Goal: Task Accomplishment & Management: Manage account settings

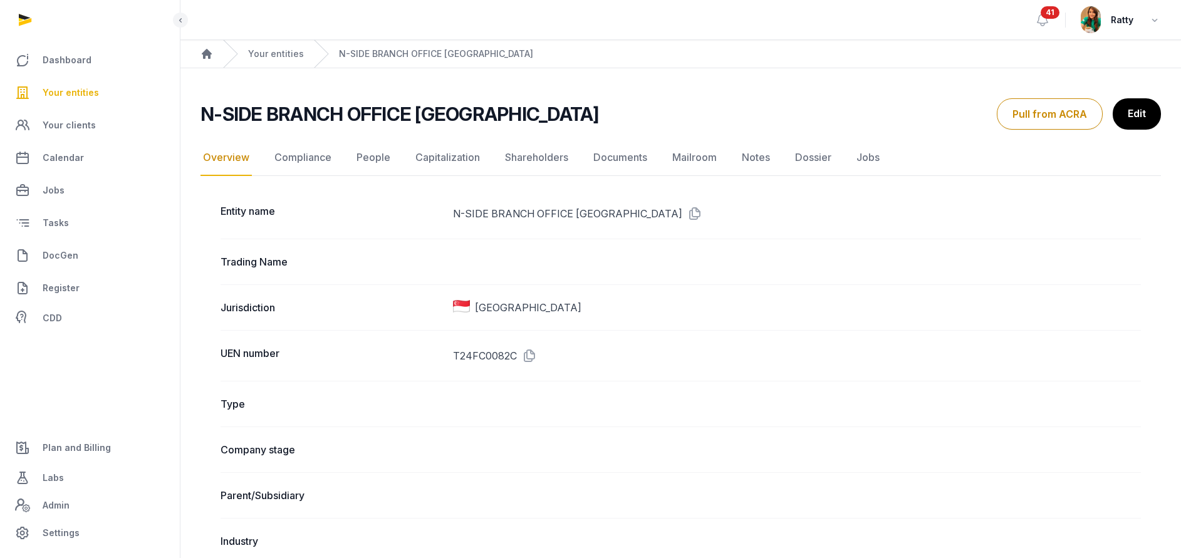
drag, startPoint x: 0, startPoint y: 0, endPoint x: 68, endPoint y: 90, distance: 113.2
click at [68, 90] on span "Your entities" at bounding box center [71, 92] width 56 height 15
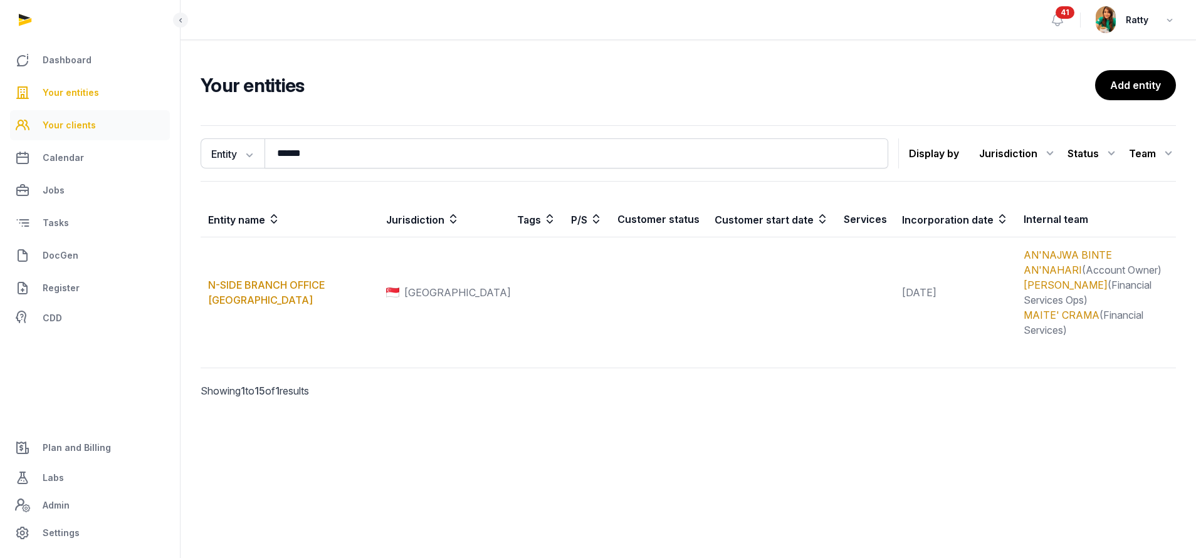
click at [77, 125] on span "Your clients" at bounding box center [69, 125] width 53 height 15
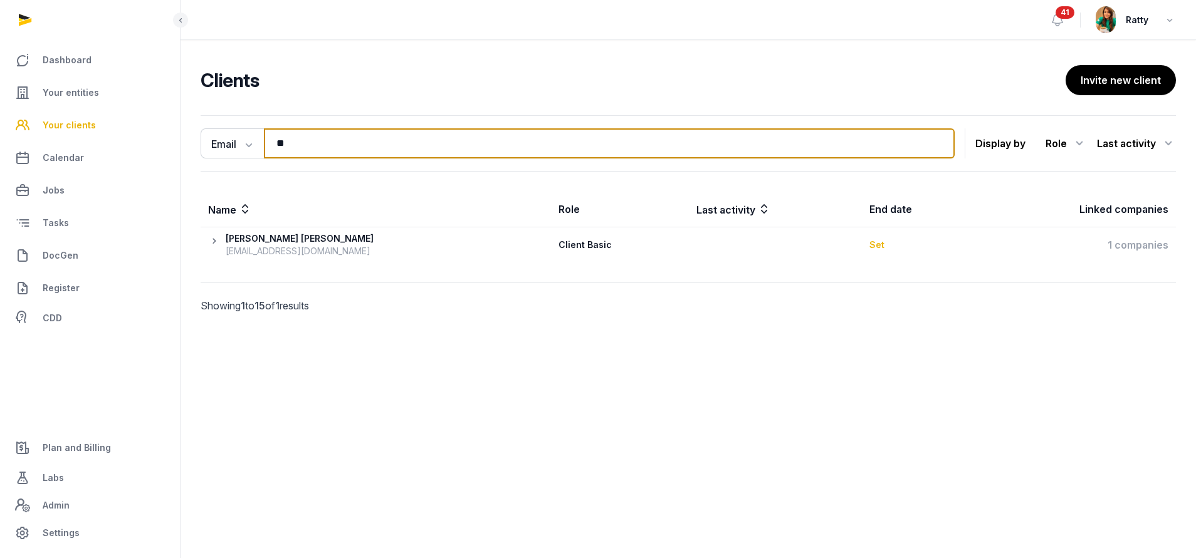
type input "*"
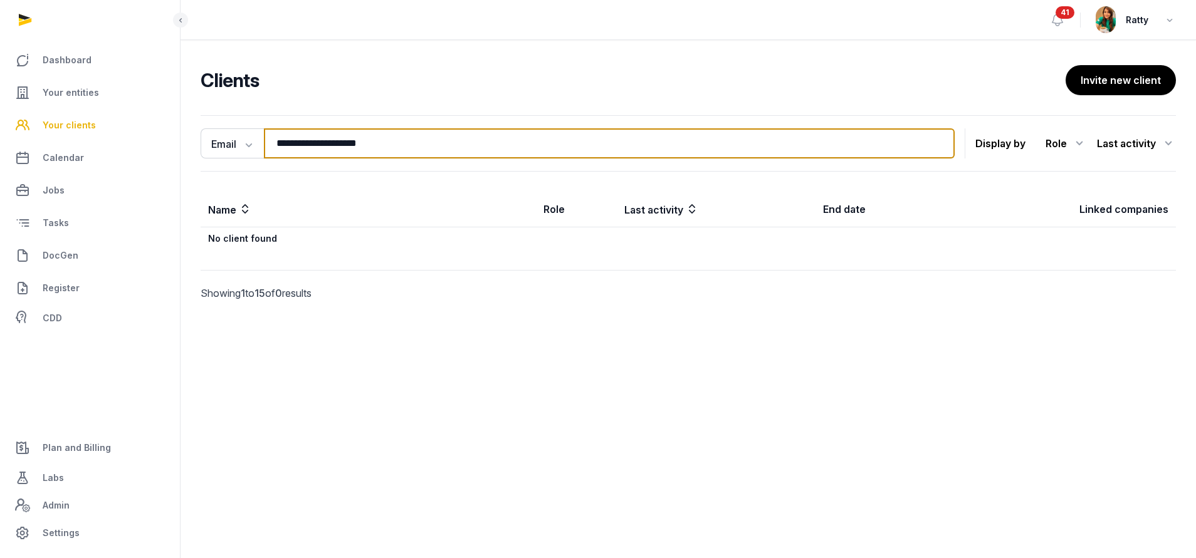
type input "**********"
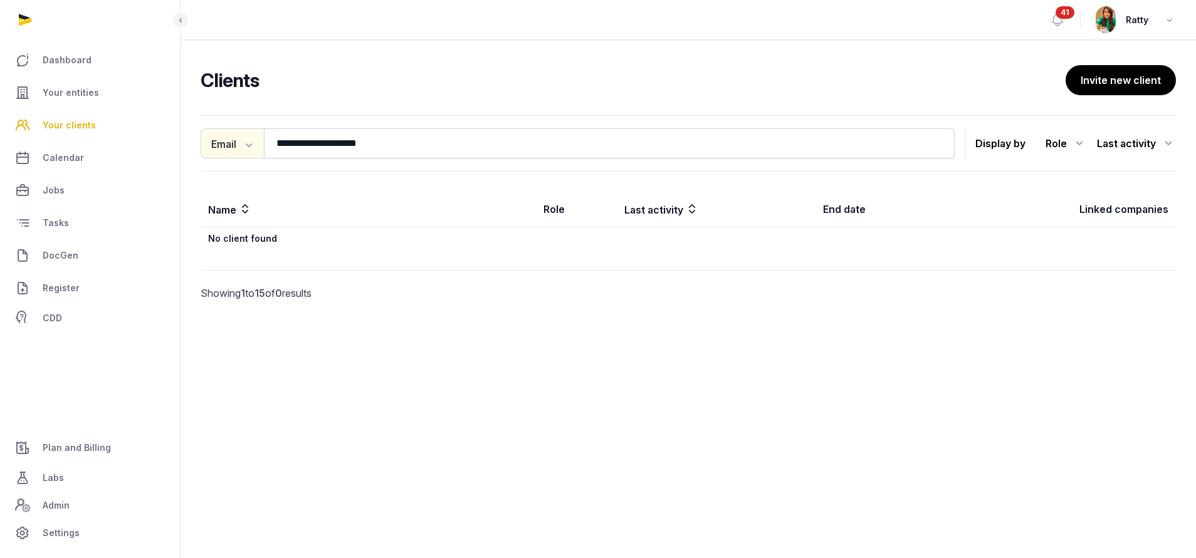
click at [244, 147] on icon "button" at bounding box center [247, 144] width 13 height 13
click at [217, 170] on div "Name" at bounding box center [251, 171] width 100 height 25
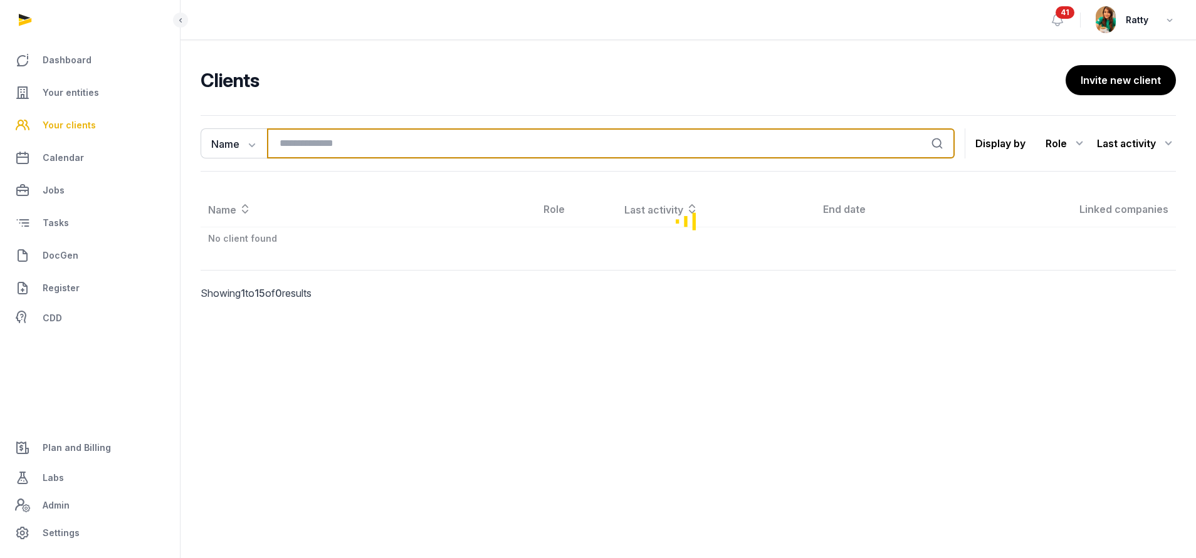
click at [323, 149] on input "search" at bounding box center [611, 143] width 688 height 30
type input "*******"
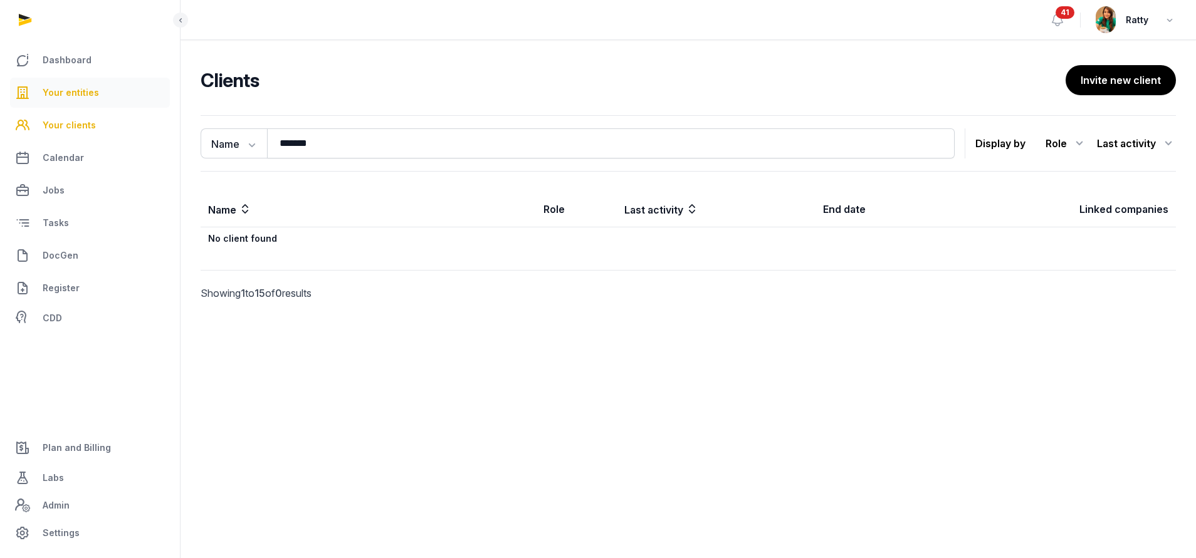
click at [68, 90] on span "Your entities" at bounding box center [71, 92] width 56 height 15
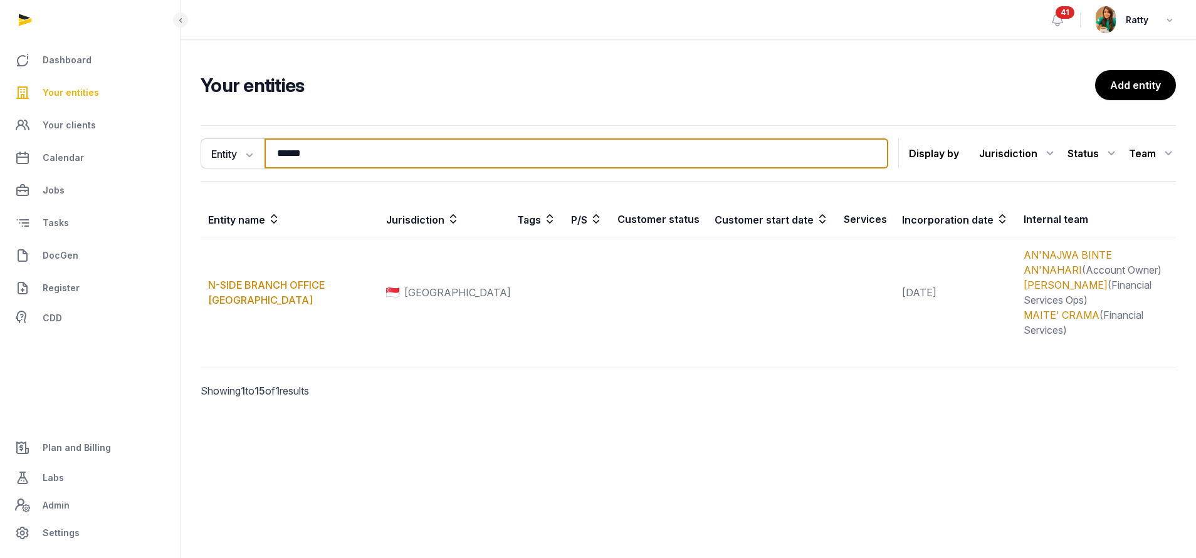
click at [336, 150] on input "******" at bounding box center [576, 154] width 624 height 30
type input "*"
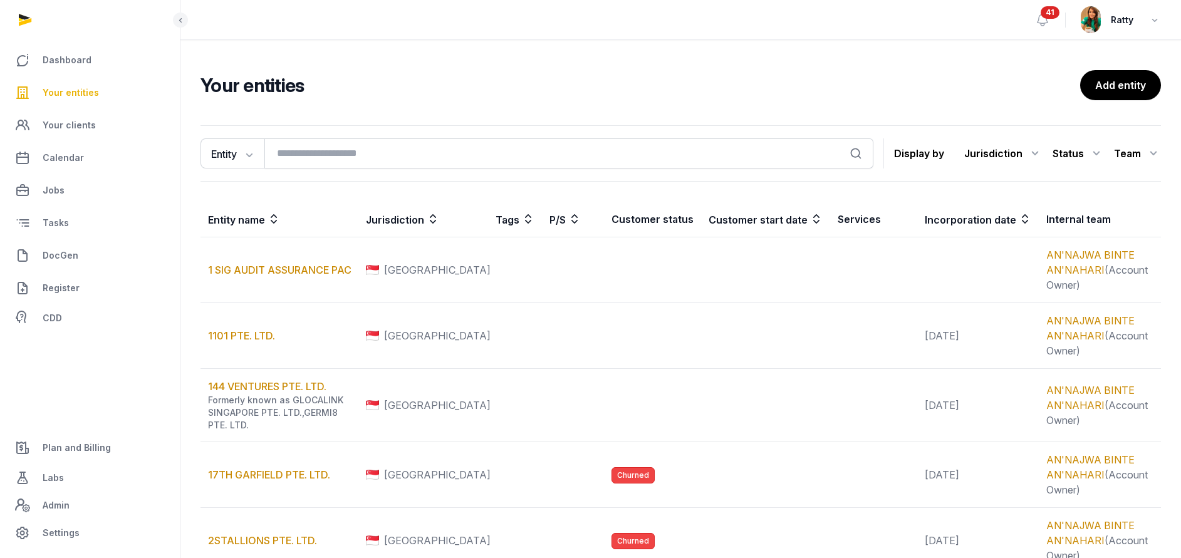
drag, startPoint x: 66, startPoint y: 87, endPoint x: 344, endPoint y: 158, distance: 287.2
click at [66, 87] on span "Your entities" at bounding box center [71, 92] width 56 height 15
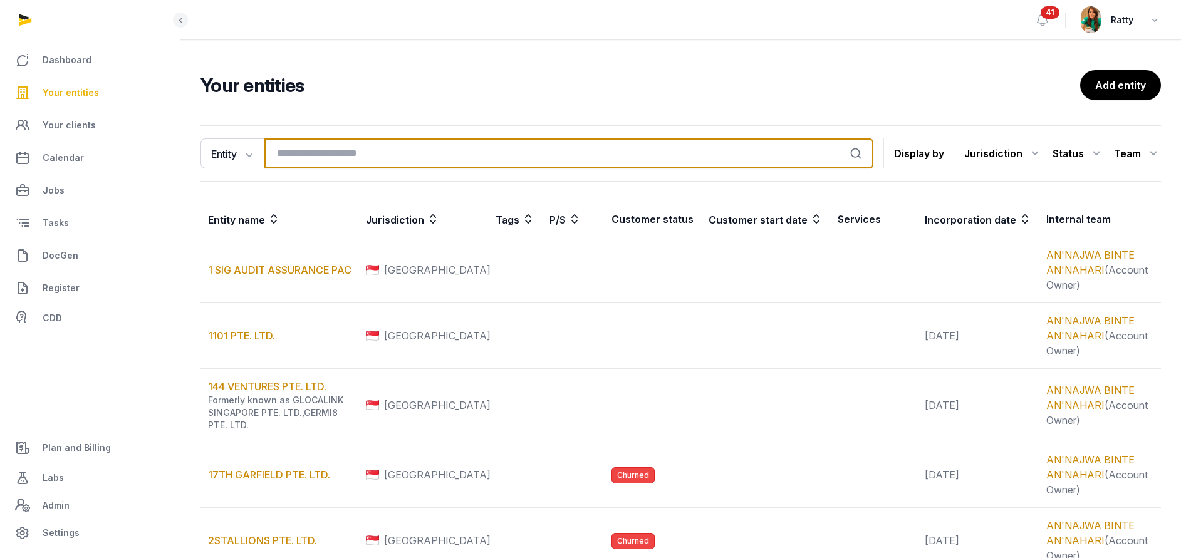
click at [348, 155] on input "search" at bounding box center [568, 154] width 609 height 30
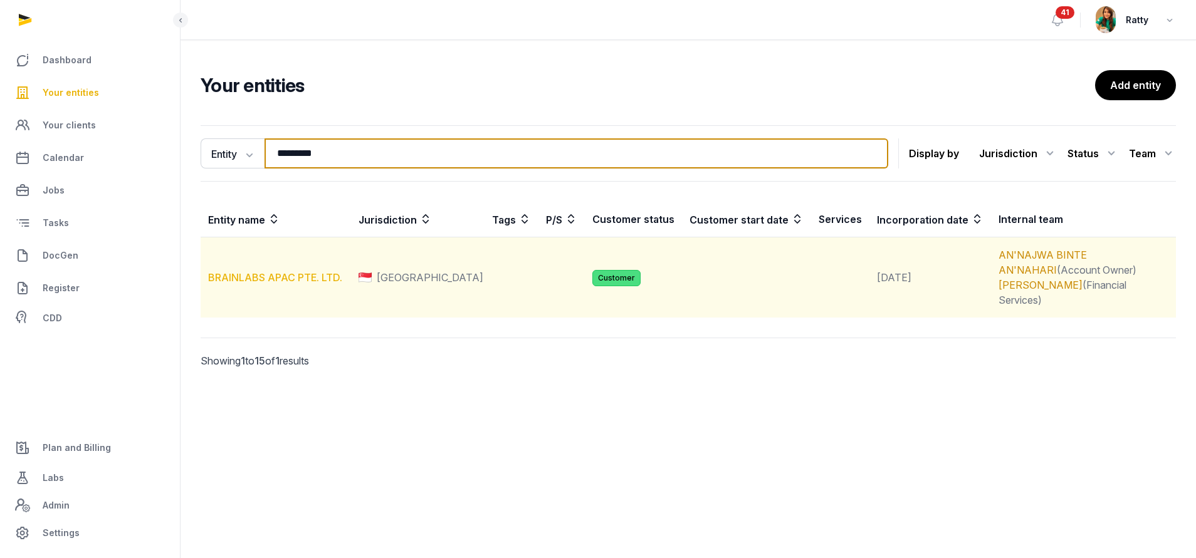
type input "*********"
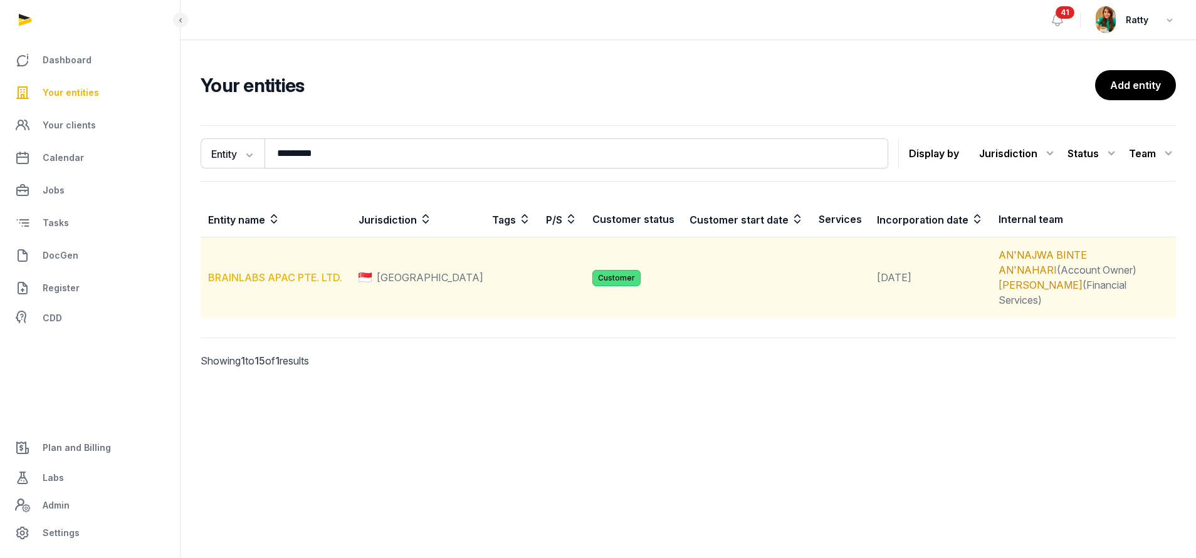
click at [291, 271] on link "BRAINLABS APAC PTE. LTD." at bounding box center [275, 277] width 134 height 13
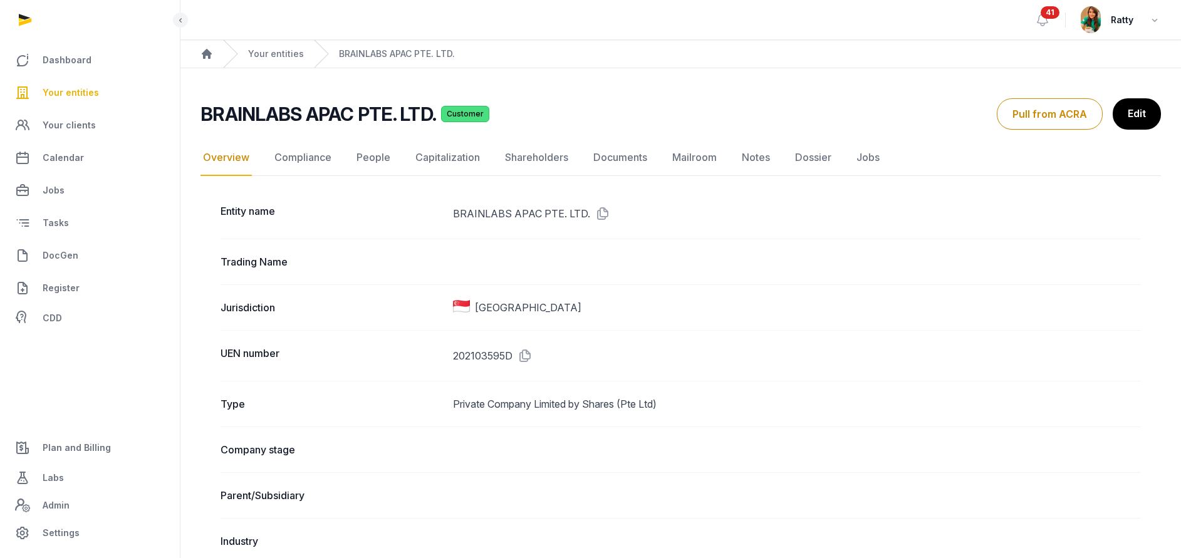
click at [93, 93] on span "Your entities" at bounding box center [71, 92] width 56 height 15
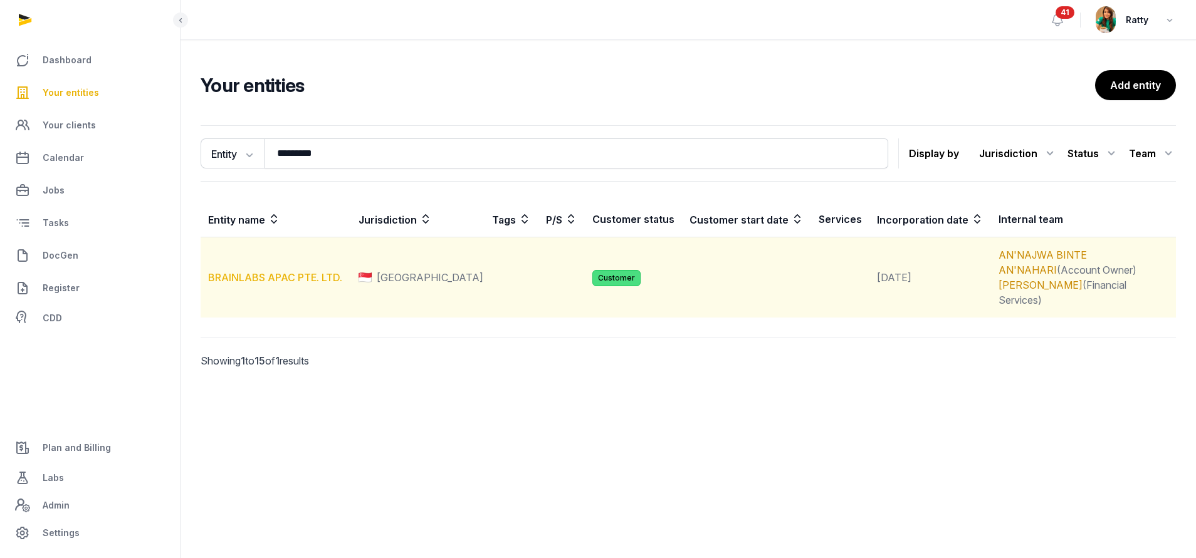
click at [269, 271] on link "BRAINLABS APAC PTE. LTD." at bounding box center [275, 277] width 134 height 13
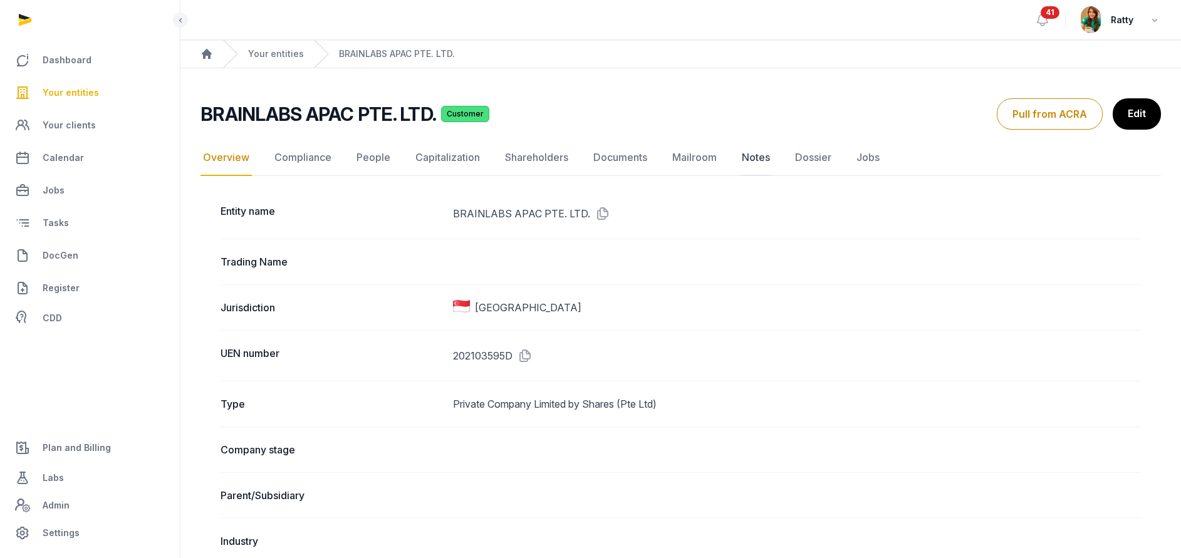
click at [753, 157] on link "Notes" at bounding box center [756, 158] width 33 height 36
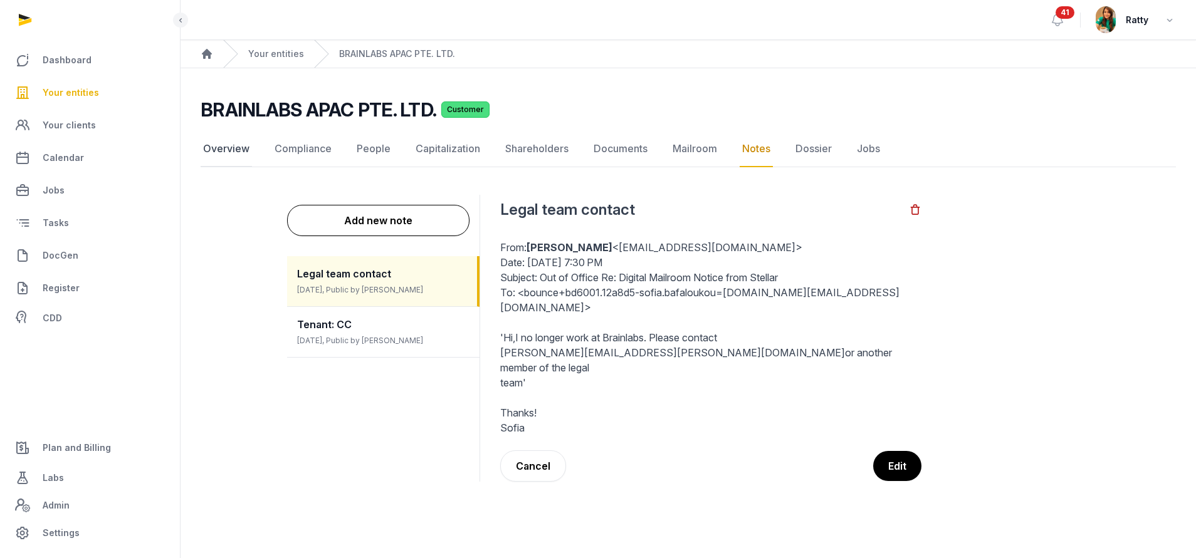
click at [239, 151] on link "Overview" at bounding box center [226, 149] width 51 height 36
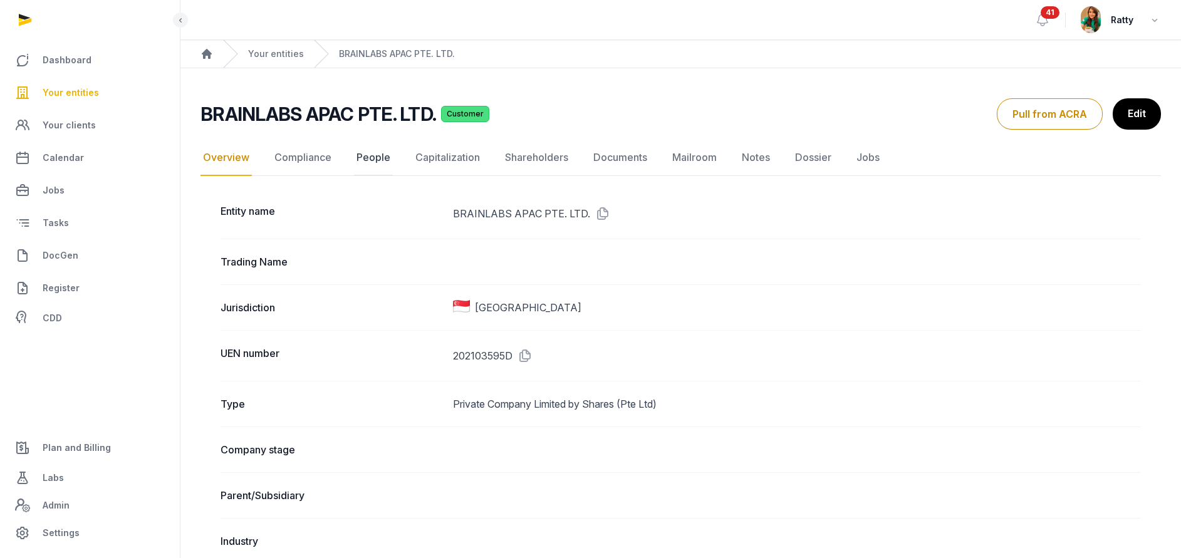
click at [359, 152] on link "People" at bounding box center [373, 158] width 39 height 36
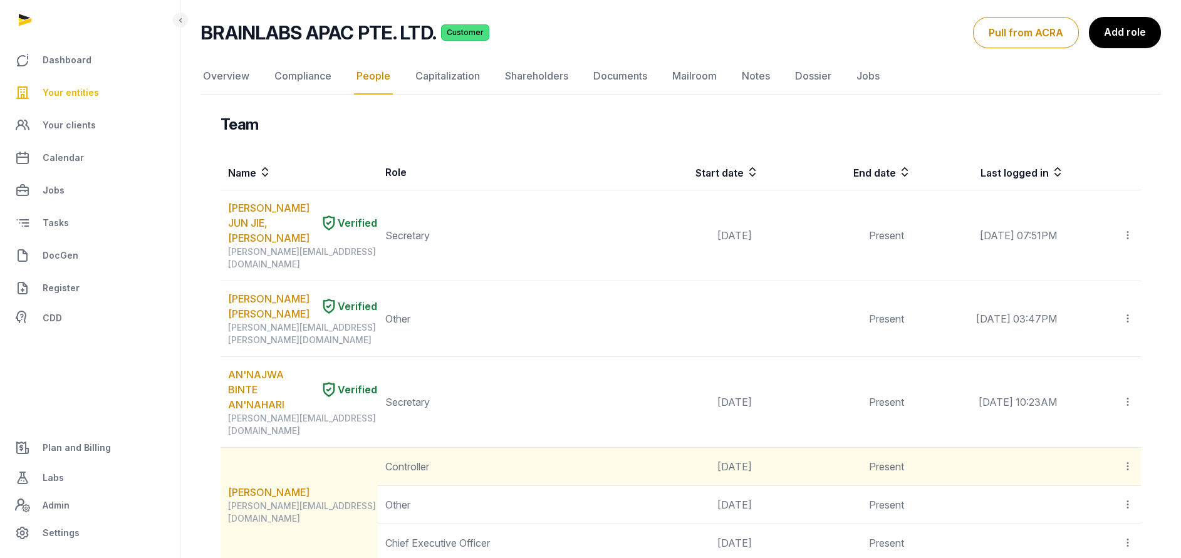
scroll to position [94, 0]
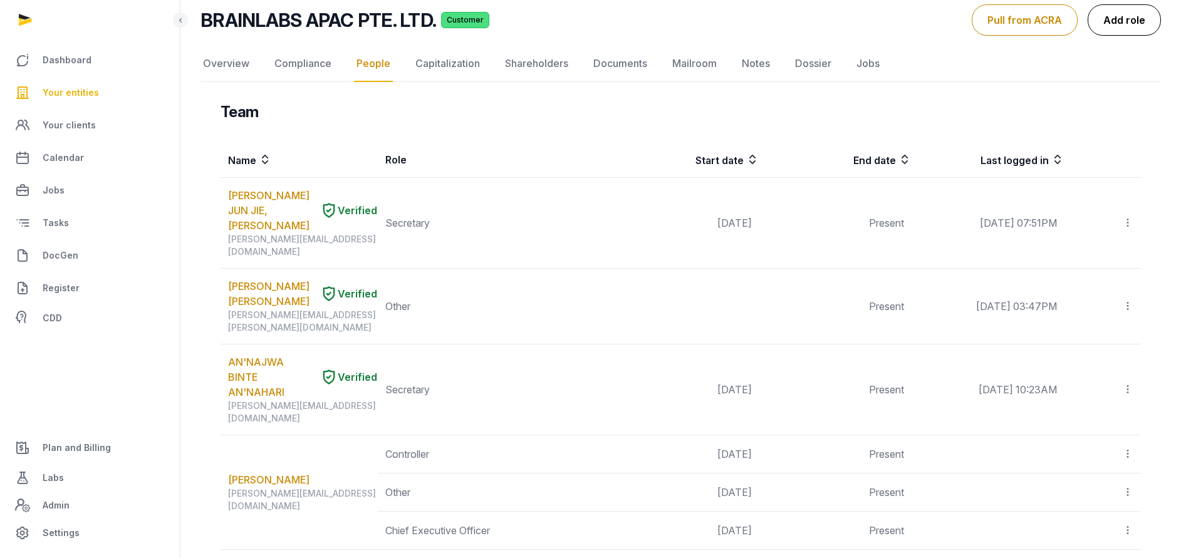
click at [1115, 17] on link "Add role" at bounding box center [1124, 19] width 73 height 31
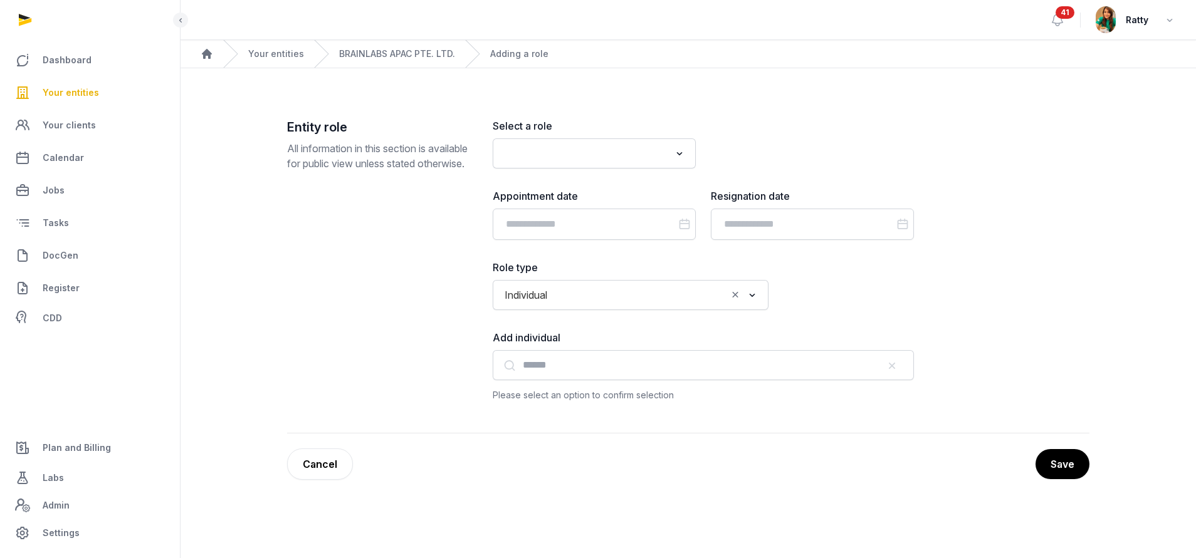
click at [531, 154] on input "Search for option" at bounding box center [585, 154] width 170 height 18
click at [565, 177] on li "Data Protection Officer (DPO)" at bounding box center [594, 181] width 202 height 18
type input "****"
click at [592, 304] on input "Search for option" at bounding box center [640, 295] width 174 height 18
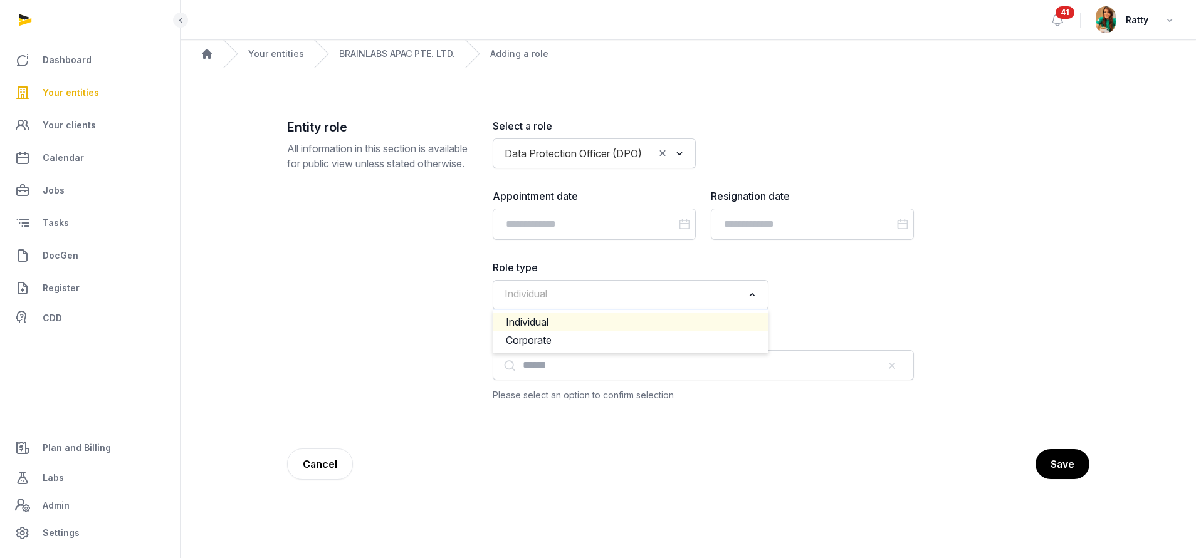
click at [592, 304] on input "Search for option" at bounding box center [621, 295] width 243 height 18
click at [565, 332] on li "Individual" at bounding box center [630, 322] width 275 height 18
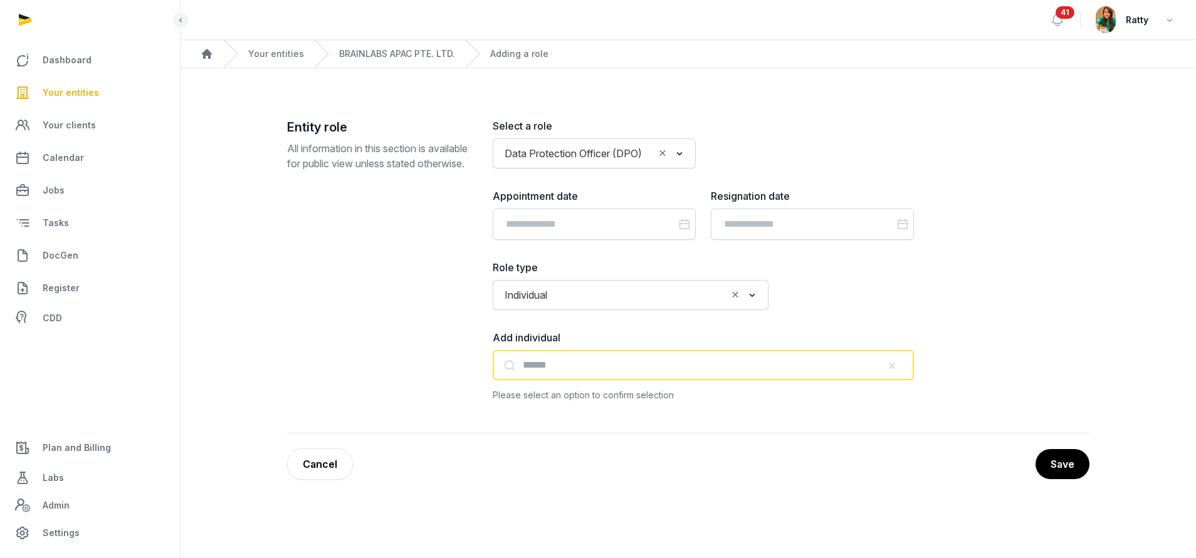
click at [551, 372] on input "text" at bounding box center [703, 365] width 421 height 30
paste input "**********"
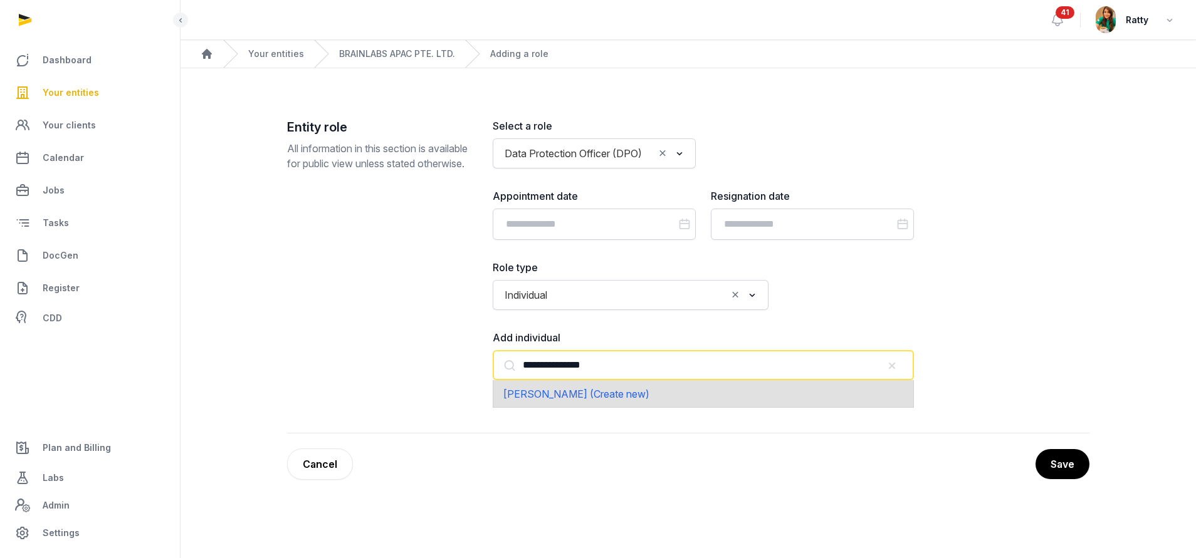
click at [562, 401] on span "Henry Bennett (Create new)" at bounding box center [576, 394] width 146 height 13
type input "**********"
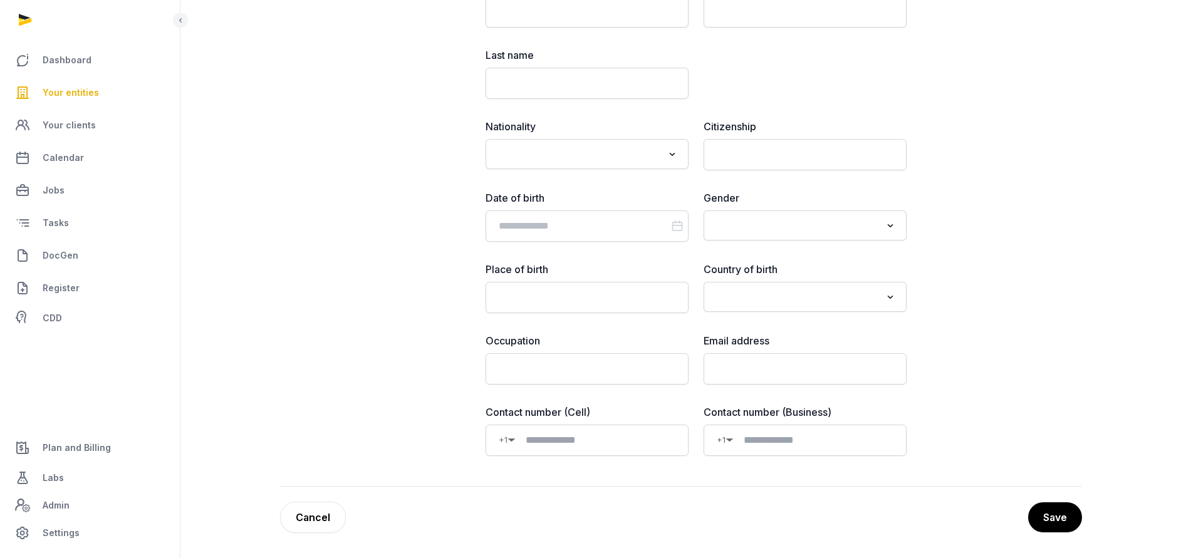
scroll to position [638, 0]
click at [715, 371] on input "email" at bounding box center [805, 368] width 203 height 31
paste input "**********"
type input "**********"
click at [570, 446] on input at bounding box center [596, 440] width 160 height 15
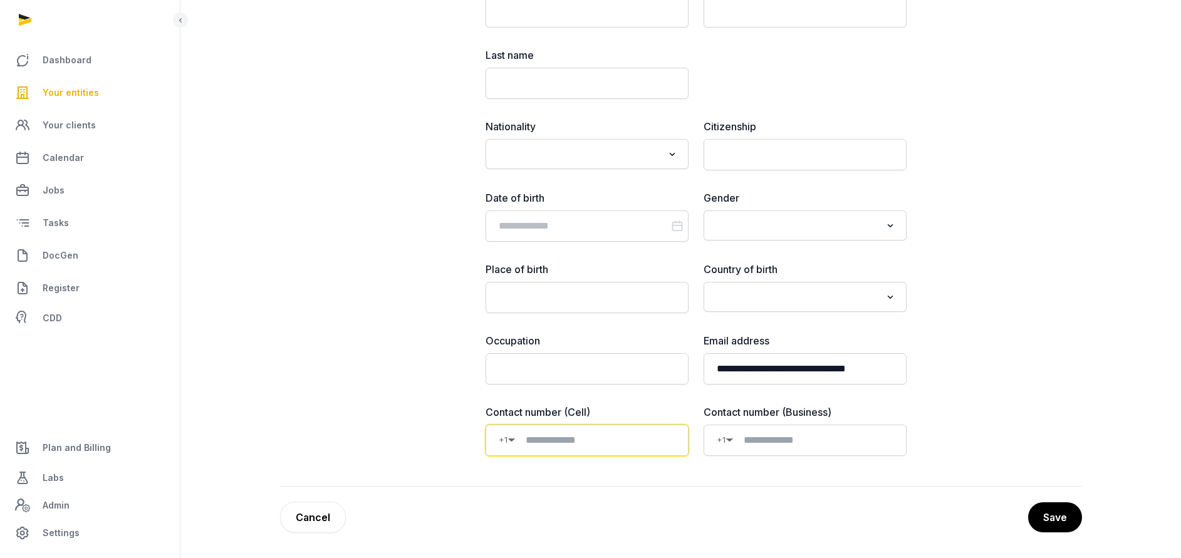
paste input "**********"
click at [532, 438] on input "**********" at bounding box center [599, 440] width 153 height 15
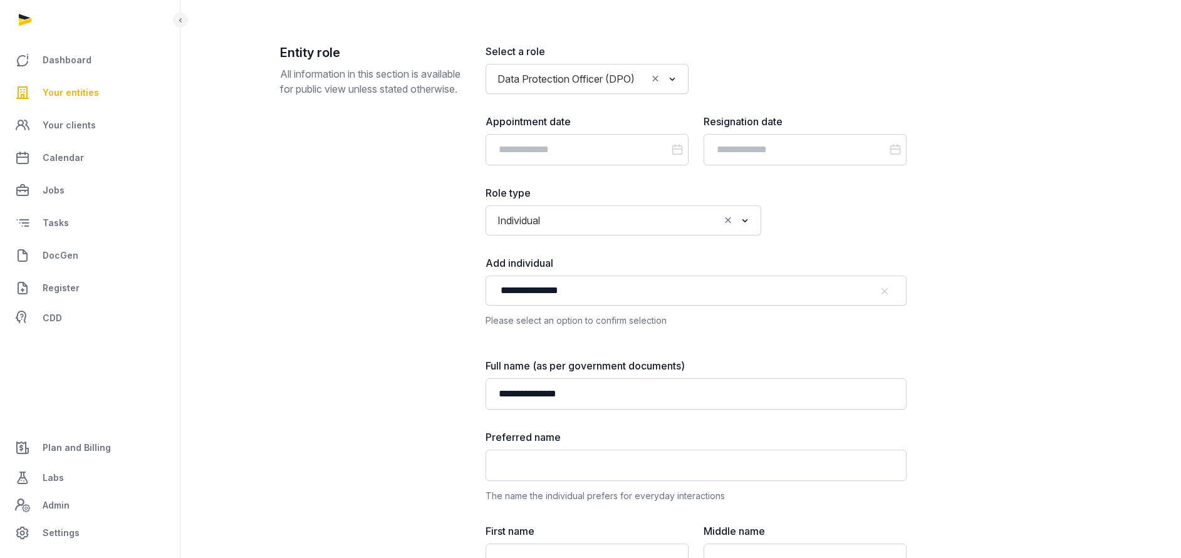
scroll to position [74, 0]
type input "**********"
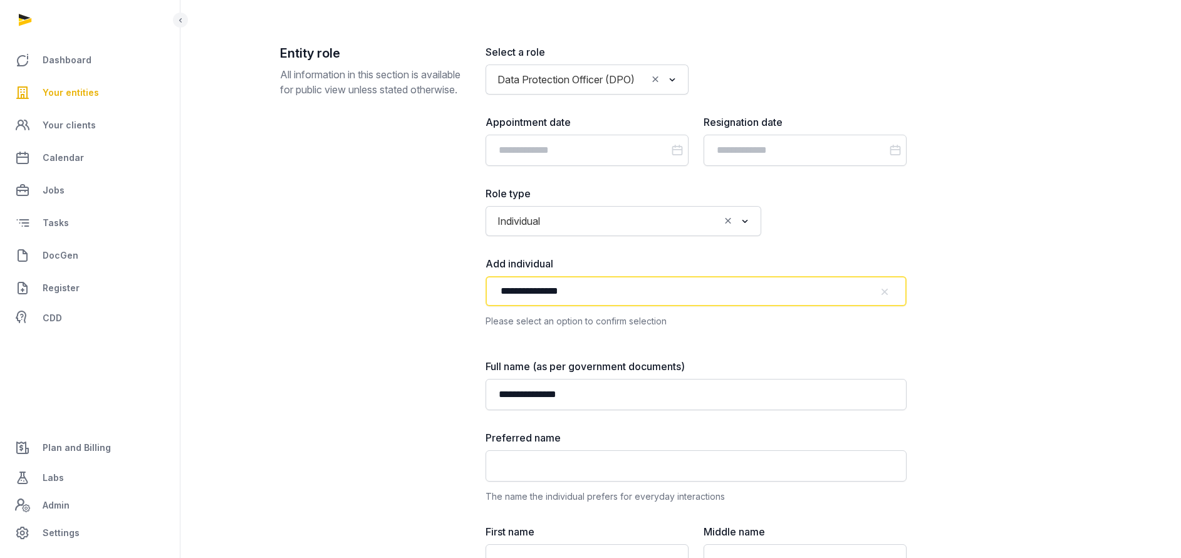
click at [588, 306] on input "**********" at bounding box center [696, 291] width 421 height 30
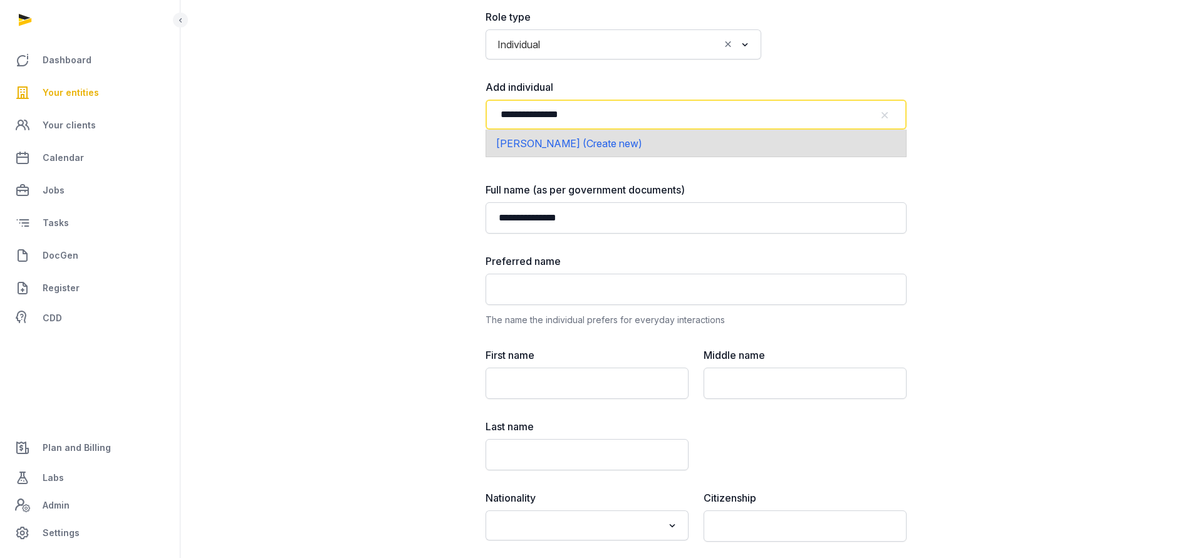
scroll to position [262, 0]
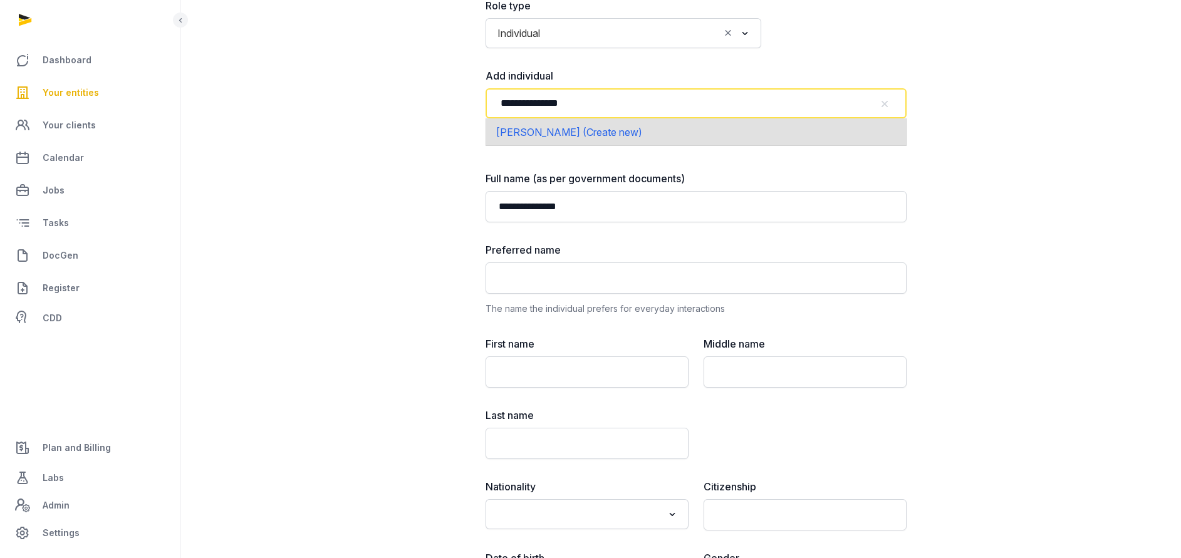
click at [587, 117] on input "**********" at bounding box center [696, 103] width 421 height 30
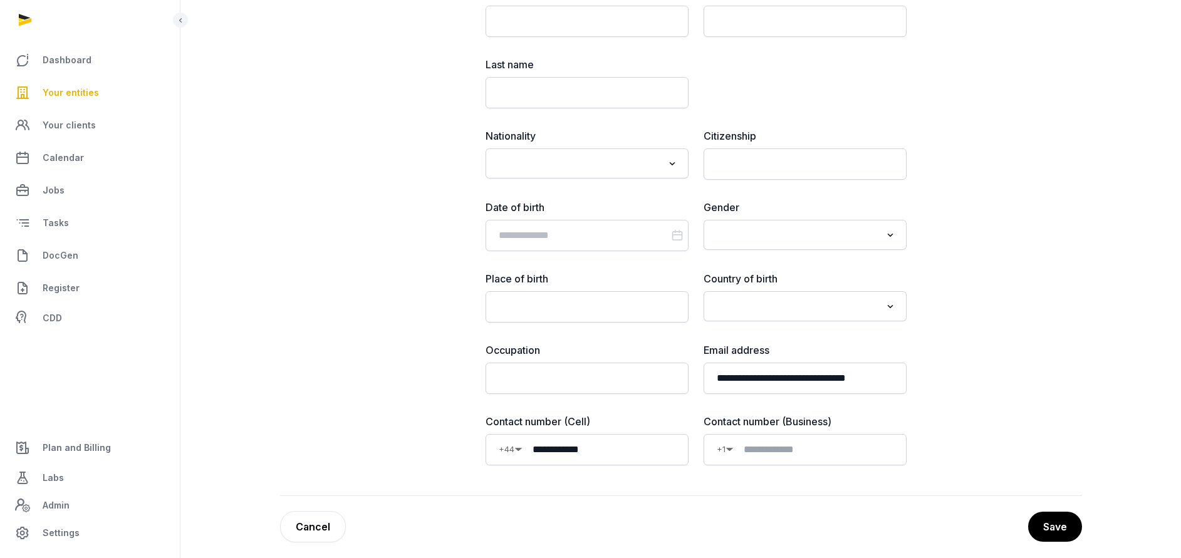
scroll to position [638, 0]
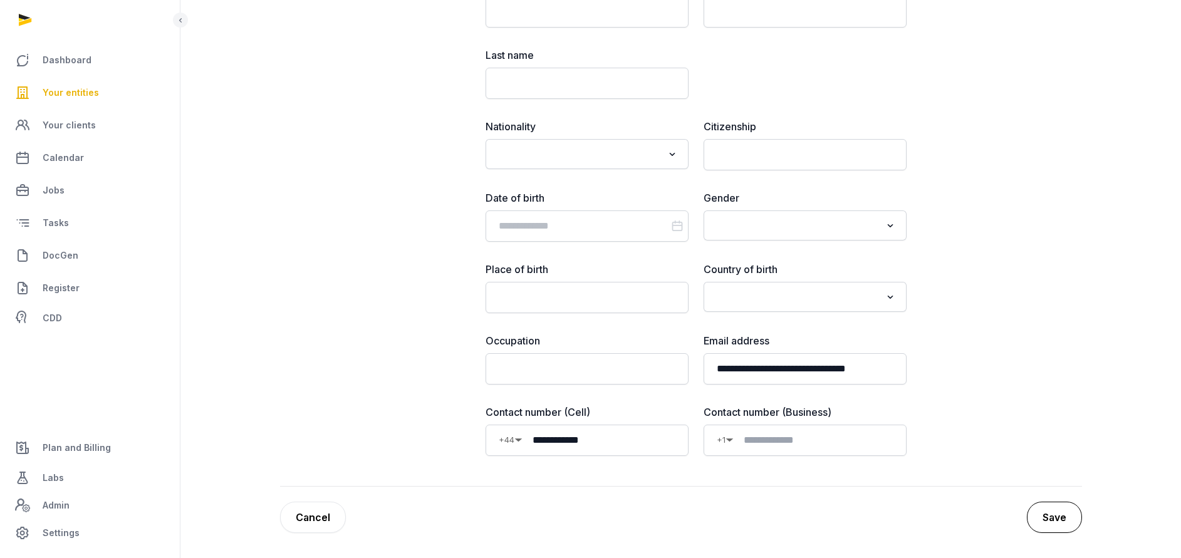
click at [1059, 516] on button "Save" at bounding box center [1054, 517] width 55 height 31
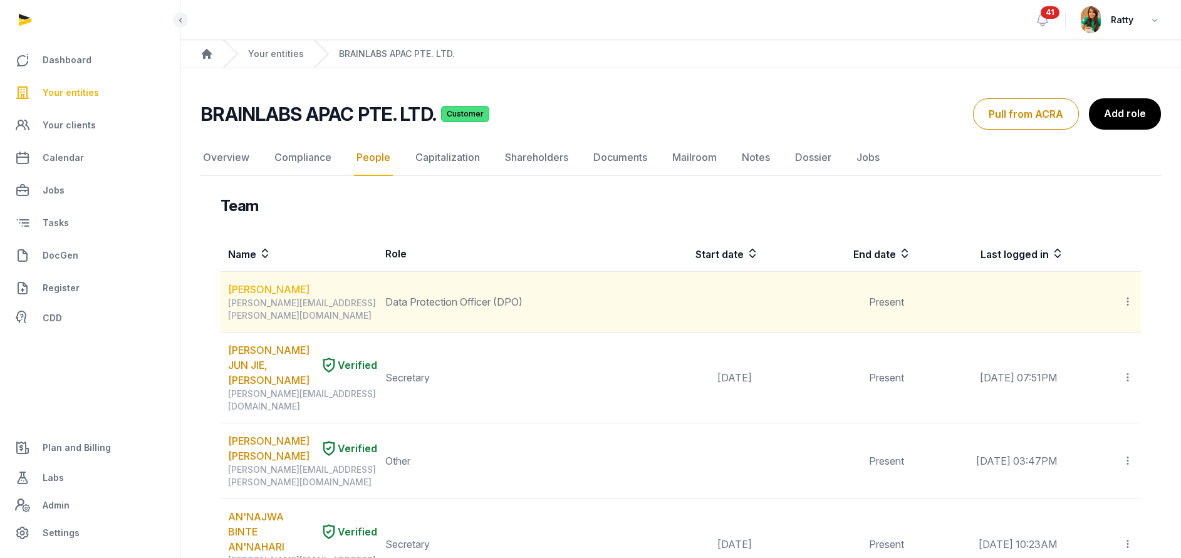
click at [261, 290] on link "Henry Bennett" at bounding box center [268, 289] width 81 height 15
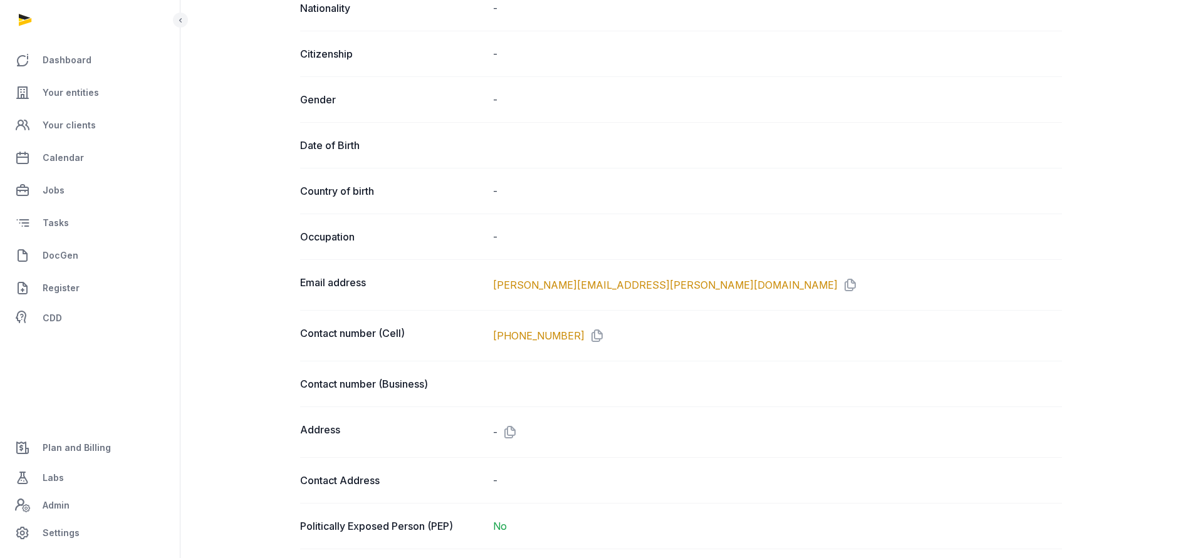
scroll to position [94, 0]
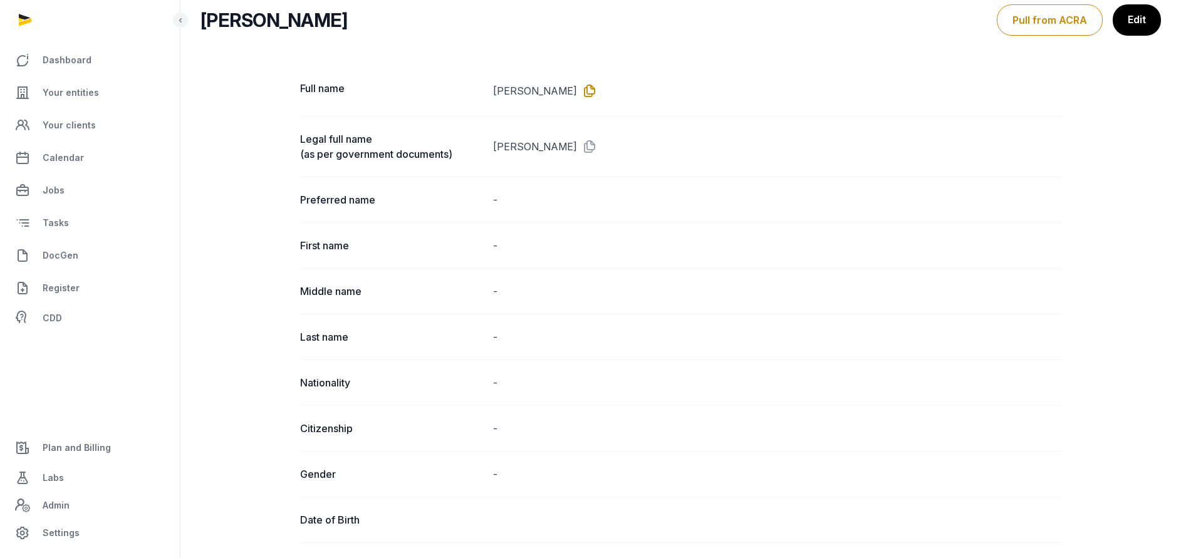
click at [577, 90] on icon at bounding box center [587, 91] width 20 height 20
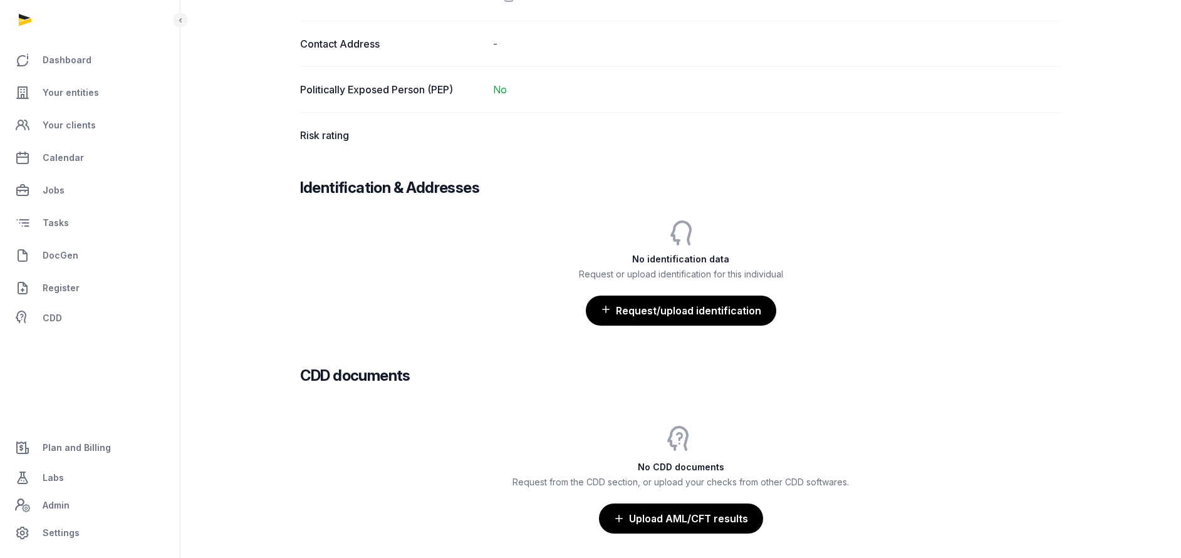
scroll to position [940, 0]
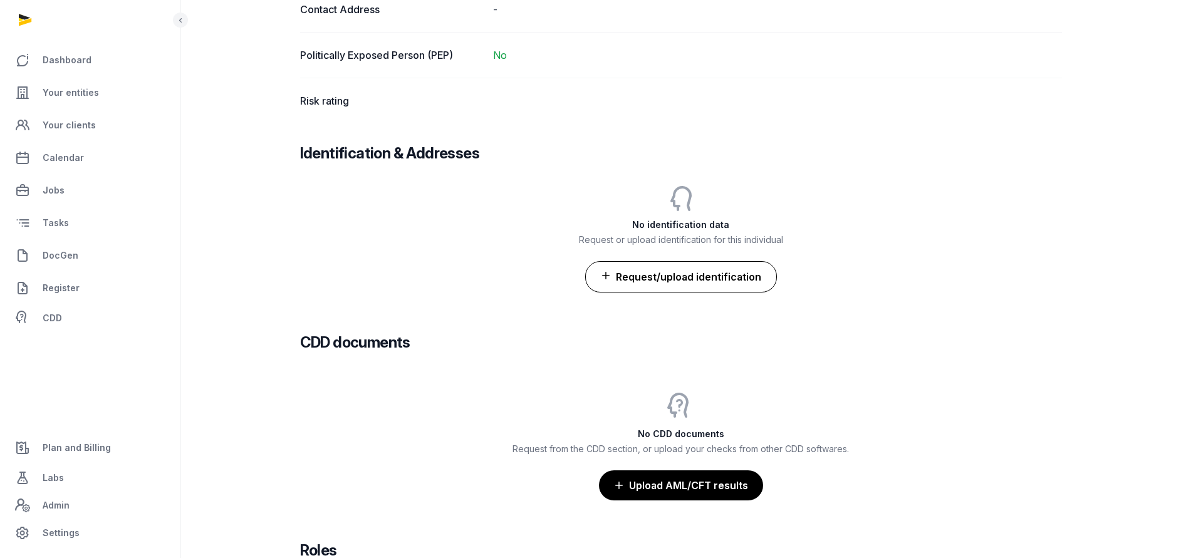
click at [701, 272] on button "Request/upload identification" at bounding box center [681, 276] width 192 height 31
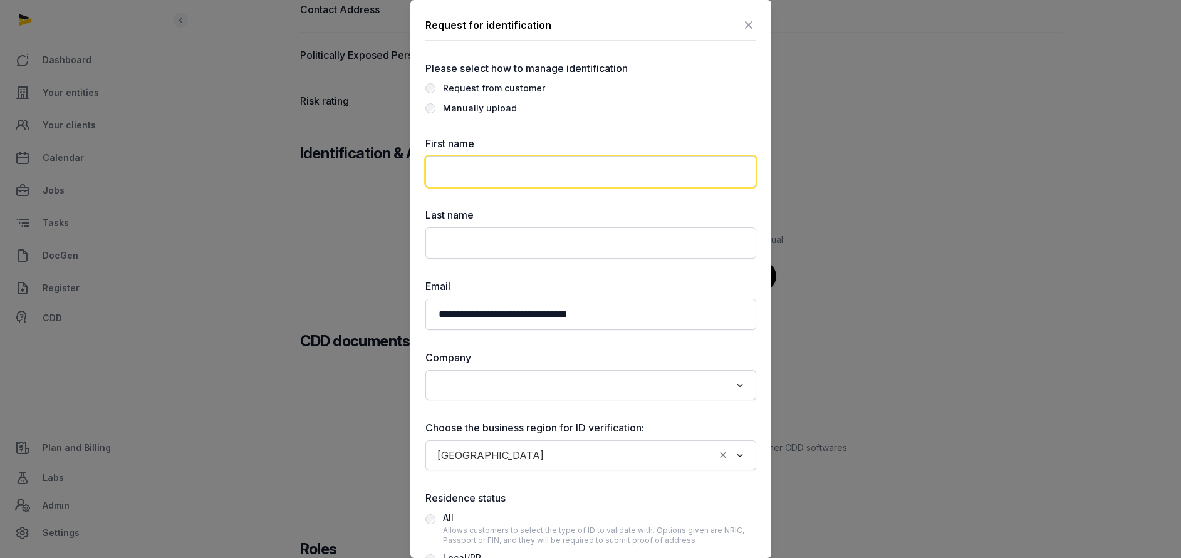
click at [498, 169] on input "text" at bounding box center [591, 171] width 331 height 31
paste input "**********"
click at [498, 169] on input "text" at bounding box center [591, 171] width 331 height 31
type input "**********"
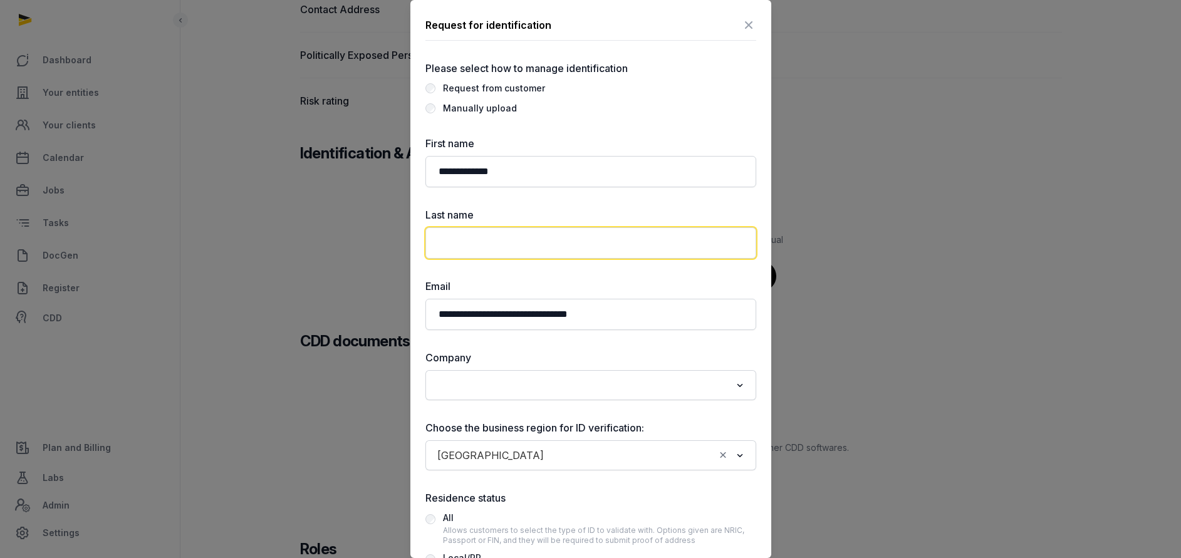
click at [464, 245] on input "text" at bounding box center [591, 243] width 331 height 31
paste input "**********"
drag, startPoint x: 469, startPoint y: 238, endPoint x: -13, endPoint y: 207, distance: 482.3
type input "*******"
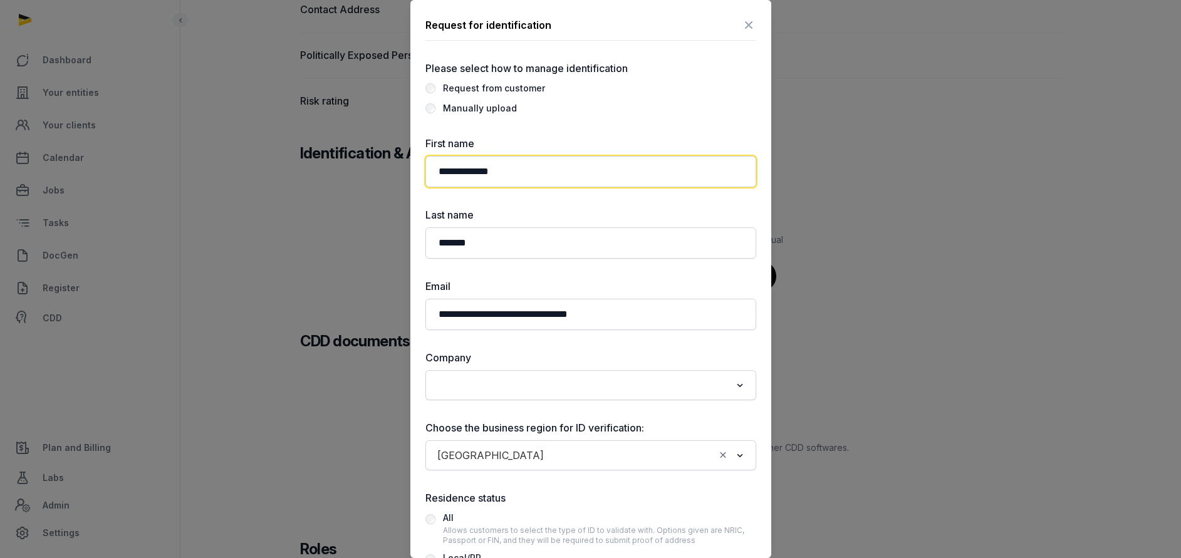
click at [594, 174] on input "**********" at bounding box center [591, 171] width 331 height 31
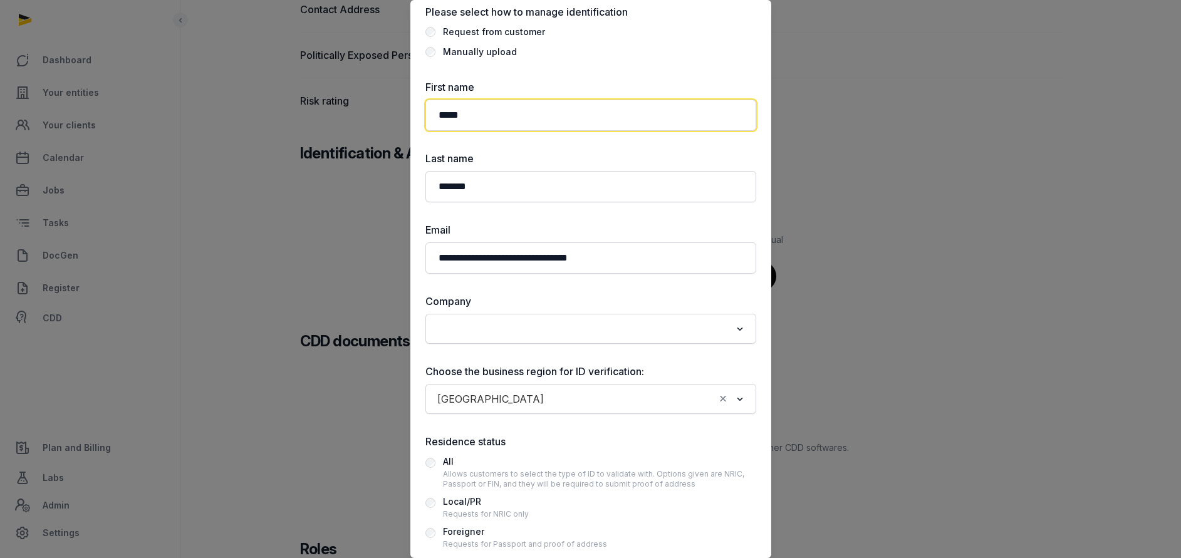
scroll to position [94, 0]
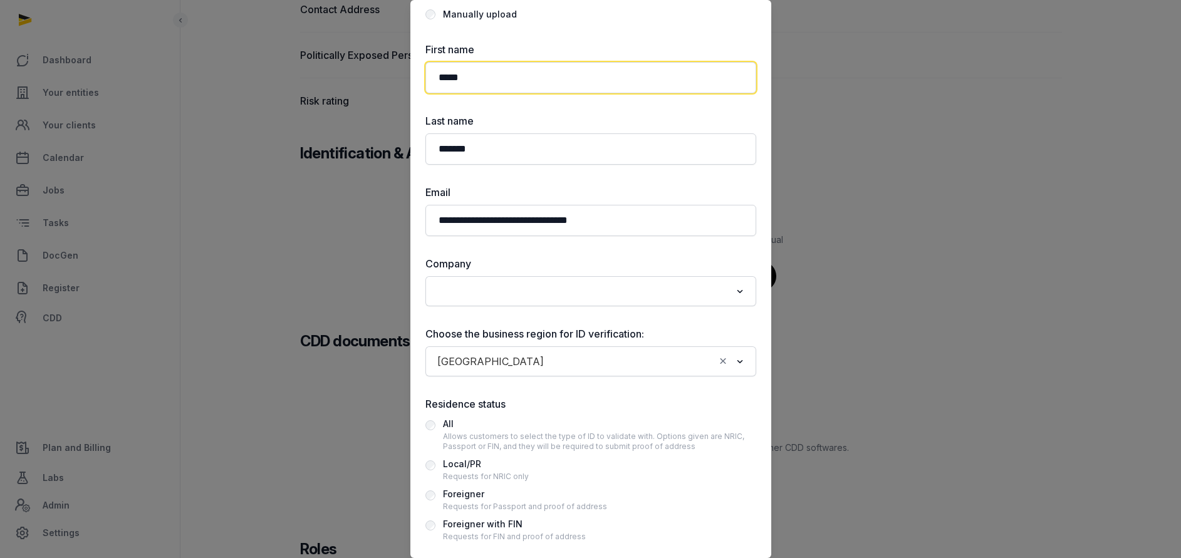
type input "*****"
click at [513, 278] on div "Loading..." at bounding box center [591, 291] width 331 height 30
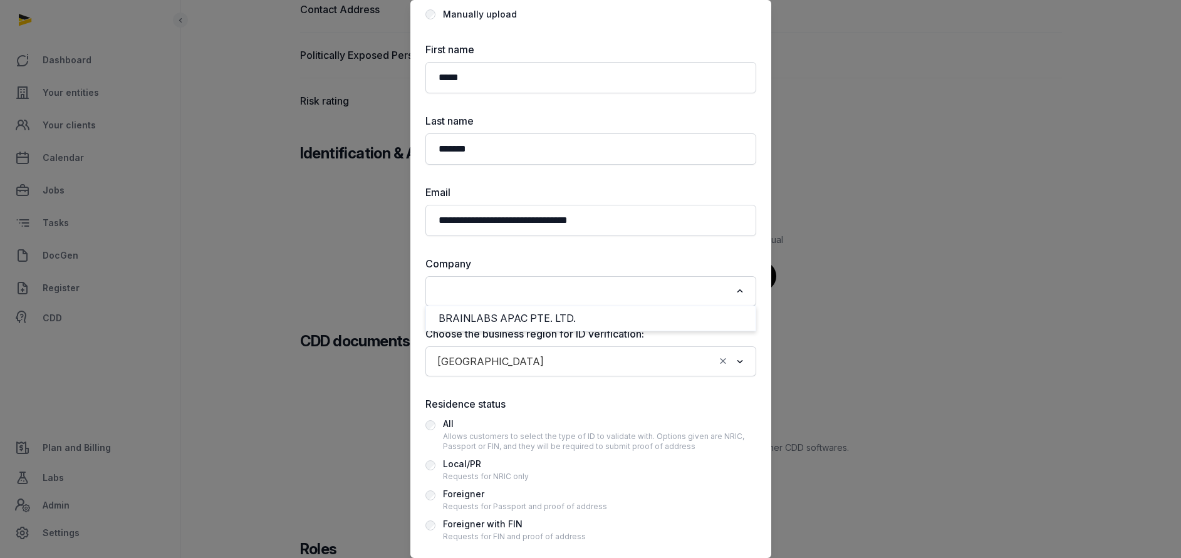
click at [500, 297] on input "Search for option" at bounding box center [582, 292] width 298 height 18
click at [516, 319] on li "BRAINLABS APAC PTE. LTD." at bounding box center [591, 319] width 330 height 18
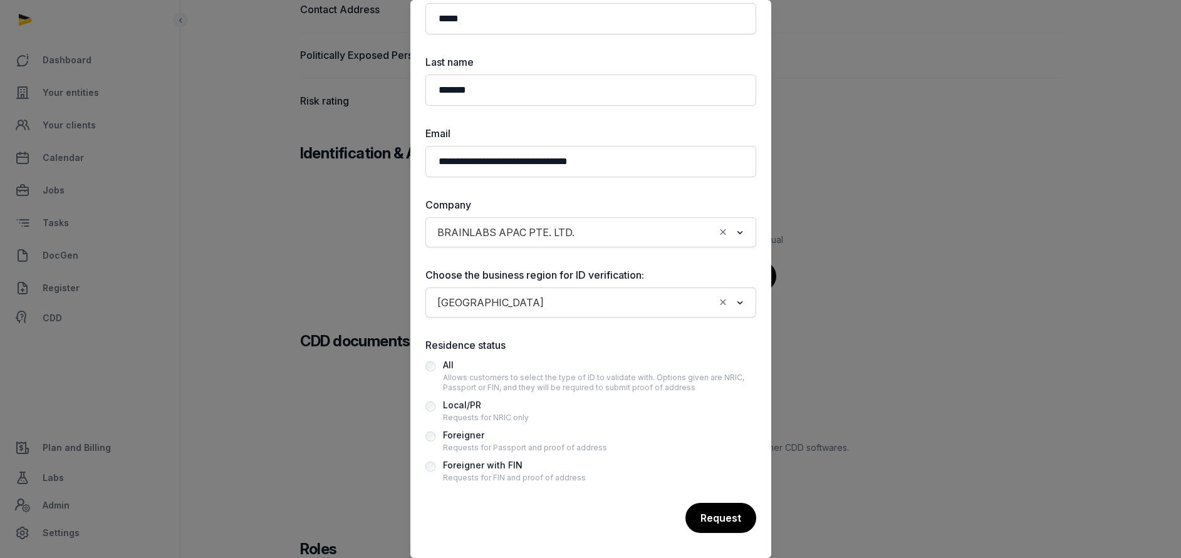
scroll to position [1034, 0]
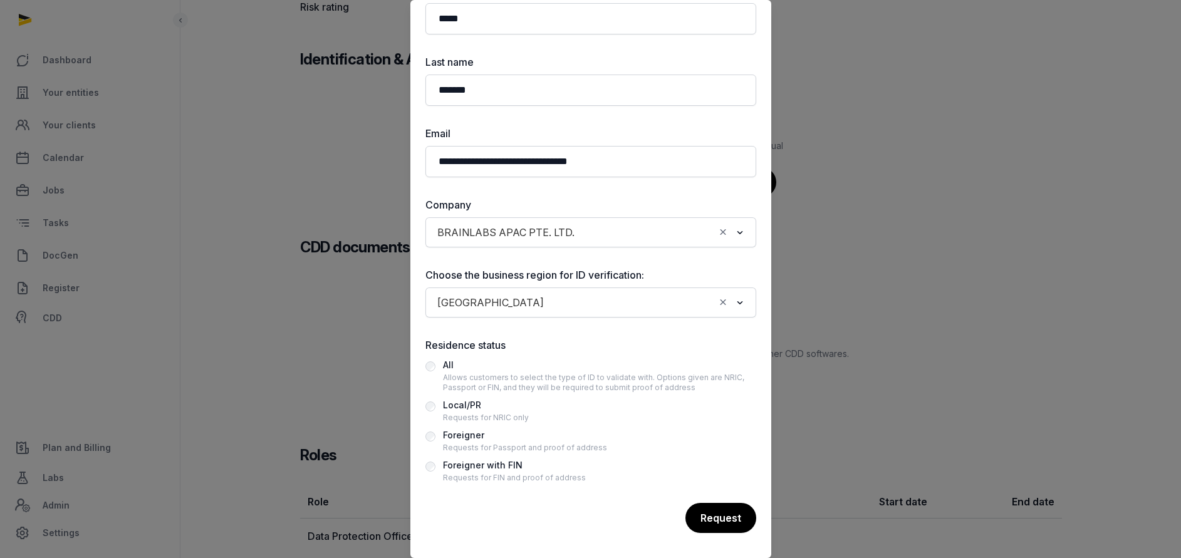
click at [513, 447] on div "Requests for Passport and proof of address" at bounding box center [525, 448] width 164 height 10
click at [493, 372] on div "All" at bounding box center [599, 365] width 313 height 15
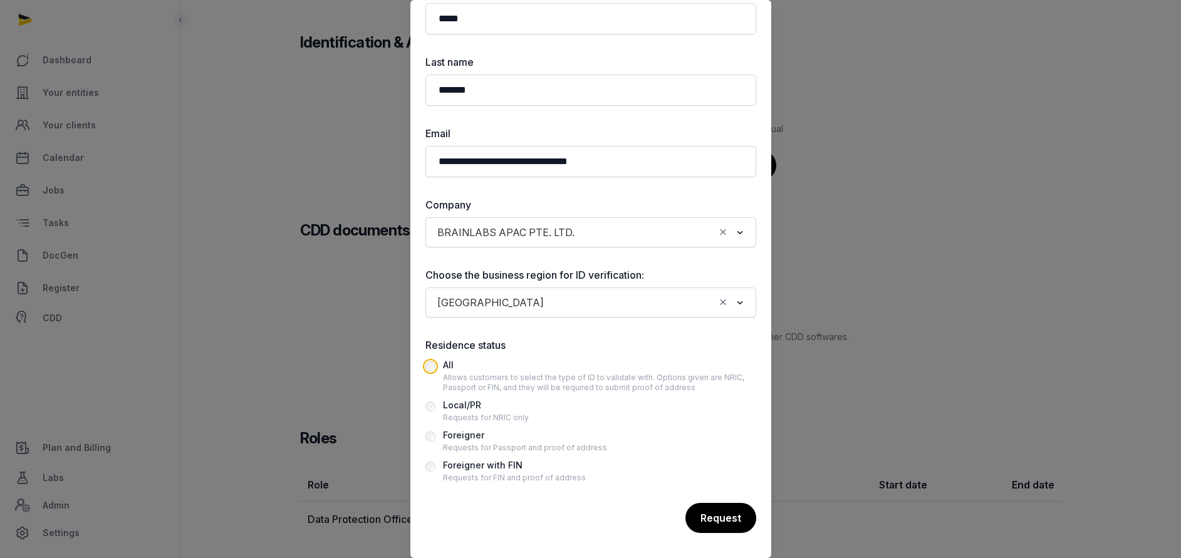
scroll to position [1060, 0]
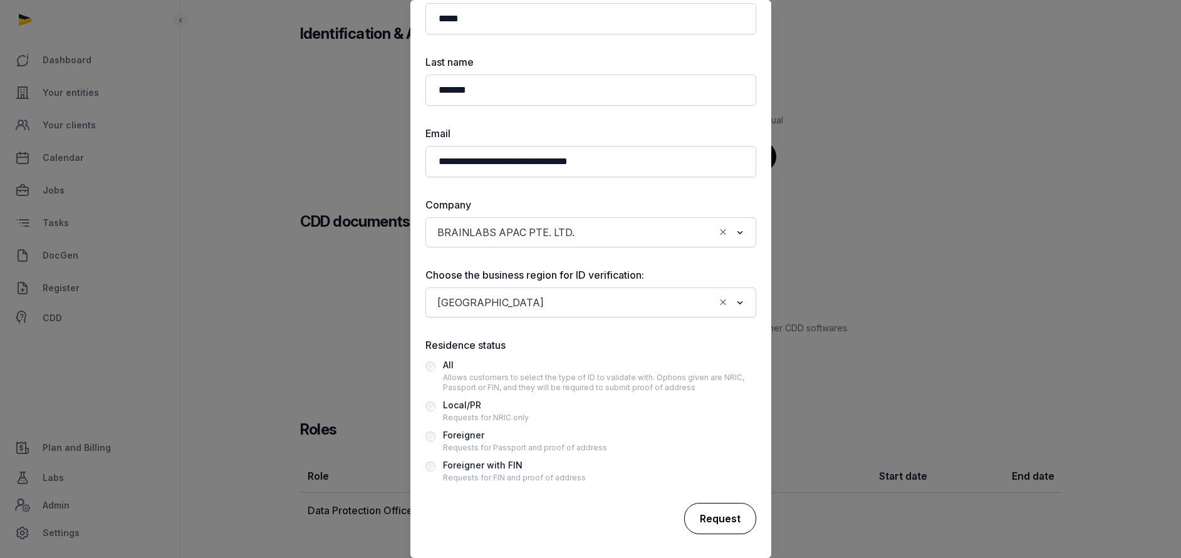
click at [709, 511] on div "Request" at bounding box center [720, 518] width 72 height 31
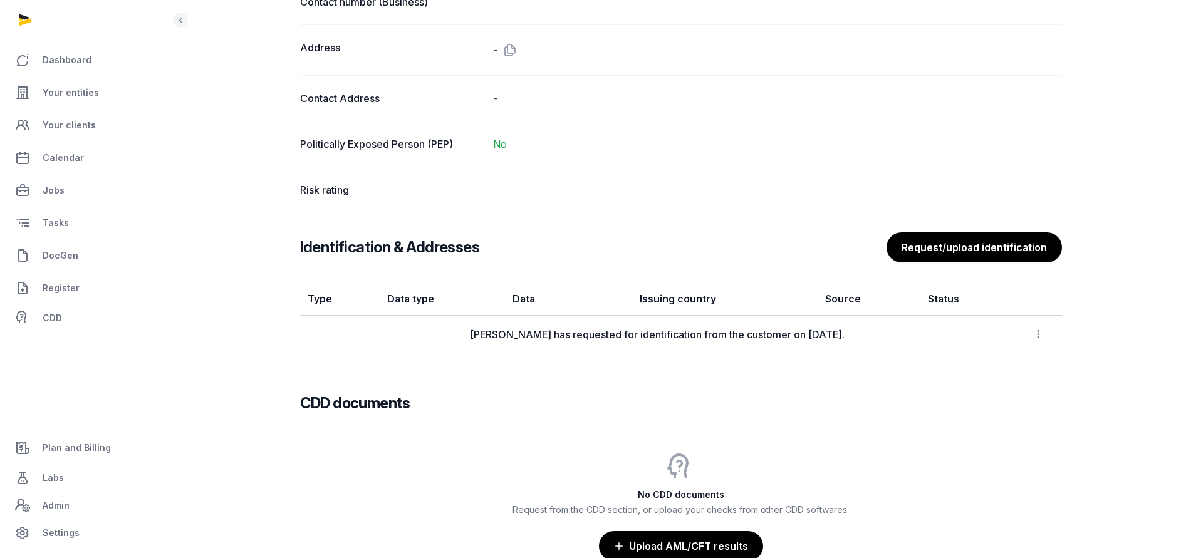
scroll to position [1033, 0]
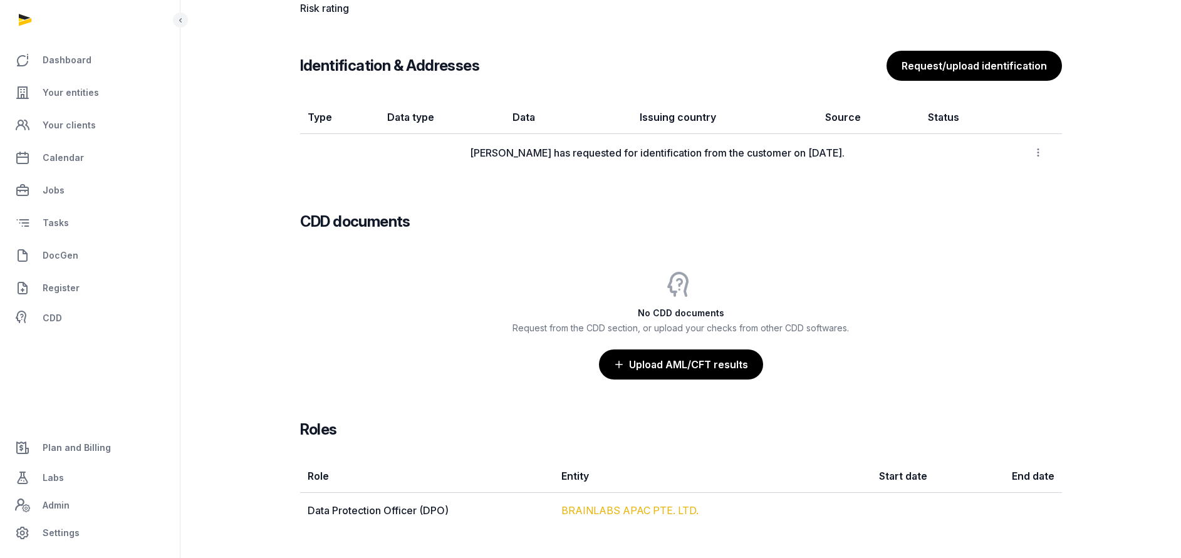
click at [629, 511] on link "BRAINLABS APAC PTE. LTD." at bounding box center [630, 511] width 137 height 13
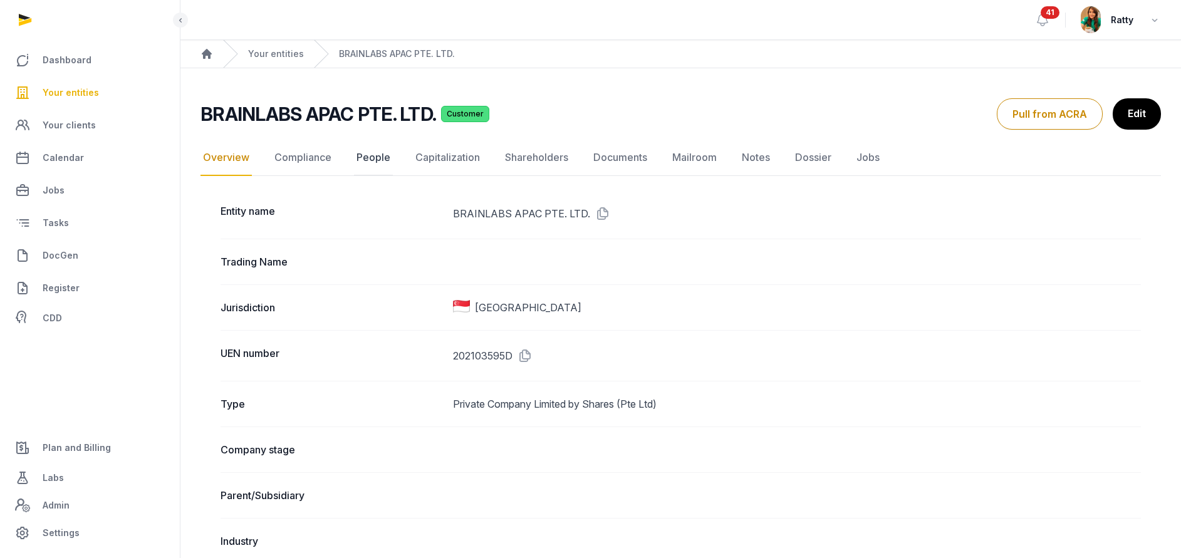
click at [372, 158] on link "People" at bounding box center [373, 158] width 39 height 36
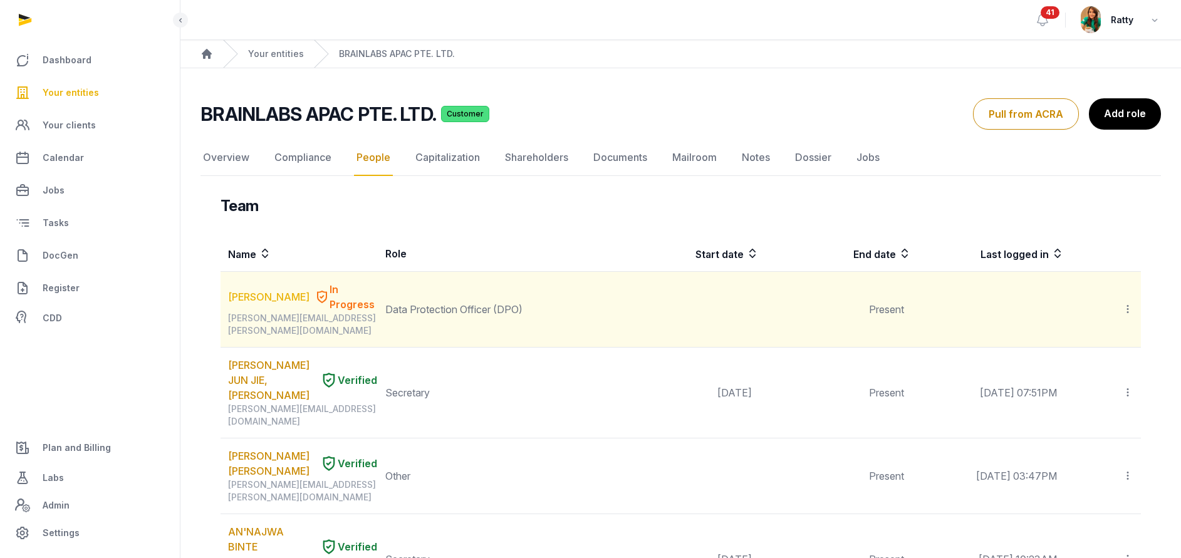
click at [277, 290] on link "Henry Bennett" at bounding box center [268, 297] width 81 height 15
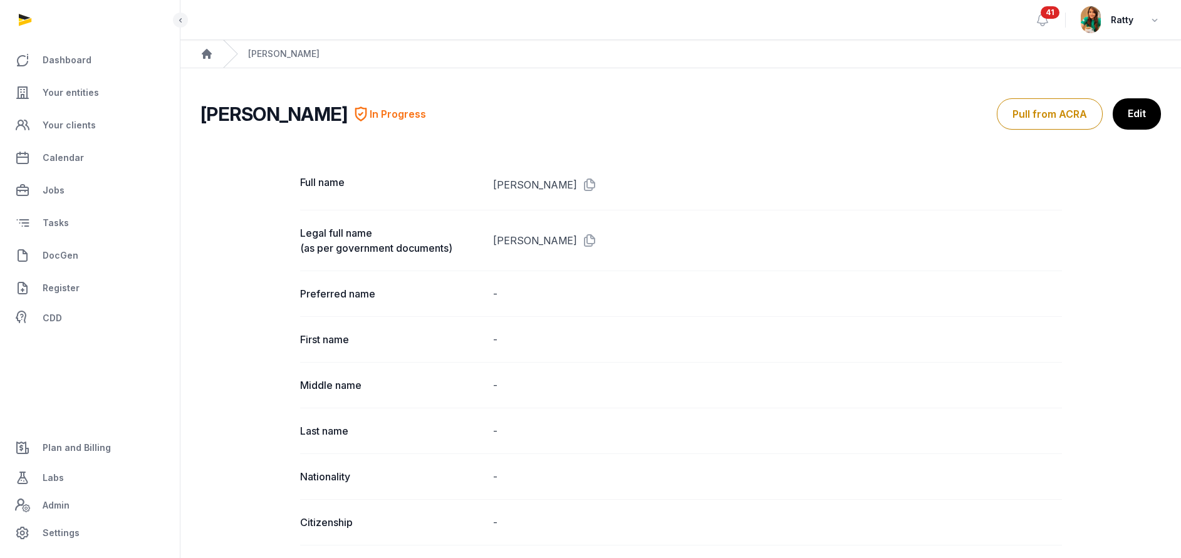
click at [1044, 16] on span "41" at bounding box center [1050, 12] width 19 height 13
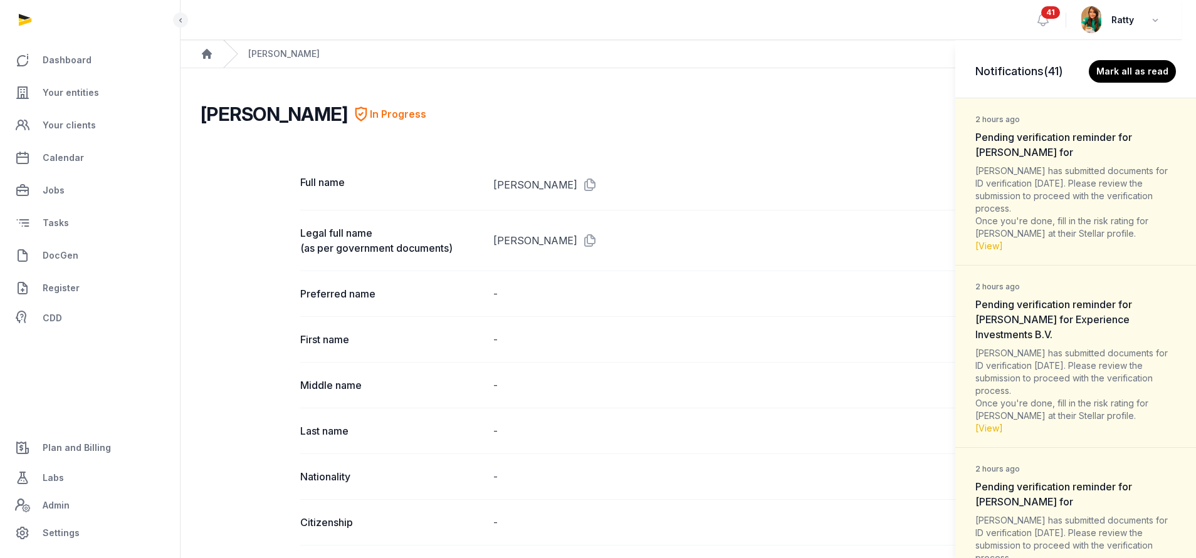
click at [1051, 21] on div "Notifications (41) Mark all as read 2 hours ago Pending verification reminder f…" at bounding box center [598, 279] width 1196 height 558
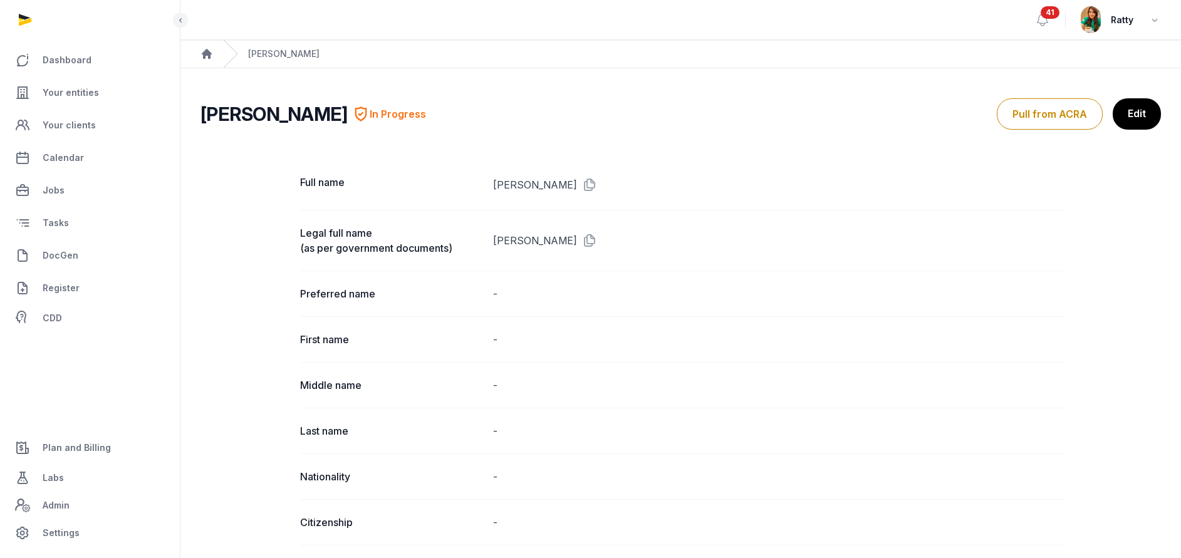
click at [1051, 14] on span "41" at bounding box center [1050, 12] width 19 height 13
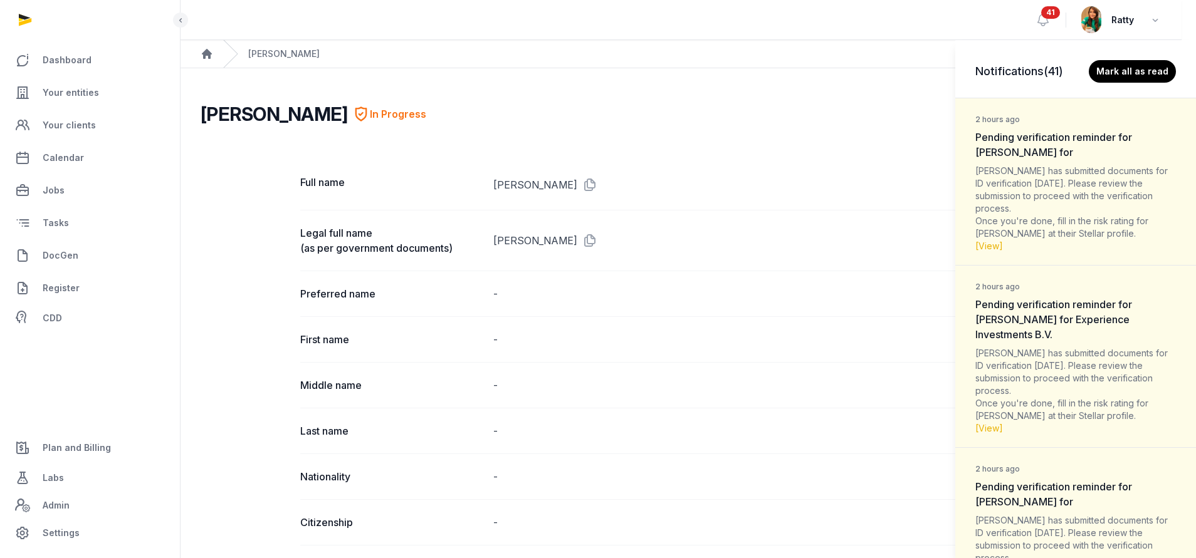
click at [886, 132] on div "Notifications (41) Mark all as read 2 hours ago Pending verification reminder f…" at bounding box center [598, 279] width 1196 height 558
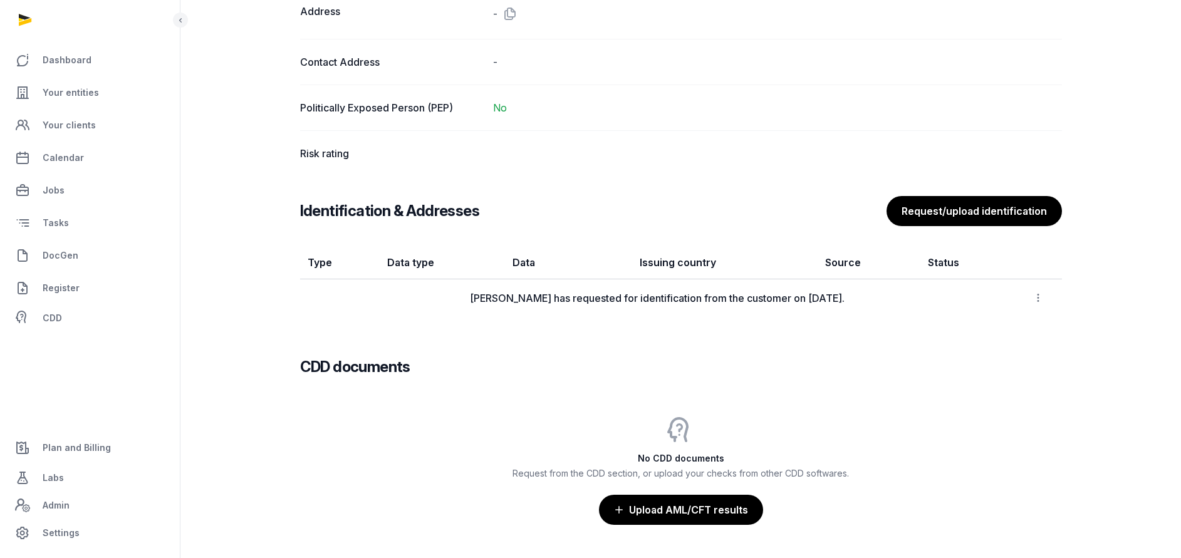
scroll to position [1033, 0]
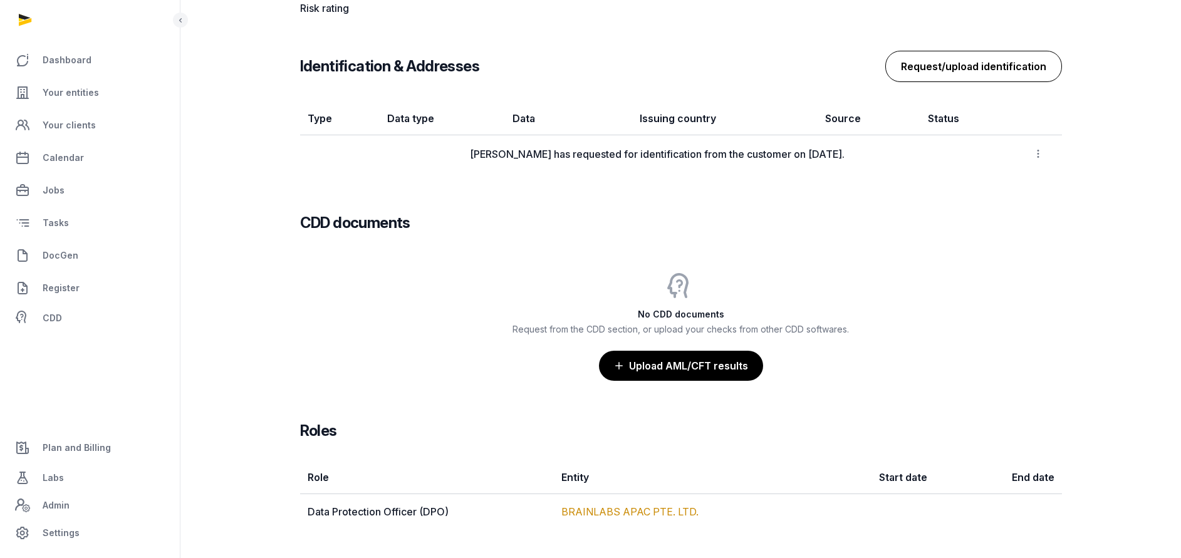
click at [1012, 66] on button "Request/upload identification" at bounding box center [974, 66] width 177 height 31
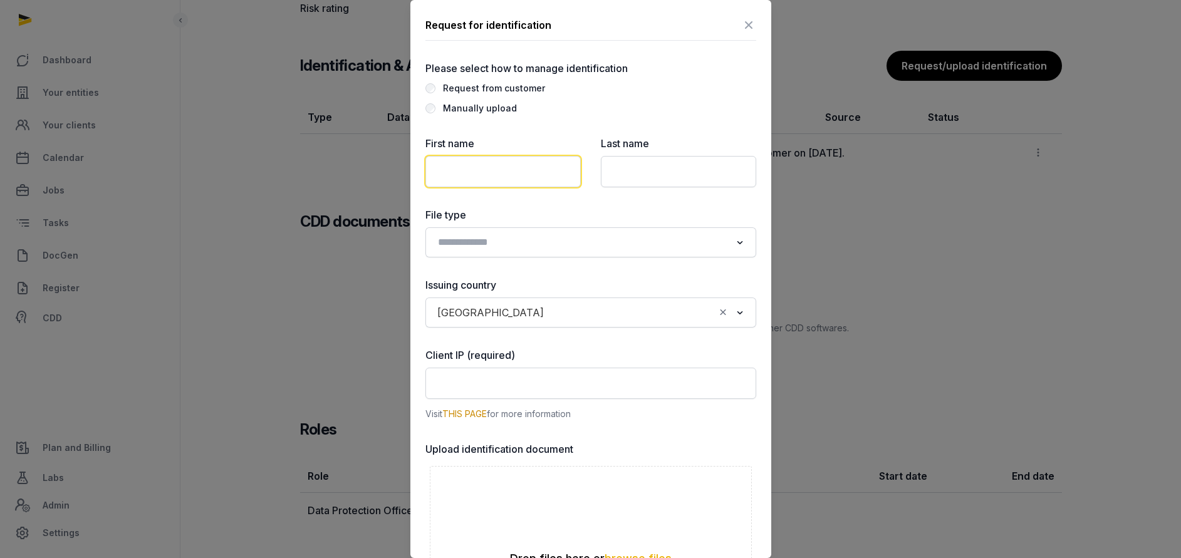
click at [490, 176] on input "text" at bounding box center [503, 171] width 155 height 31
paste input "**********"
type input "**********"
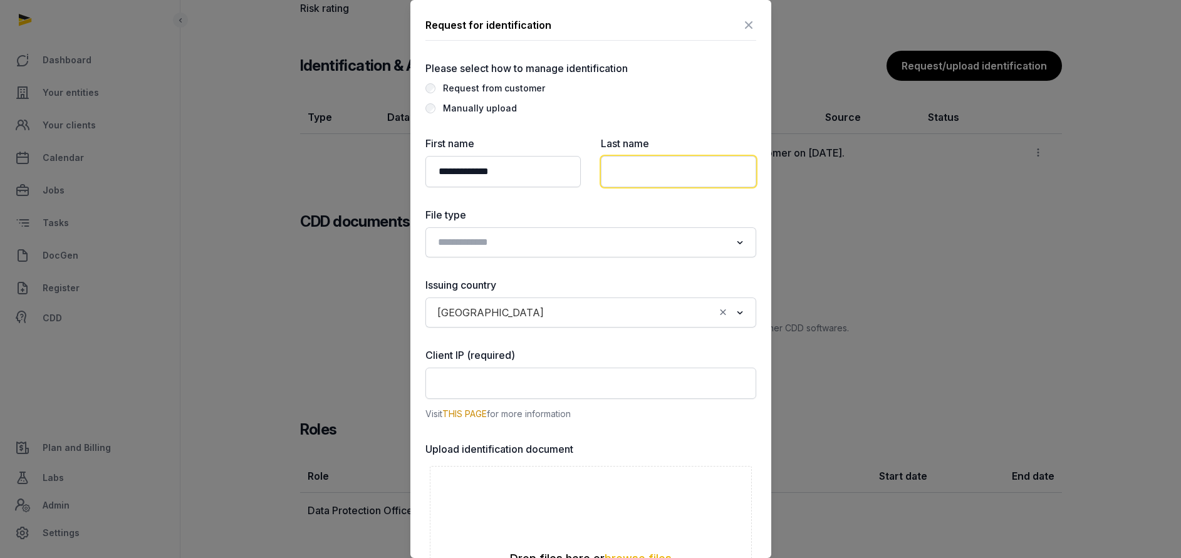
click at [641, 172] on input "text" at bounding box center [678, 171] width 155 height 31
paste input "**********"
drag, startPoint x: 636, startPoint y: 167, endPoint x: 186, endPoint y: 194, distance: 450.2
type input "*******"
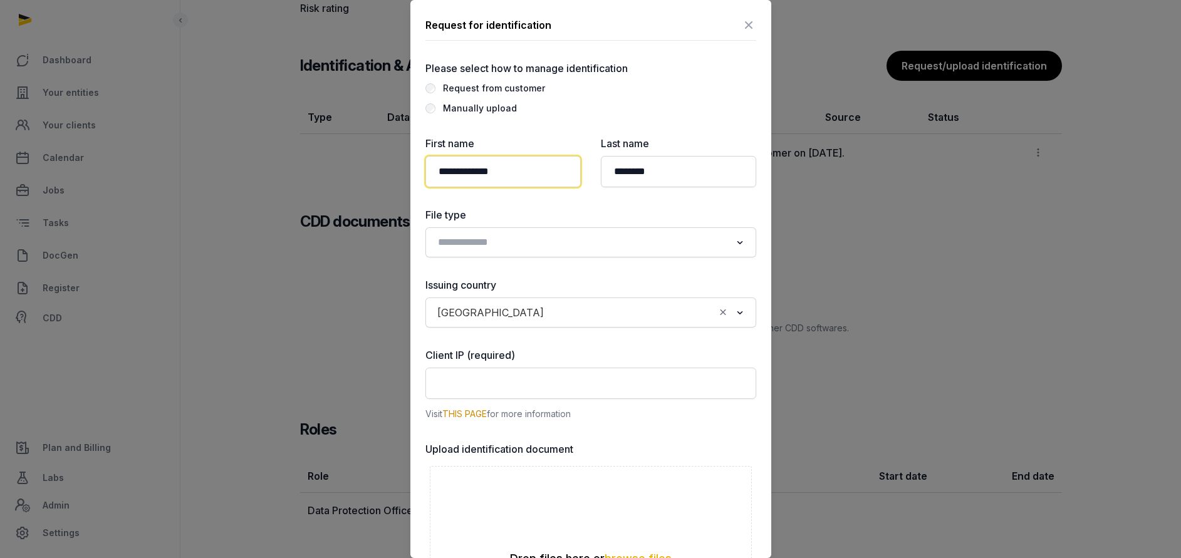
drag, startPoint x: 531, startPoint y: 170, endPoint x: 473, endPoint y: 170, distance: 58.3
click at [473, 170] on input "**********" at bounding box center [503, 171] width 155 height 31
type input "*****"
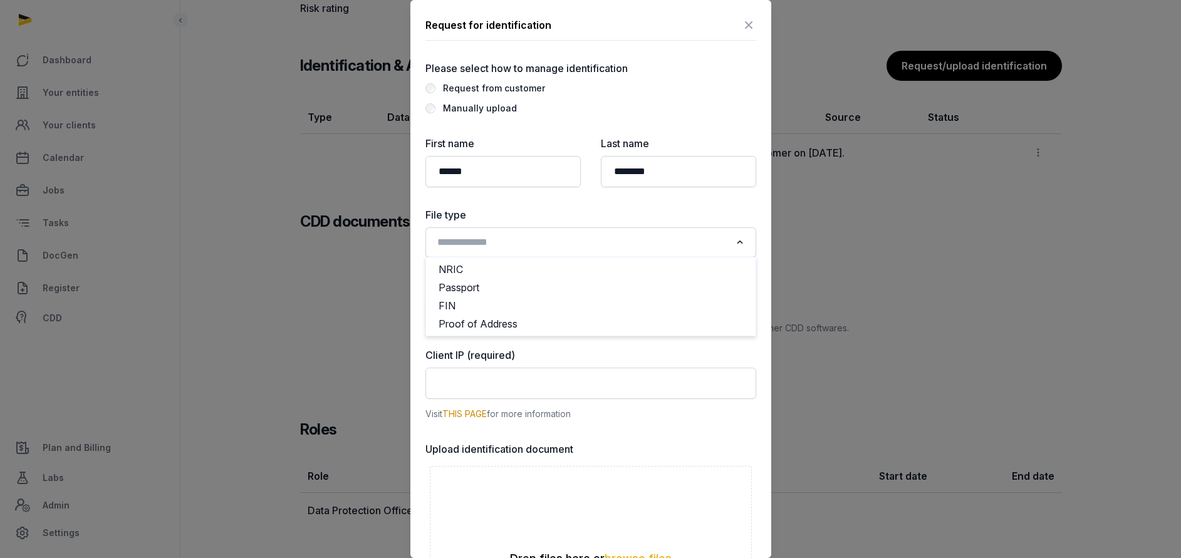
click at [486, 235] on input "Search for option" at bounding box center [582, 243] width 298 height 18
click at [466, 291] on li "Passport" at bounding box center [591, 288] width 330 height 18
click at [550, 313] on input "Search for option" at bounding box center [632, 313] width 165 height 18
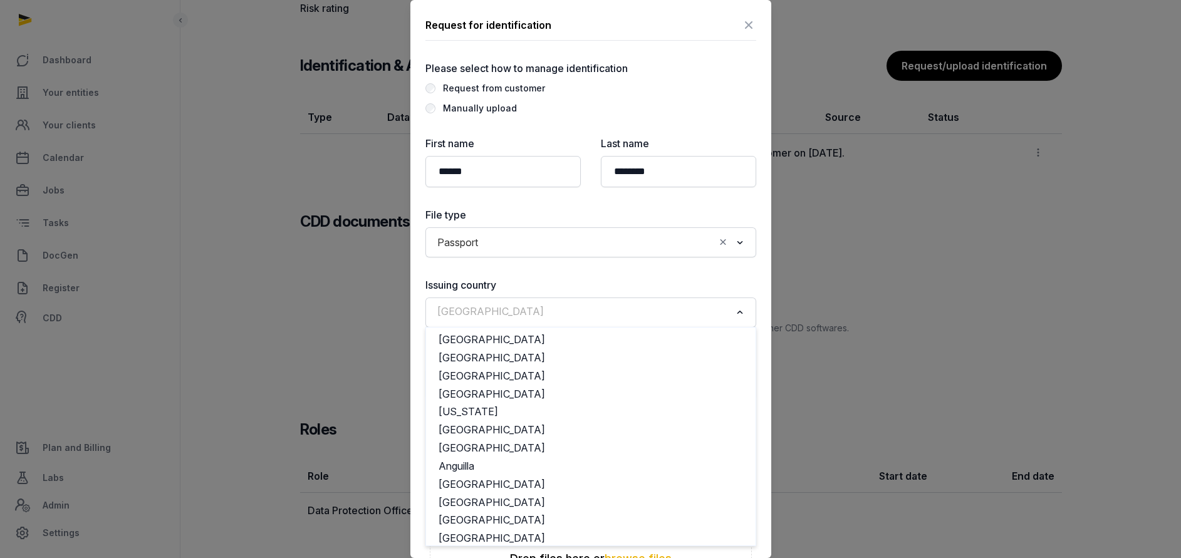
scroll to position [3400, 0]
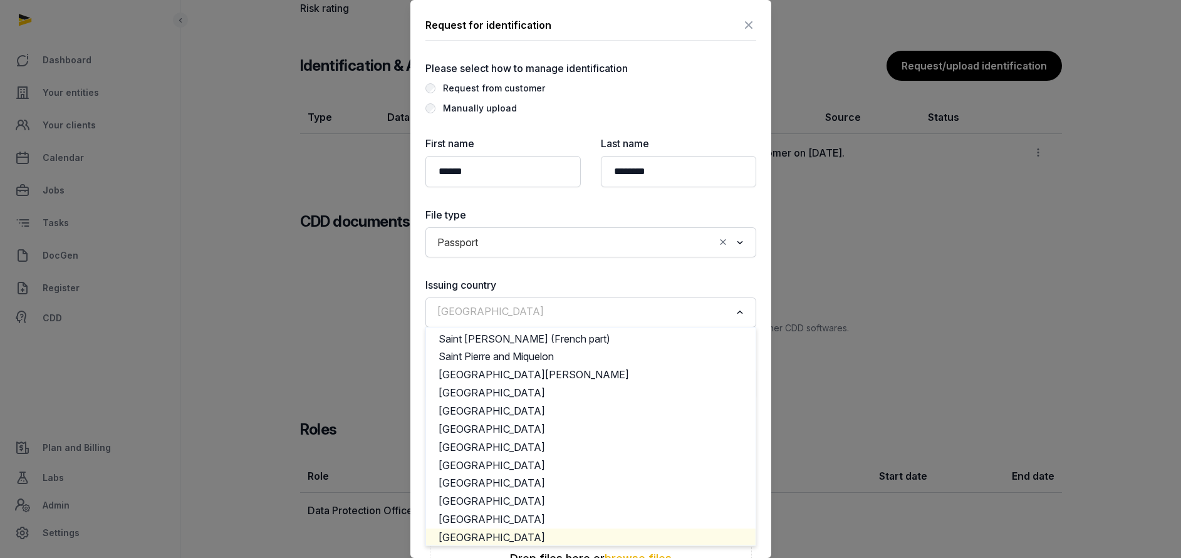
click at [477, 537] on li "[GEOGRAPHIC_DATA]" at bounding box center [591, 538] width 330 height 18
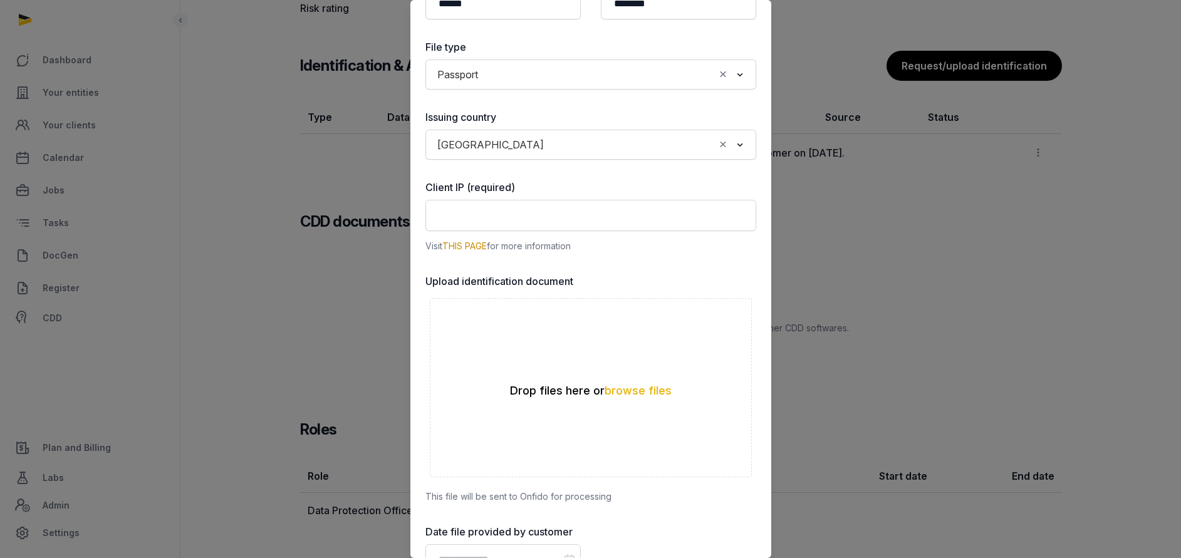
scroll to position [261, 0]
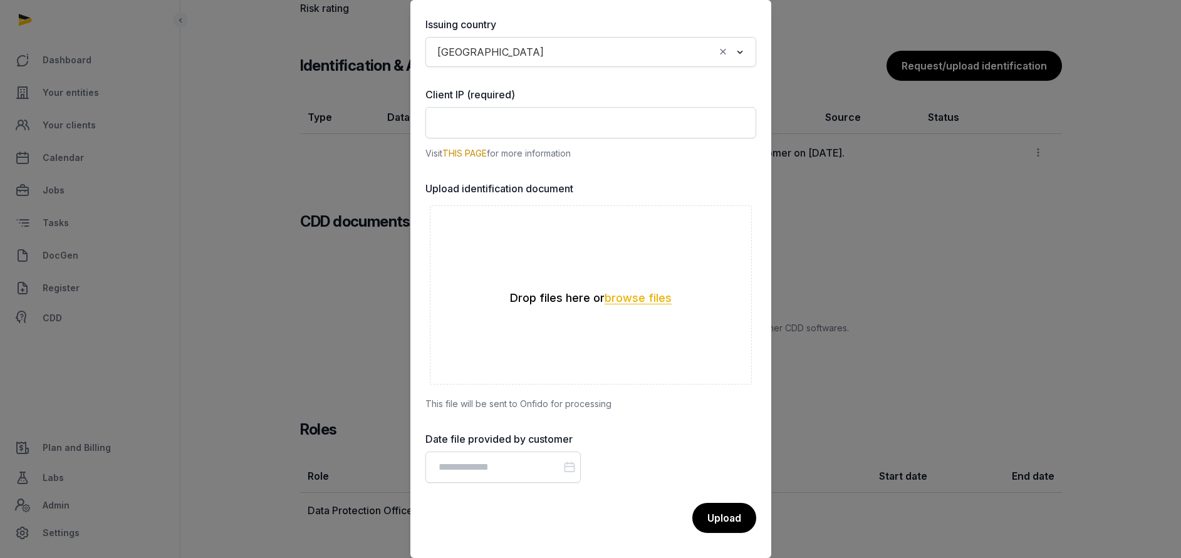
click at [632, 296] on button "browse files" at bounding box center [638, 299] width 67 height 12
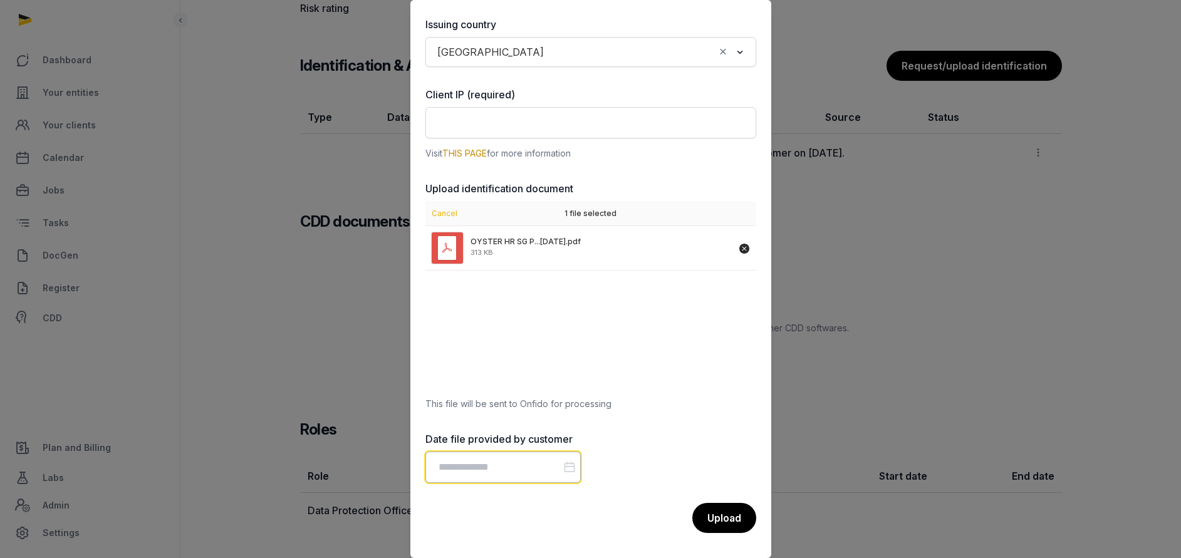
click at [496, 470] on input "Datepicker input" at bounding box center [503, 467] width 155 height 31
click at [678, 344] on div "OYSTER HR SG P...3.10.2025.pdf 313 KB" at bounding box center [591, 307] width 331 height 163
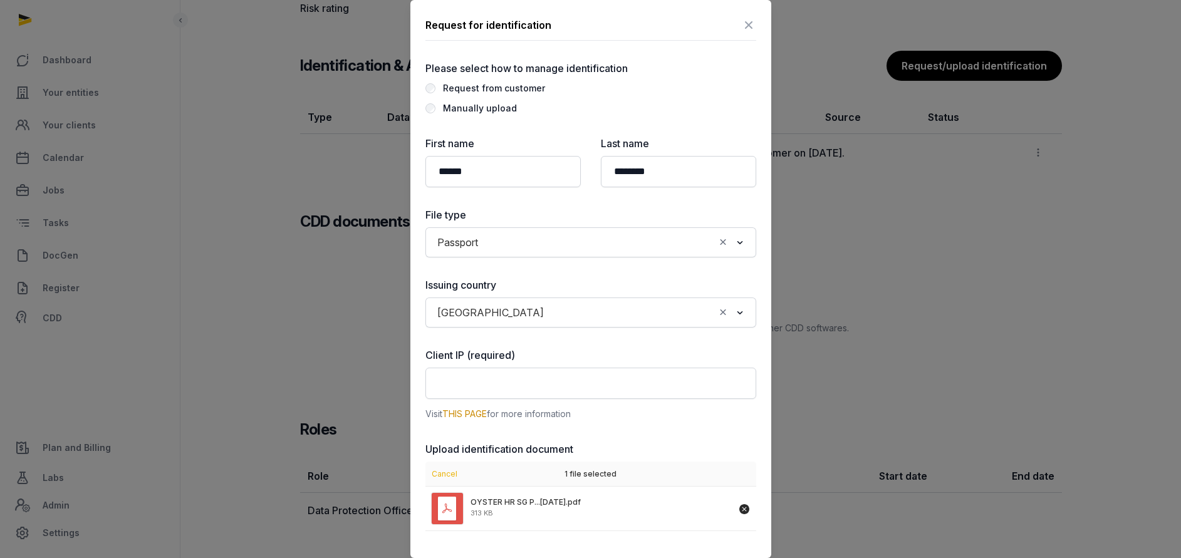
click at [741, 25] on icon at bounding box center [748, 25] width 15 height 20
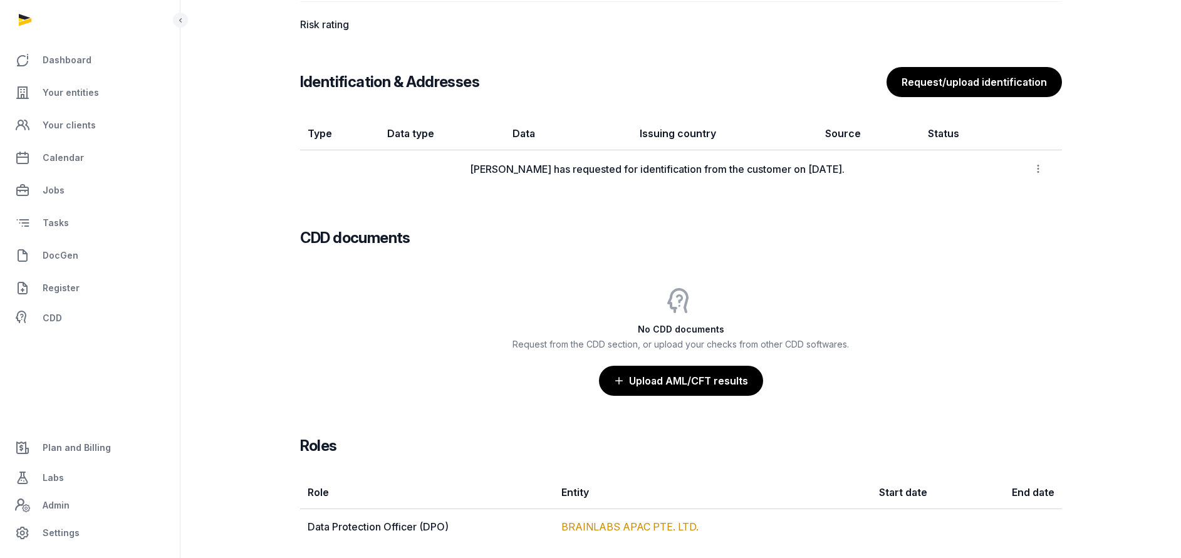
scroll to position [1033, 0]
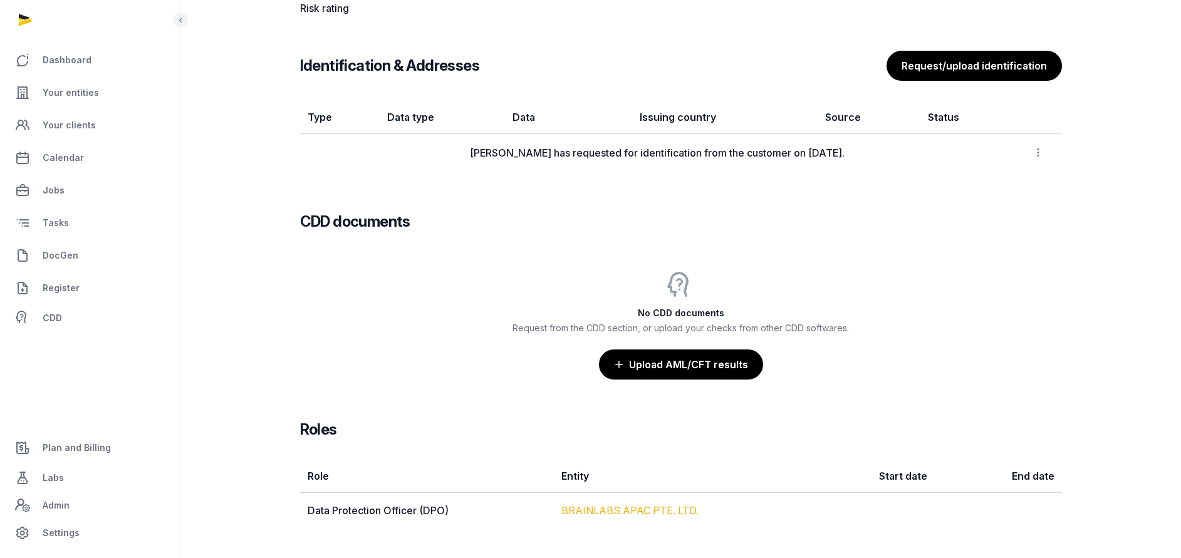
click at [615, 510] on link "BRAINLABS APAC PTE. LTD." at bounding box center [630, 511] width 137 height 13
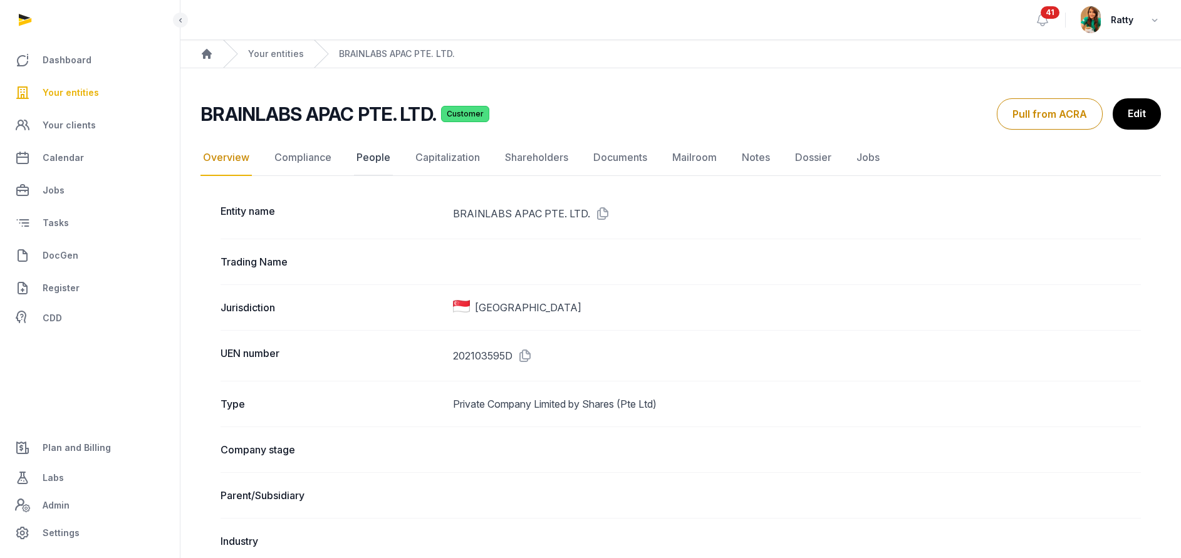
click at [374, 159] on link "People" at bounding box center [373, 158] width 39 height 36
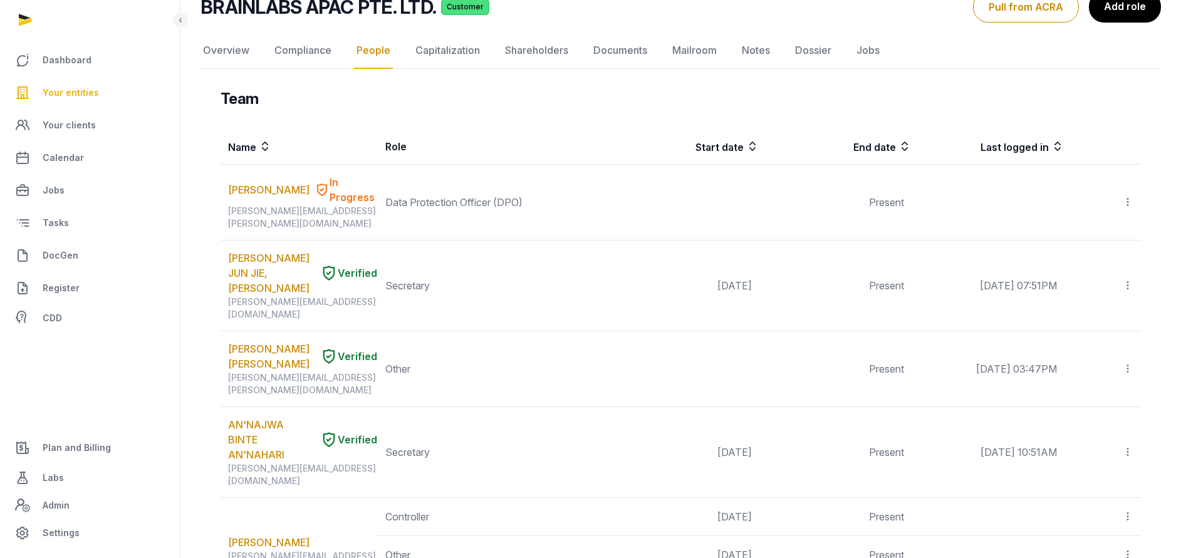
scroll to position [94, 0]
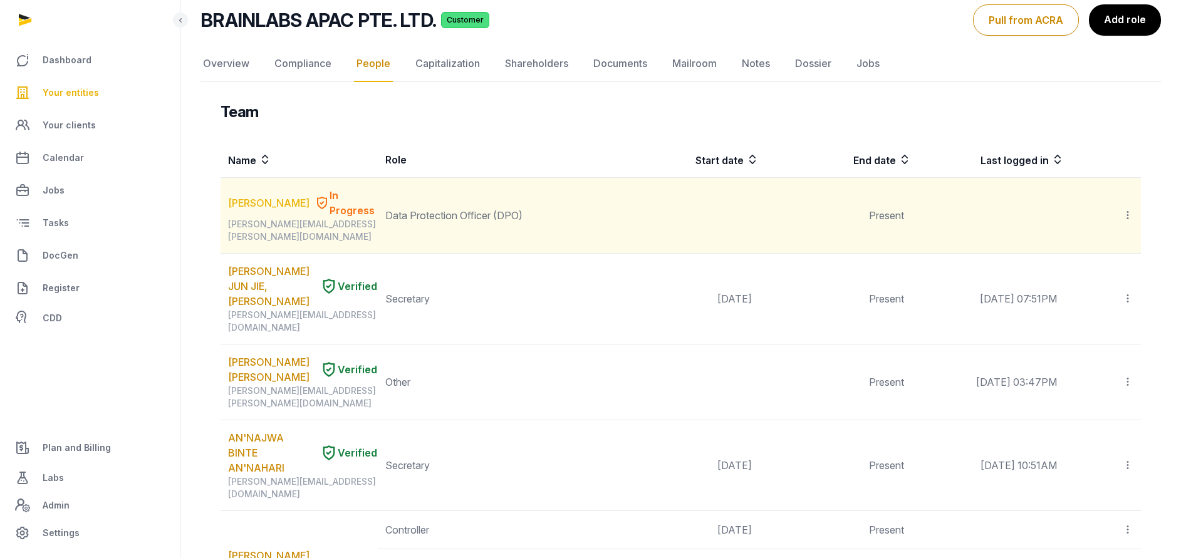
click at [274, 196] on link "Henry Bennett" at bounding box center [268, 203] width 81 height 15
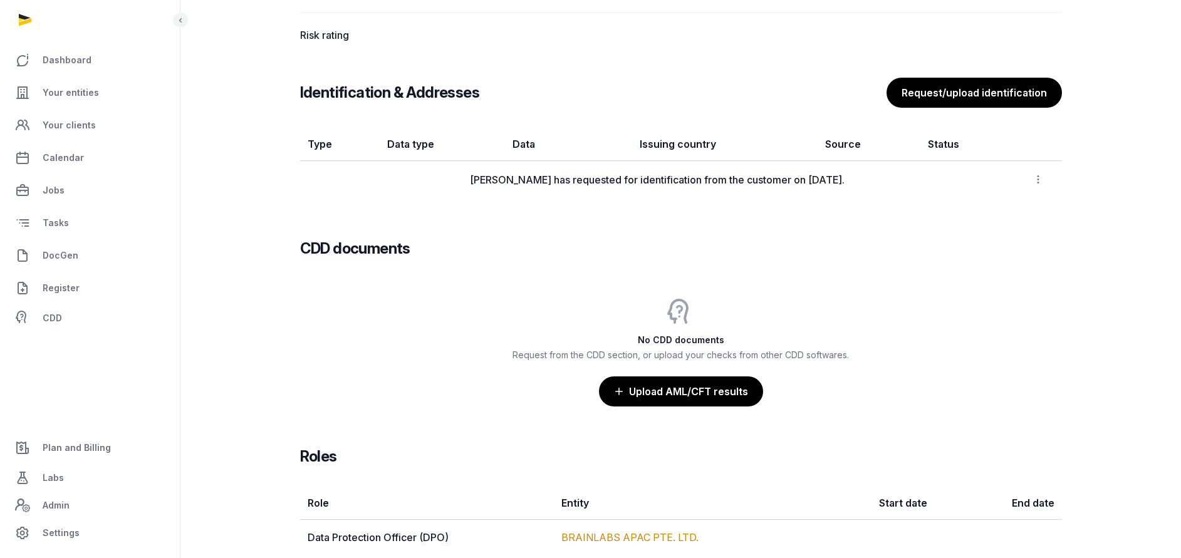
scroll to position [1033, 0]
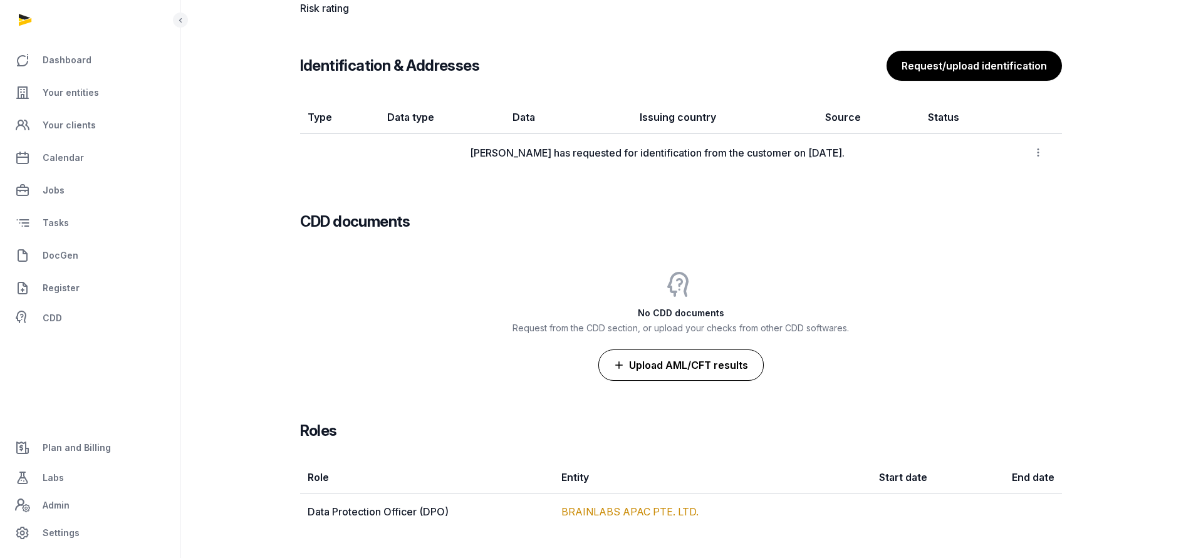
click at [695, 366] on button "Upload AML/CFT results" at bounding box center [681, 365] width 165 height 31
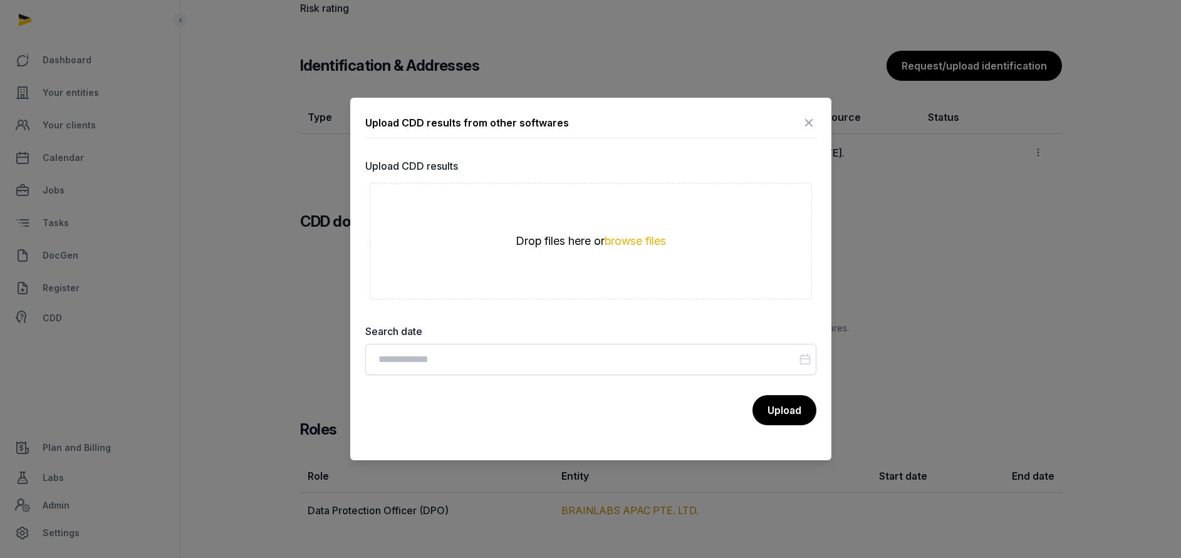
click at [808, 122] on icon at bounding box center [809, 123] width 15 height 20
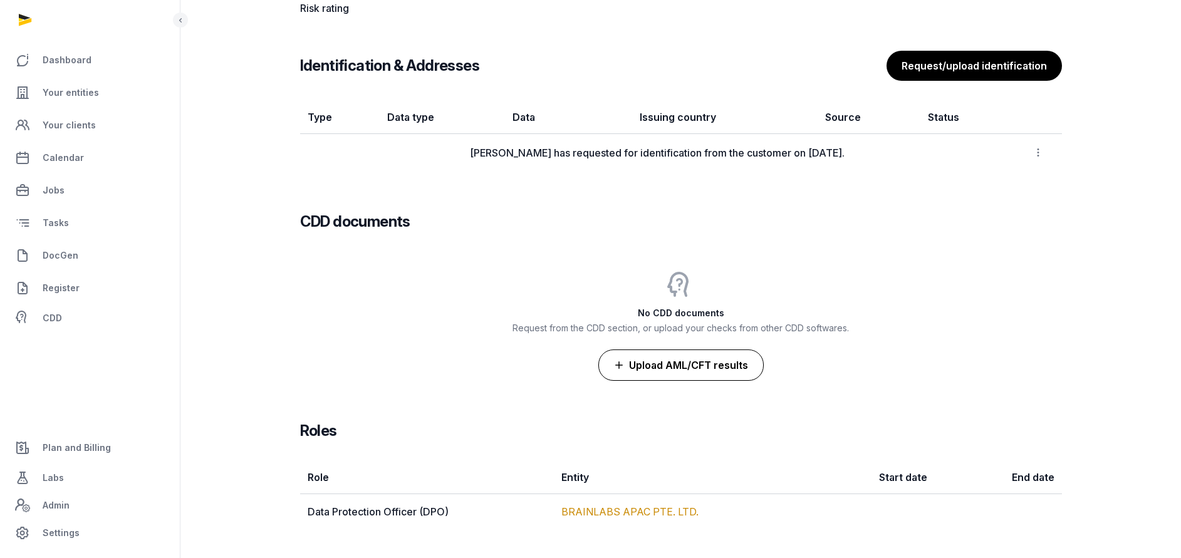
click at [707, 370] on button "Upload AML/CFT results" at bounding box center [681, 365] width 165 height 31
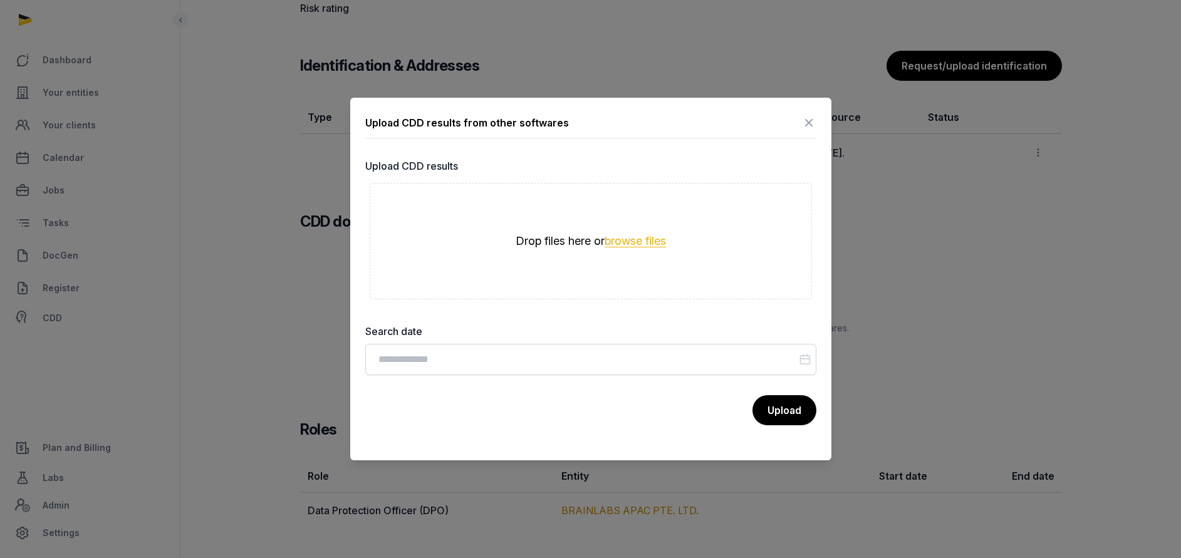
click at [629, 245] on button "browse files" at bounding box center [635, 242] width 61 height 12
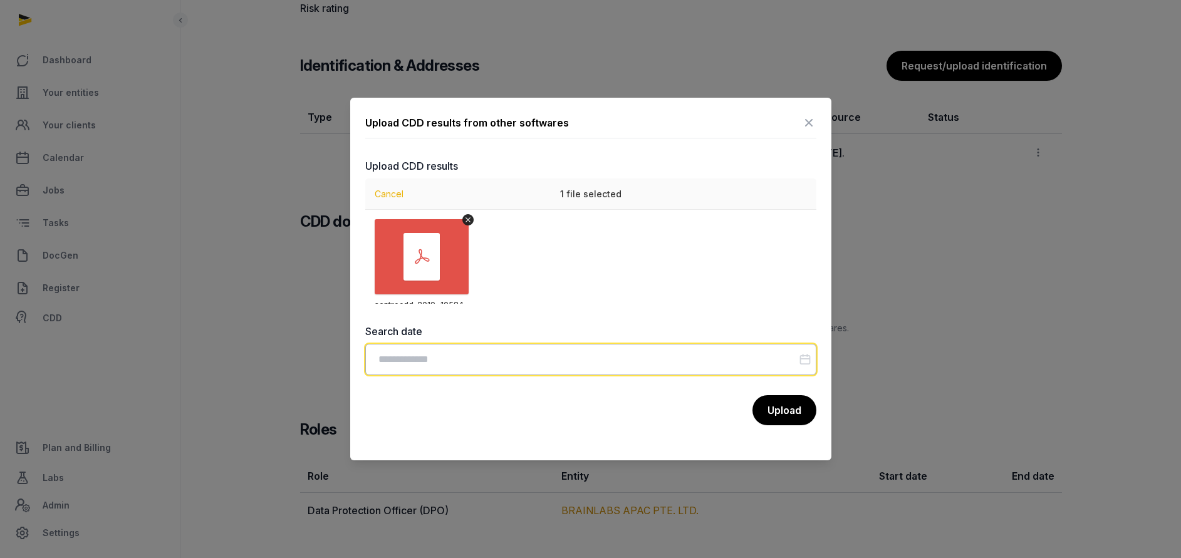
drag, startPoint x: 432, startPoint y: 362, endPoint x: 435, endPoint y: 352, distance: 9.9
click at [434, 360] on input "Datepicker input" at bounding box center [590, 359] width 451 height 31
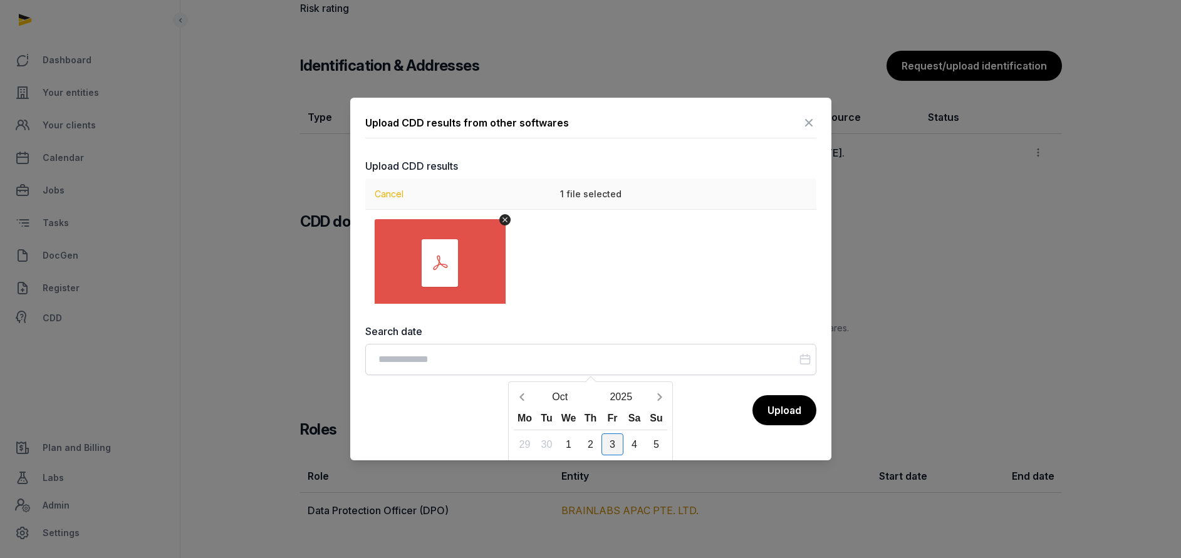
click at [618, 445] on div "3" at bounding box center [613, 445] width 22 height 22
type input "**********"
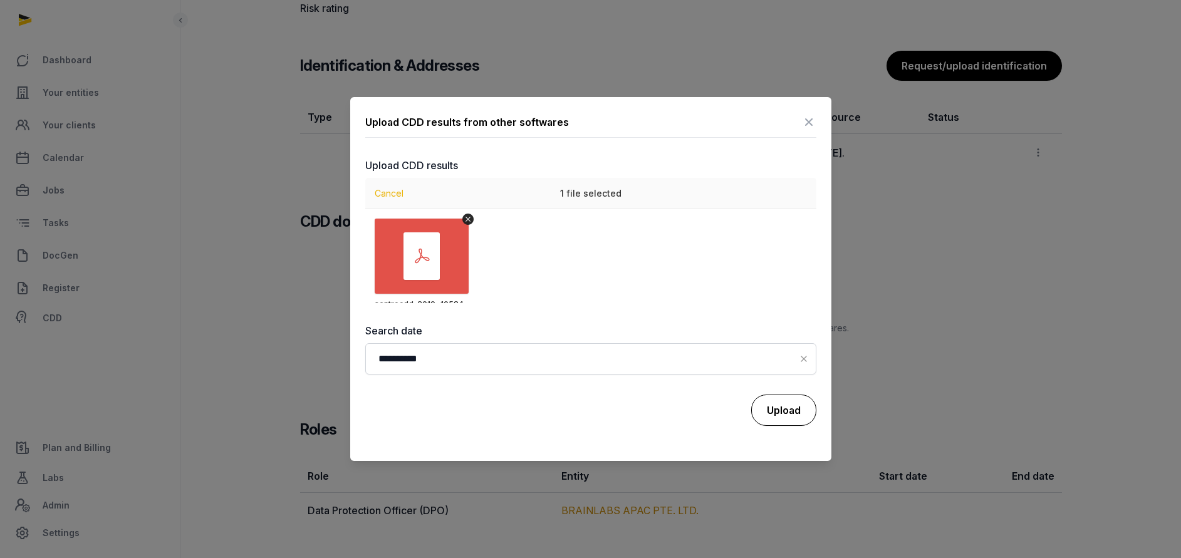
click at [787, 415] on button "Upload" at bounding box center [783, 410] width 65 height 31
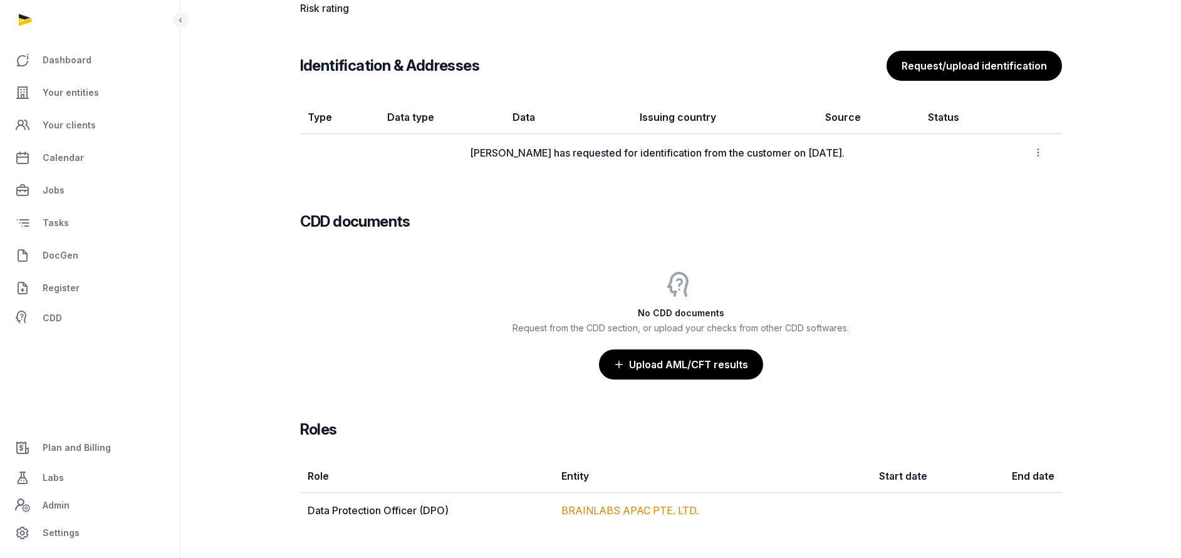
scroll to position [986, 0]
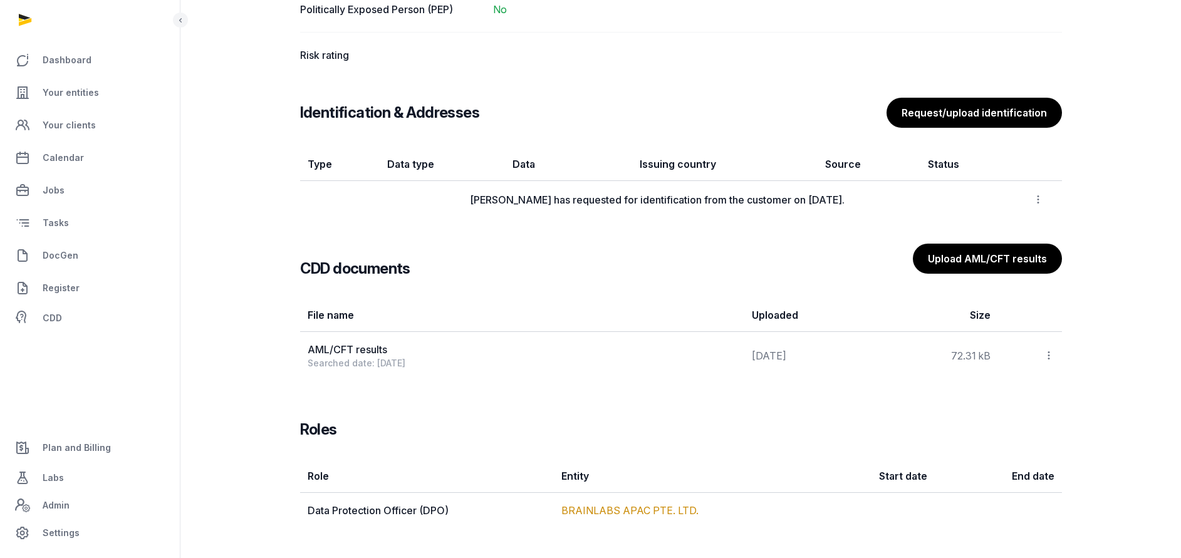
click at [1050, 359] on icon at bounding box center [1049, 355] width 11 height 13
click at [1022, 414] on div "Delete" at bounding box center [1005, 414] width 100 height 25
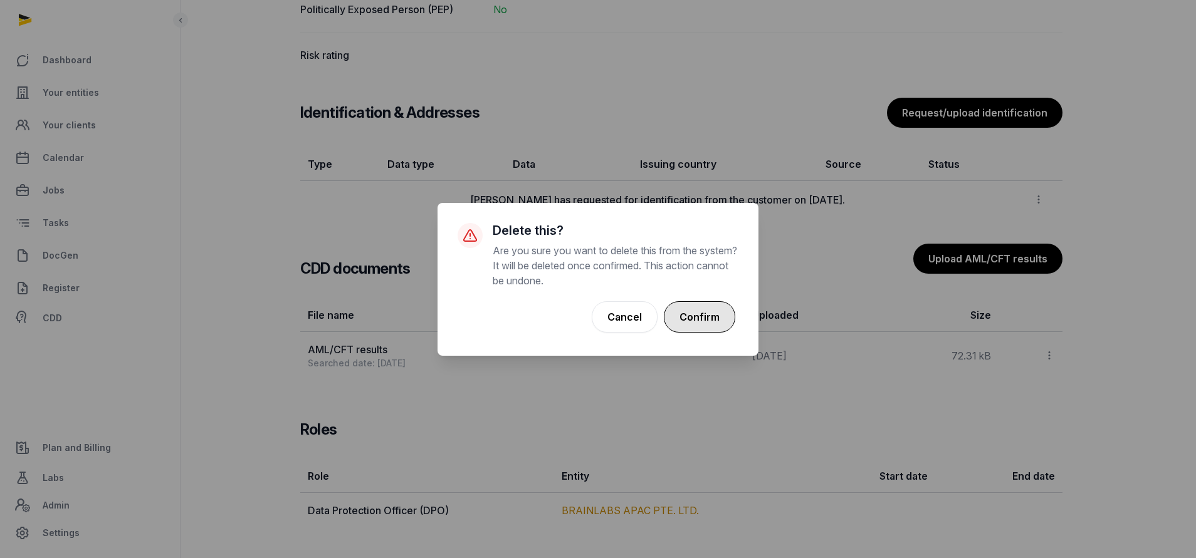
click at [706, 319] on button "Confirm" at bounding box center [699, 316] width 71 height 31
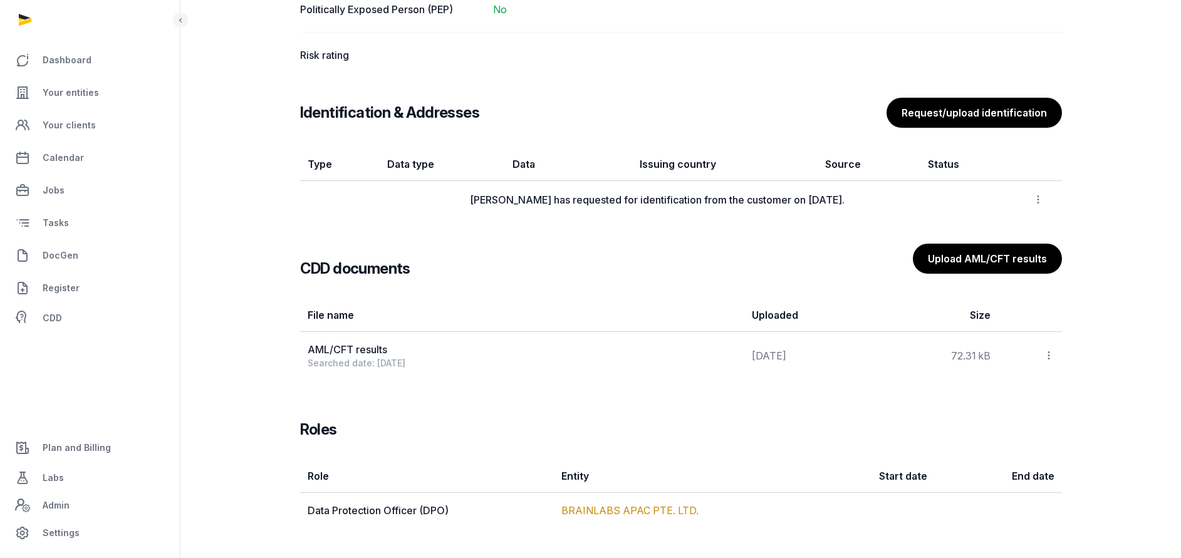
click at [1049, 350] on icon at bounding box center [1049, 355] width 11 height 13
click at [1021, 414] on div "Delete" at bounding box center [1005, 414] width 100 height 25
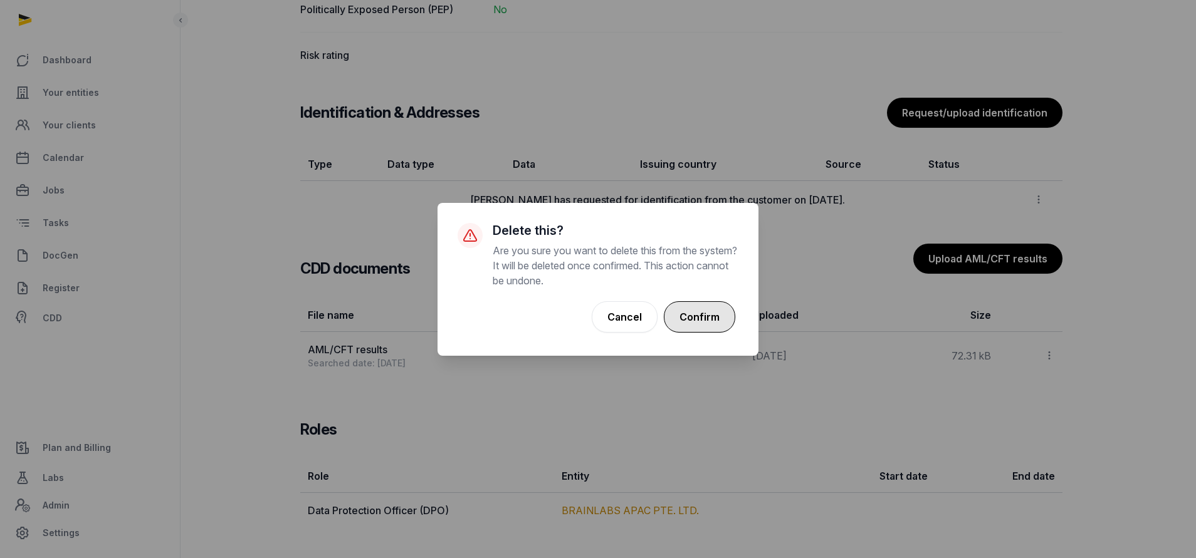
click at [696, 318] on button "Confirm" at bounding box center [699, 316] width 71 height 31
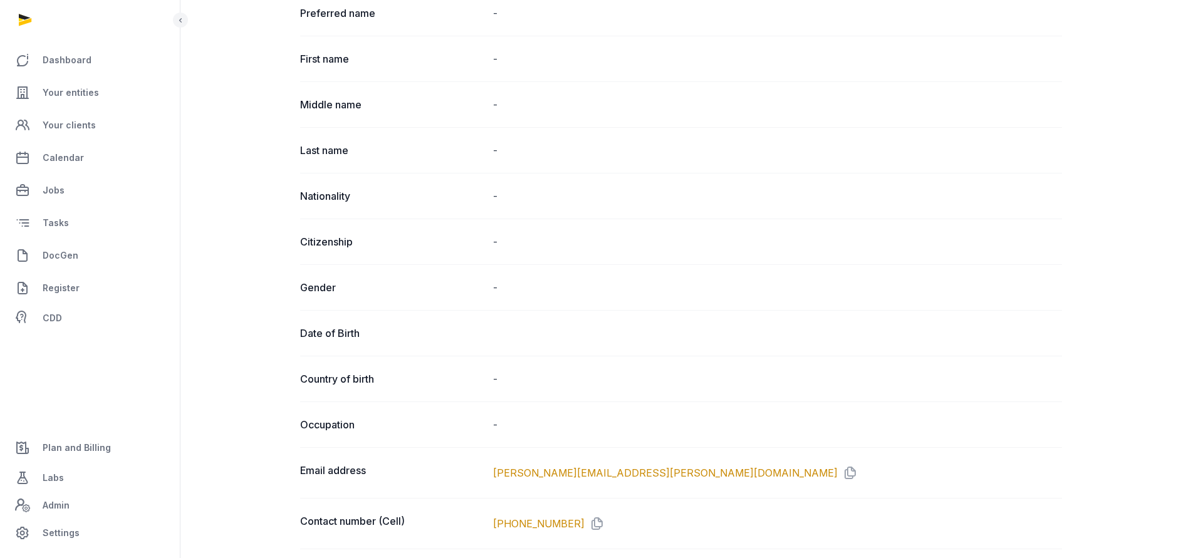
scroll to position [94, 0]
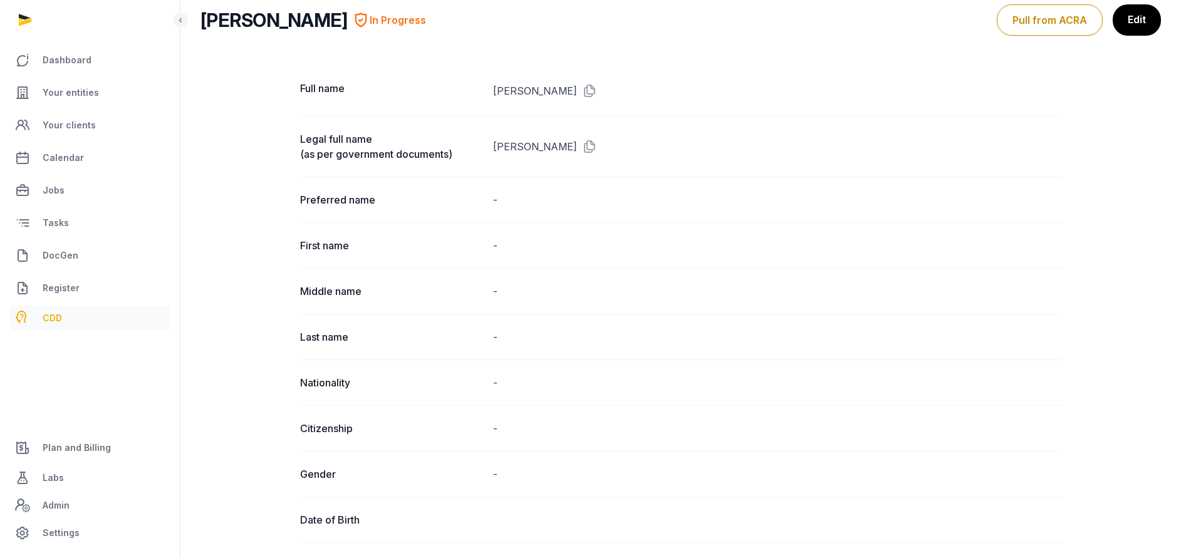
click at [58, 319] on span "CDD" at bounding box center [52, 318] width 19 height 15
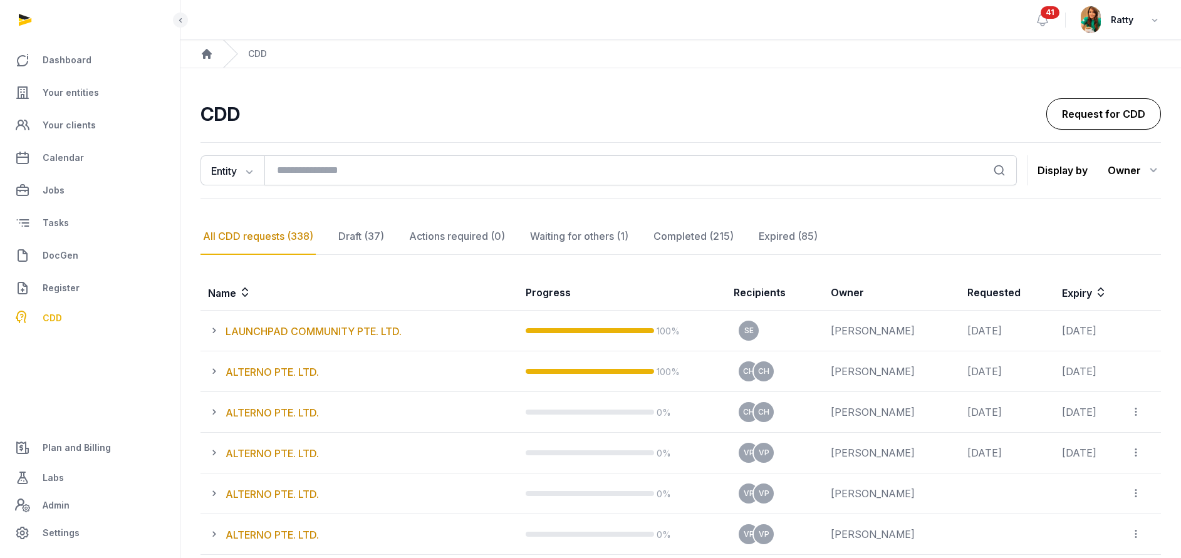
click at [1112, 117] on link "Request for CDD" at bounding box center [1104, 113] width 115 height 31
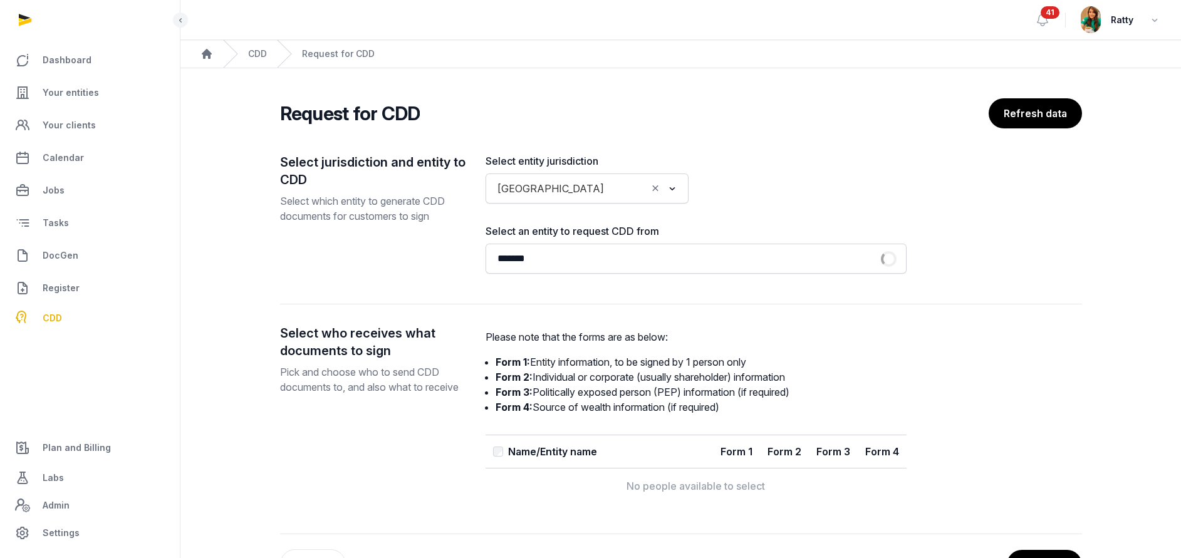
click at [532, 260] on input "*******" at bounding box center [679, 259] width 372 height 18
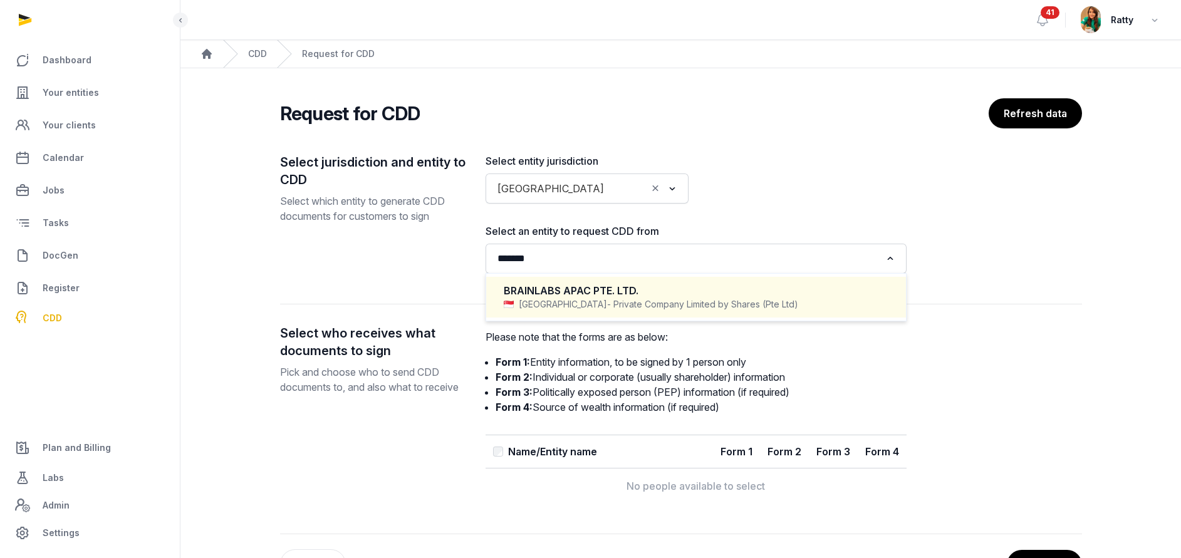
click at [607, 310] on span "- Private Company Limited by Shares (Pte Ltd)" at bounding box center [702, 304] width 191 height 13
type input "*******"
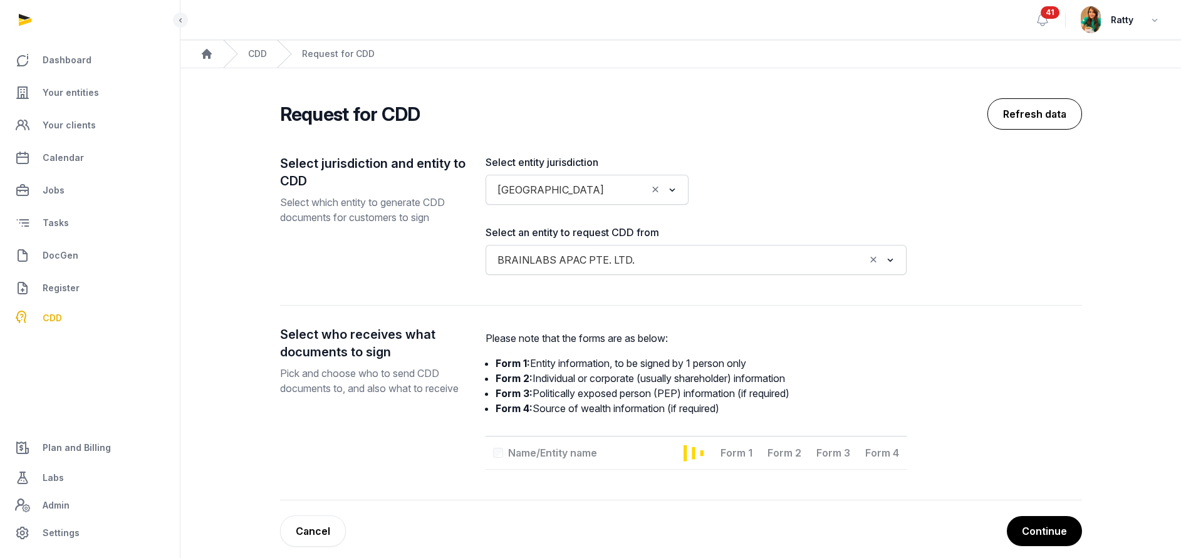
click at [1040, 100] on button "Refresh data" at bounding box center [1035, 113] width 95 height 31
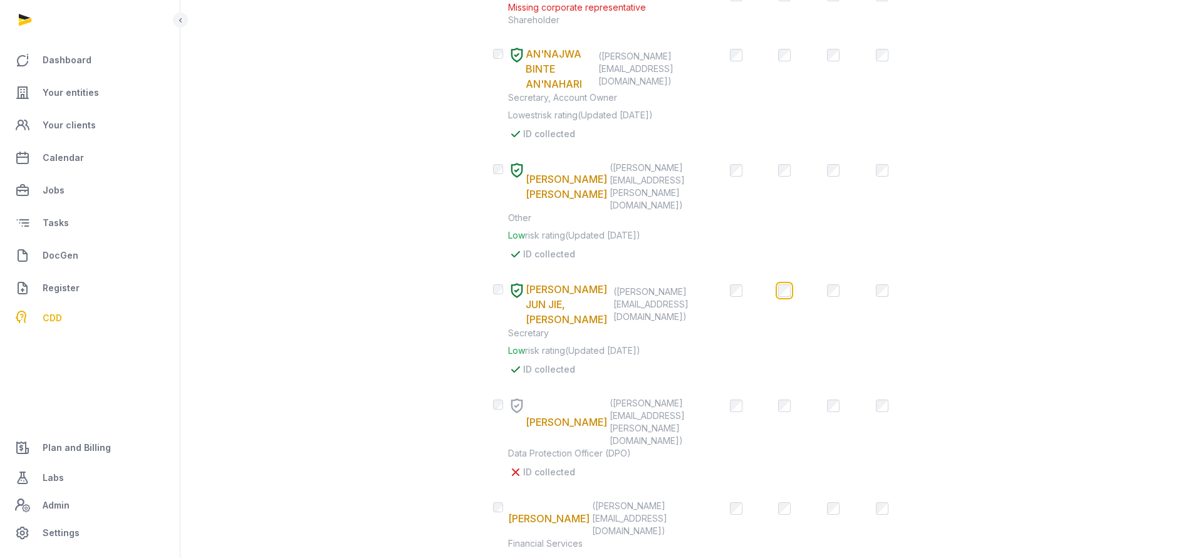
scroll to position [790, 0]
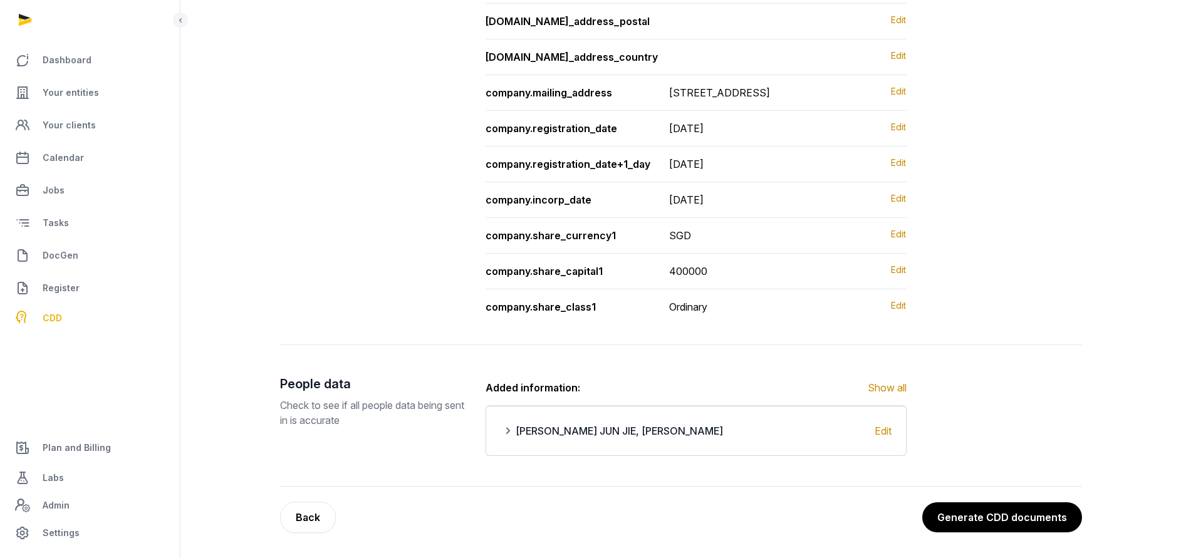
scroll to position [1161, 0]
click at [1007, 516] on button "Generate CDD documents" at bounding box center [1001, 517] width 161 height 31
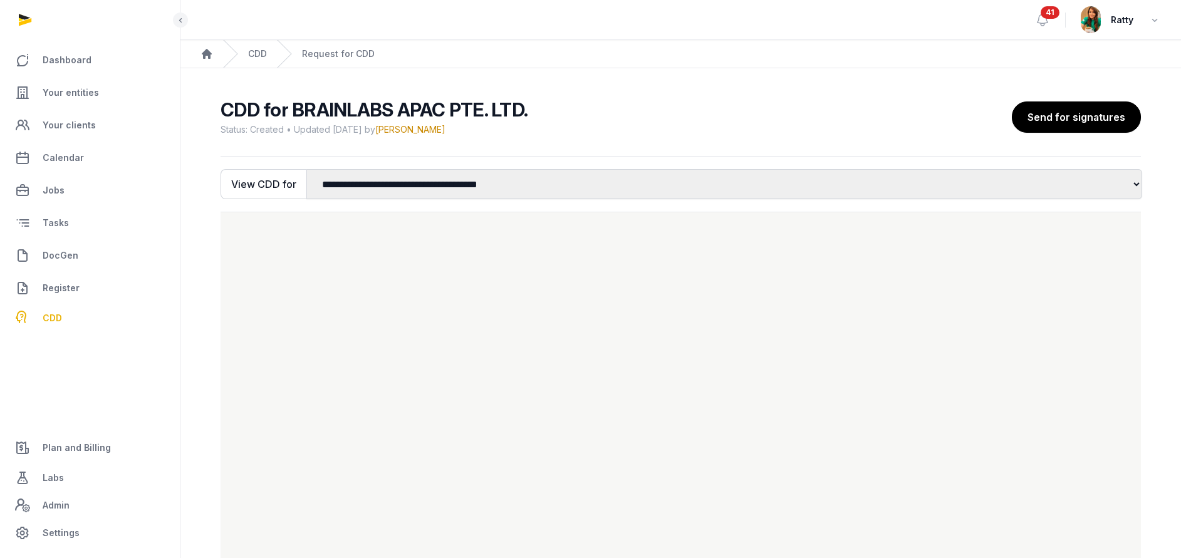
click at [1052, 10] on span "41" at bounding box center [1050, 12] width 19 height 13
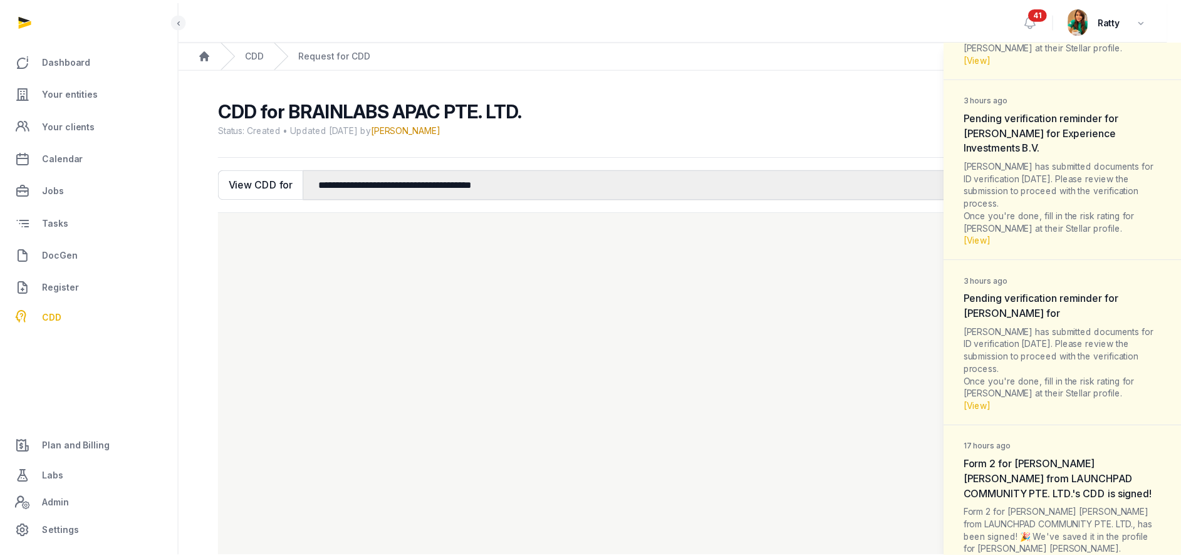
scroll to position [376, 0]
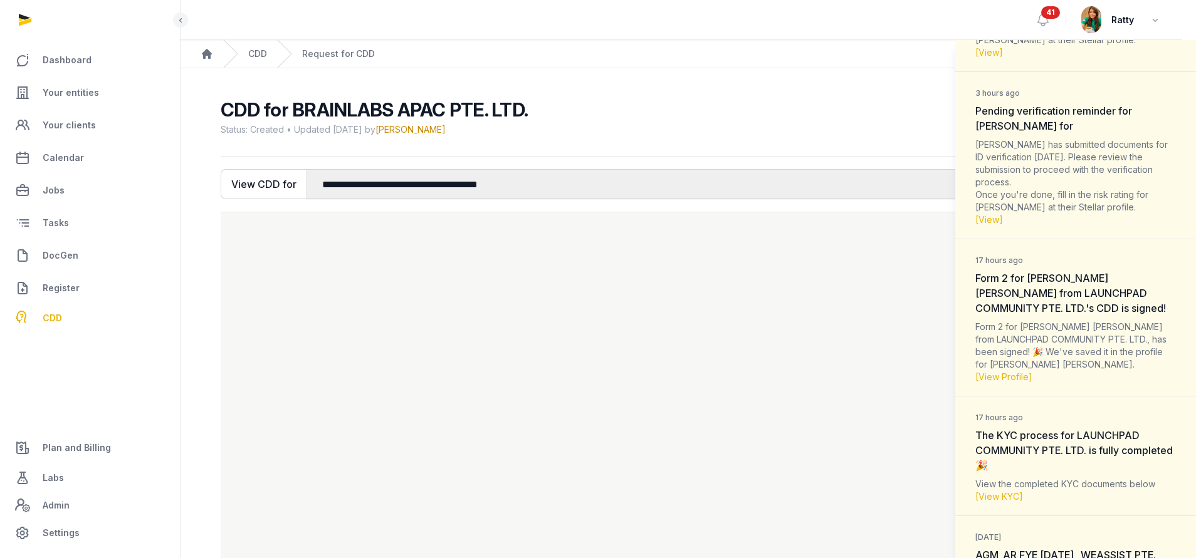
click at [893, 332] on div "Notifications (41) Mark all as read 3 hours ago Pending verification reminder f…" at bounding box center [598, 279] width 1196 height 558
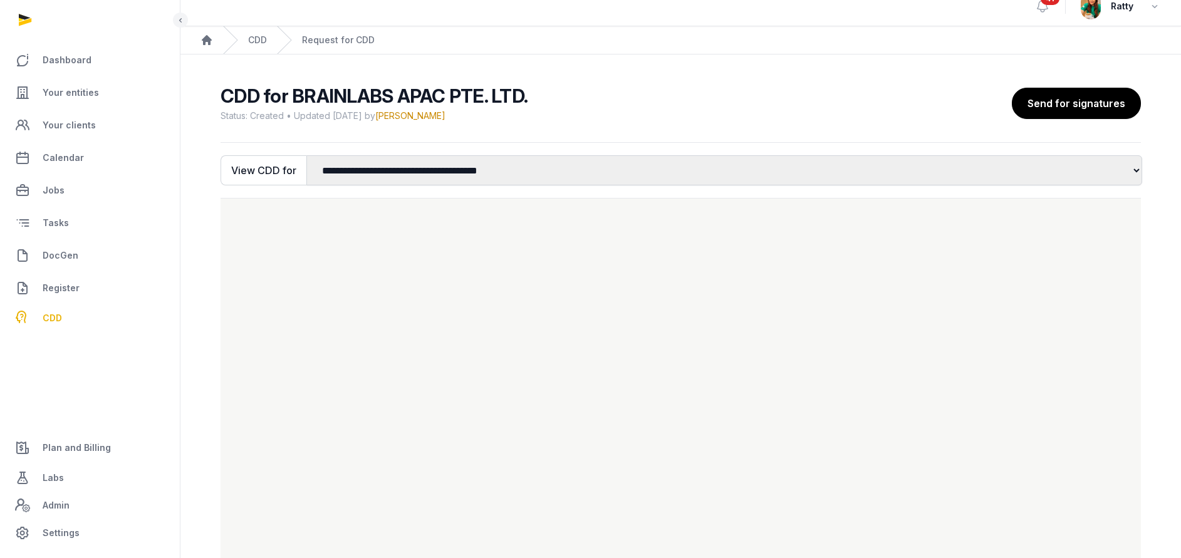
scroll to position [8, 0]
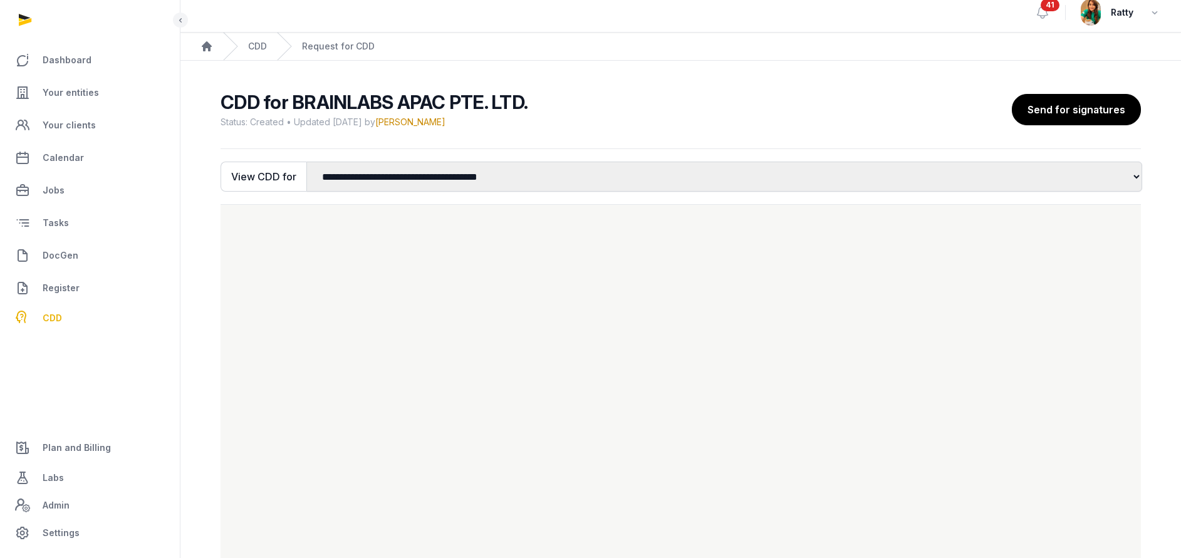
click at [951, 100] on h2 "CDD for BRAINLABS APAC PTE. LTD." at bounding box center [612, 102] width 782 height 23
click at [61, 315] on span "CDD" at bounding box center [52, 318] width 19 height 15
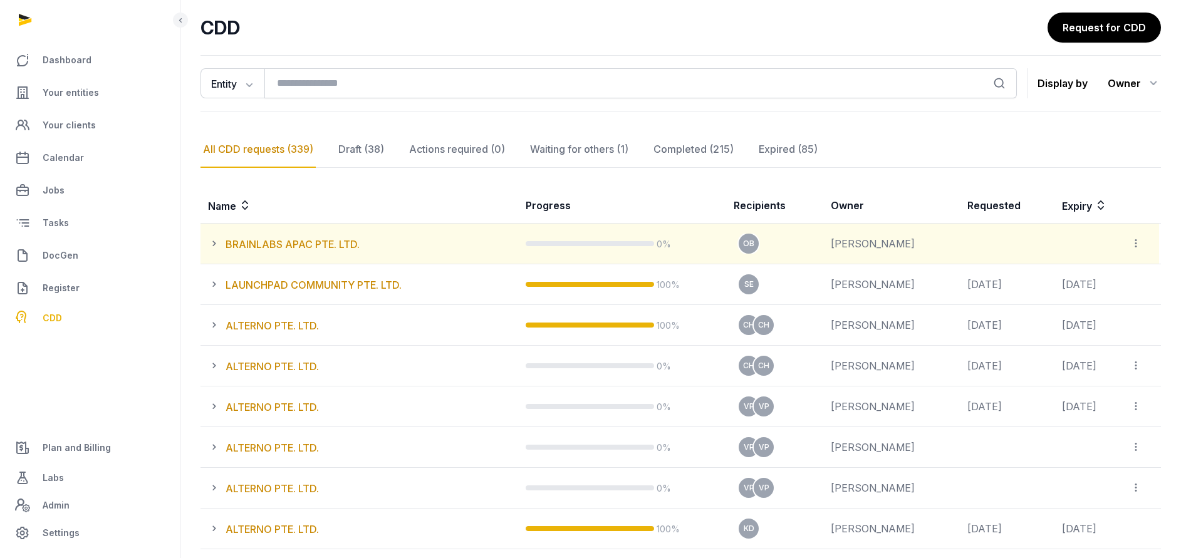
scroll to position [94, 0]
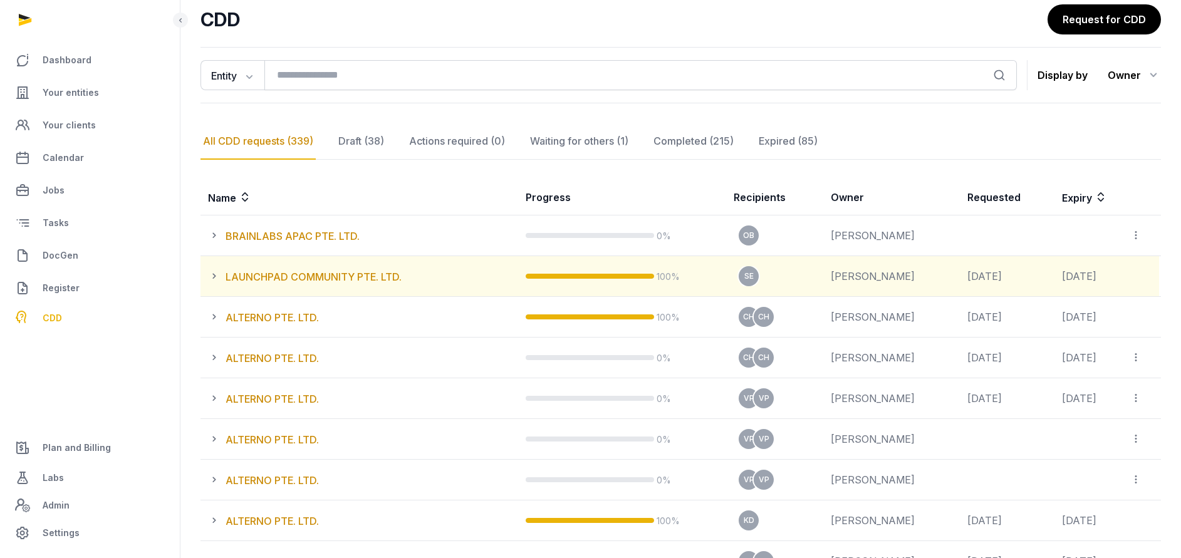
click at [215, 274] on icon at bounding box center [217, 276] width 18 height 15
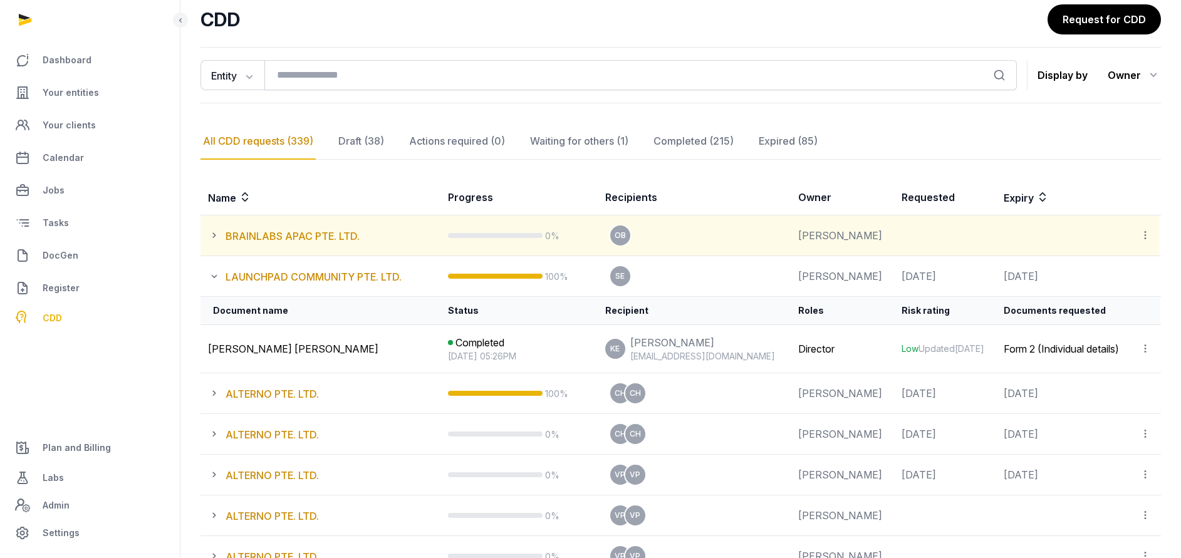
click at [212, 233] on icon at bounding box center [217, 235] width 18 height 15
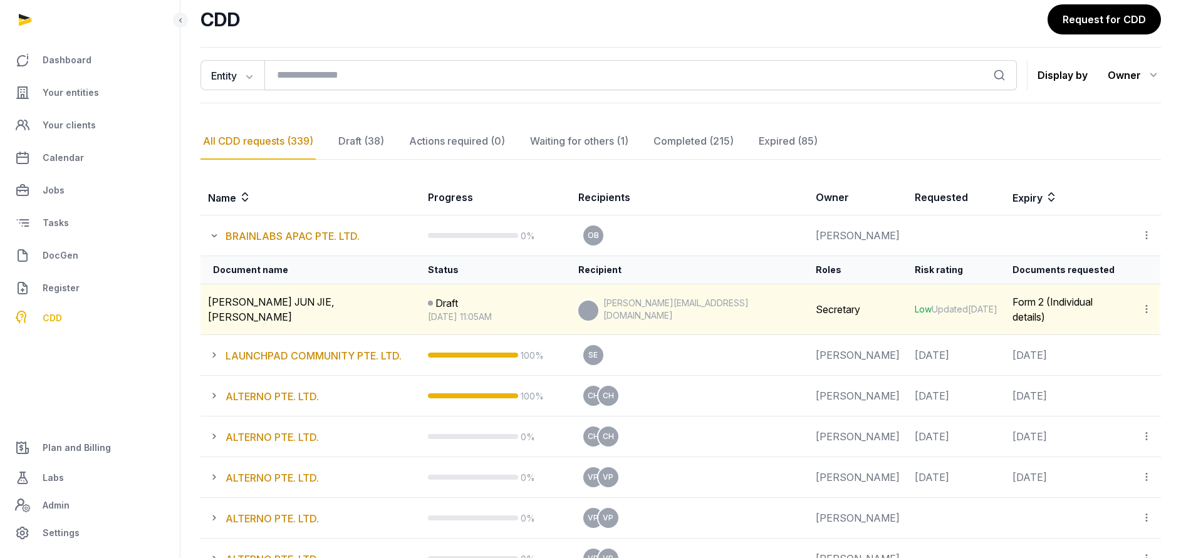
scroll to position [188, 0]
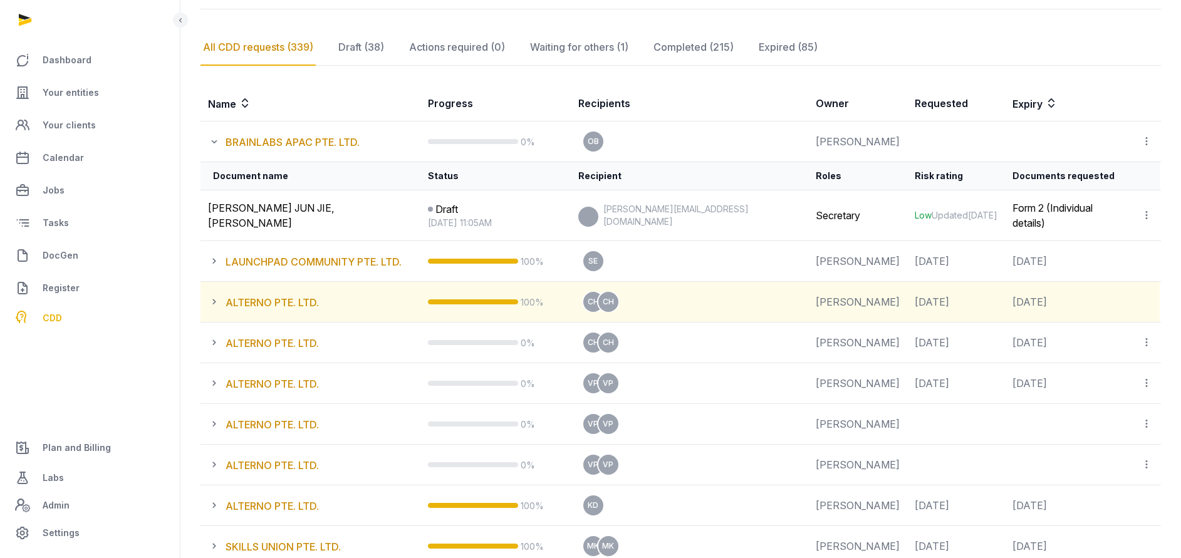
click at [213, 300] on icon at bounding box center [217, 302] width 18 height 15
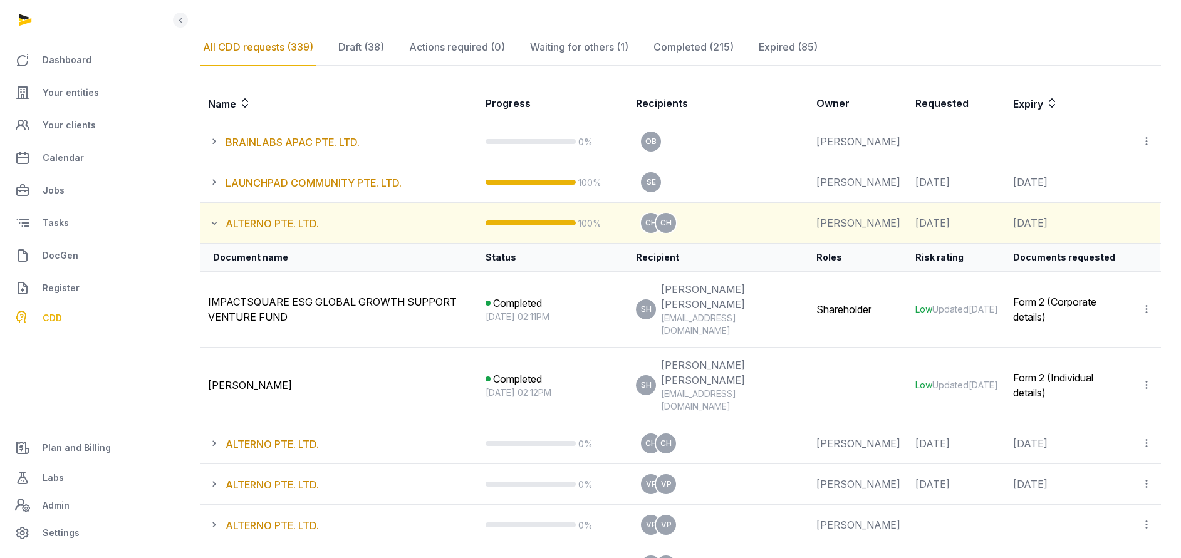
click at [214, 231] on icon at bounding box center [217, 223] width 18 height 15
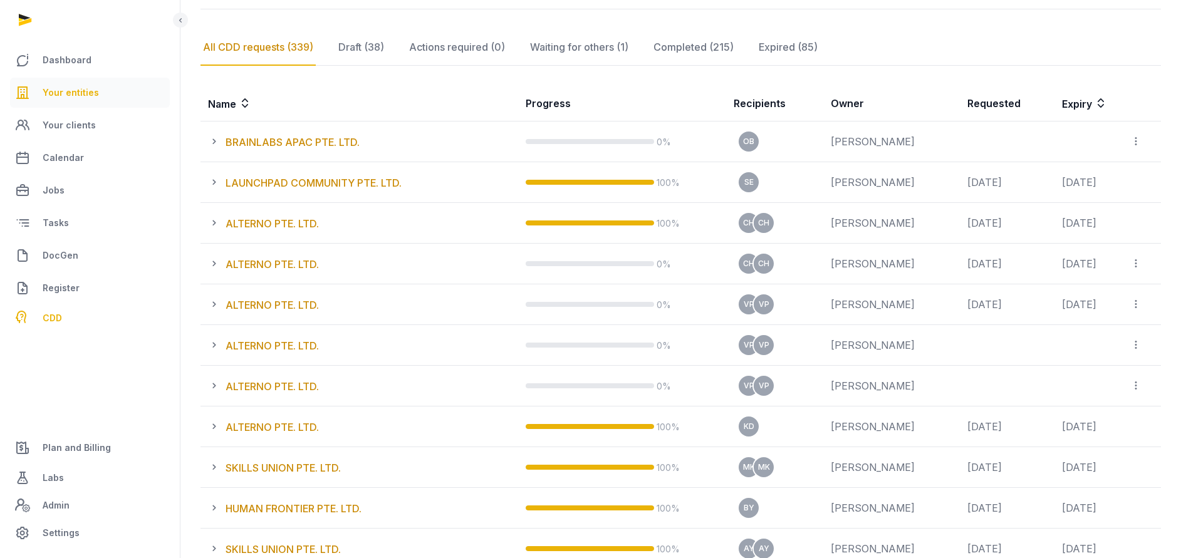
click at [68, 86] on span "Your entities" at bounding box center [71, 92] width 56 height 15
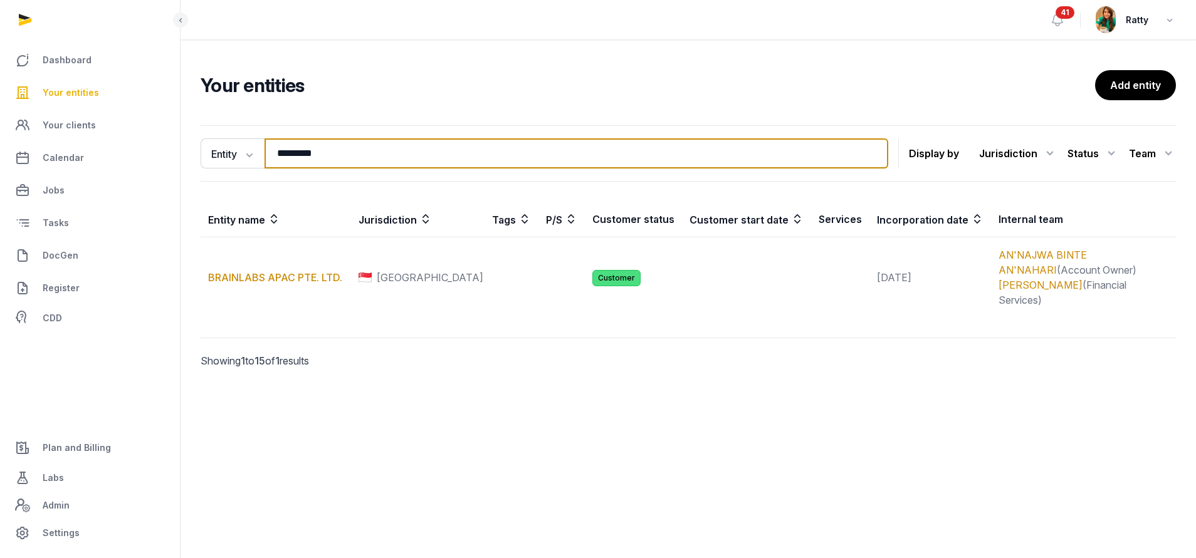
drag, startPoint x: 374, startPoint y: 147, endPoint x: -88, endPoint y: 37, distance: 474.8
click at [0, 37] on html "Dashboard Your entities Your clients Calendar Jobs Tasks DocGen Register CDD Pl…" at bounding box center [598, 279] width 1196 height 558
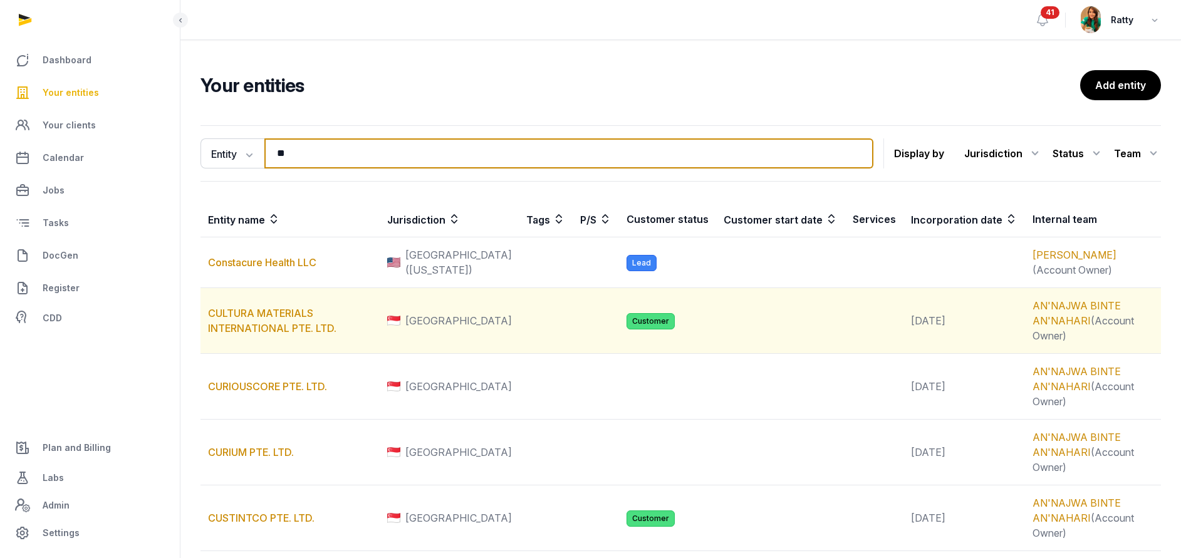
type input "**"
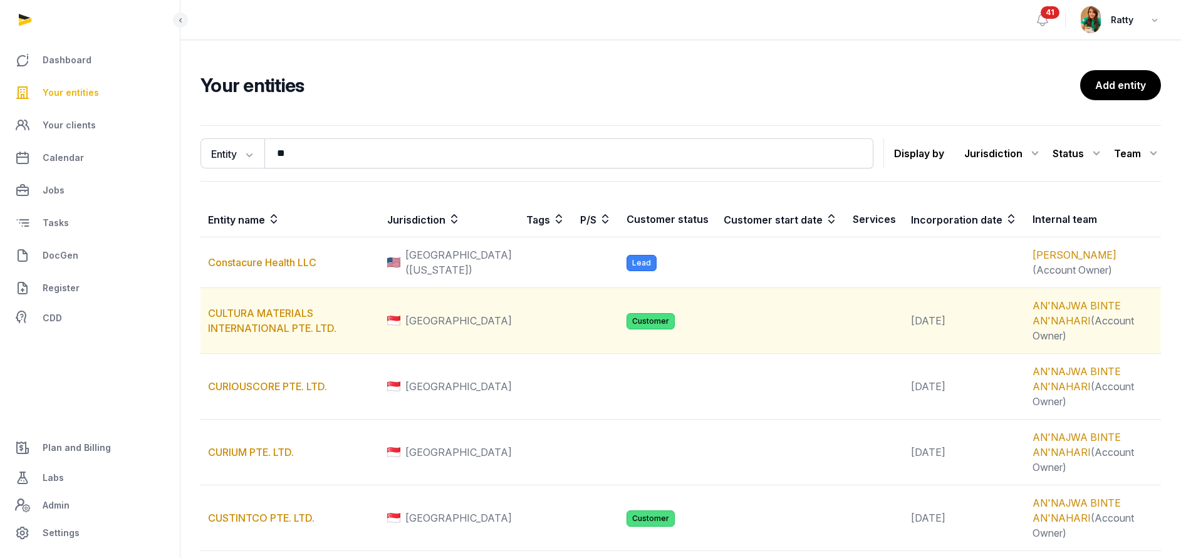
click at [282, 322] on td "CULTURA MATERIALS INTERNATIONAL PTE. LTD." at bounding box center [290, 321] width 179 height 66
click at [288, 305] on td "CULTURA MATERIALS INTERNATIONAL PTE. LTD." at bounding box center [290, 321] width 179 height 66
click at [286, 308] on link "CULTURA MATERIALS INTERNATIONAL PTE. LTD." at bounding box center [272, 321] width 128 height 28
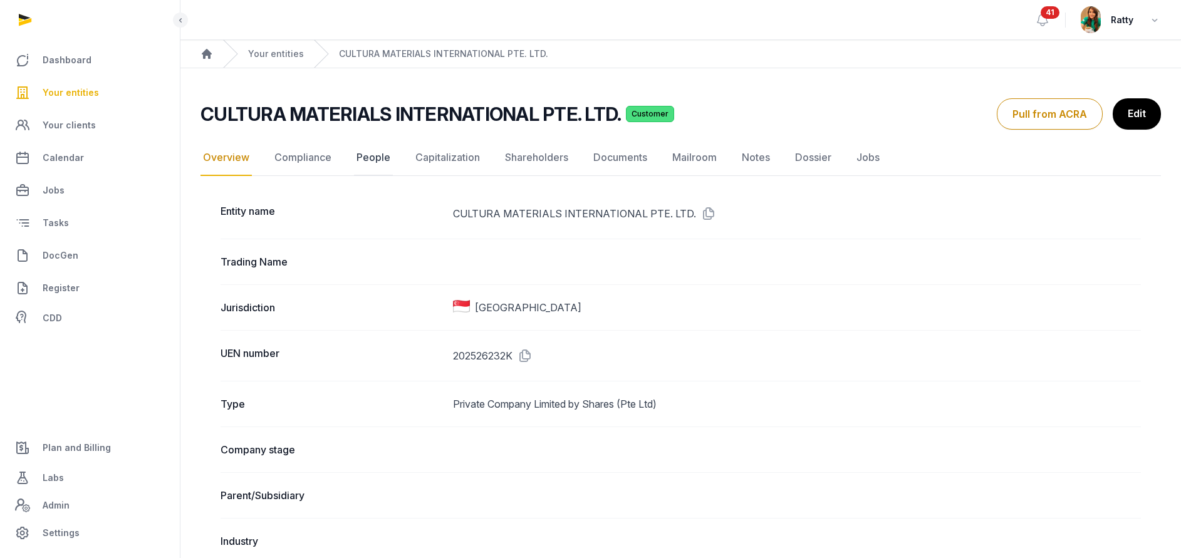
click at [374, 161] on link "People" at bounding box center [373, 158] width 39 height 36
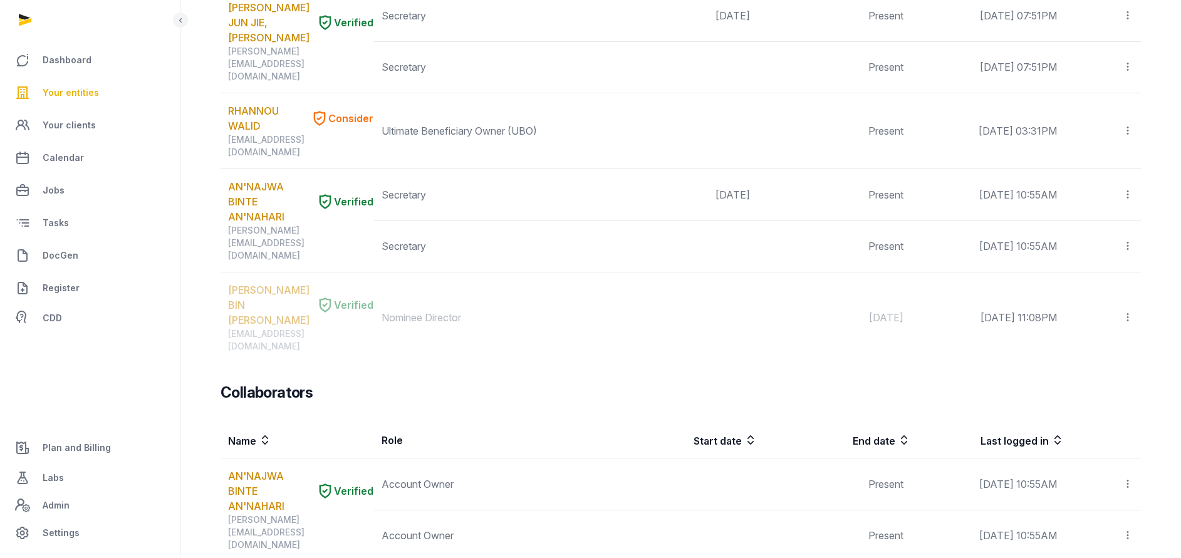
scroll to position [652, 0]
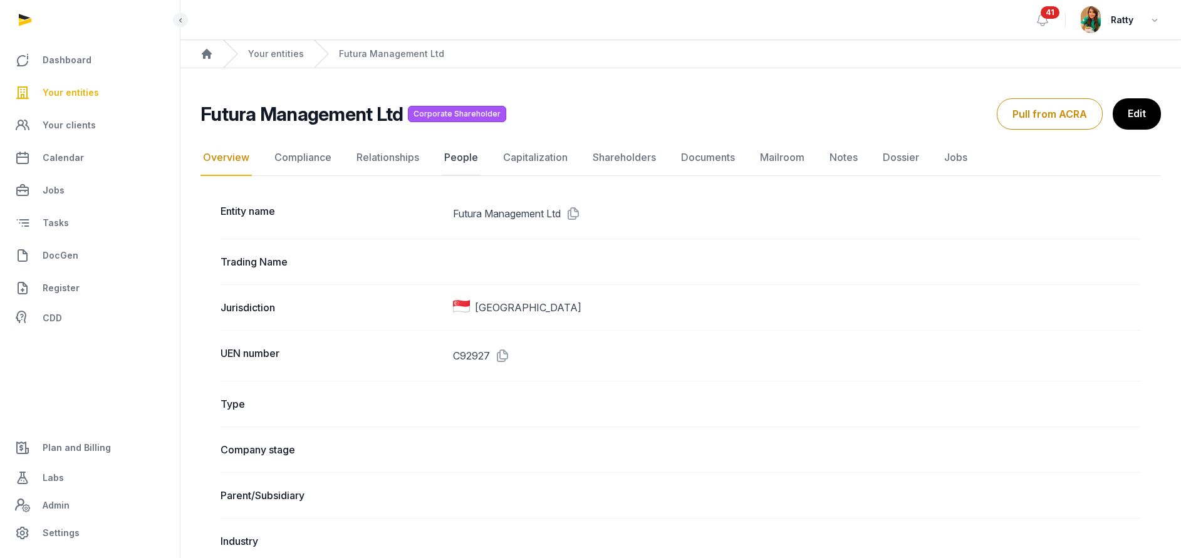
click at [463, 160] on link "People" at bounding box center [461, 158] width 39 height 36
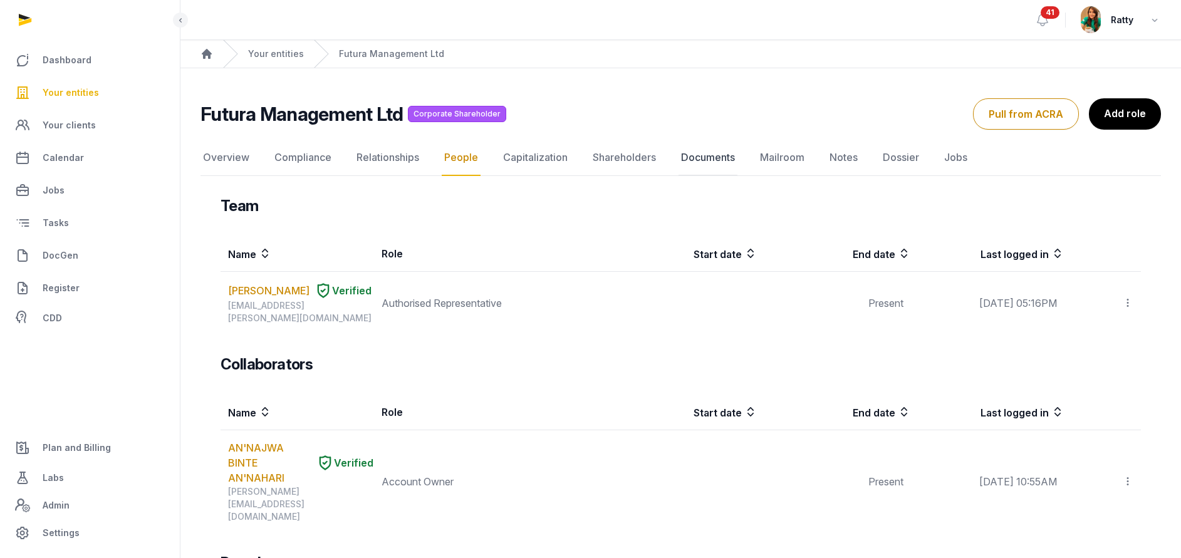
click at [704, 155] on link "Documents" at bounding box center [708, 158] width 59 height 36
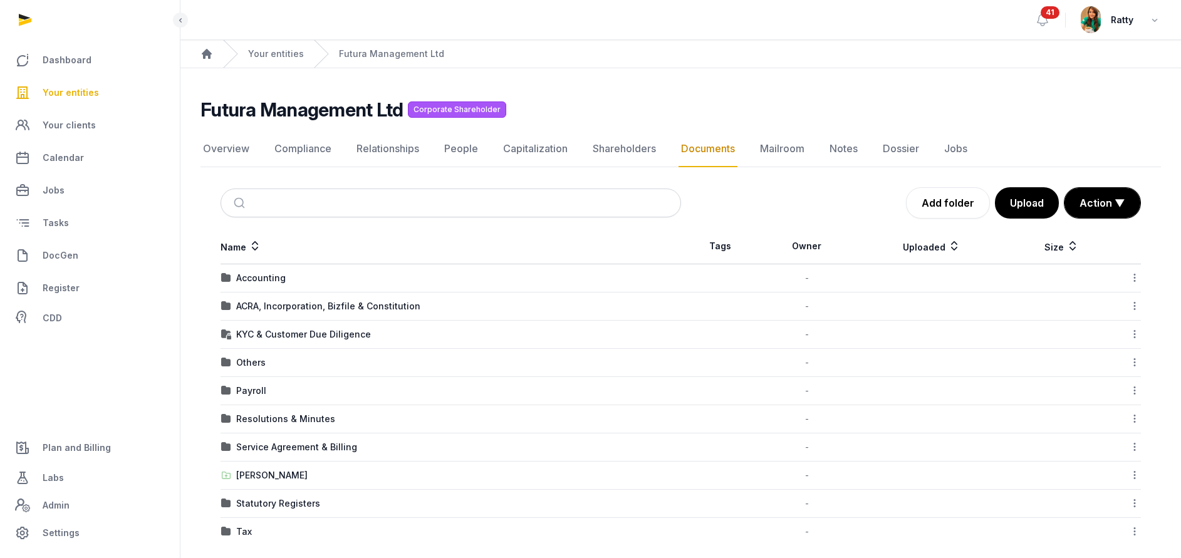
click at [288, 330] on div "KYC & Customer Due Diligence" at bounding box center [303, 334] width 135 height 13
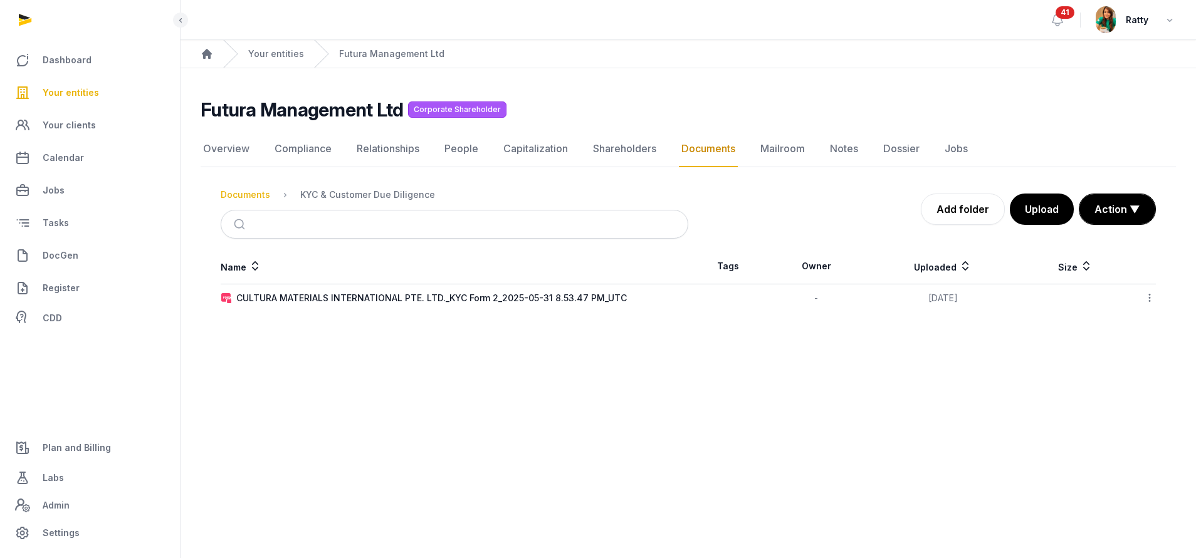
click at [253, 192] on div "Documents" at bounding box center [246, 195] width 50 height 13
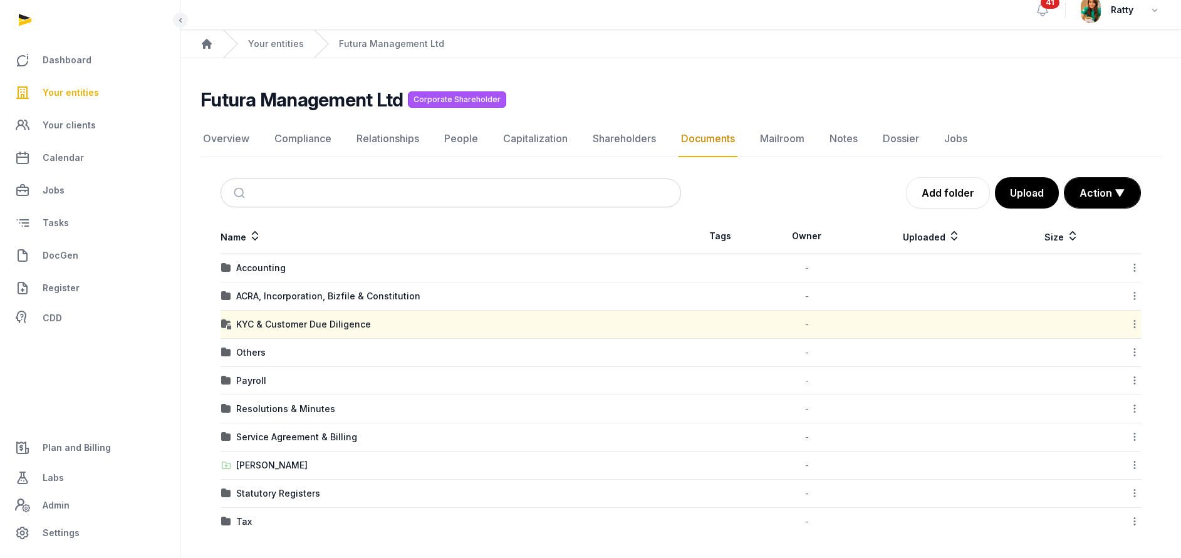
scroll to position [13, 0]
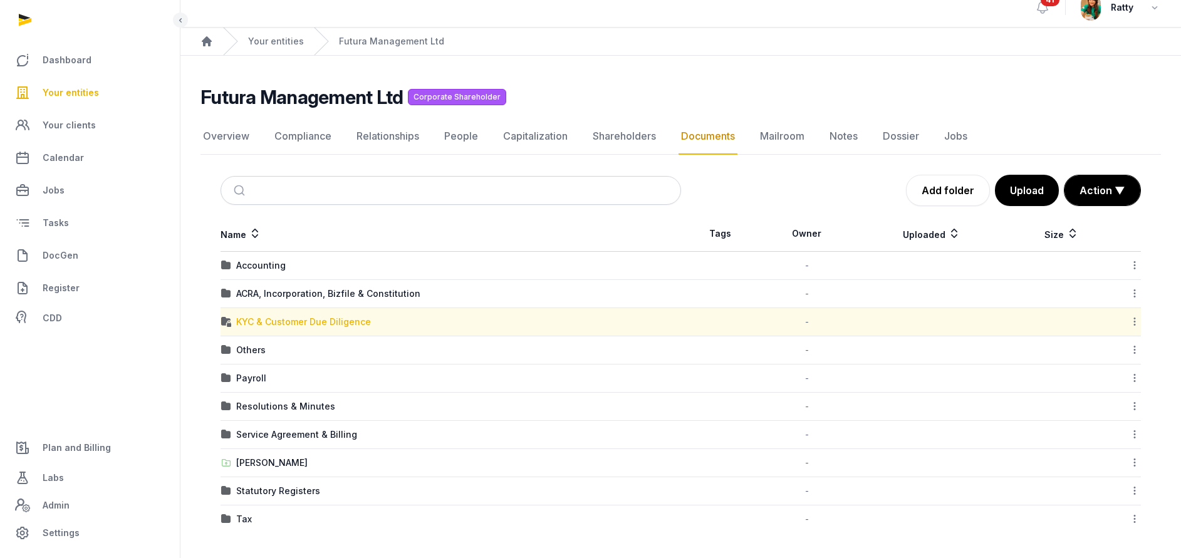
click at [315, 322] on div "KYC & Customer Due Diligence" at bounding box center [303, 322] width 135 height 13
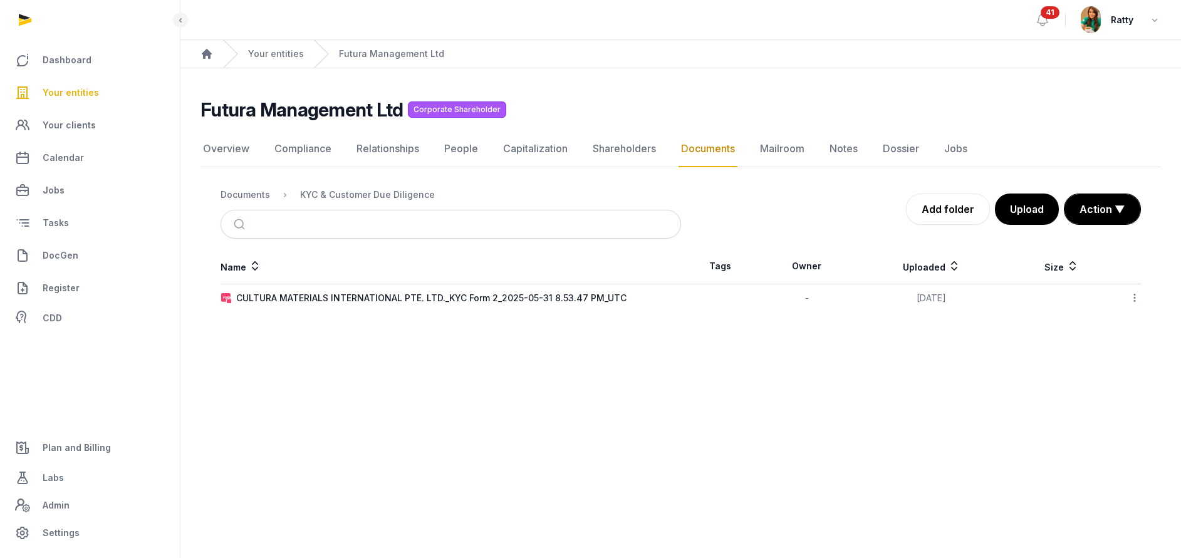
scroll to position [0, 0]
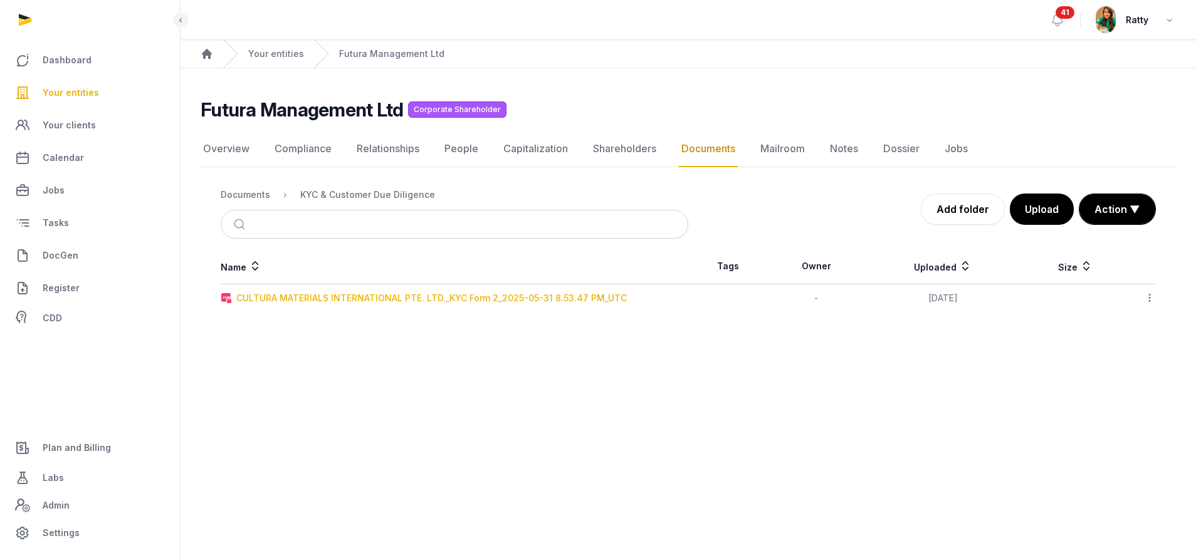
click at [374, 298] on div "CULTURA MATERIALS INTERNATIONAL PTE. LTD._KYC Form 2_2025-05-31 8.53.47 PM_UTC" at bounding box center [431, 298] width 390 height 13
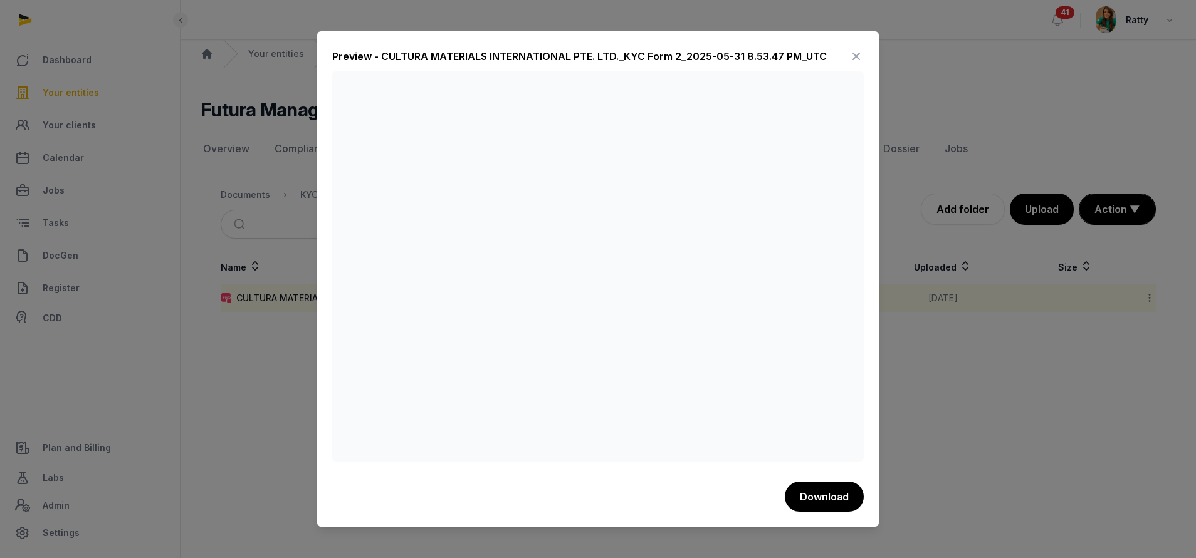
click at [857, 60] on icon at bounding box center [856, 56] width 15 height 20
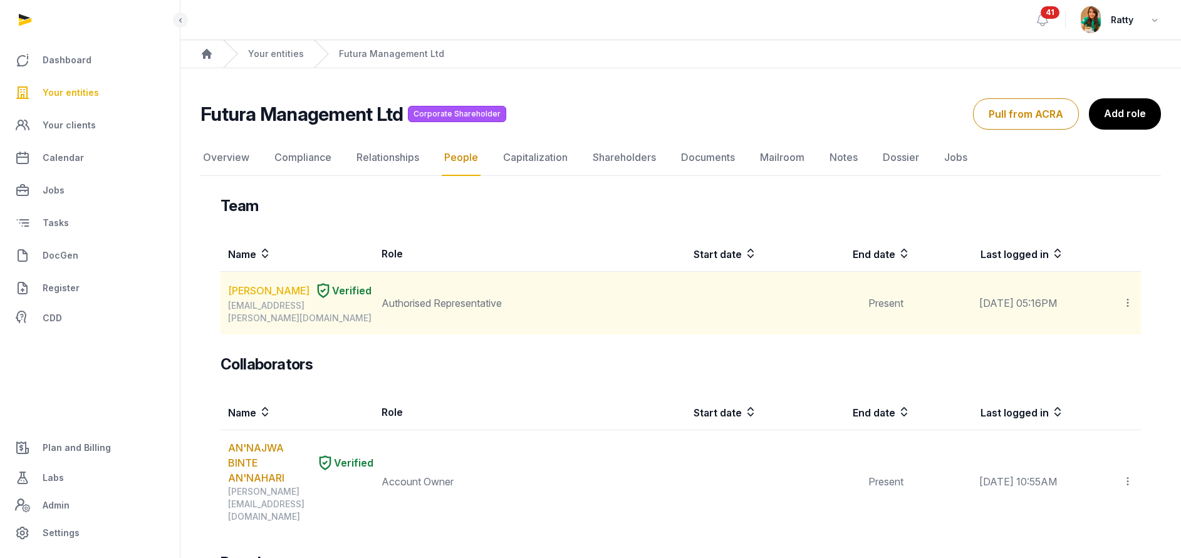
click at [251, 286] on link "DAOUD ESSAM" at bounding box center [268, 290] width 81 height 15
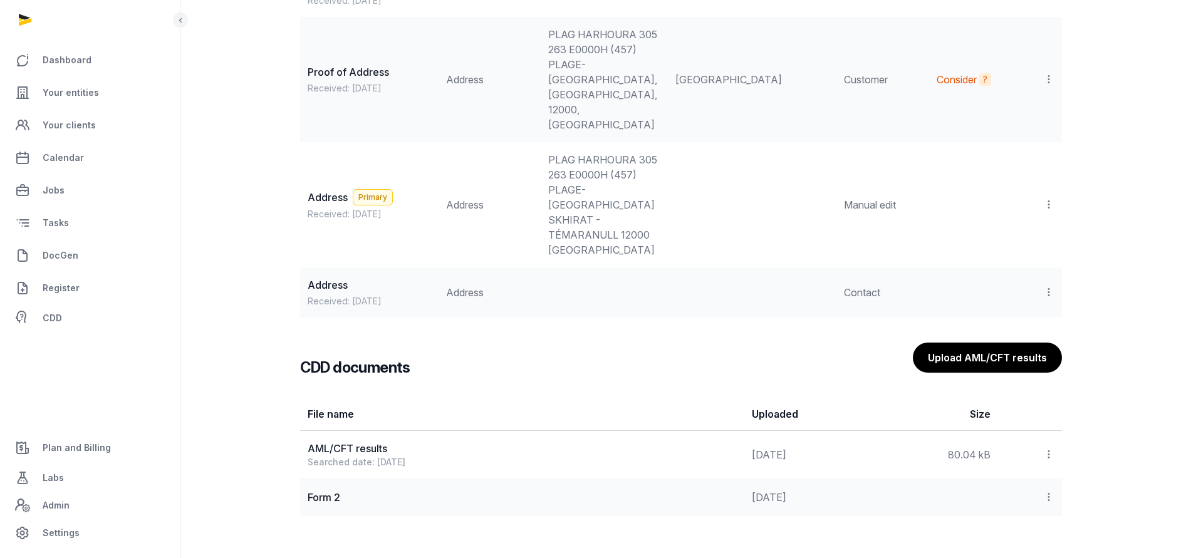
scroll to position [1400, 0]
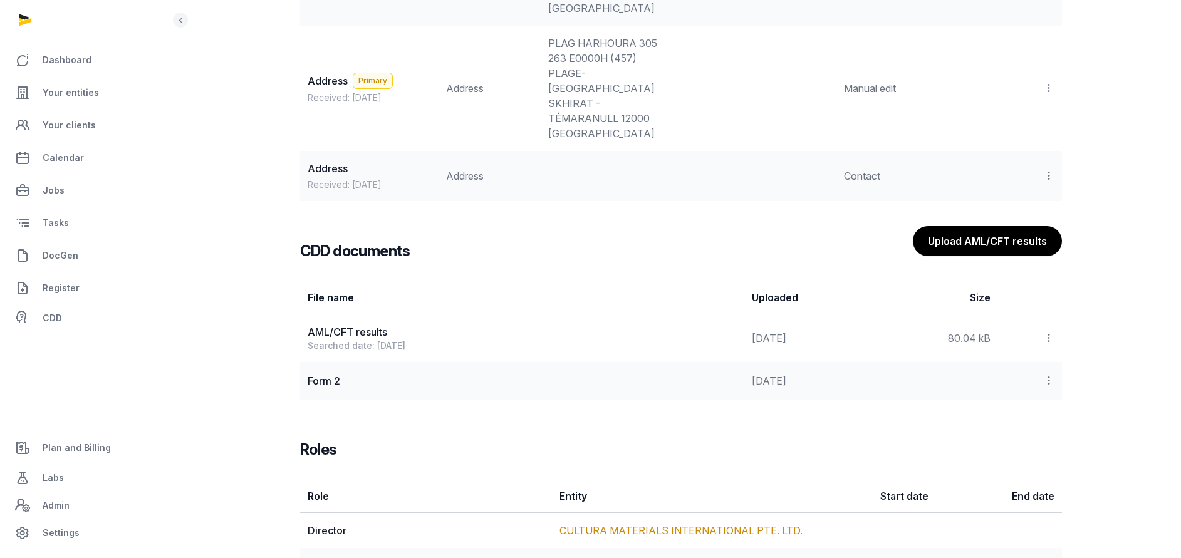
click at [600, 558] on link "Futura Management Ltd" at bounding box center [614, 566] width 108 height 13
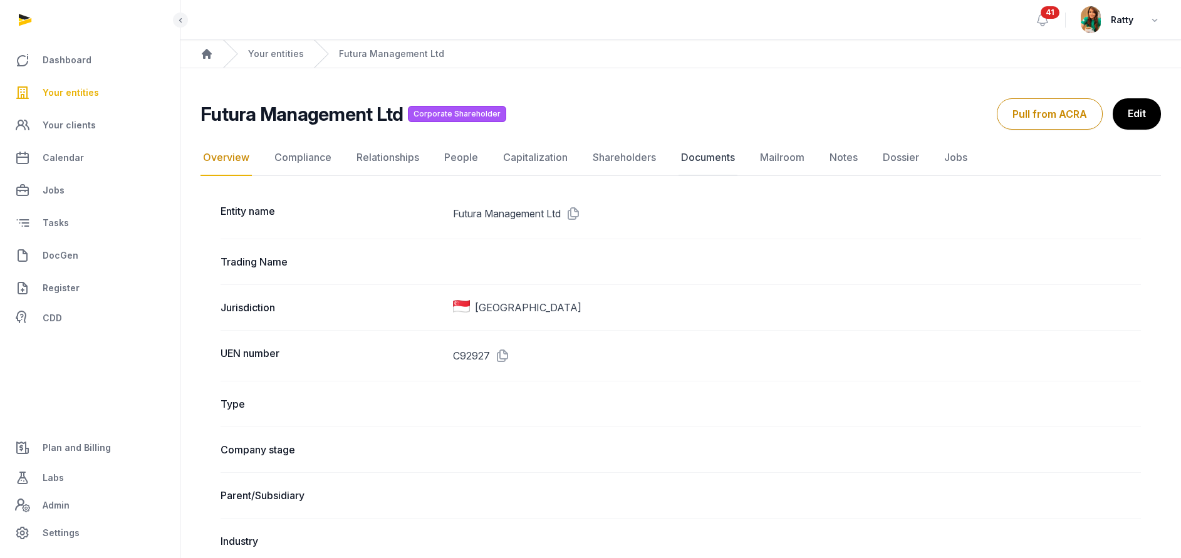
click at [723, 160] on link "Documents" at bounding box center [708, 158] width 59 height 36
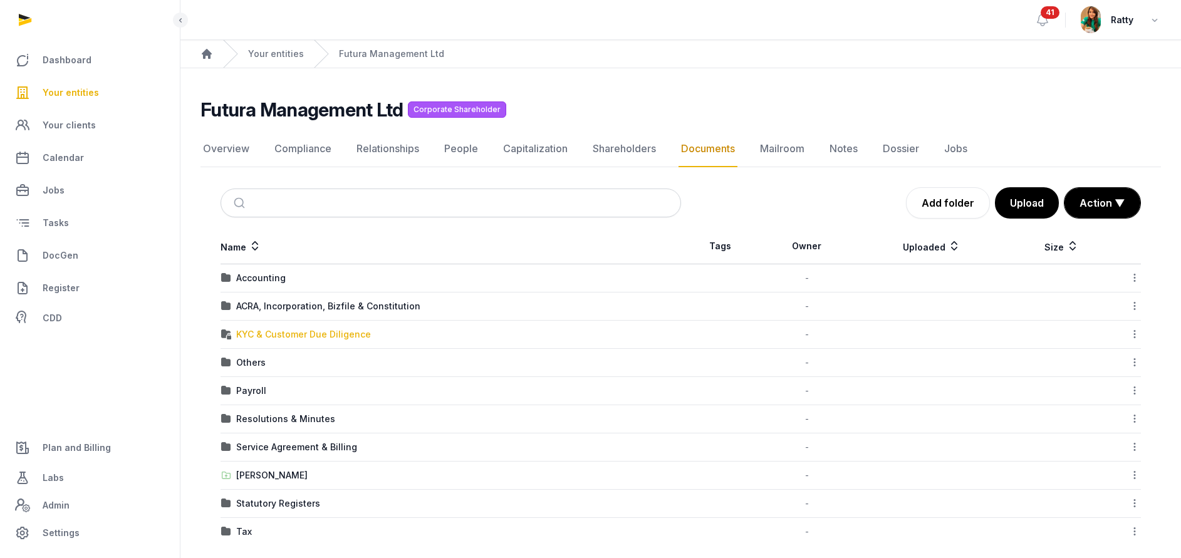
click at [286, 337] on div "KYC & Customer Due Diligence" at bounding box center [303, 334] width 135 height 13
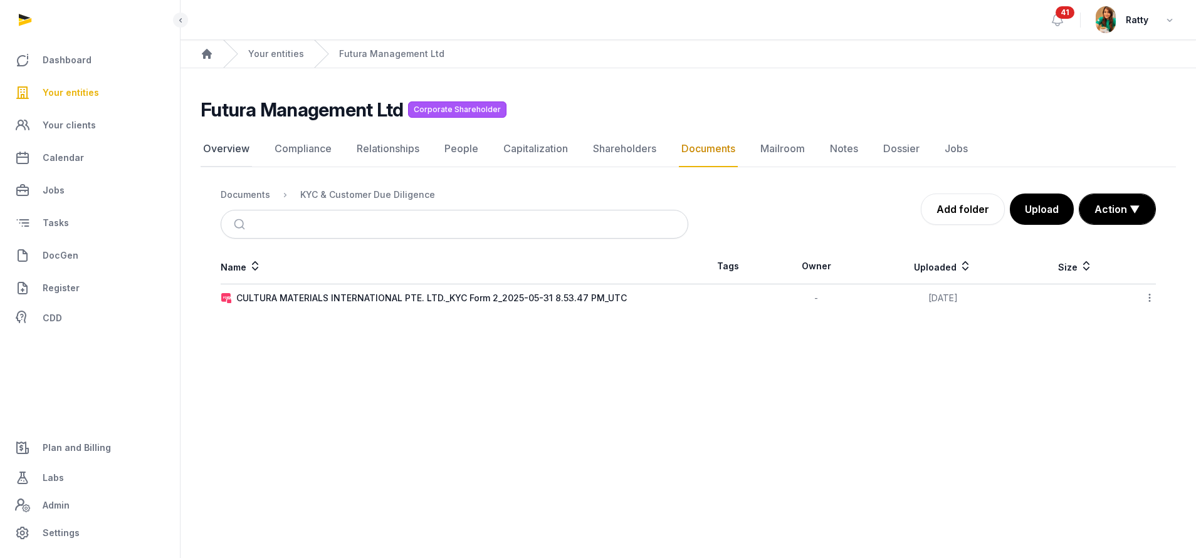
click at [238, 151] on link "Overview" at bounding box center [226, 149] width 51 height 36
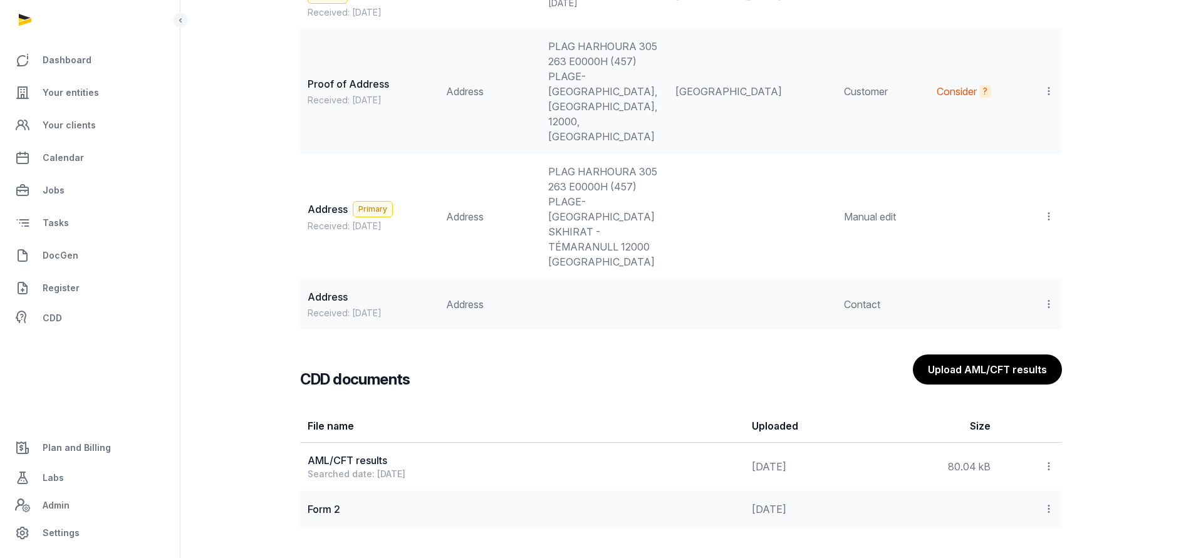
scroll to position [1400, 0]
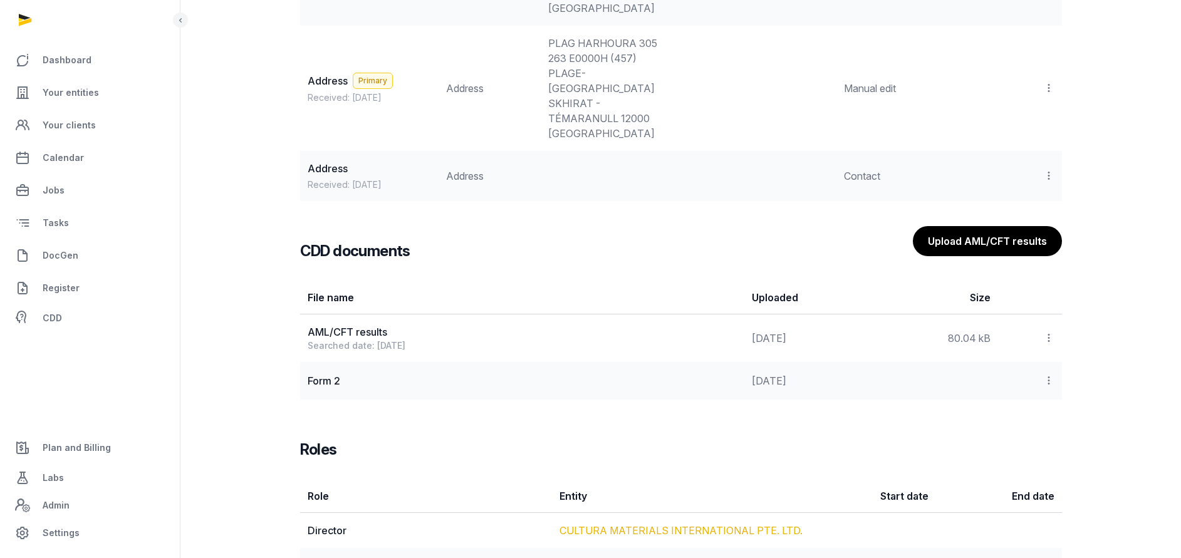
click at [641, 525] on link "CULTURA MATERIALS INTERNATIONAL PTE. LTD." at bounding box center [681, 531] width 243 height 13
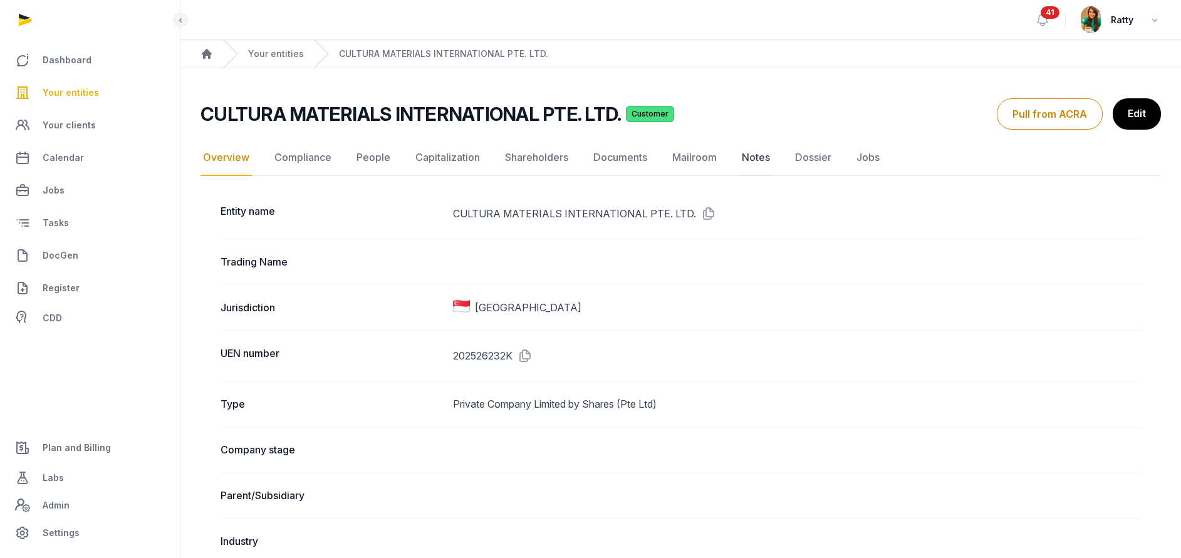
drag, startPoint x: 703, startPoint y: 211, endPoint x: 744, endPoint y: 154, distance: 69.6
click at [703, 211] on icon at bounding box center [706, 214] width 20 height 20
click at [623, 155] on link "Documents" at bounding box center [620, 158] width 59 height 36
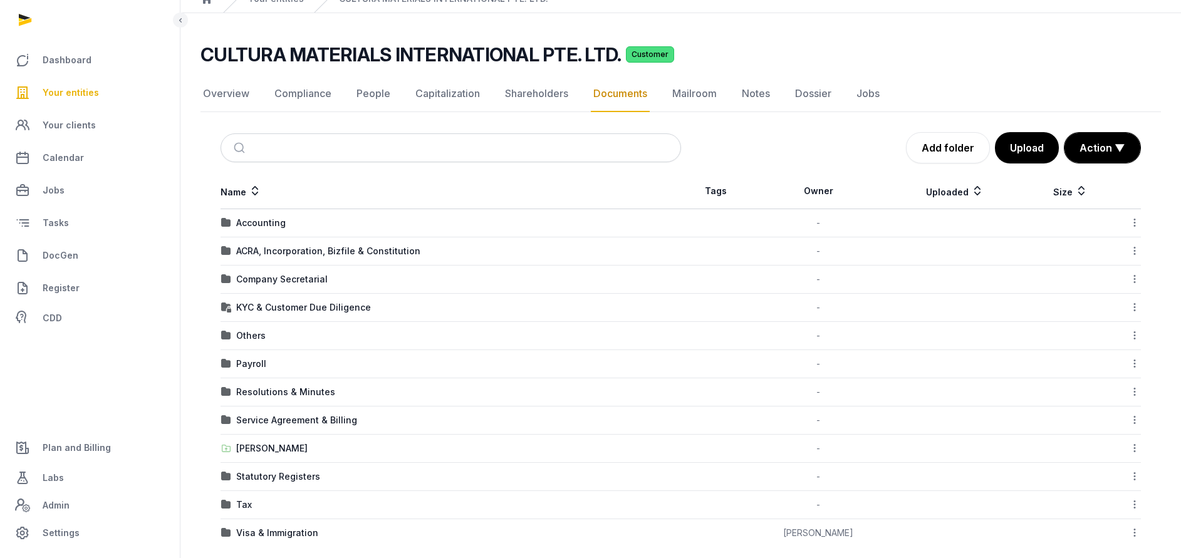
scroll to position [69, 0]
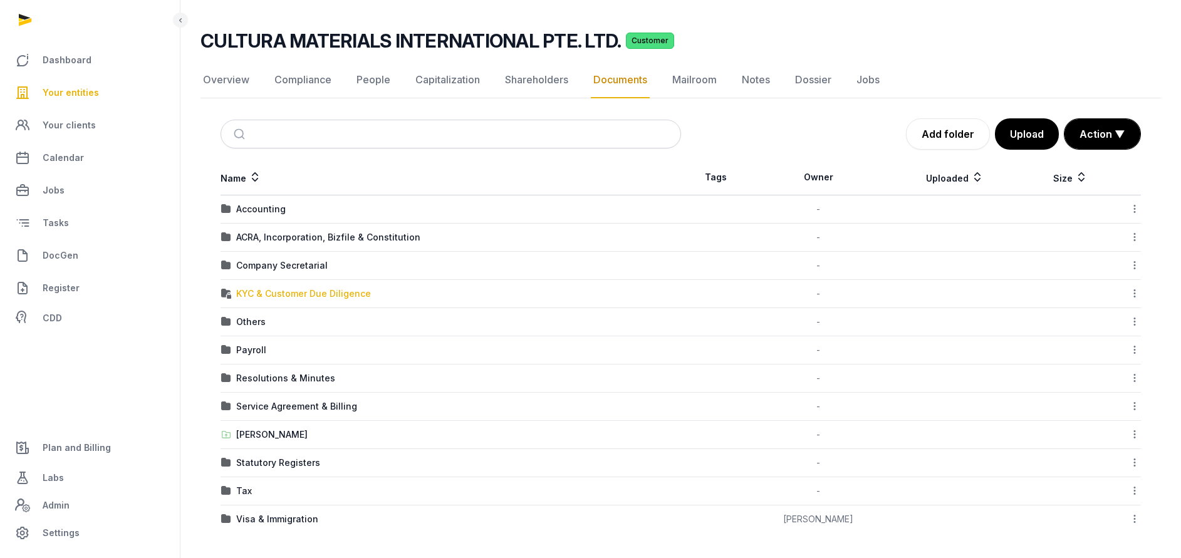
click at [262, 298] on div "KYC & Customer Due Diligence" at bounding box center [303, 294] width 135 height 13
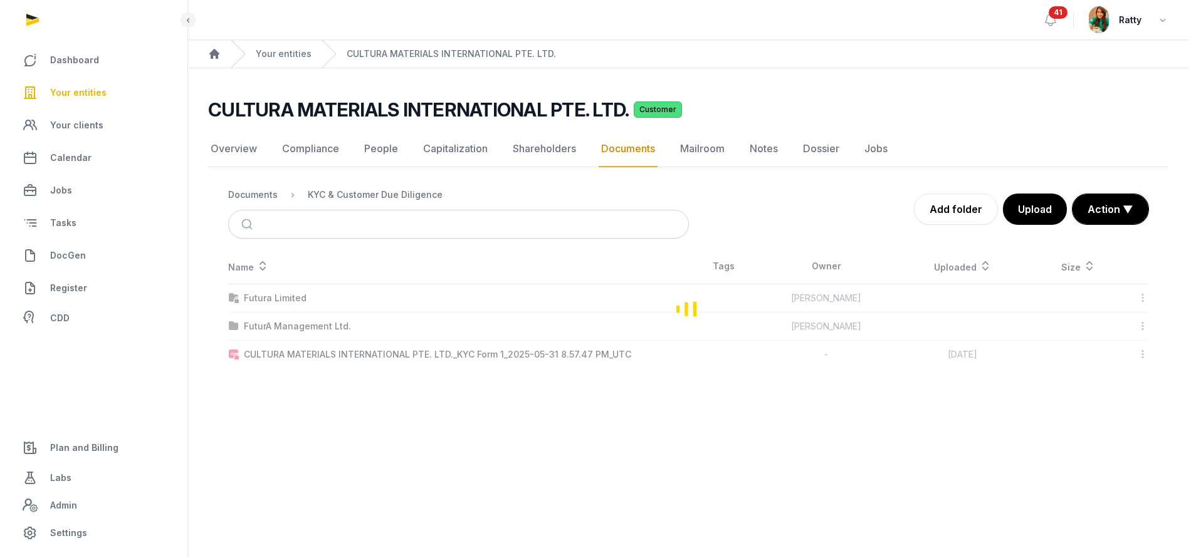
scroll to position [0, 0]
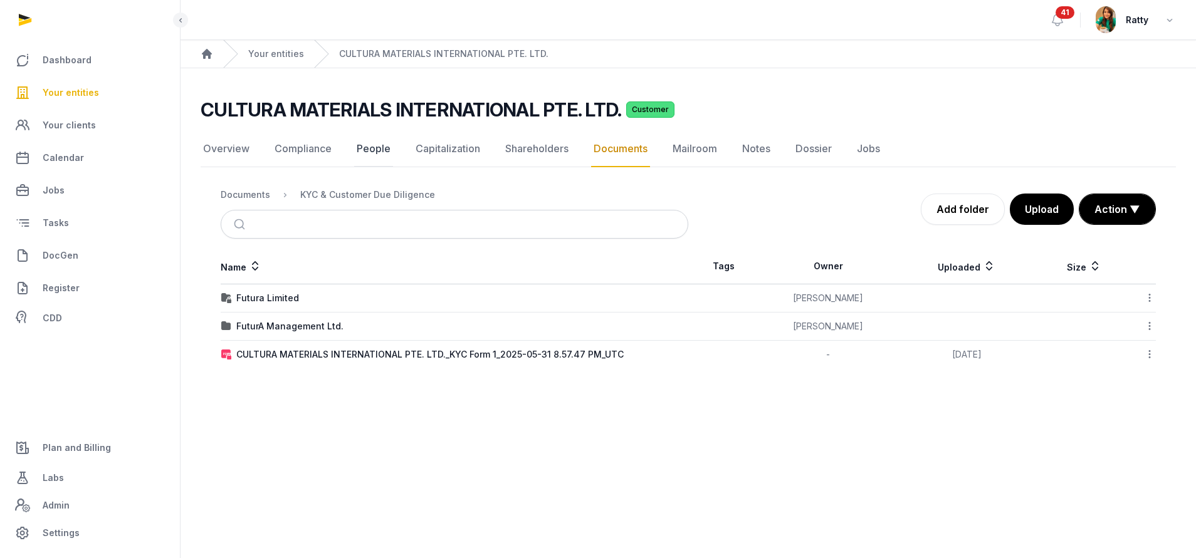
click at [370, 149] on link "People" at bounding box center [373, 149] width 39 height 36
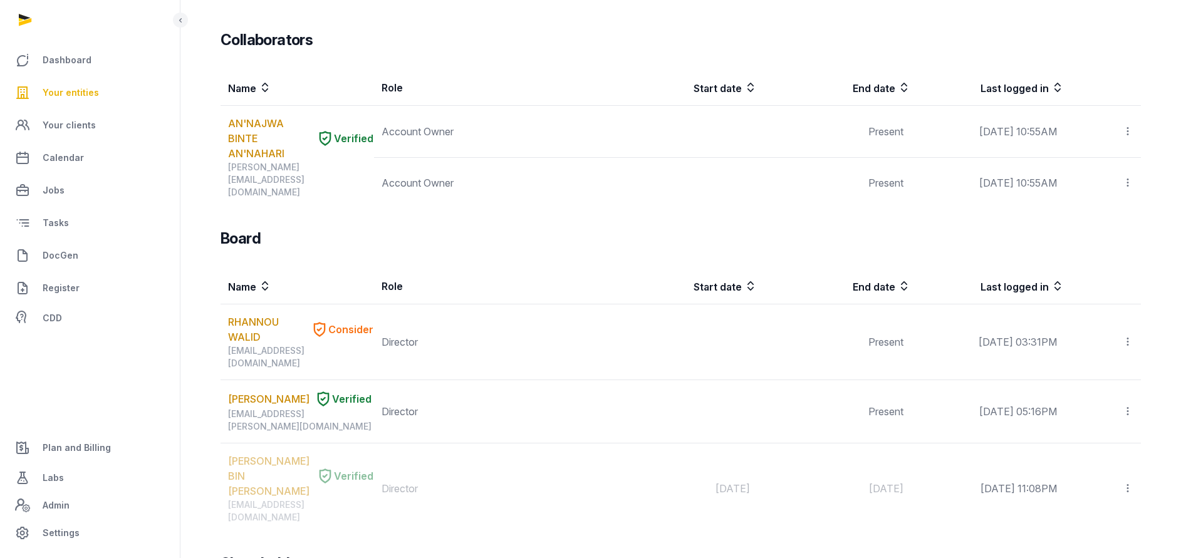
scroll to position [652, 0]
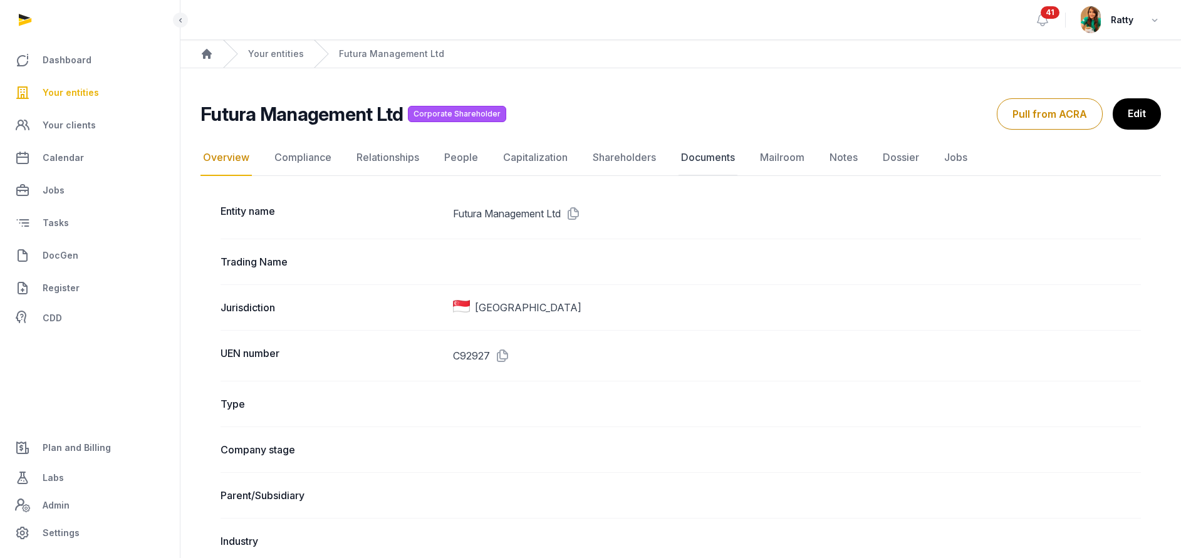
click at [689, 154] on link "Documents" at bounding box center [708, 158] width 59 height 36
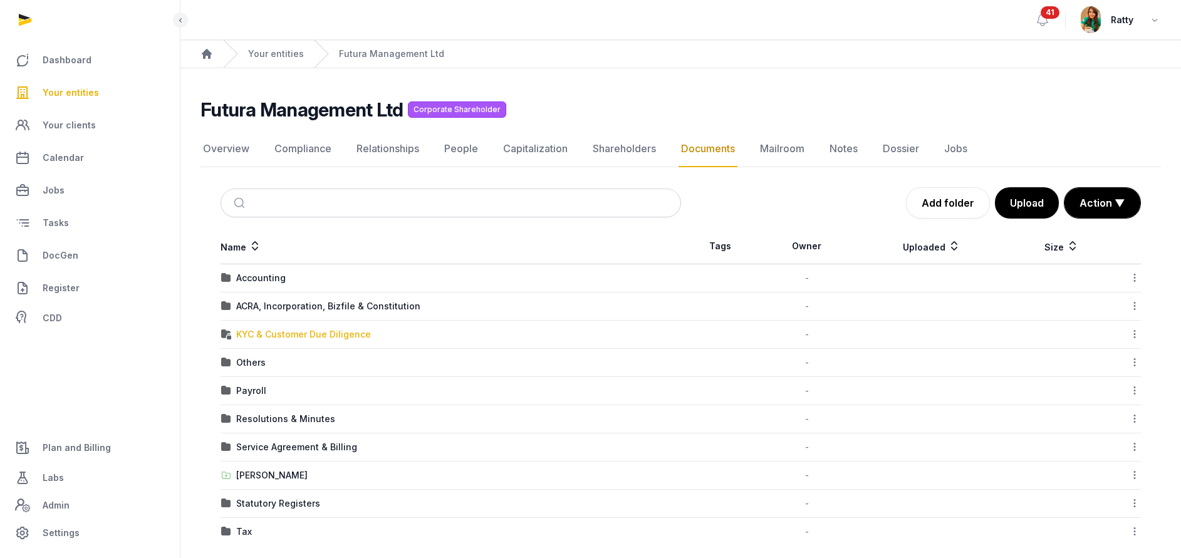
click at [258, 334] on div "KYC & Customer Due Diligence" at bounding box center [303, 334] width 135 height 13
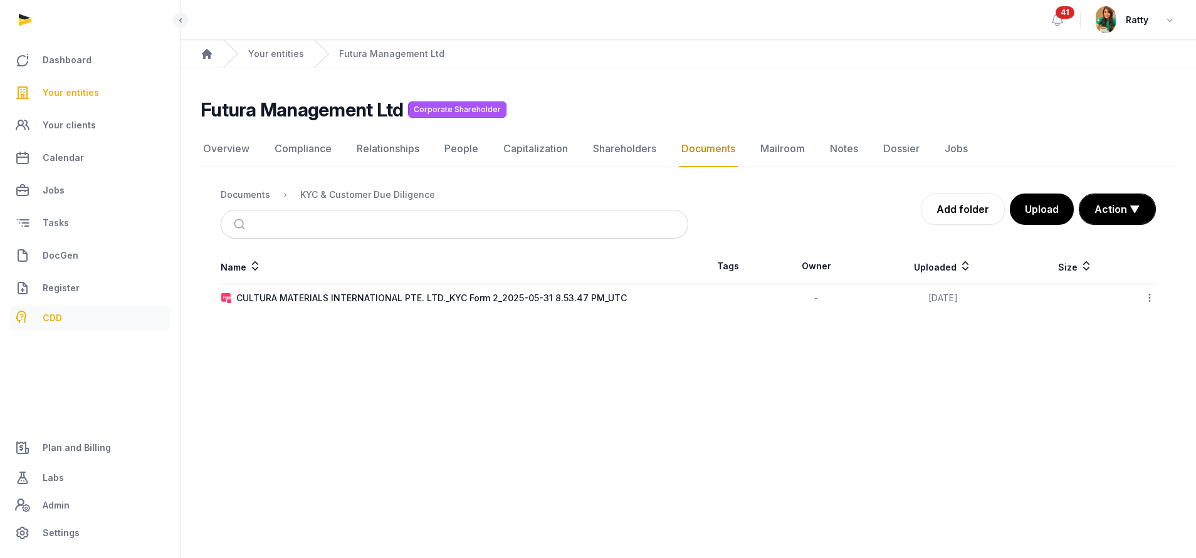
click at [61, 320] on span "CDD" at bounding box center [52, 318] width 19 height 15
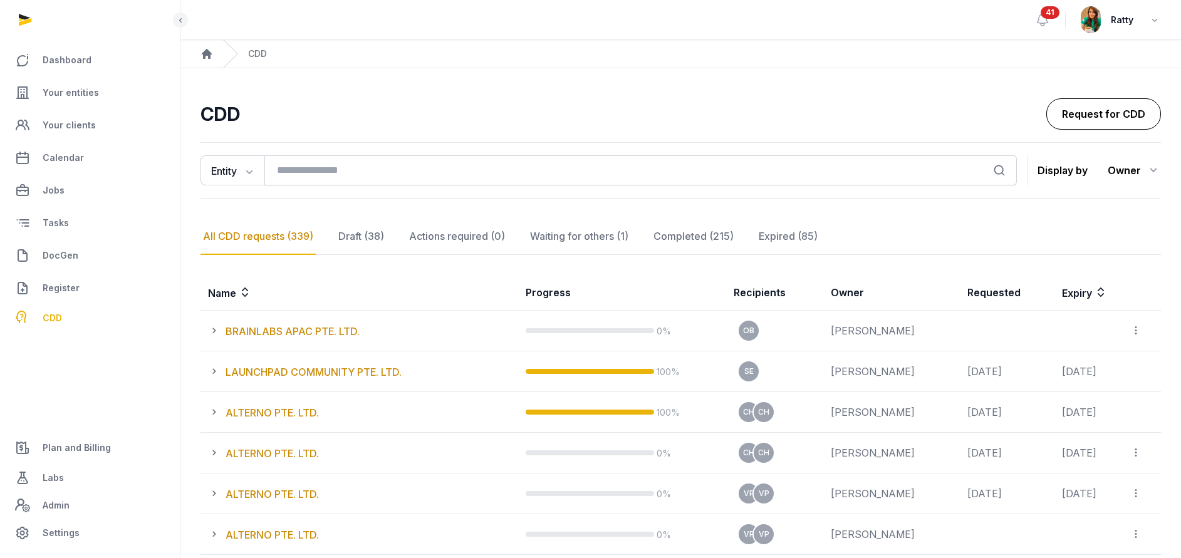
click at [1093, 108] on link "Request for CDD" at bounding box center [1104, 113] width 115 height 31
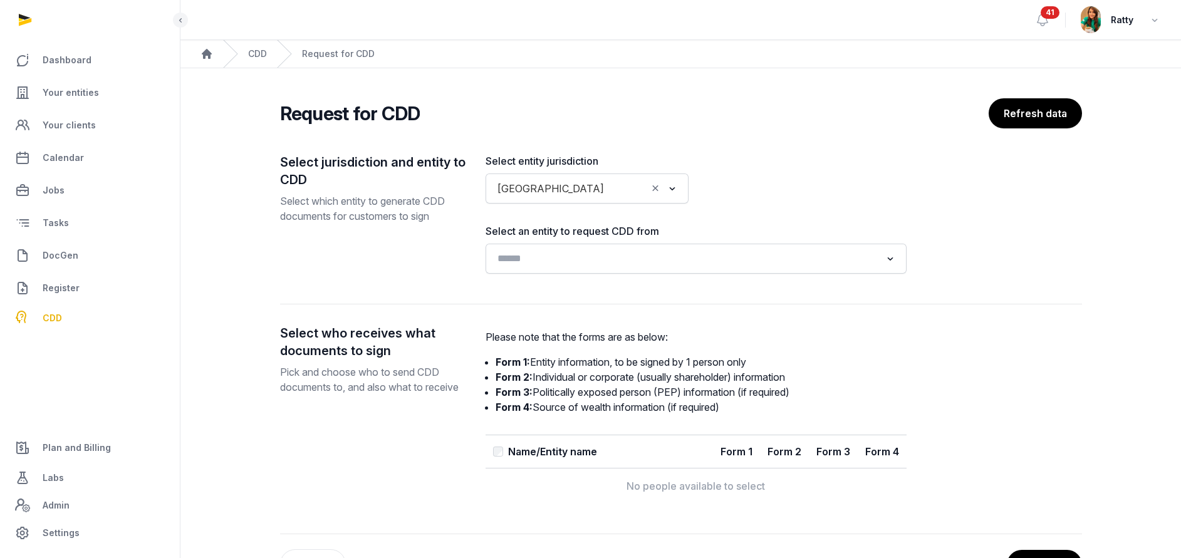
click at [570, 256] on input "Search for option" at bounding box center [687, 259] width 388 height 18
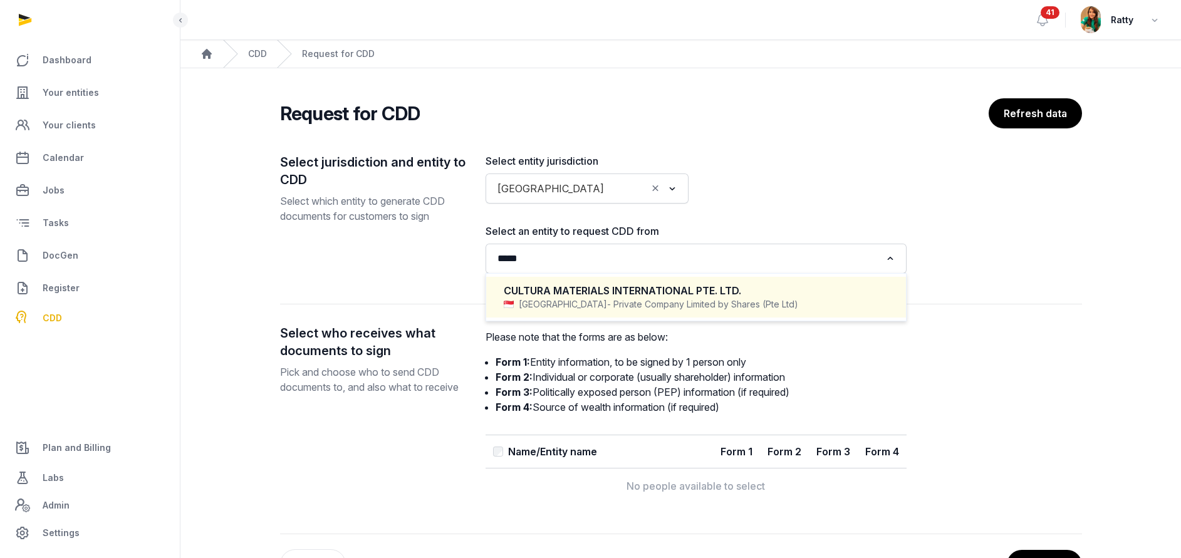
click at [607, 298] on span "- Private Company Limited by Shares (Pte Ltd)" at bounding box center [702, 304] width 191 height 13
type input "*****"
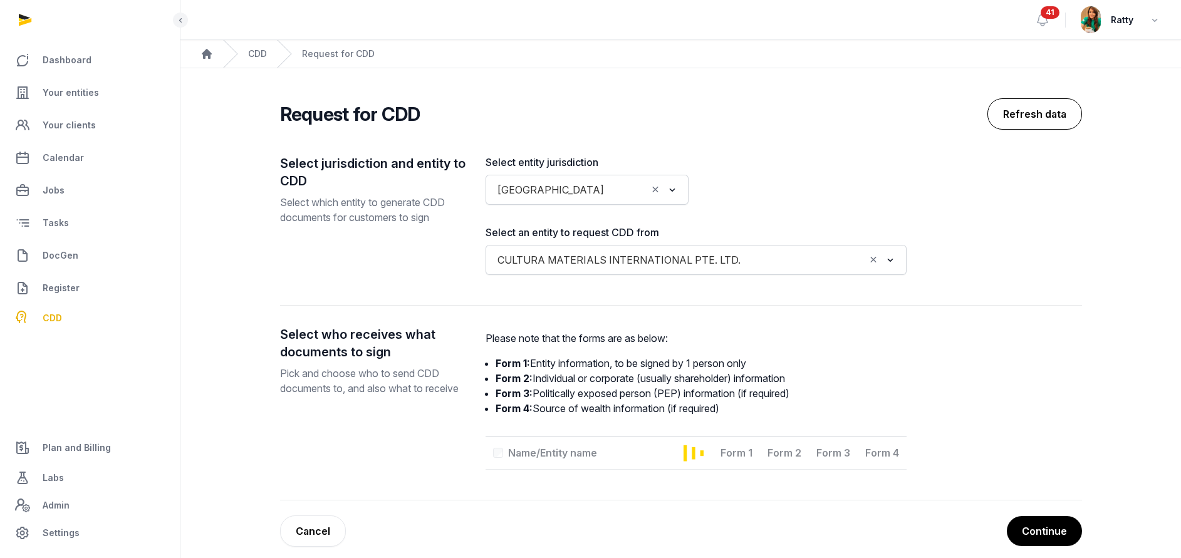
click at [1031, 124] on button "Refresh data" at bounding box center [1035, 113] width 95 height 31
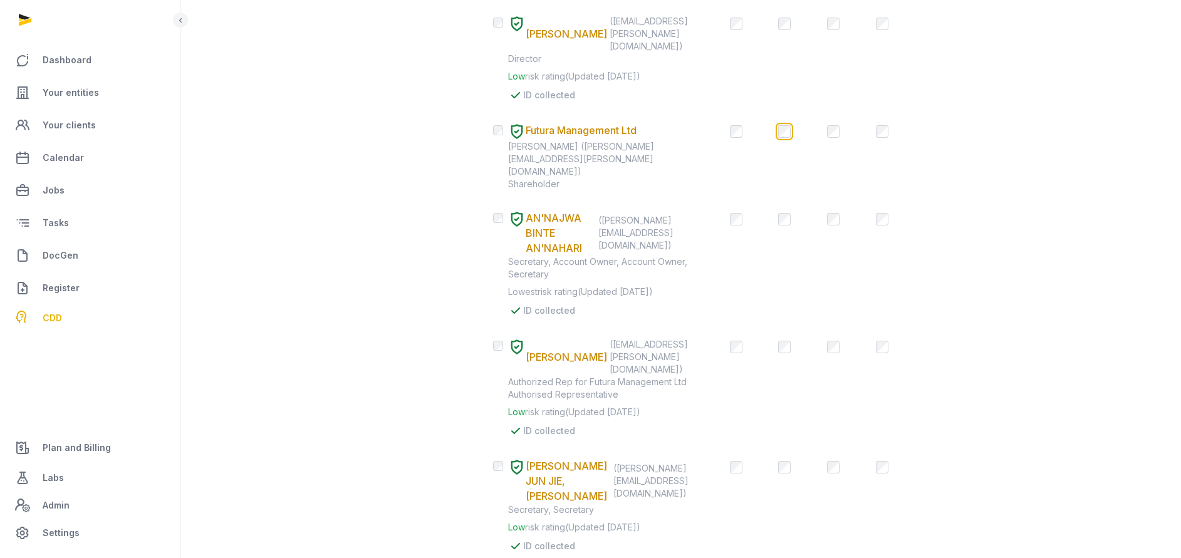
scroll to position [617, 0]
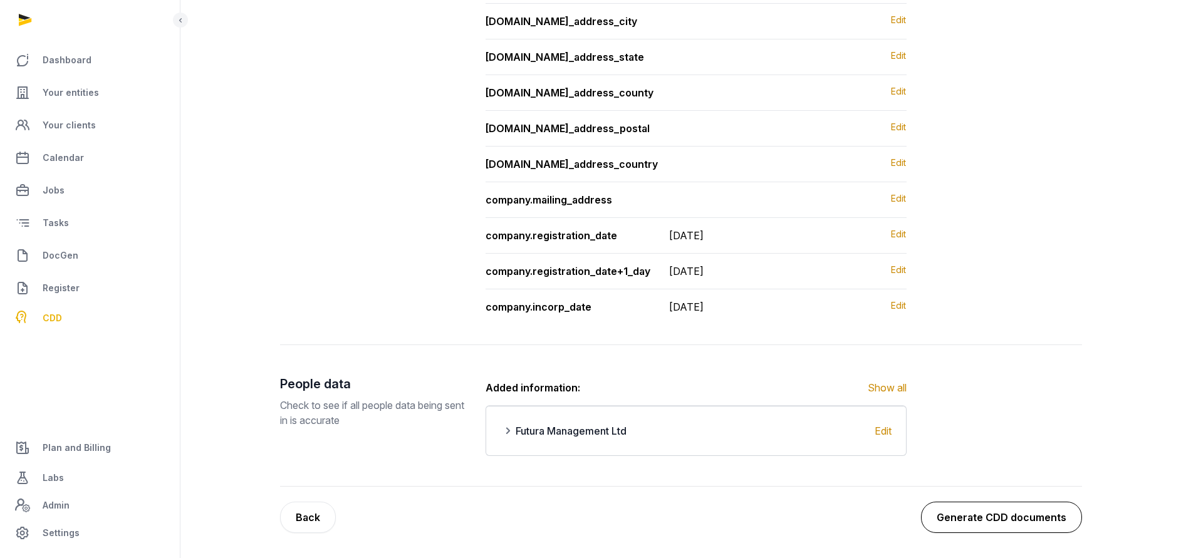
click at [1031, 529] on button "Generate CDD documents" at bounding box center [1001, 517] width 161 height 31
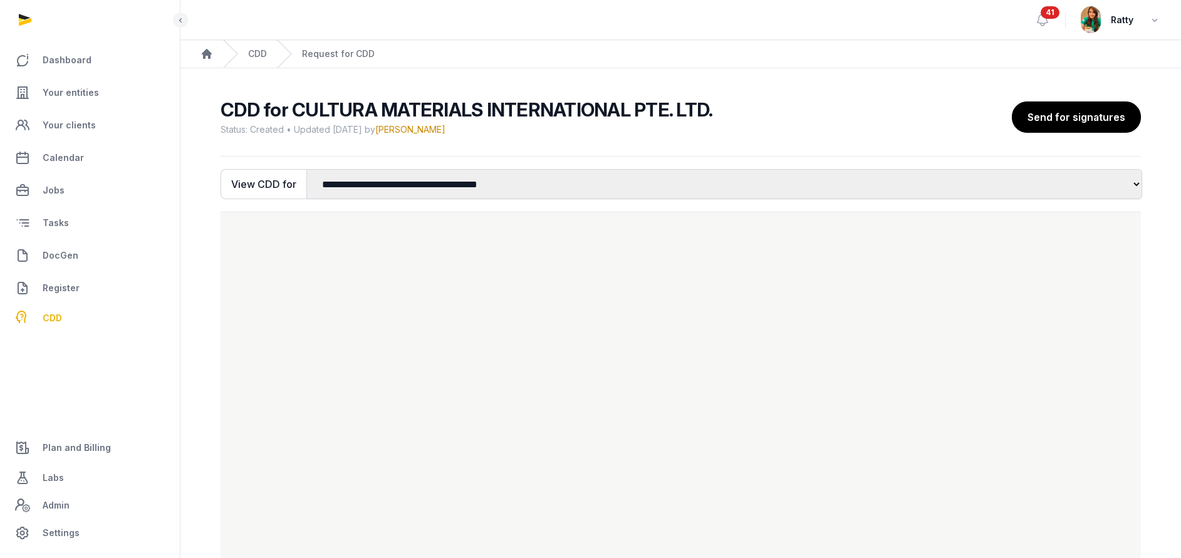
click at [1052, 13] on span "41" at bounding box center [1050, 12] width 19 height 13
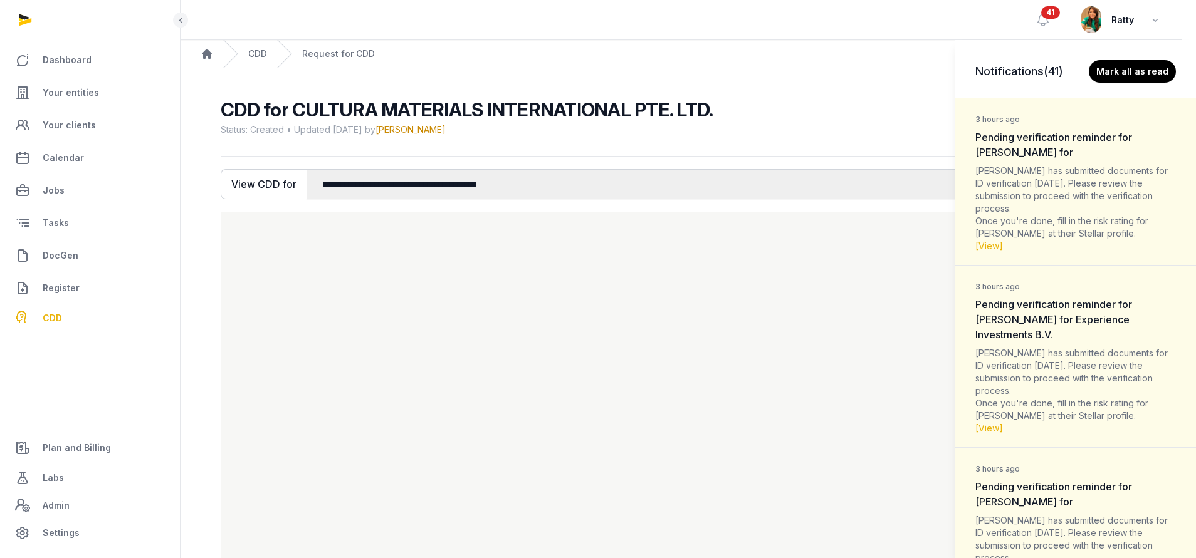
click at [815, 117] on div "Notifications (41) Mark all as read 3 hours ago Pending verification reminder f…" at bounding box center [598, 279] width 1196 height 558
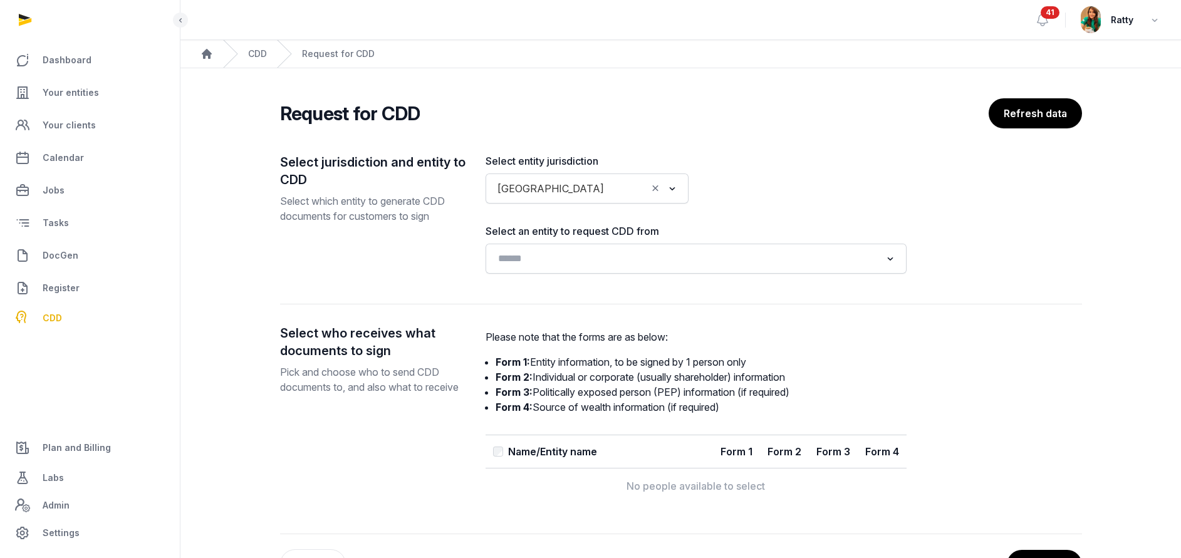
scroll to position [48, 0]
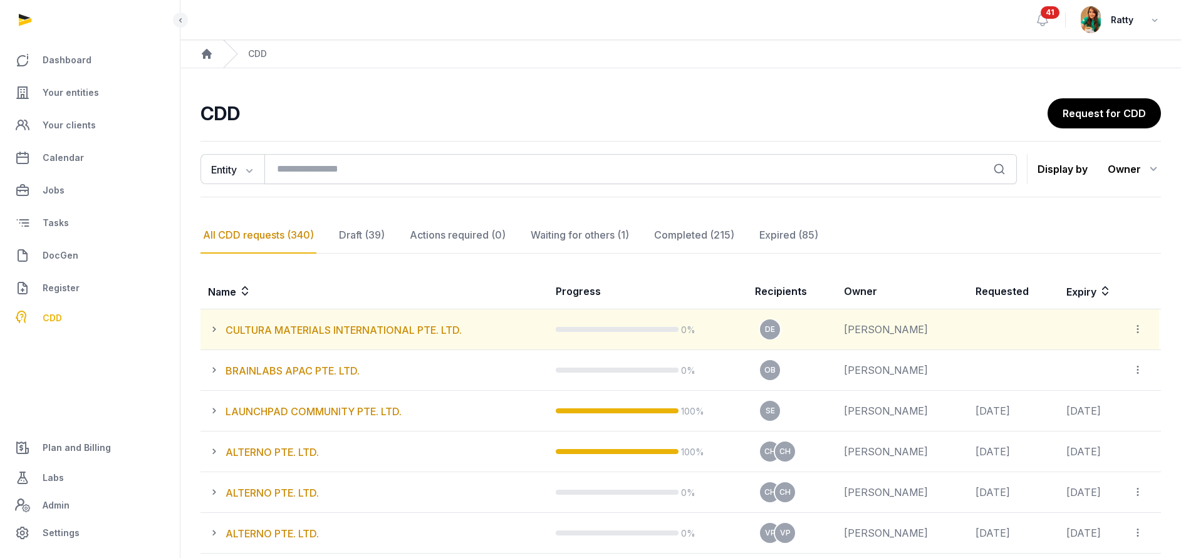
click at [210, 328] on icon at bounding box center [217, 329] width 18 height 15
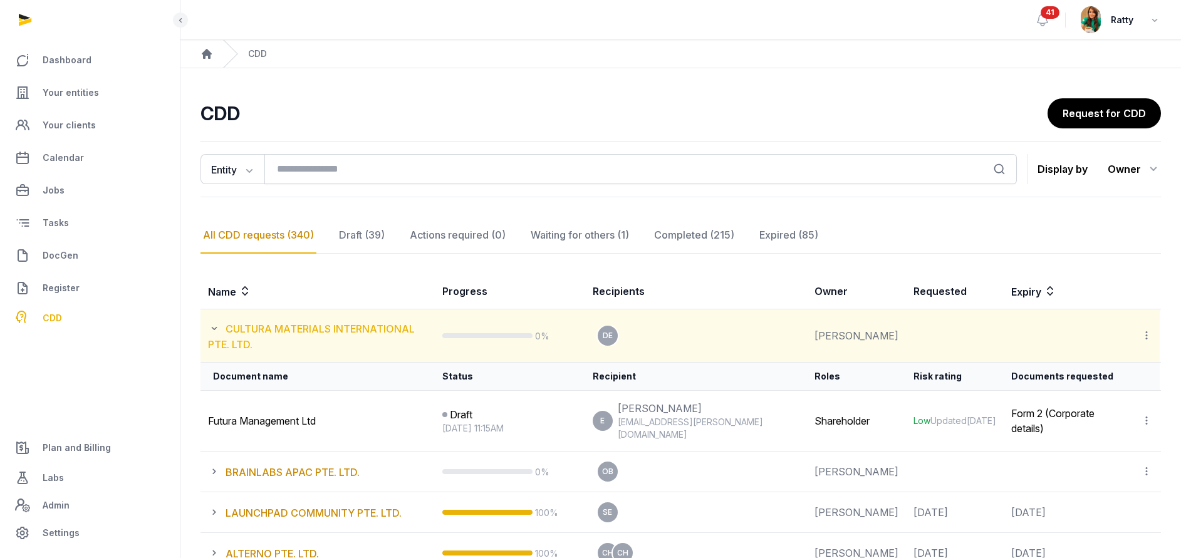
click at [352, 328] on link "CULTURA MATERIALS INTERNATIONAL PTE. LTD." at bounding box center [311, 337] width 207 height 28
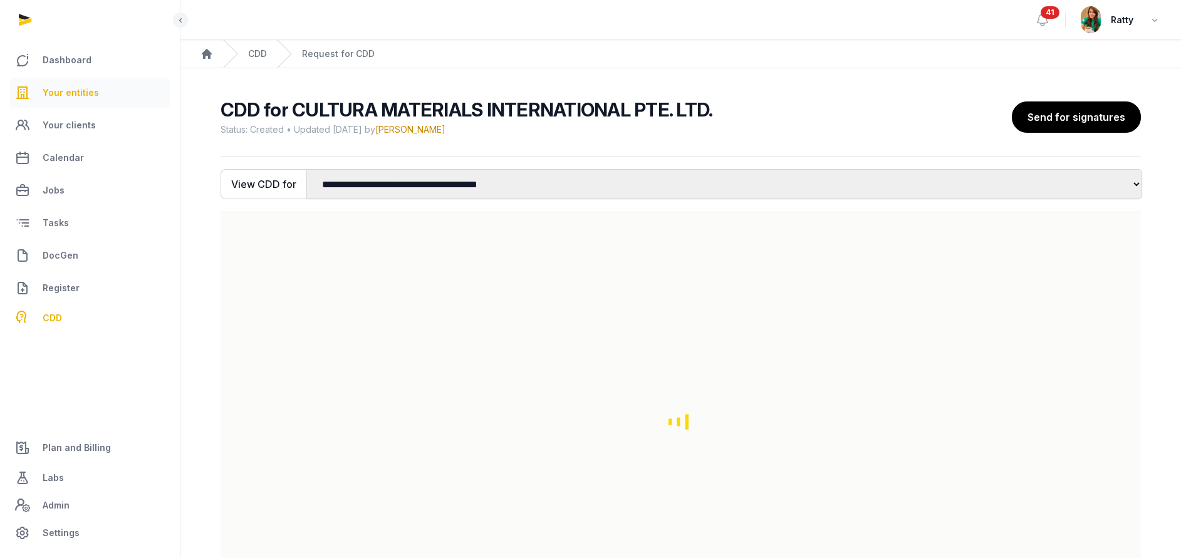
click at [57, 97] on span "Your entities" at bounding box center [71, 92] width 56 height 15
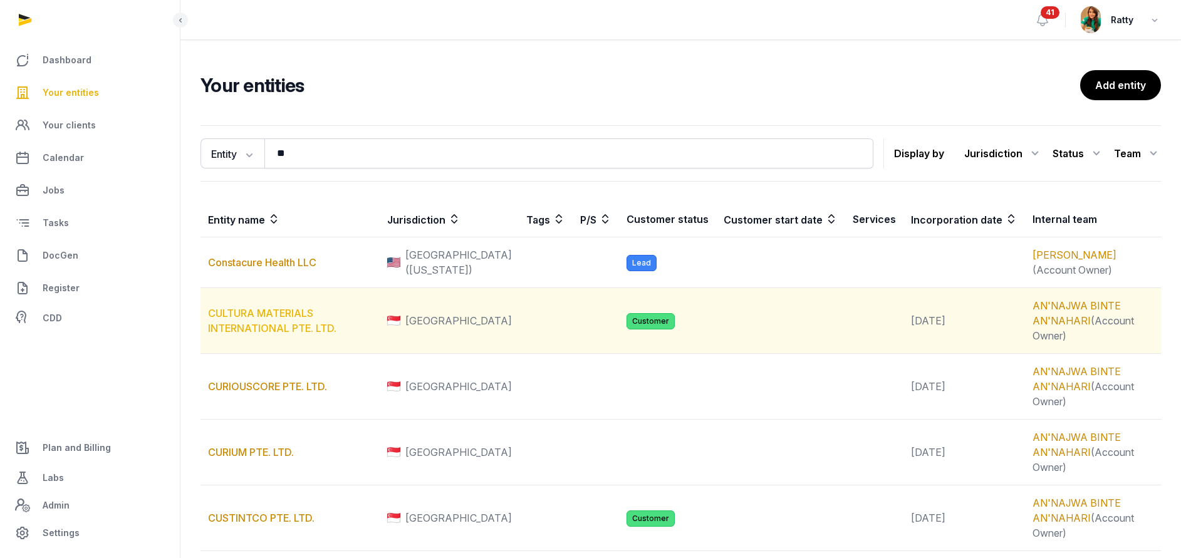
click at [282, 313] on link "CULTURA MATERIALS INTERNATIONAL PTE. LTD." at bounding box center [272, 321] width 128 height 28
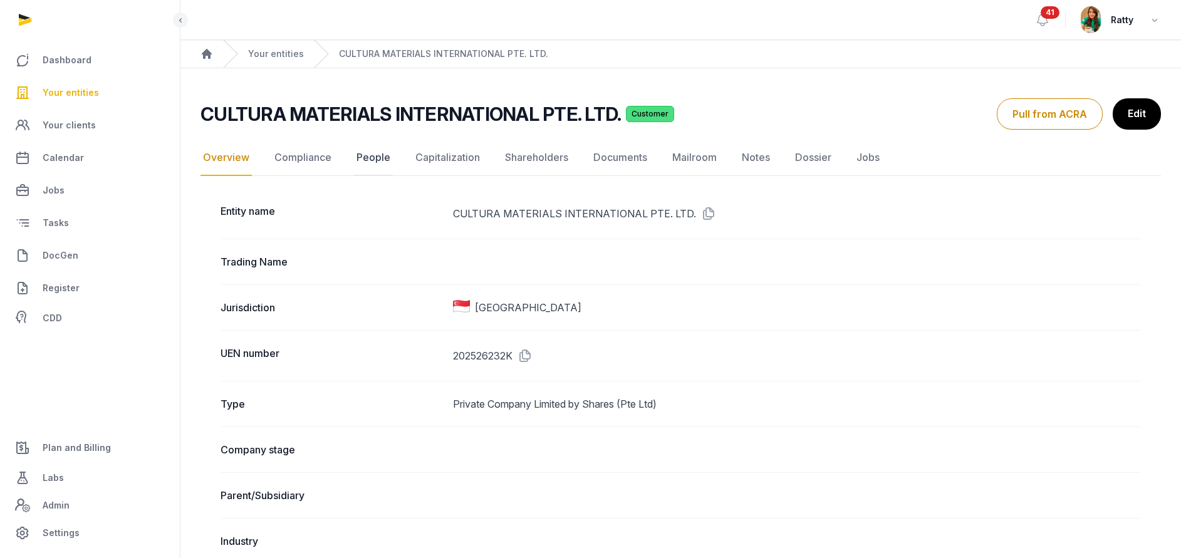
click at [374, 154] on link "People" at bounding box center [373, 158] width 39 height 36
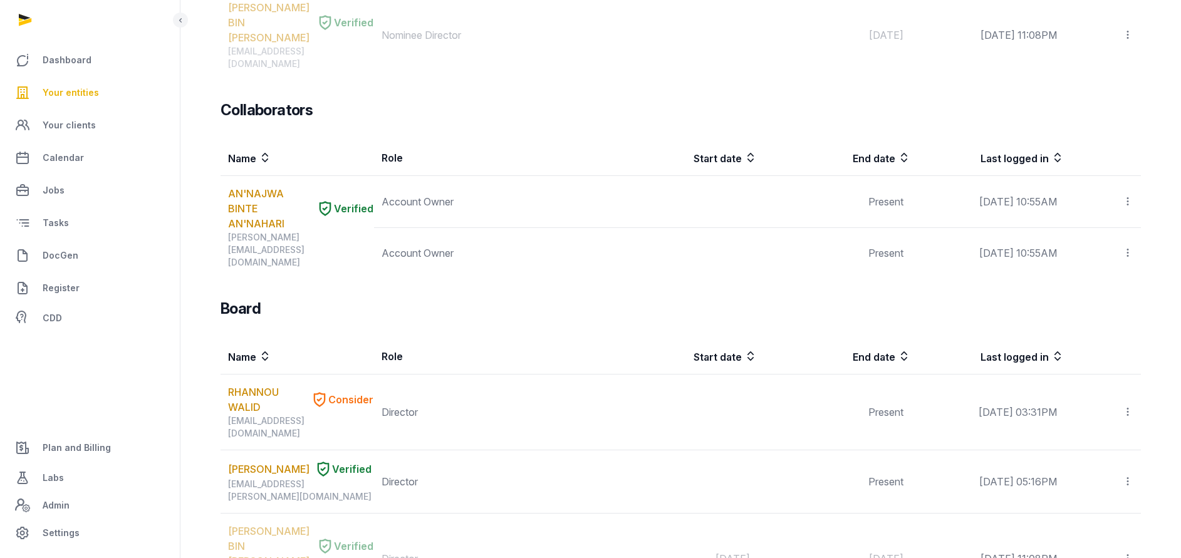
scroll to position [652, 0]
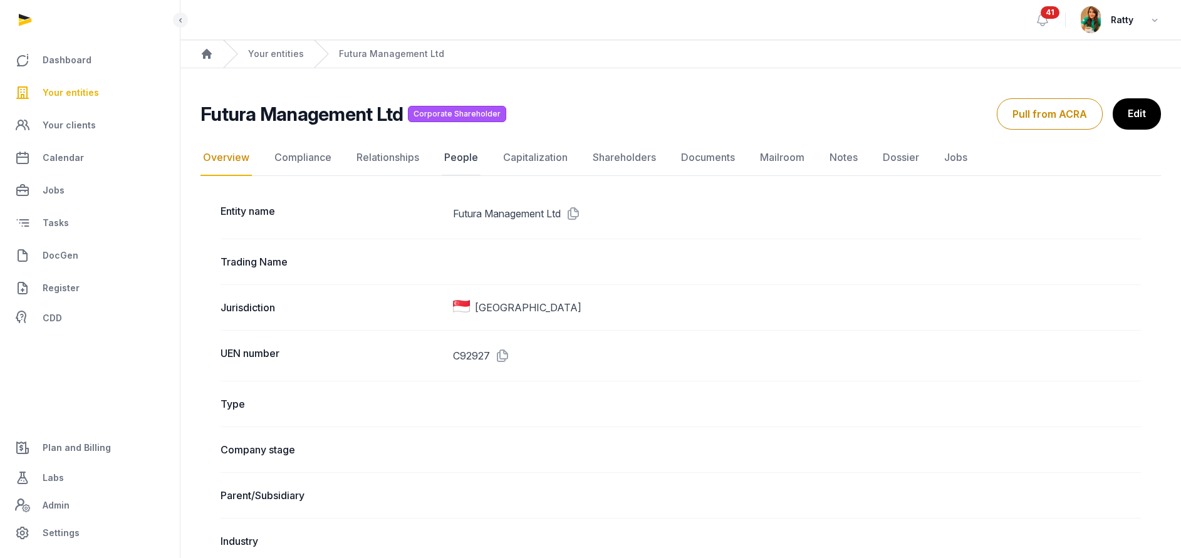
click at [458, 155] on link "People" at bounding box center [461, 158] width 39 height 36
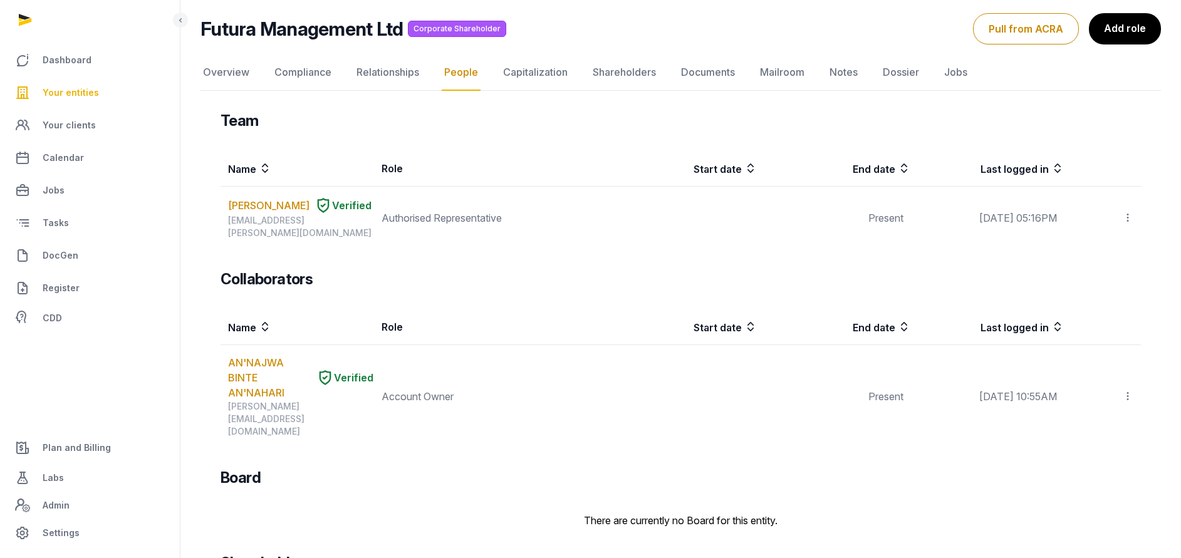
scroll to position [133, 0]
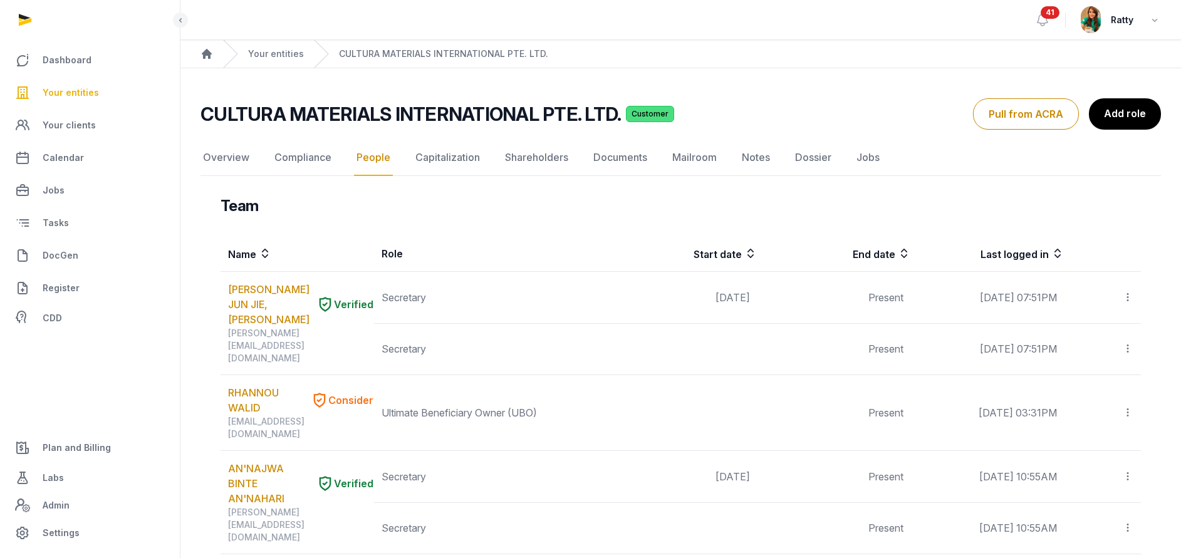
click at [377, 156] on link "People" at bounding box center [373, 158] width 39 height 36
click at [1124, 113] on link "Add role" at bounding box center [1124, 113] width 73 height 31
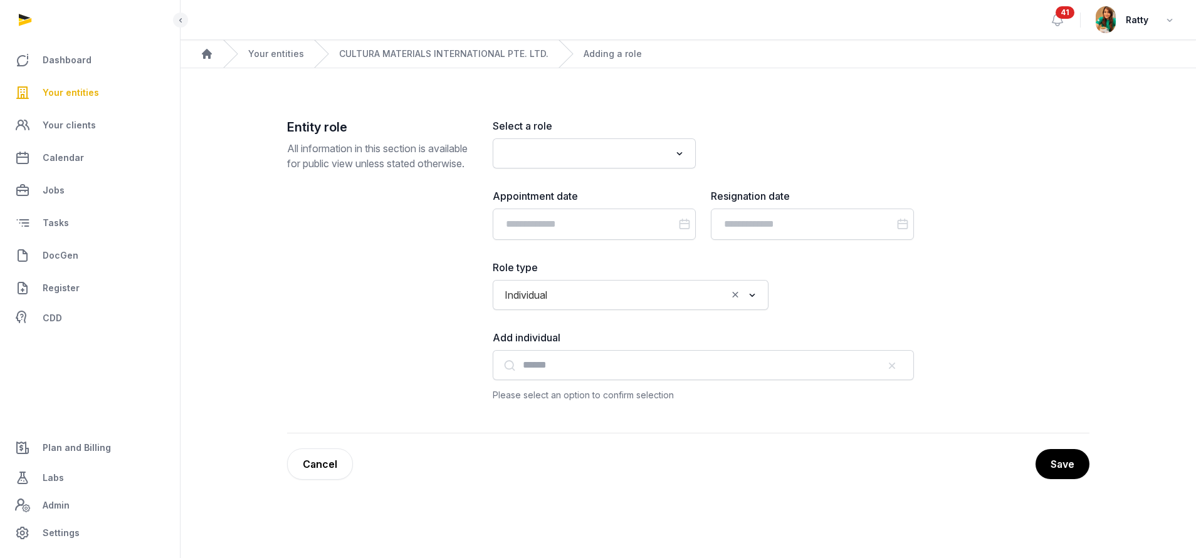
click at [609, 152] on input "Search for option" at bounding box center [585, 154] width 170 height 18
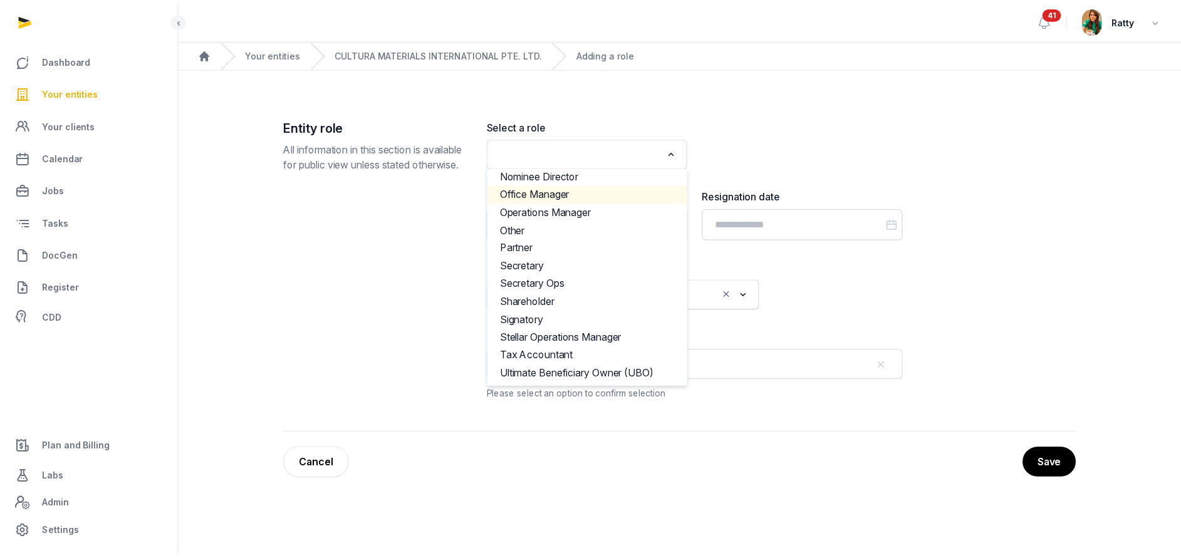
scroll to position [582, 0]
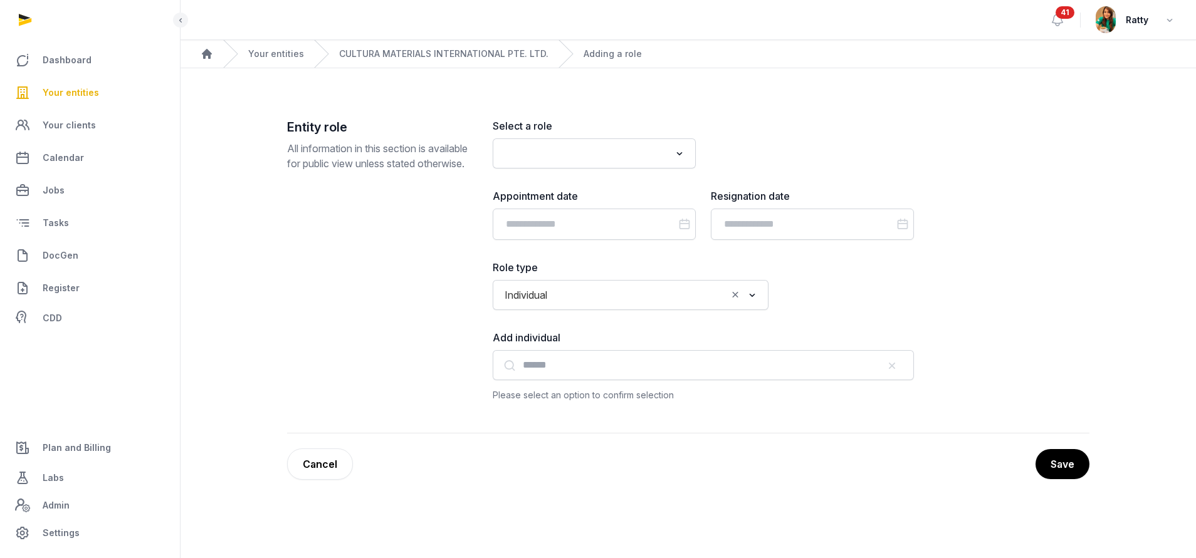
click at [826, 113] on main "Entity role All information in this section is available for public view unless…" at bounding box center [688, 286] width 1015 height 437
click at [555, 305] on div "Individual Loading..." at bounding box center [630, 295] width 263 height 23
click at [555, 340] on li "Corporate" at bounding box center [630, 341] width 275 height 18
click at [571, 286] on div "Corporate" at bounding box center [621, 294] width 245 height 20
click at [541, 332] on li "Corporate" at bounding box center [630, 341] width 275 height 18
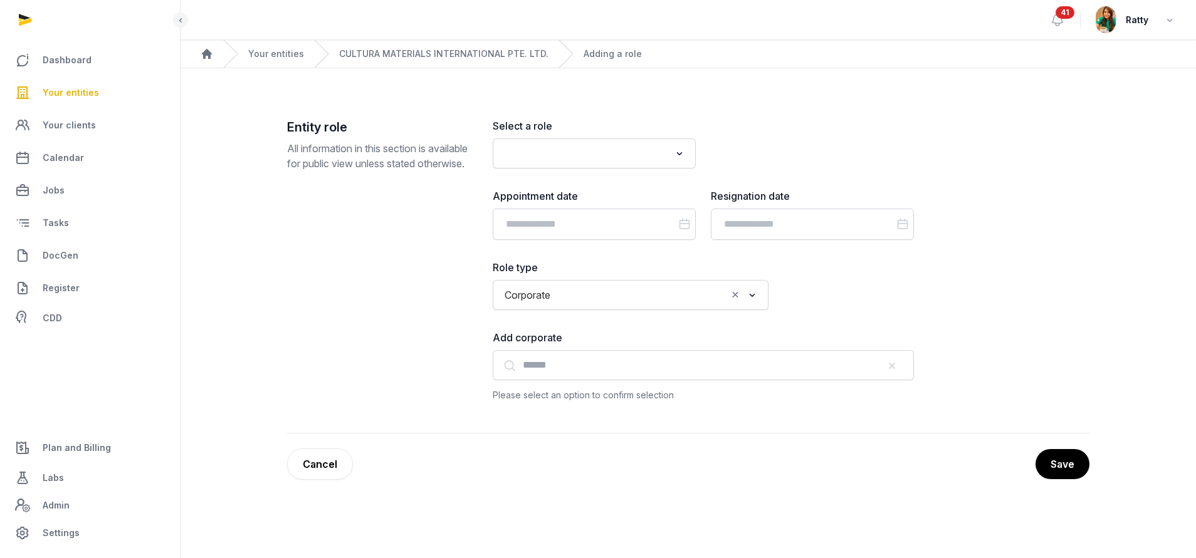
click at [541, 321] on div "Select a role Loading... Appointment date Resignation date Role type Corporate …" at bounding box center [703, 260] width 421 height 285
click at [545, 295] on span "Corporate" at bounding box center [527, 295] width 52 height 18
click at [538, 321] on li "Individual" at bounding box center [630, 322] width 275 height 18
click at [553, 291] on div "Individual" at bounding box center [613, 294] width 229 height 20
click at [535, 338] on li "Corporate" at bounding box center [630, 341] width 275 height 18
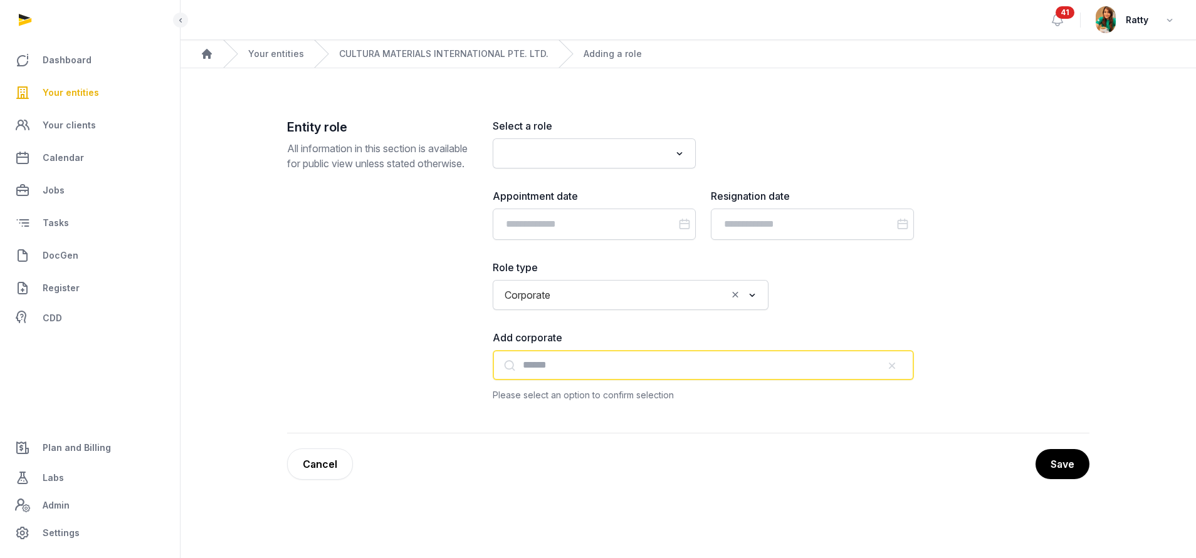
click at [542, 366] on input "text" at bounding box center [703, 365] width 421 height 30
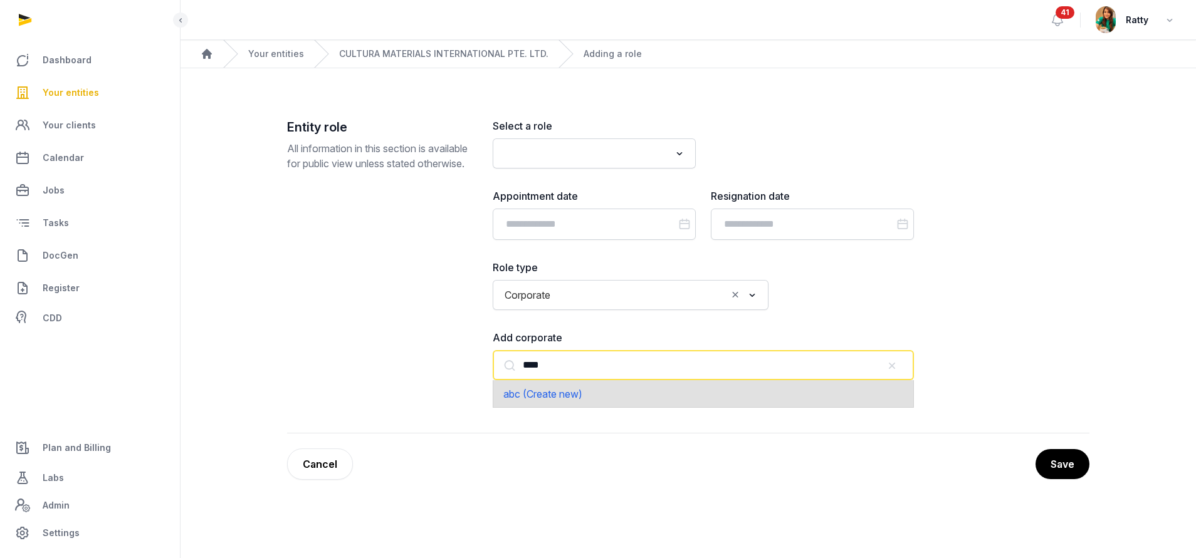
click at [520, 388] on span "abc (Create new)" at bounding box center [542, 394] width 79 height 13
type input "***"
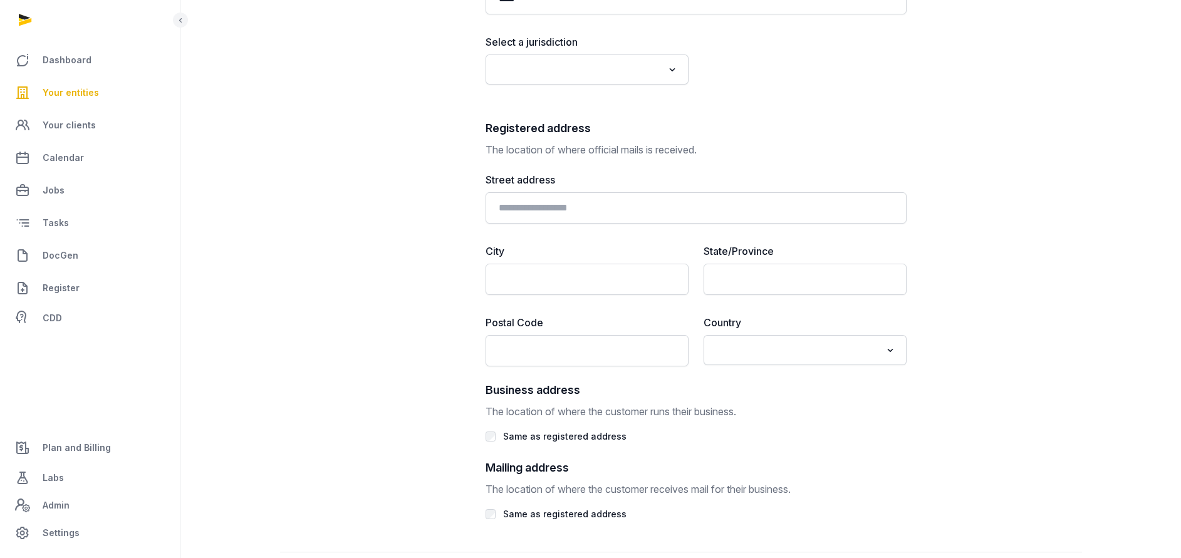
scroll to position [536, 0]
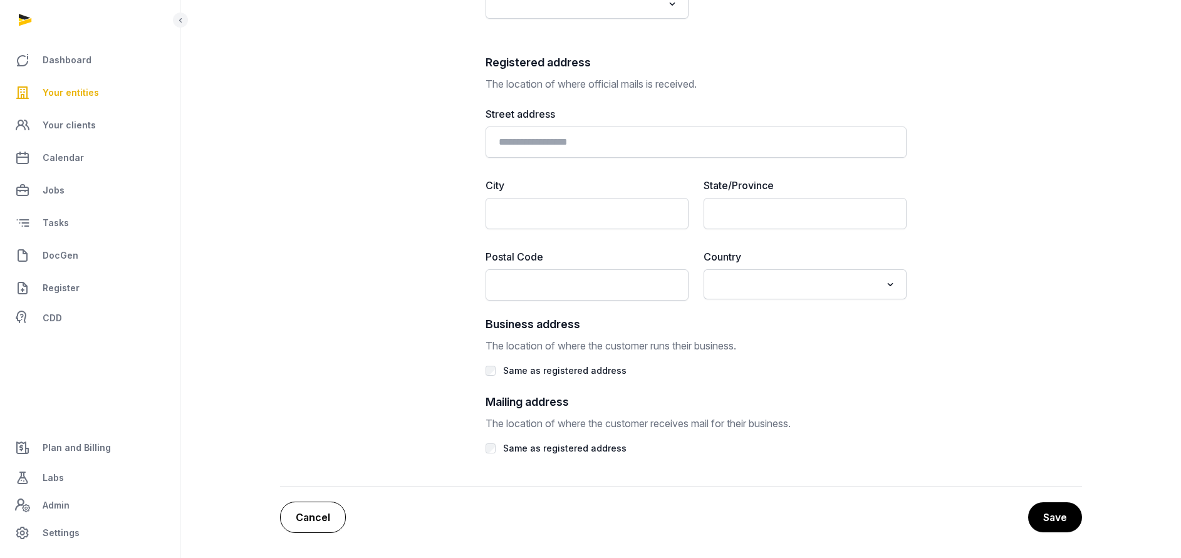
click at [297, 503] on link "Cancel" at bounding box center [313, 517] width 66 height 31
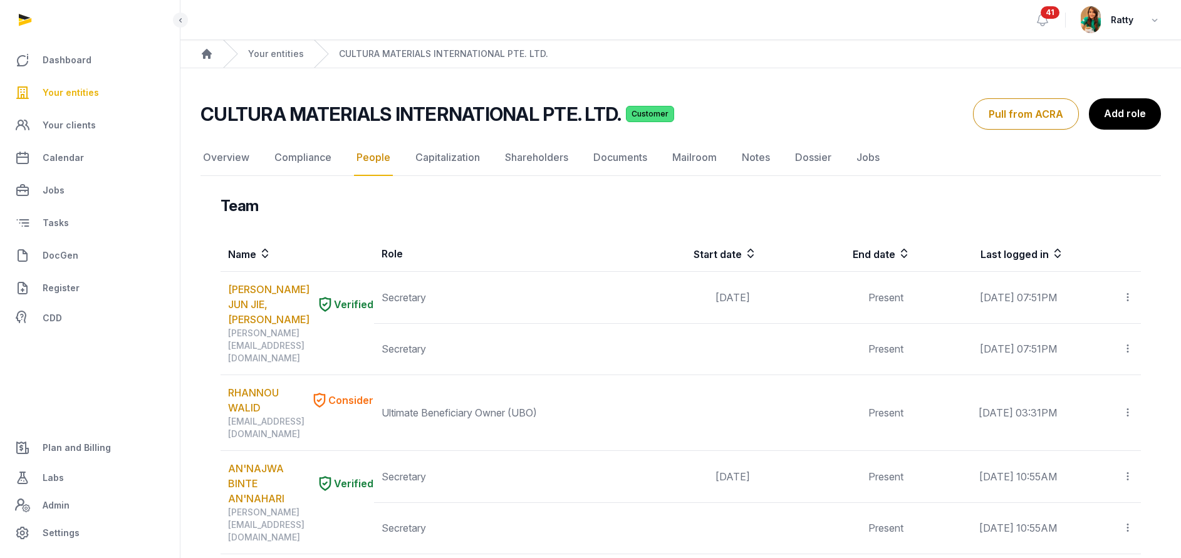
click at [370, 155] on link "People" at bounding box center [373, 158] width 39 height 36
click at [1017, 118] on button "Pull from ACRA" at bounding box center [1026, 113] width 106 height 31
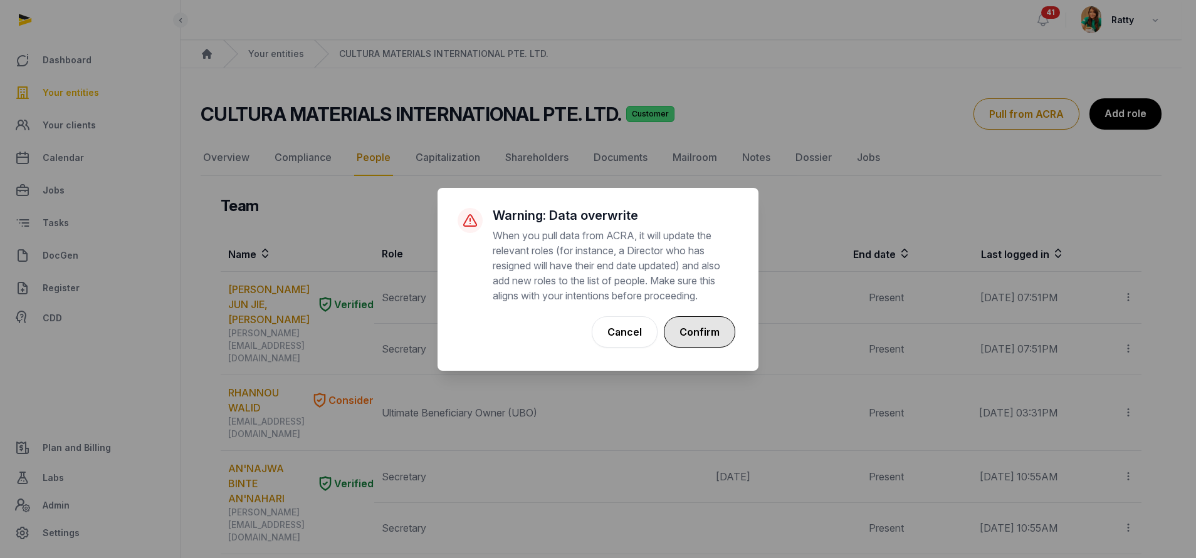
click at [714, 328] on button "Confirm" at bounding box center [699, 332] width 71 height 31
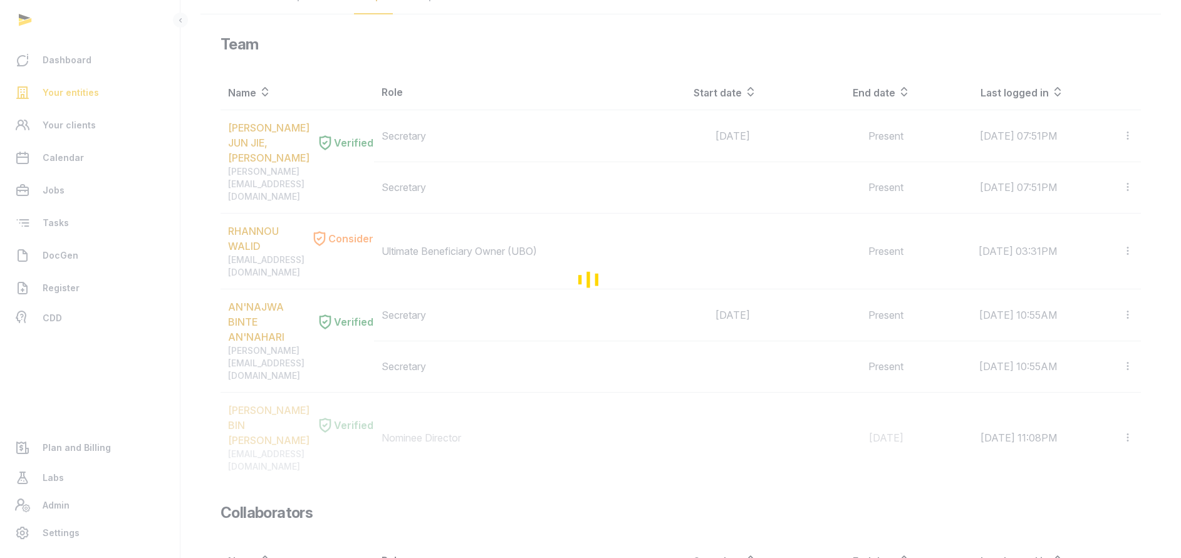
scroll to position [188, 0]
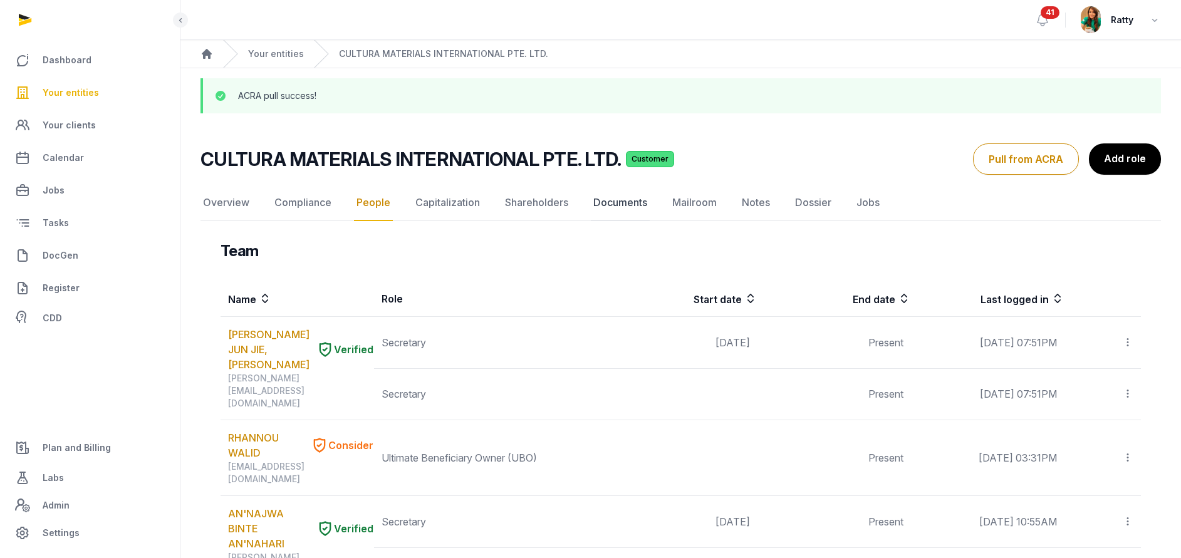
click at [609, 202] on link "Documents" at bounding box center [620, 203] width 59 height 36
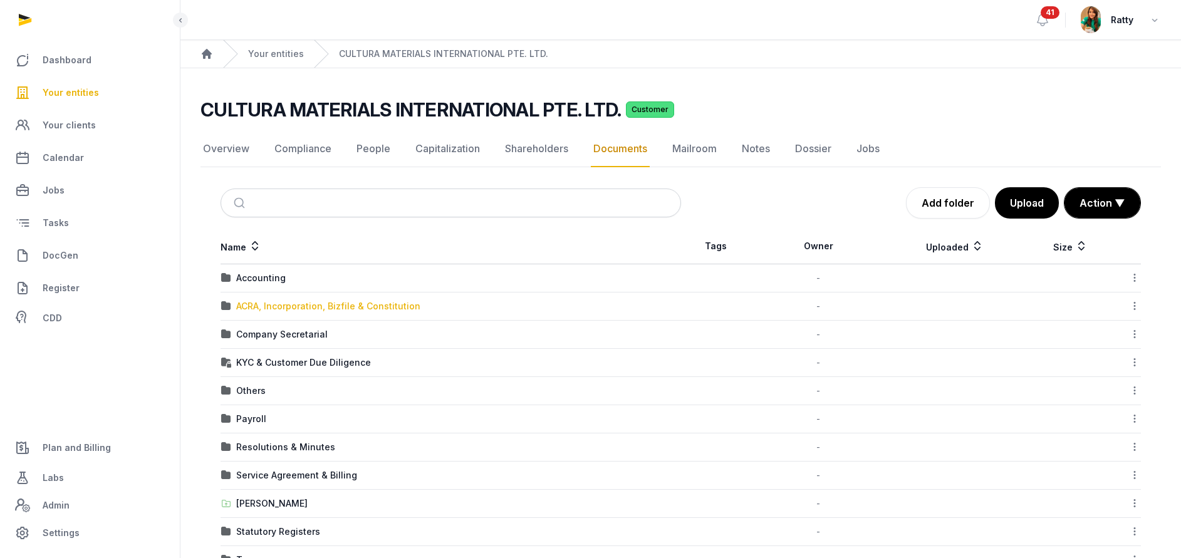
click at [283, 306] on div "ACRA, Incorporation, Bizfile & Constitution" at bounding box center [328, 306] width 184 height 13
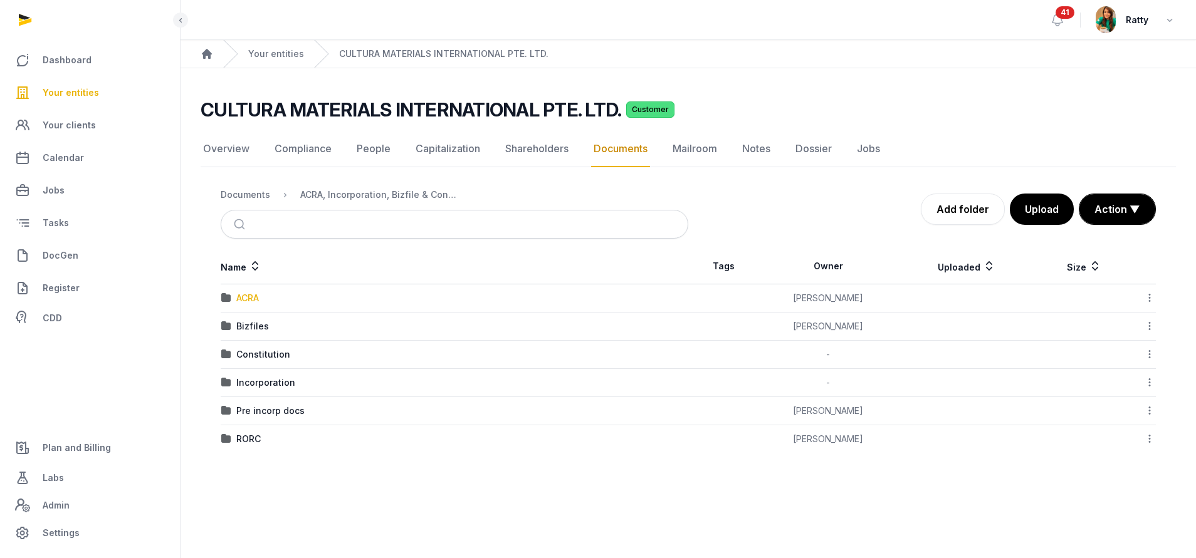
click at [252, 298] on div "ACRA" at bounding box center [247, 298] width 23 height 13
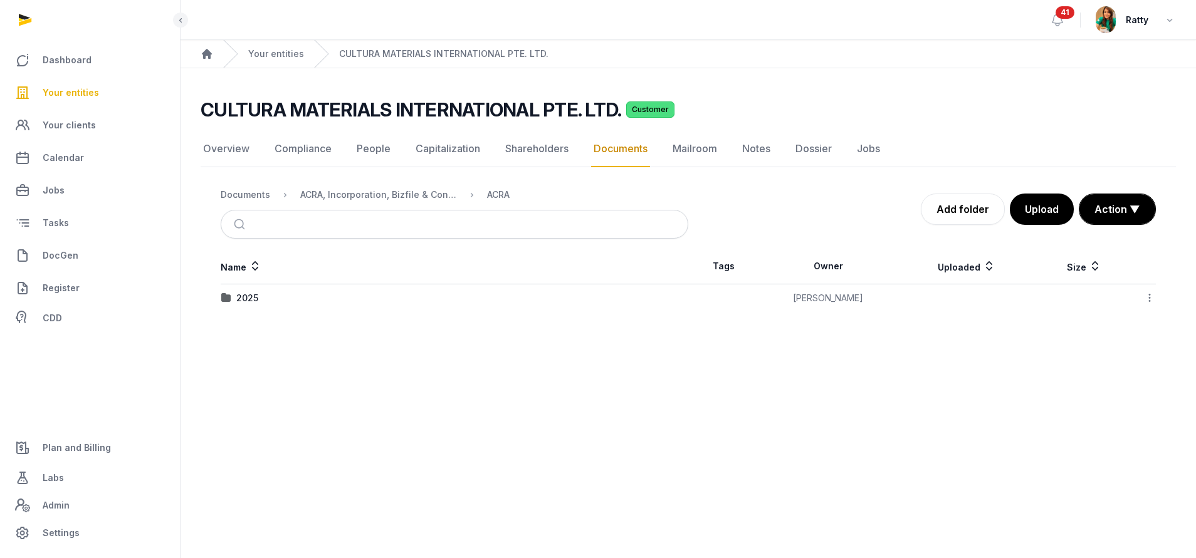
click at [252, 298] on div "2025" at bounding box center [247, 298] width 22 height 13
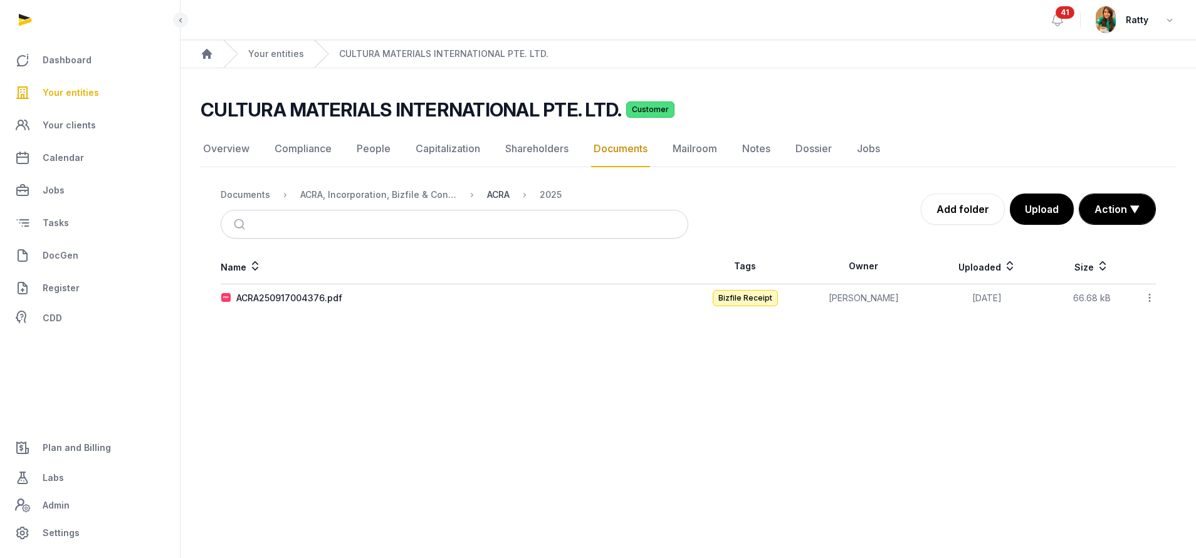
click at [501, 196] on div "ACRA" at bounding box center [498, 195] width 23 height 13
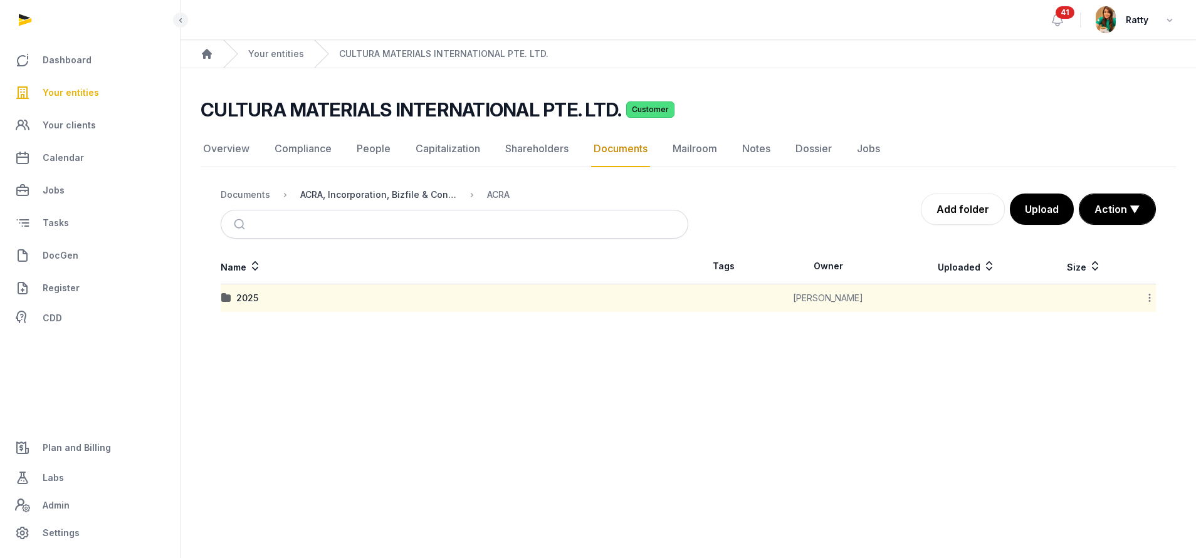
click at [385, 191] on div "ACRA, Incorporation, Bizfile & Constitution" at bounding box center [378, 195] width 157 height 13
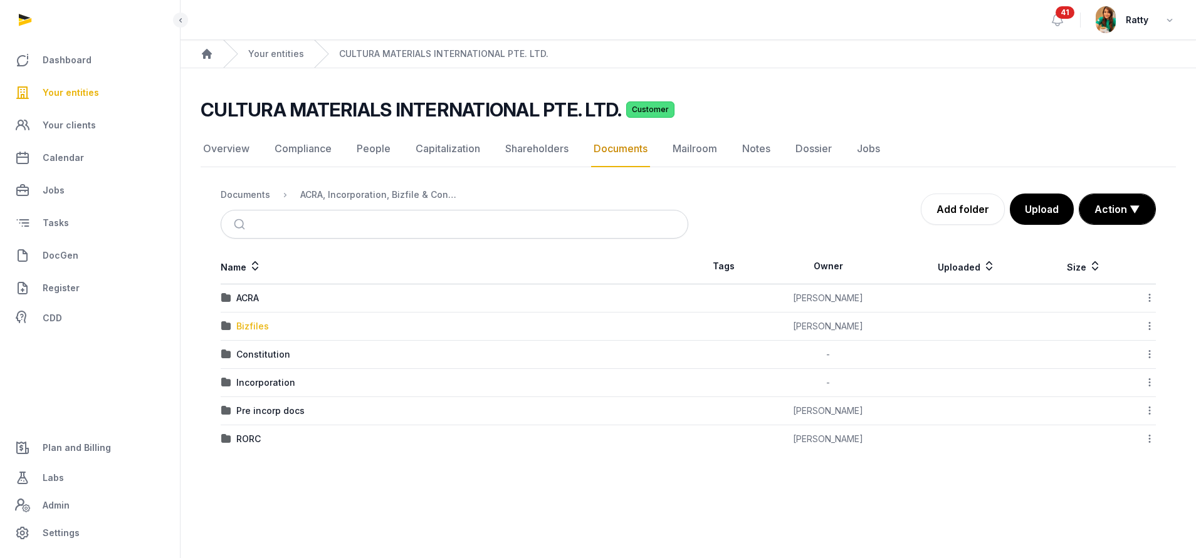
click at [250, 322] on div "Bizfiles" at bounding box center [252, 326] width 33 height 13
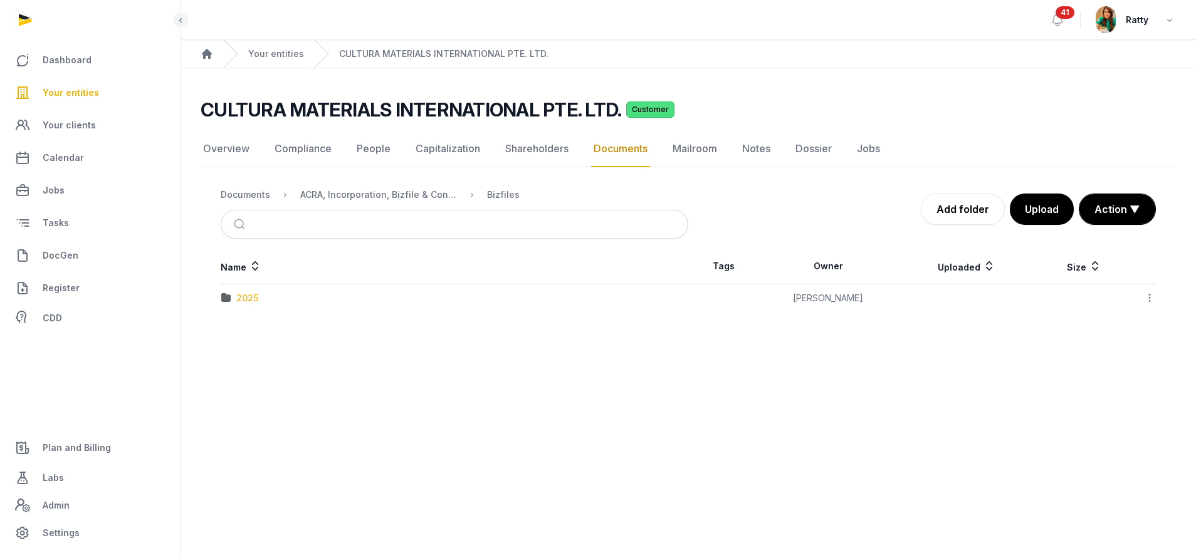
click at [249, 298] on div "2025" at bounding box center [247, 298] width 22 height 13
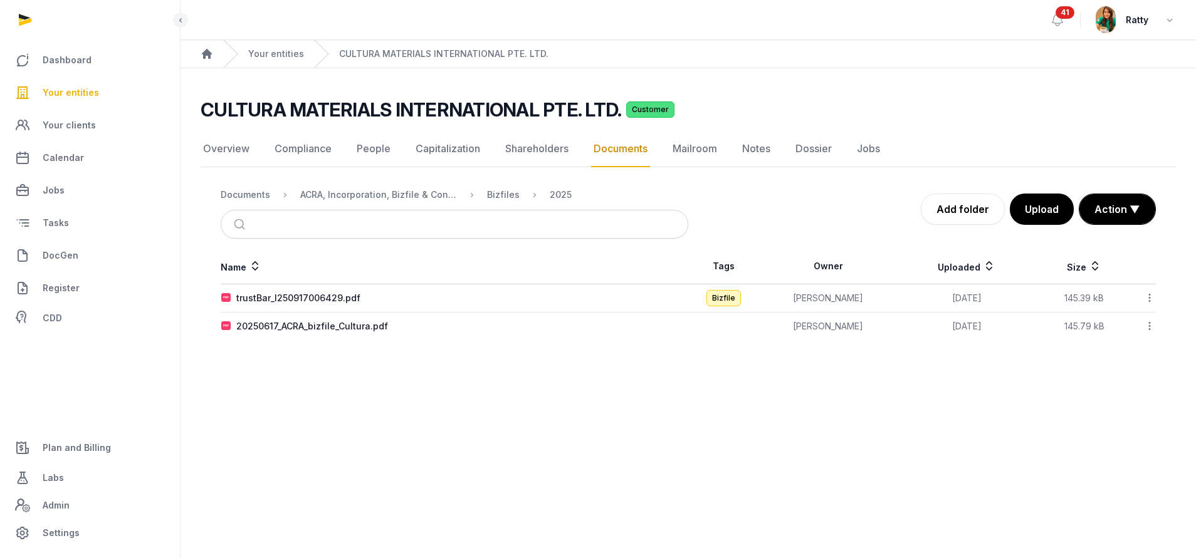
click at [497, 177] on div "Overview Compliance People Capitalization Shareholders Documents Mailroom Notes…" at bounding box center [688, 235] width 975 height 209
click at [493, 193] on div "Bizfiles" at bounding box center [503, 195] width 33 height 13
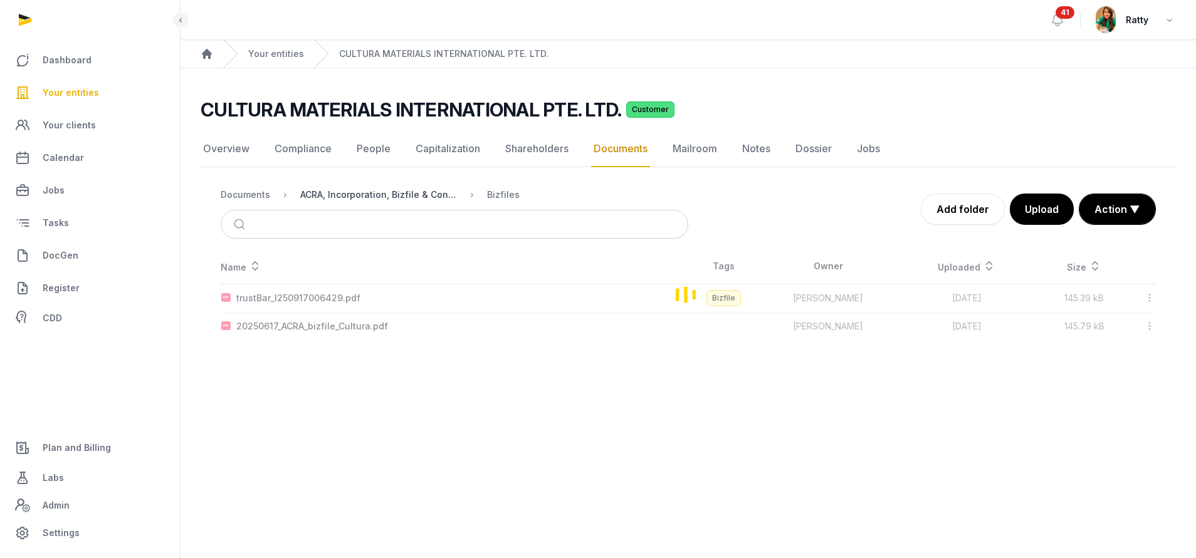
click at [395, 200] on div "ACRA, Incorporation, Bizfile & Constitution" at bounding box center [378, 195] width 157 height 13
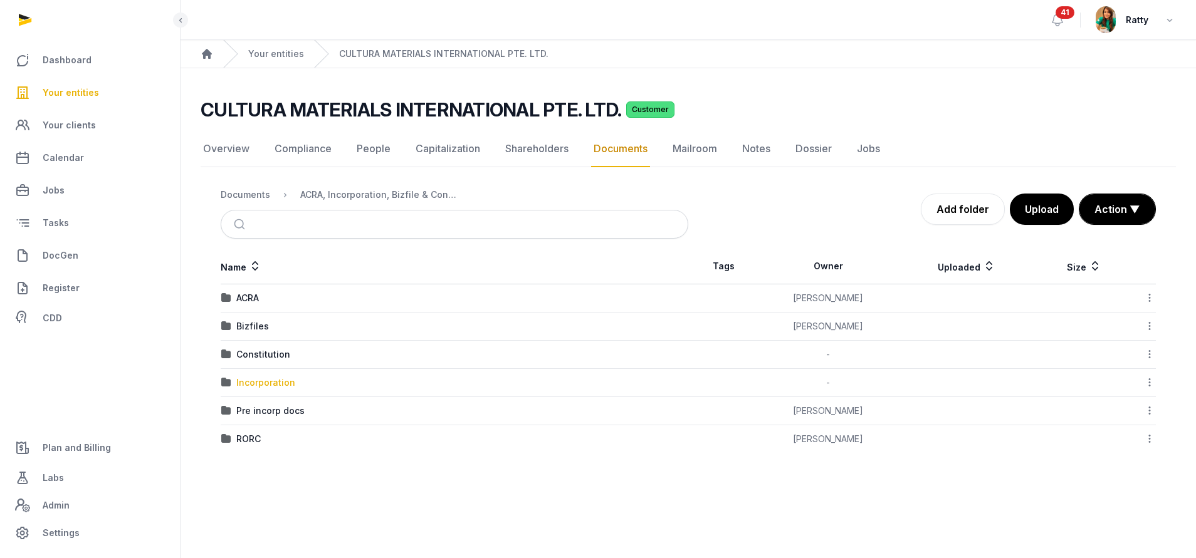
click at [265, 379] on div "Incorporation" at bounding box center [265, 383] width 59 height 13
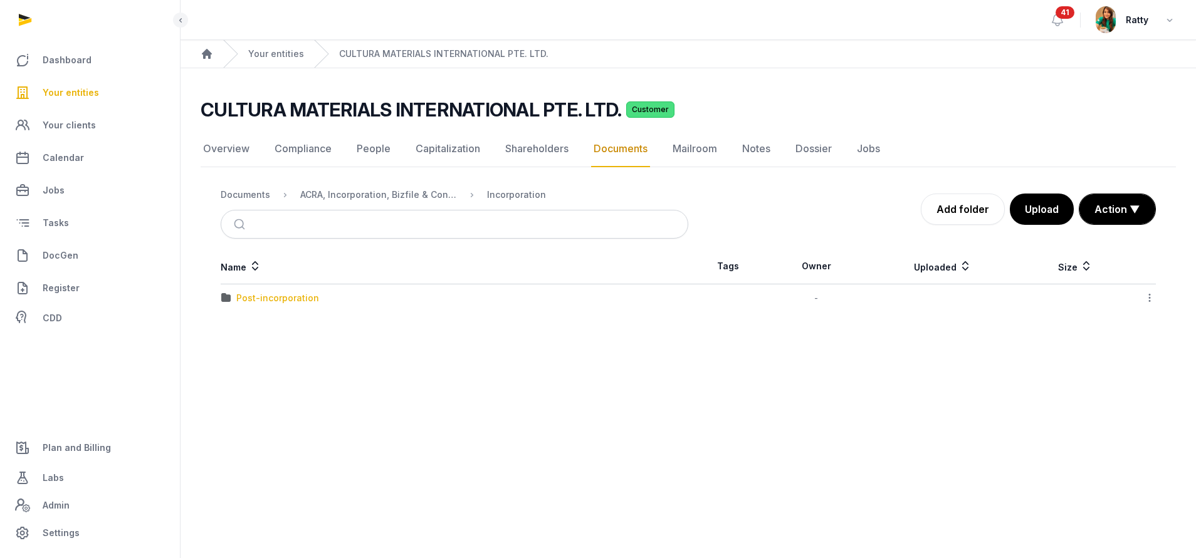
click at [280, 296] on div "Post-incorporation" at bounding box center [277, 298] width 83 height 13
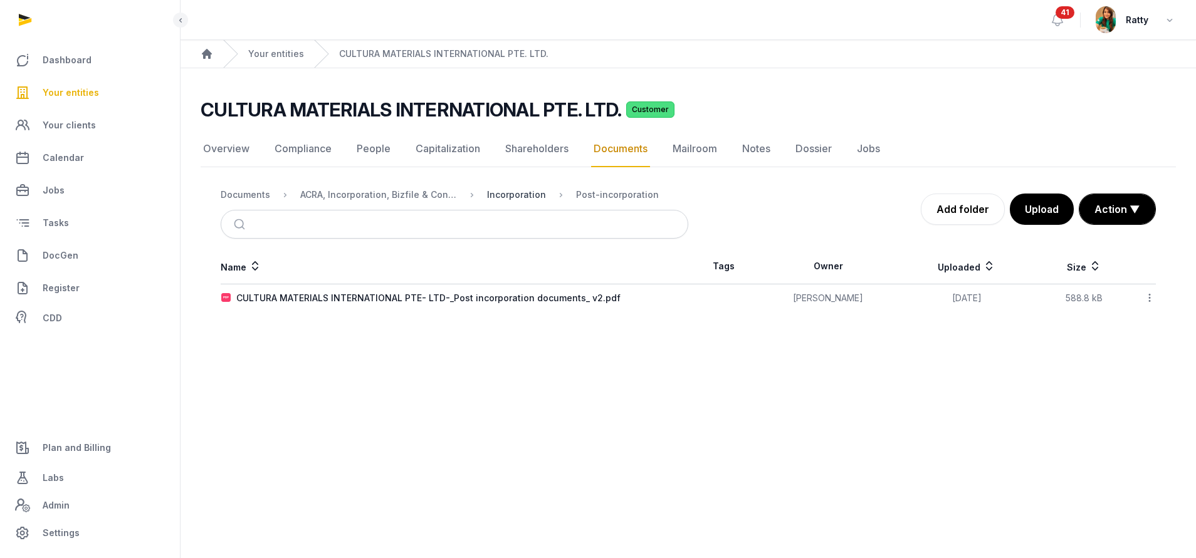
click at [496, 196] on div "Incorporation" at bounding box center [516, 195] width 59 height 13
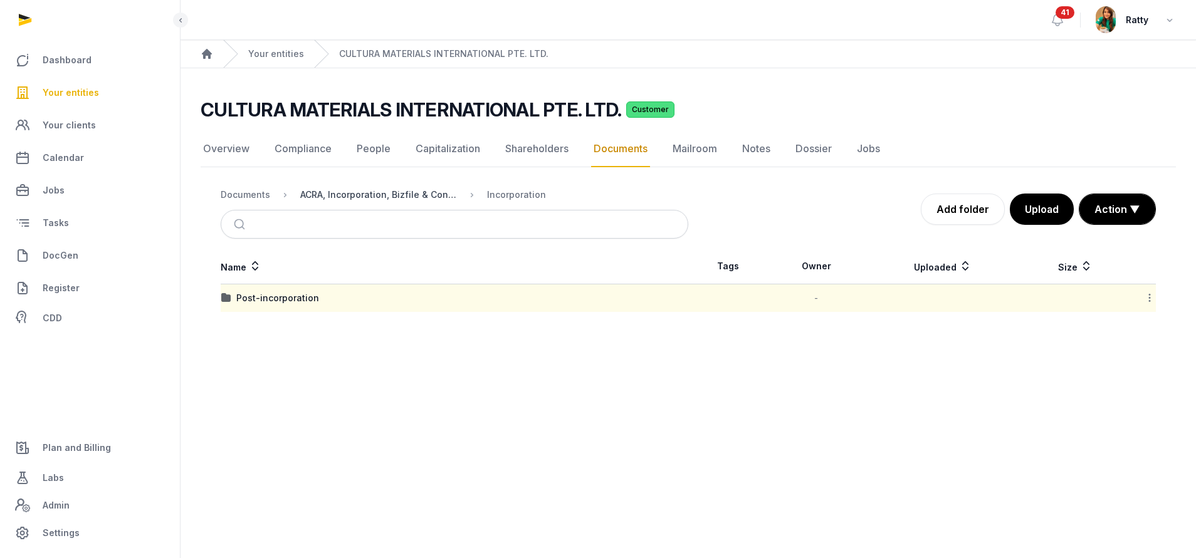
click at [442, 197] on div "ACRA, Incorporation, Bizfile & Constitution" at bounding box center [378, 195] width 157 height 13
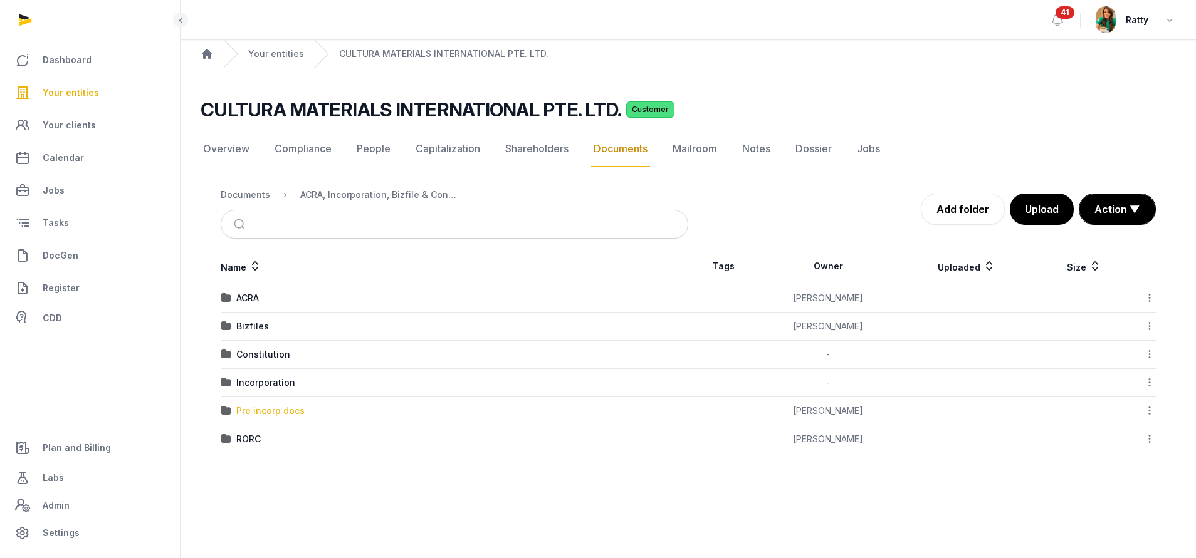
click at [277, 416] on div "Pre incorp docs" at bounding box center [270, 411] width 68 height 13
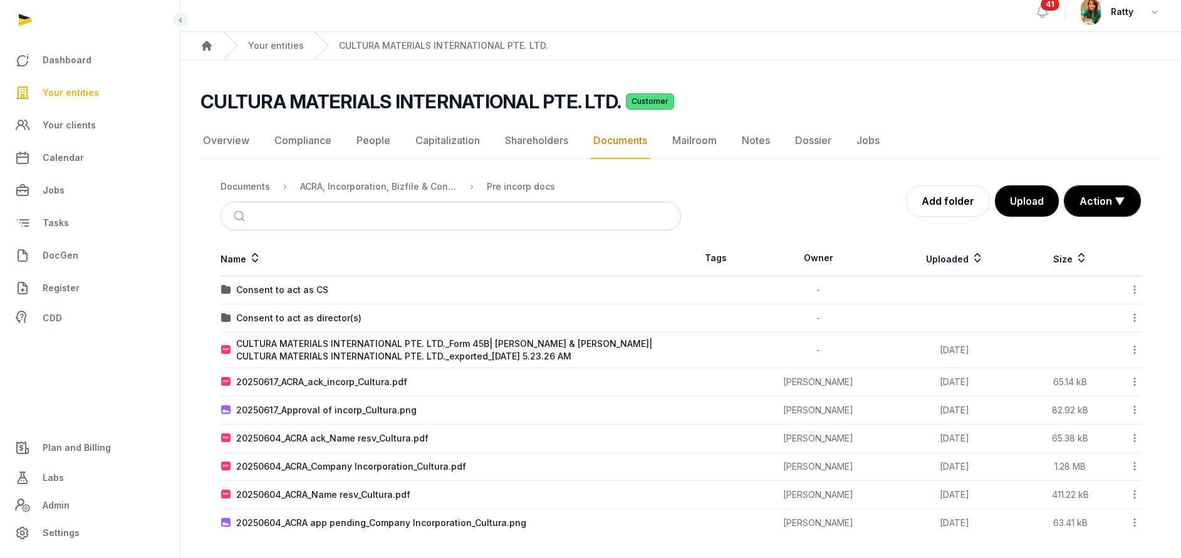
scroll to position [12, 0]
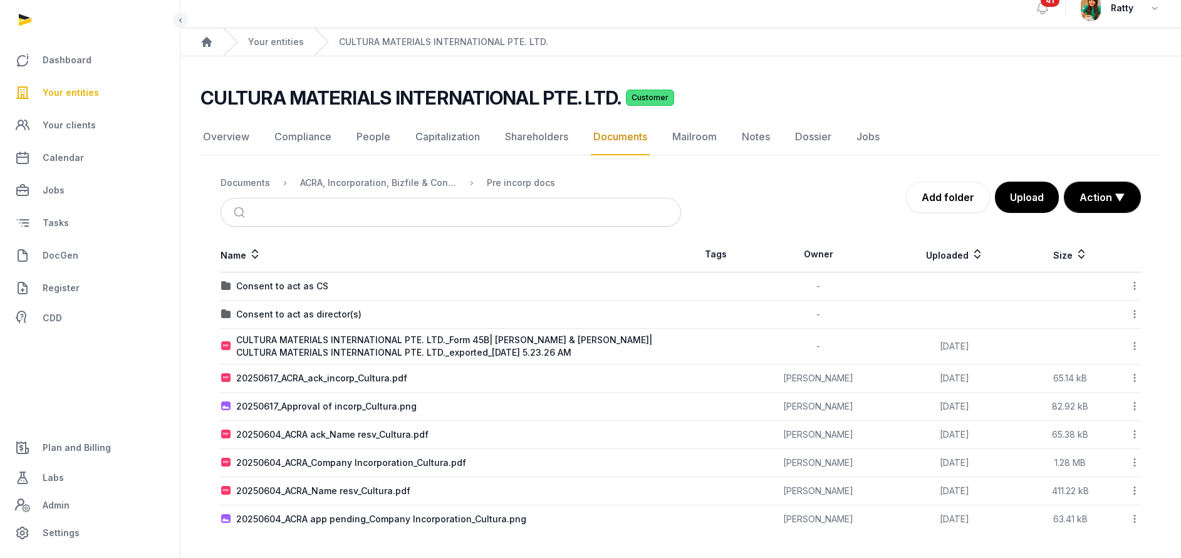
click at [382, 175] on nav "Documents ACRA, Incorporation, Bizfile & Constitution Pre incorp docs" at bounding box center [451, 183] width 461 height 30
click at [374, 185] on div "ACRA, Incorporation, Bizfile & Constitution" at bounding box center [378, 183] width 157 height 13
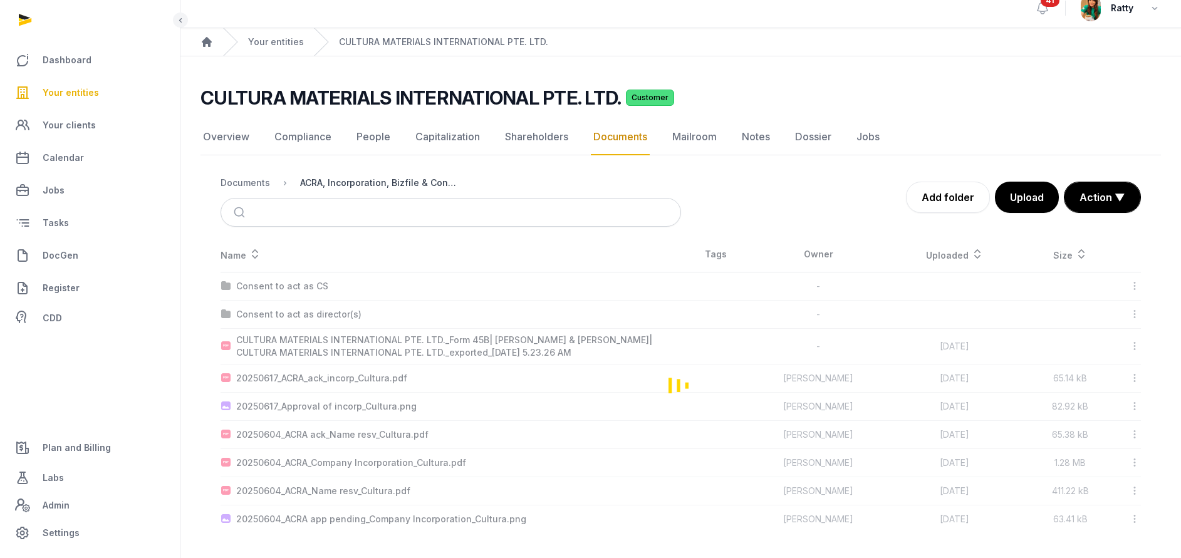
scroll to position [0, 0]
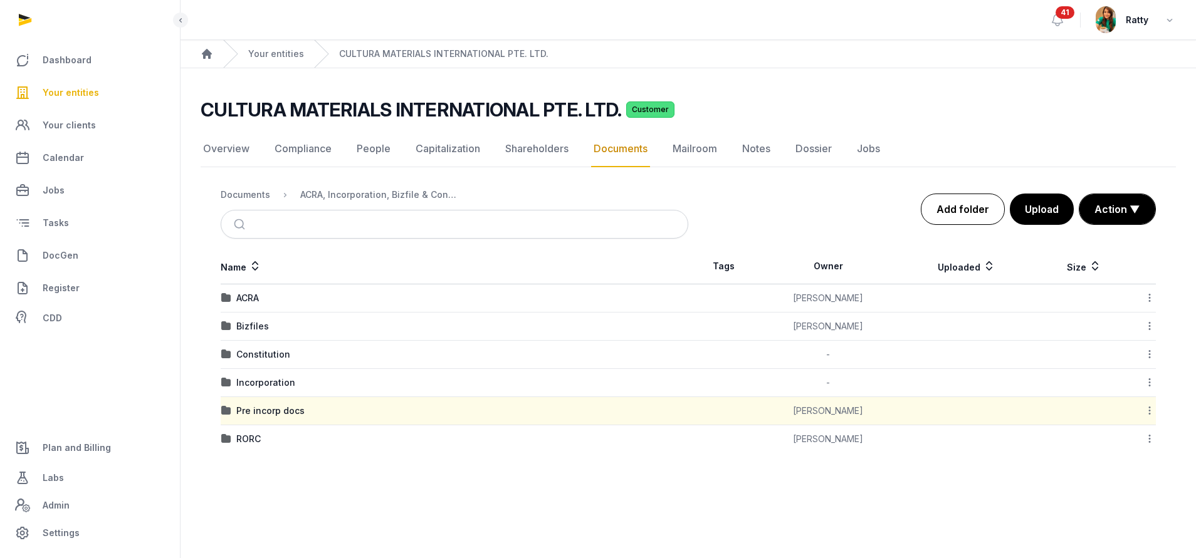
click at [975, 214] on link "Add folder" at bounding box center [963, 209] width 84 height 31
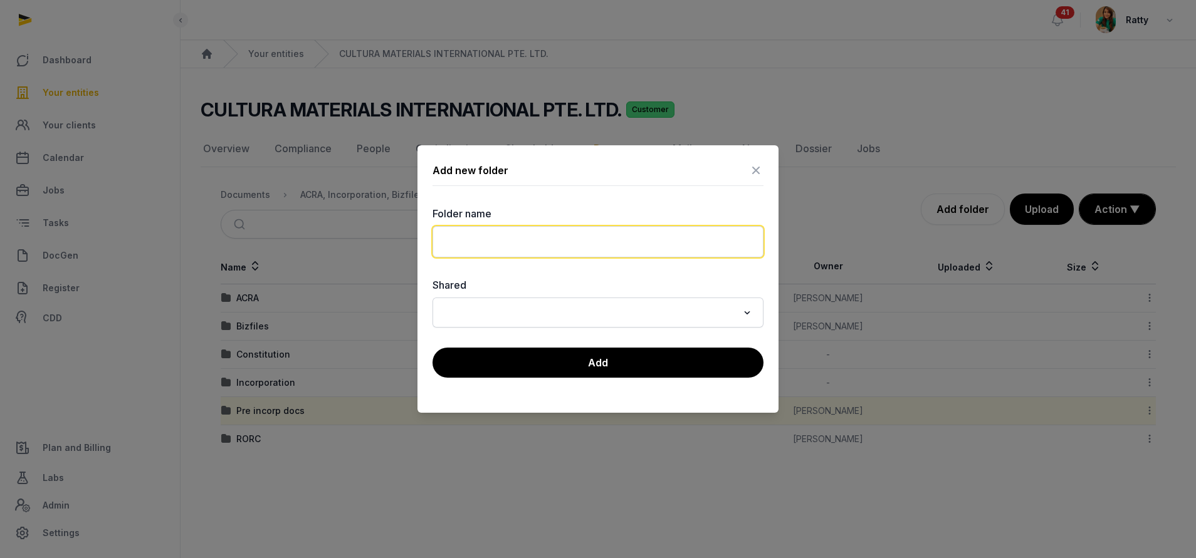
click at [618, 237] on input "text" at bounding box center [597, 241] width 331 height 31
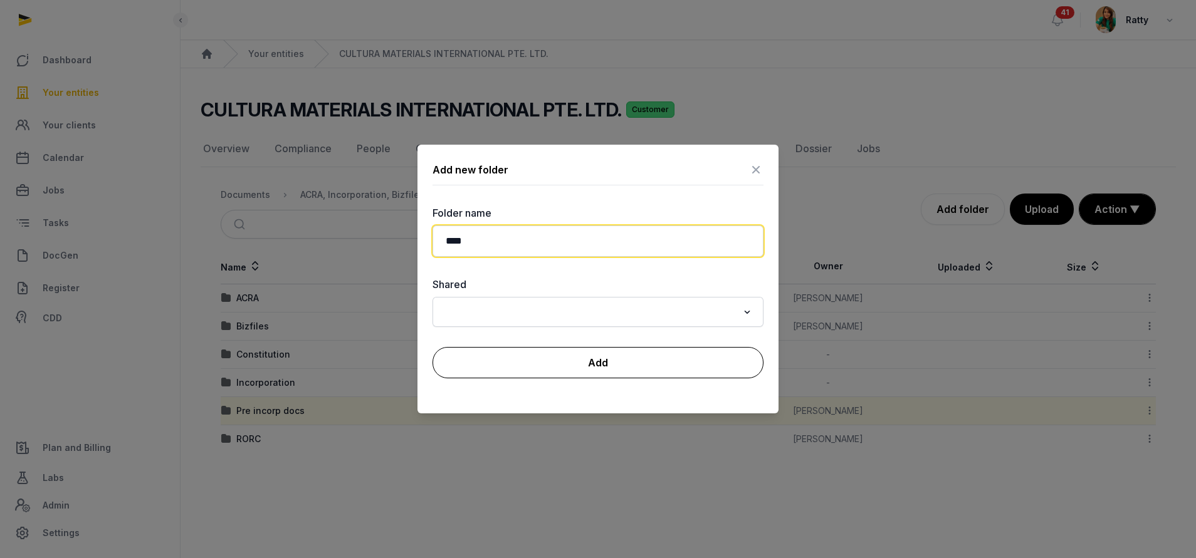
type input "****"
click at [600, 369] on button "Add" at bounding box center [597, 362] width 331 height 31
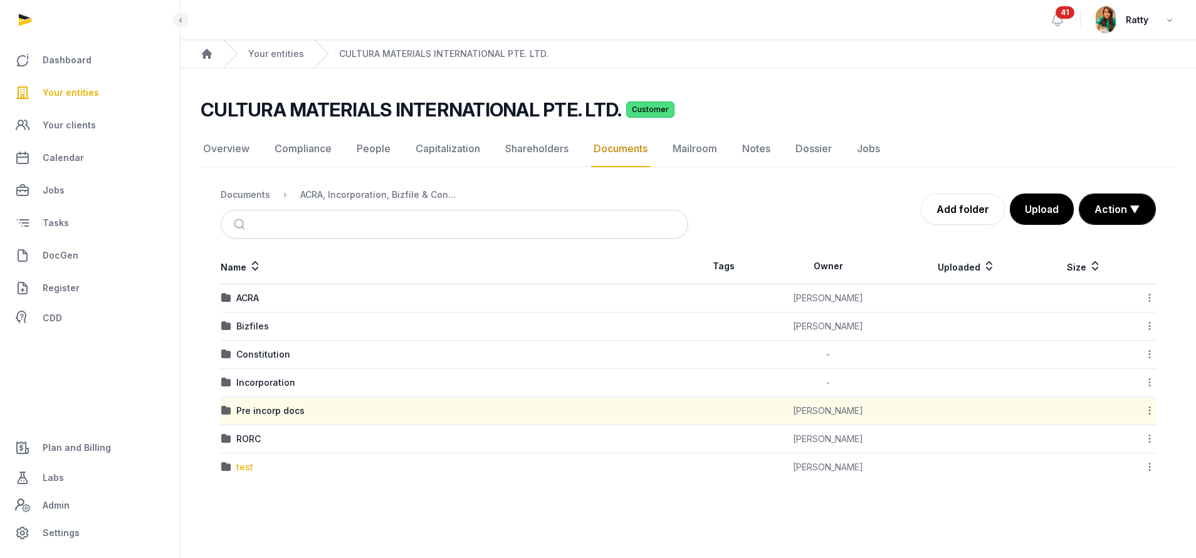
click at [243, 472] on div "test" at bounding box center [244, 467] width 17 height 13
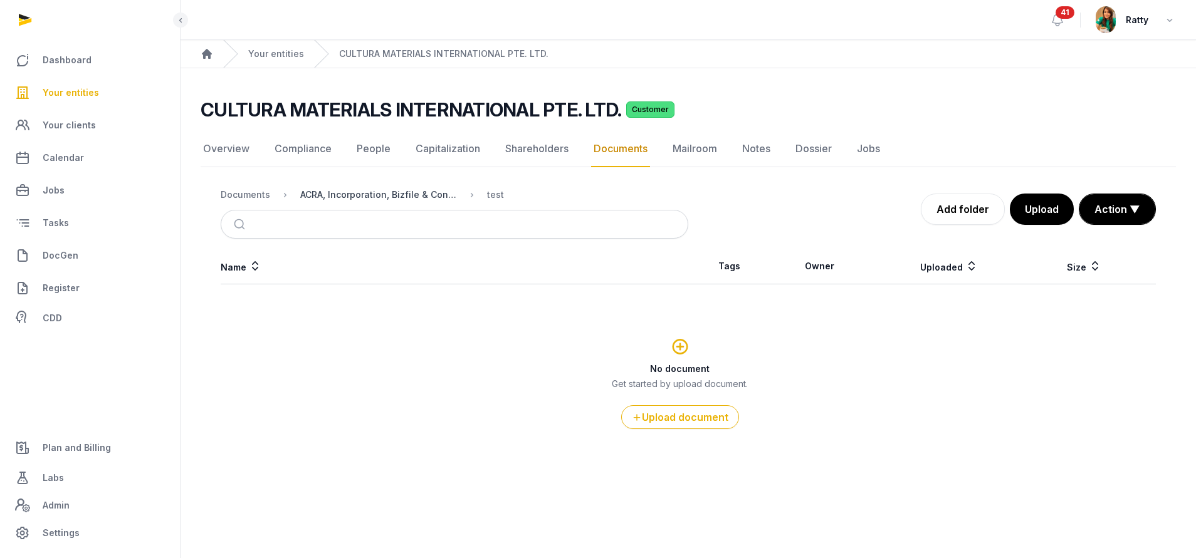
click at [411, 194] on div "ACRA, Incorporation, Bizfile & Constitution" at bounding box center [378, 195] width 157 height 13
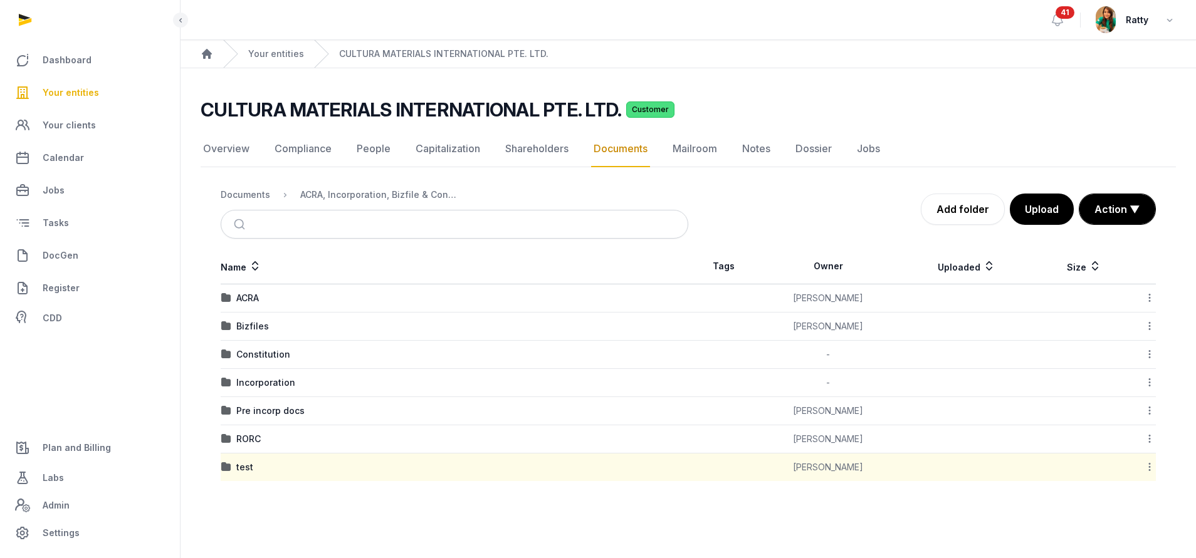
click at [1150, 467] on icon at bounding box center [1149, 467] width 11 height 13
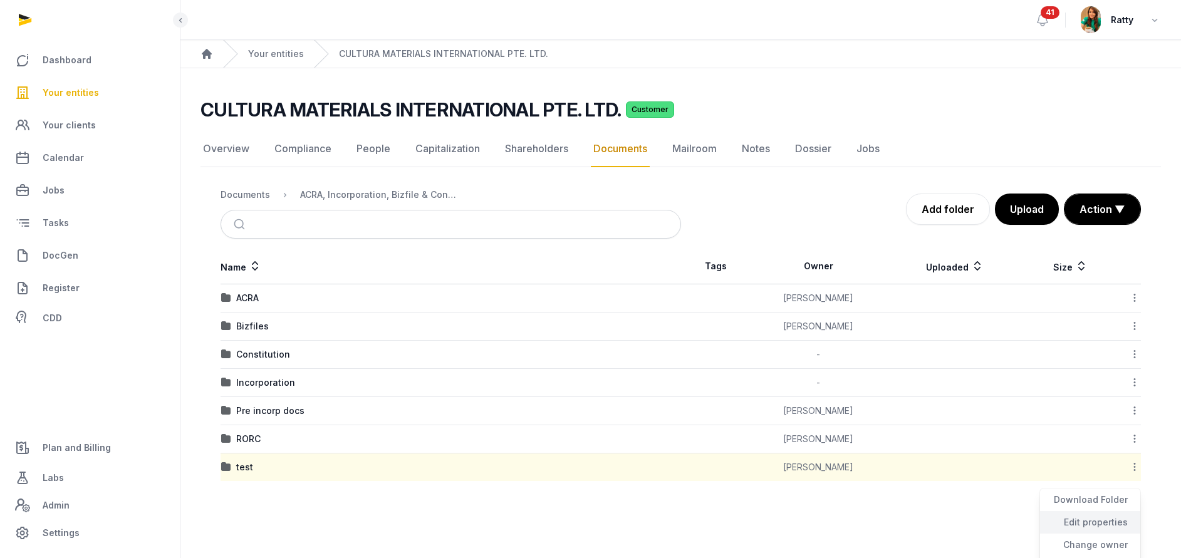
scroll to position [88, 0]
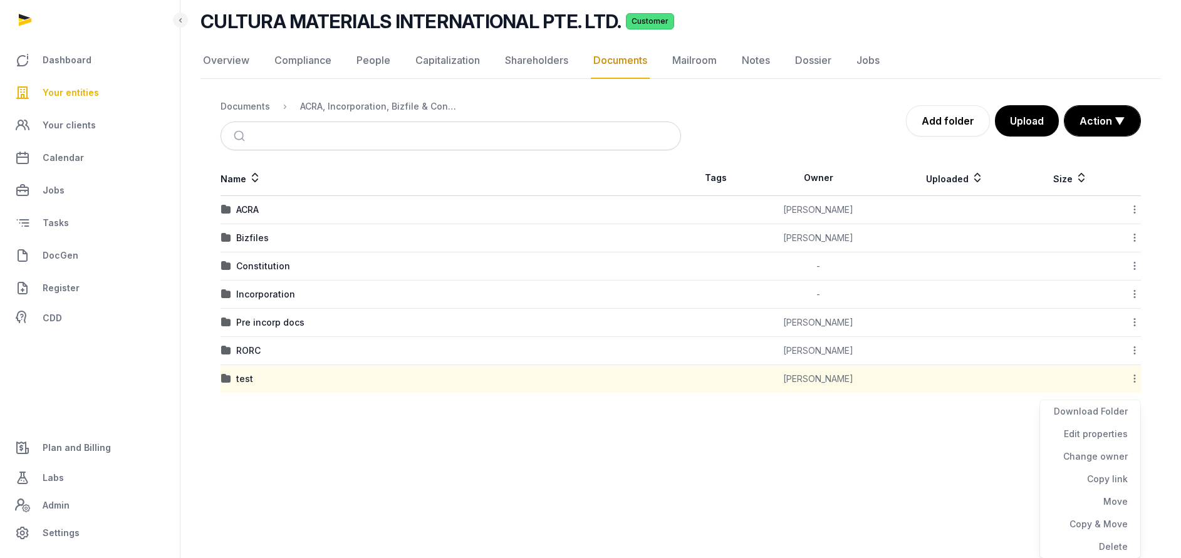
drag, startPoint x: 943, startPoint y: 479, endPoint x: 920, endPoint y: 457, distance: 31.9
click at [942, 470] on html "Dashboard Your entities Your clients Calendar Jobs Tasks DocGen Register CDD Pl…" at bounding box center [590, 191] width 1181 height 558
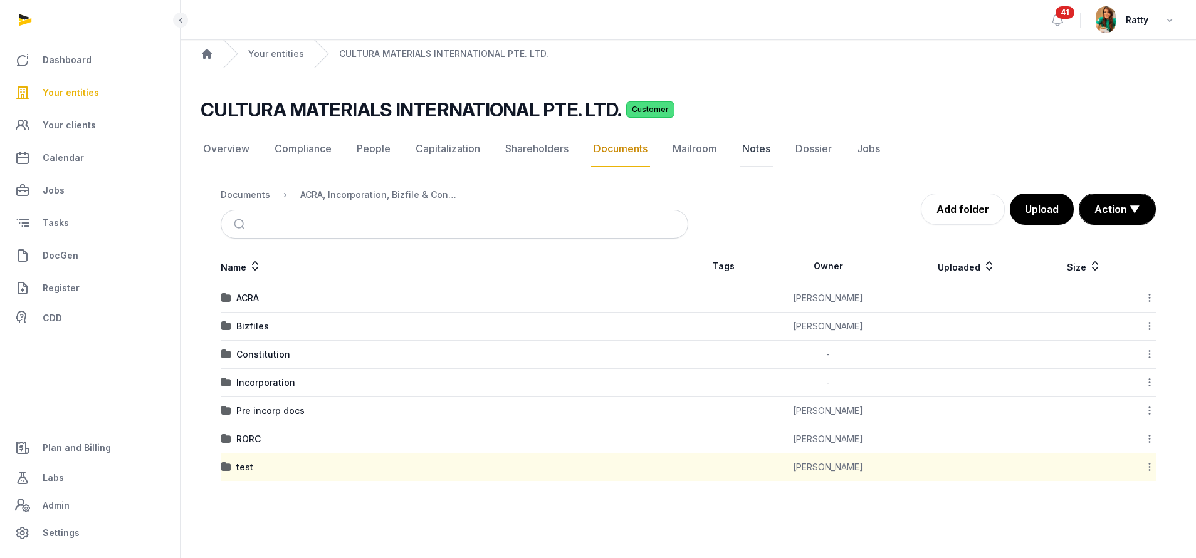
click at [745, 145] on link "Notes" at bounding box center [756, 149] width 33 height 36
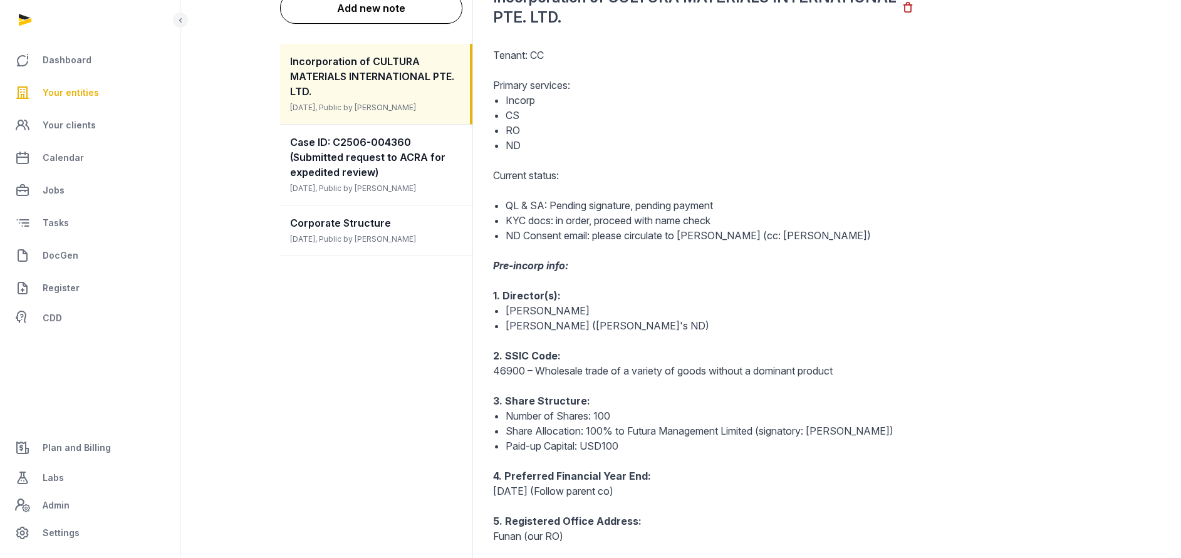
scroll to position [48, 0]
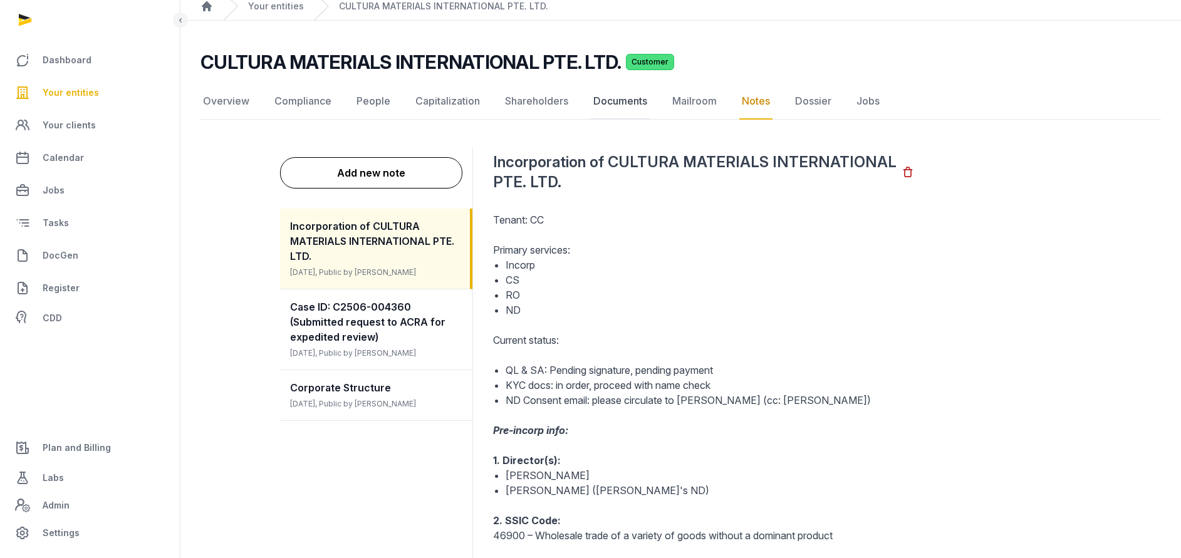
click at [617, 95] on link "Documents" at bounding box center [620, 101] width 59 height 36
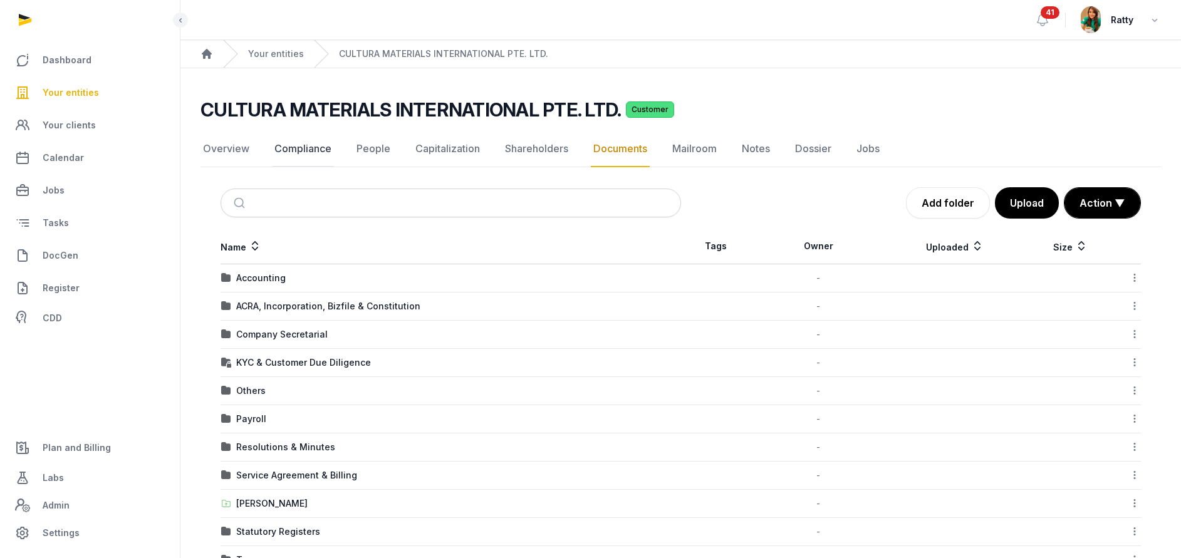
click at [286, 149] on link "Compliance" at bounding box center [303, 149] width 62 height 36
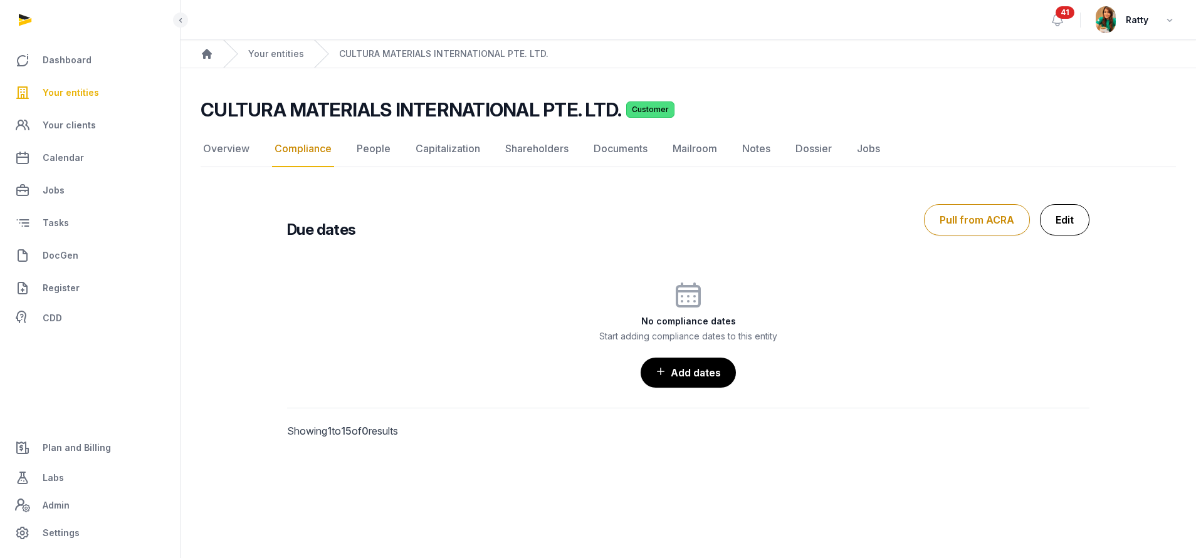
click at [1077, 228] on link "Edit" at bounding box center [1065, 219] width 50 height 31
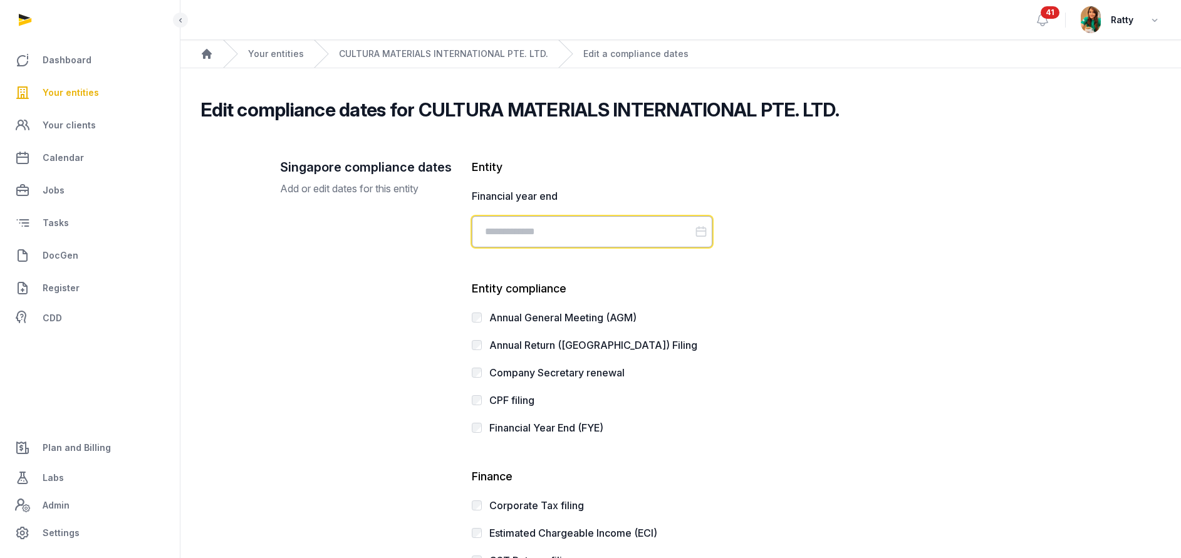
drag, startPoint x: 612, startPoint y: 239, endPoint x: 614, endPoint y: 230, distance: 9.0
click at [614, 234] on input "Datepicker input" at bounding box center [592, 231] width 241 height 31
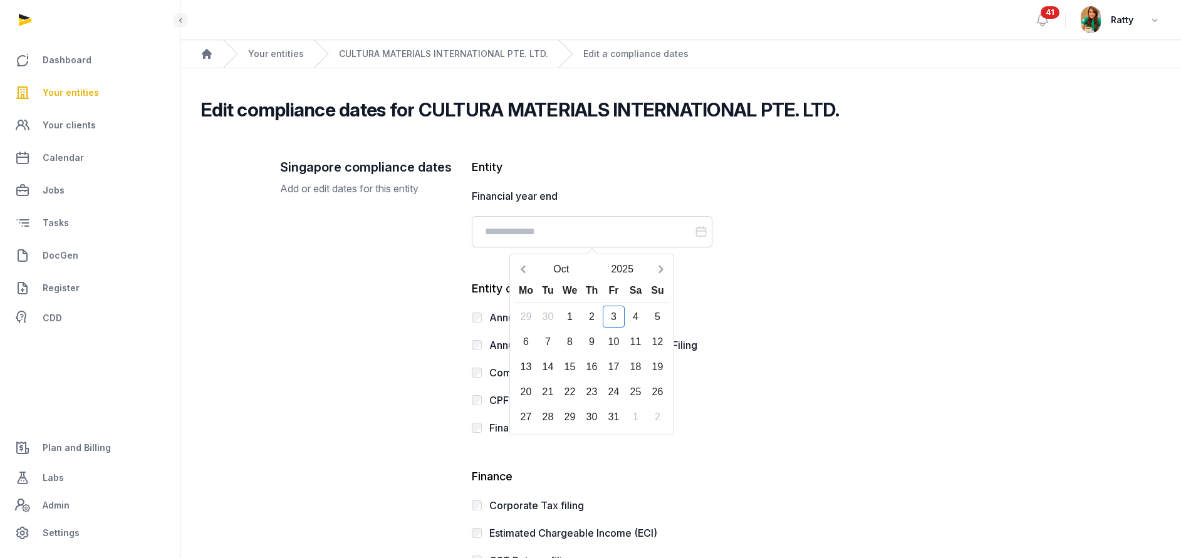
click at [889, 263] on div "Singapore compliance dates Add or edit dates for this entity Entity Financial y…" at bounding box center [653, 407] width 747 height 496
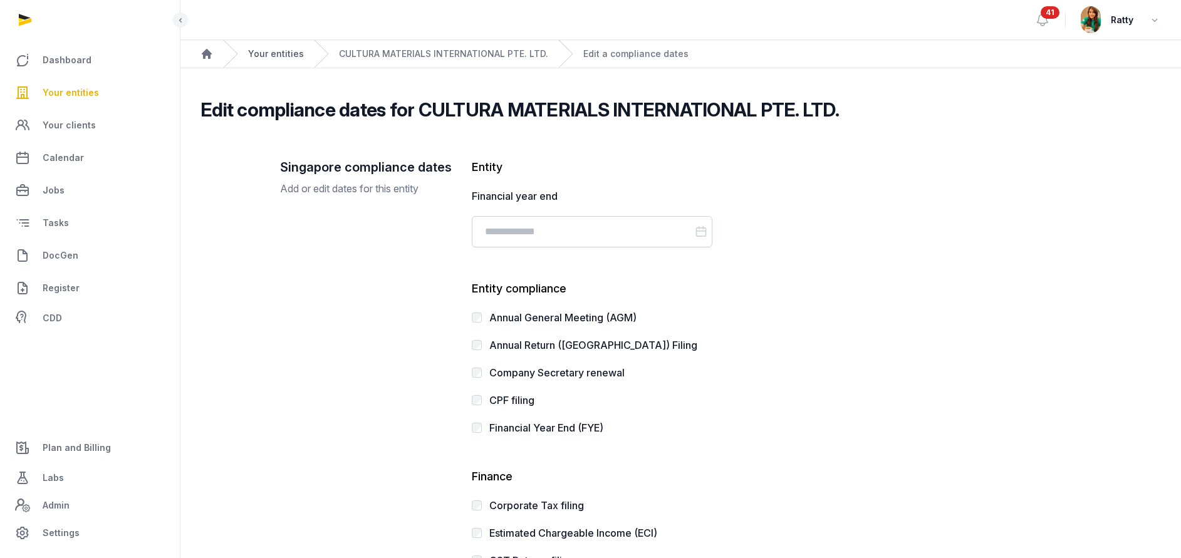
click at [272, 60] on link "Your entities" at bounding box center [276, 54] width 56 height 13
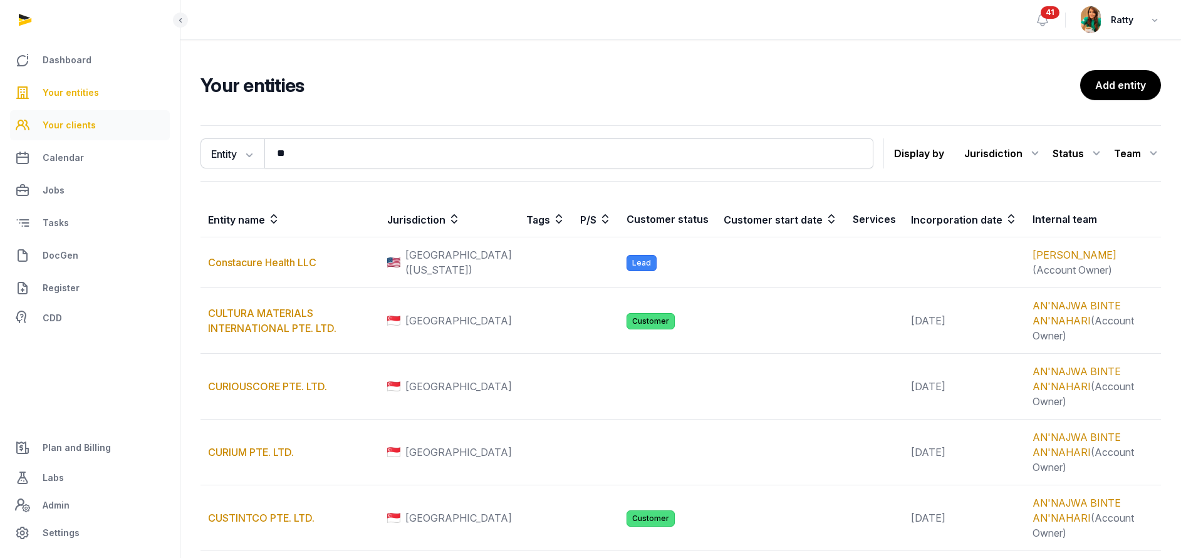
click at [81, 122] on span "Your clients" at bounding box center [69, 125] width 53 height 15
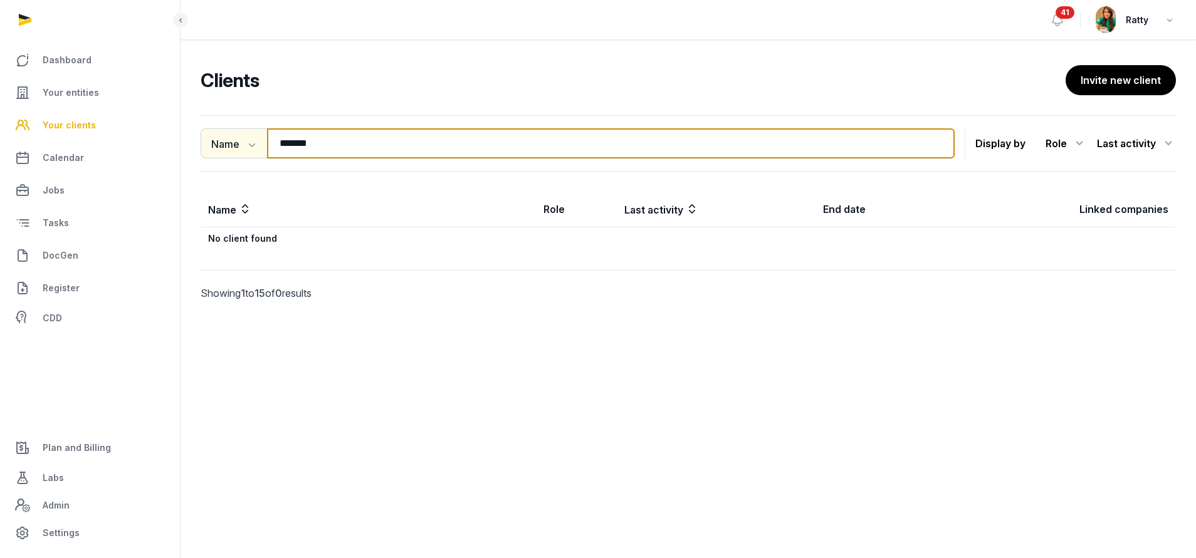
drag, startPoint x: 336, startPoint y: 145, endPoint x: 211, endPoint y: 129, distance: 125.7
click at [212, 130] on div "Name Name Email Entity ******* Search" at bounding box center [578, 143] width 754 height 30
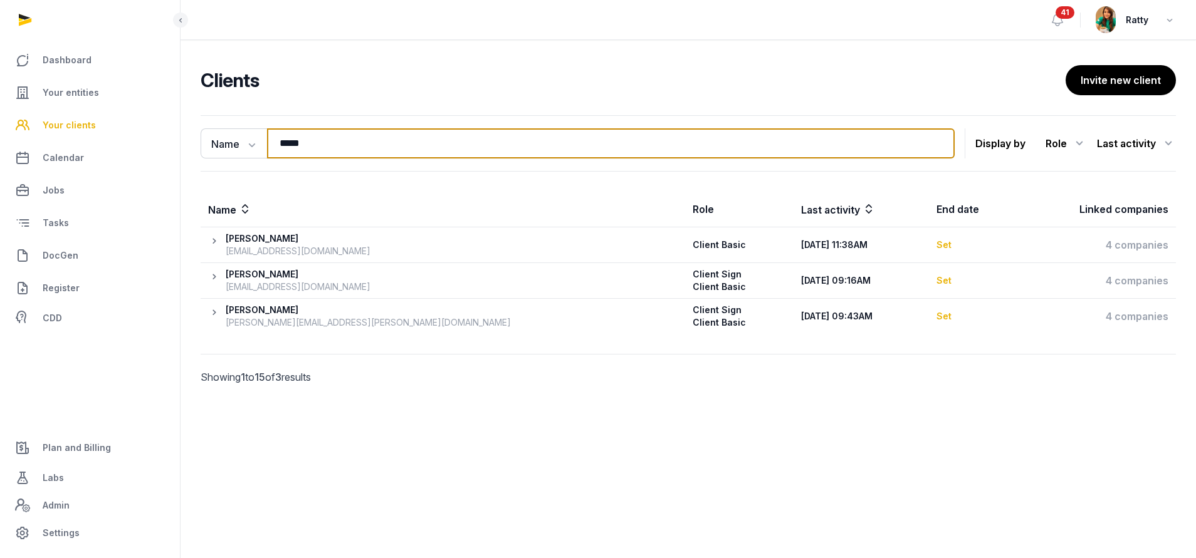
type input "*****"
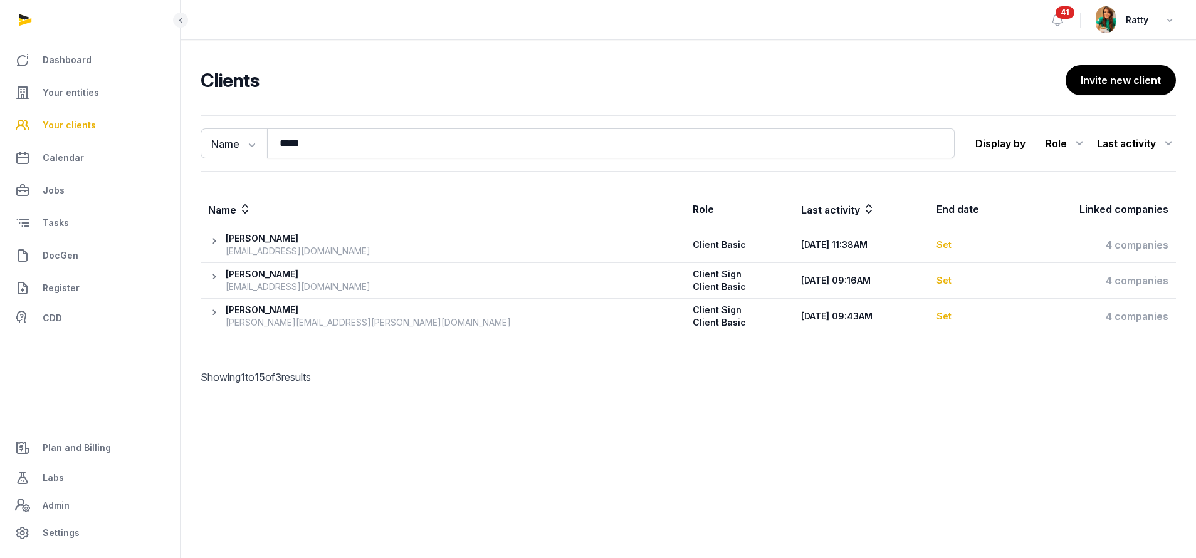
click at [218, 238] on icon at bounding box center [217, 245] width 18 height 25
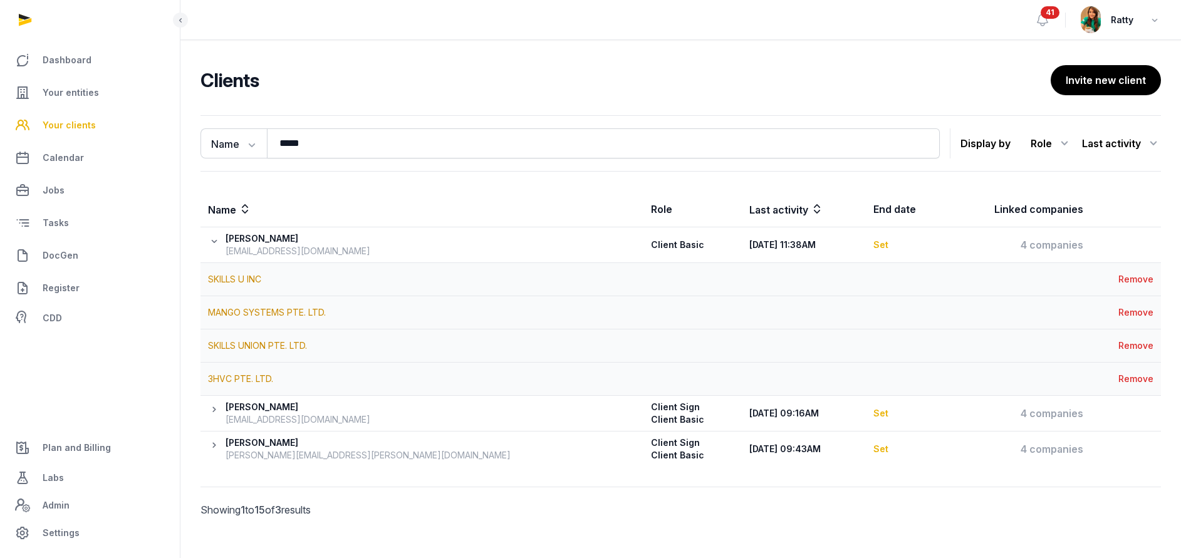
click at [210, 413] on icon at bounding box center [217, 413] width 18 height 25
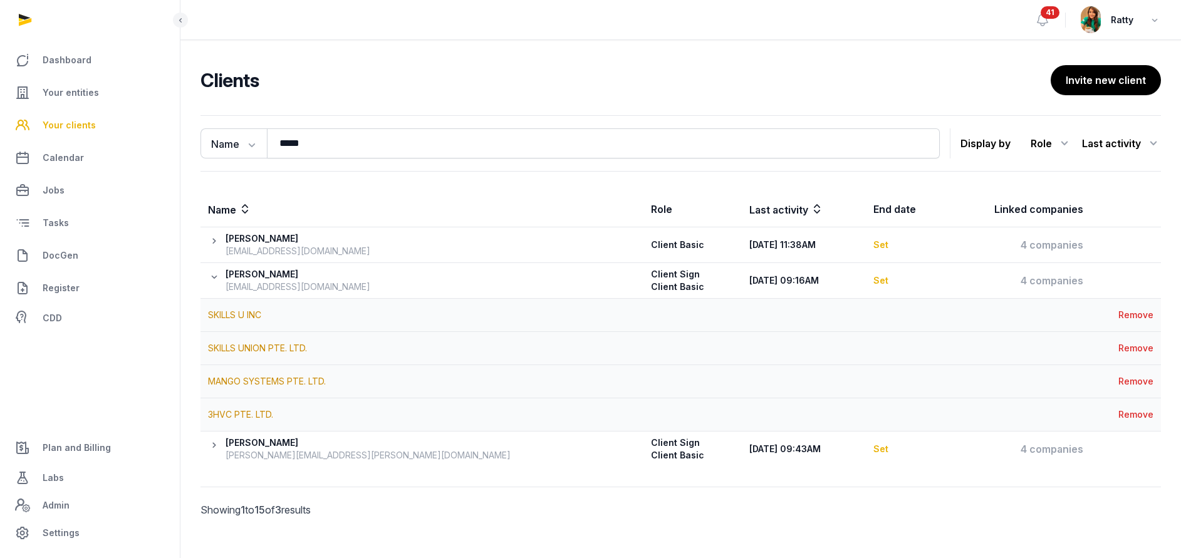
click at [213, 444] on icon at bounding box center [217, 449] width 18 height 25
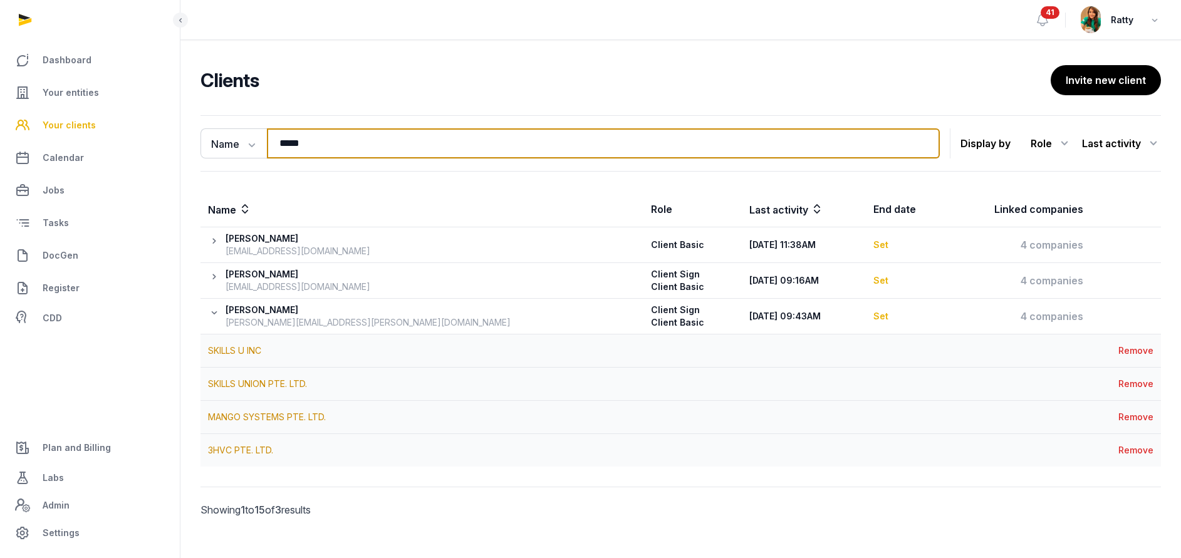
drag, startPoint x: 327, startPoint y: 136, endPoint x: 265, endPoint y: 117, distance: 64.2
click at [265, 117] on div "Name Name Email Entity ***** Search Display by Role All roles Client Basic Clie…" at bounding box center [681, 143] width 961 height 56
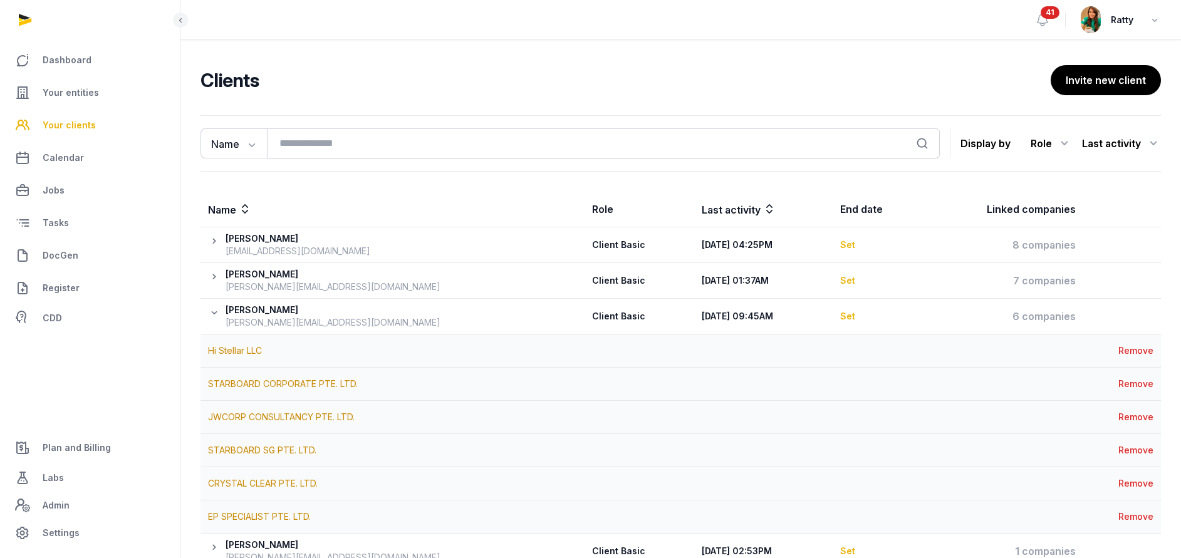
click at [214, 310] on icon at bounding box center [217, 316] width 18 height 25
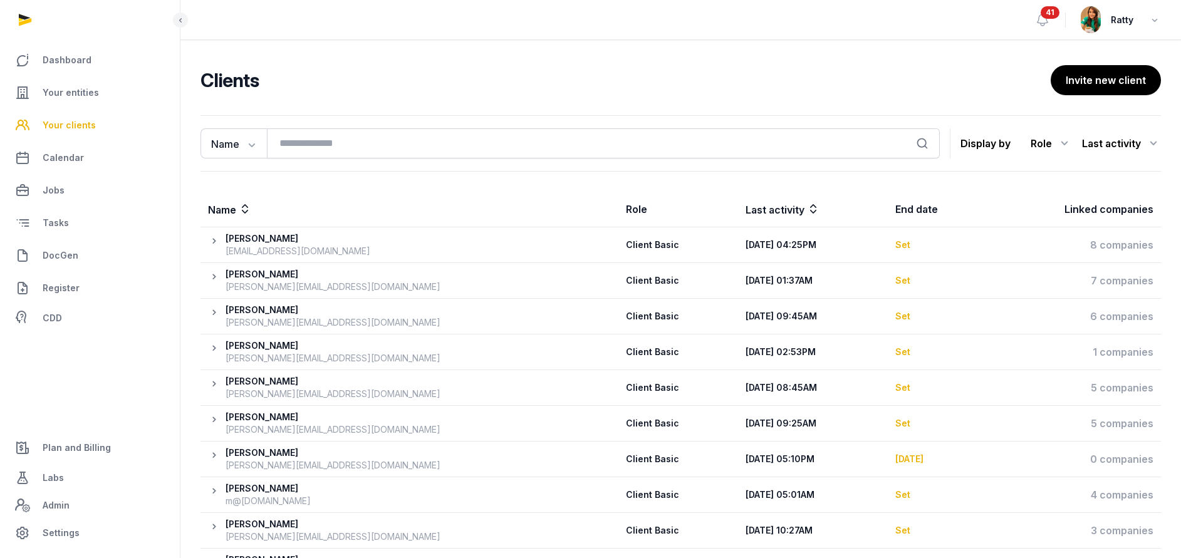
click at [214, 310] on icon at bounding box center [217, 316] width 18 height 25
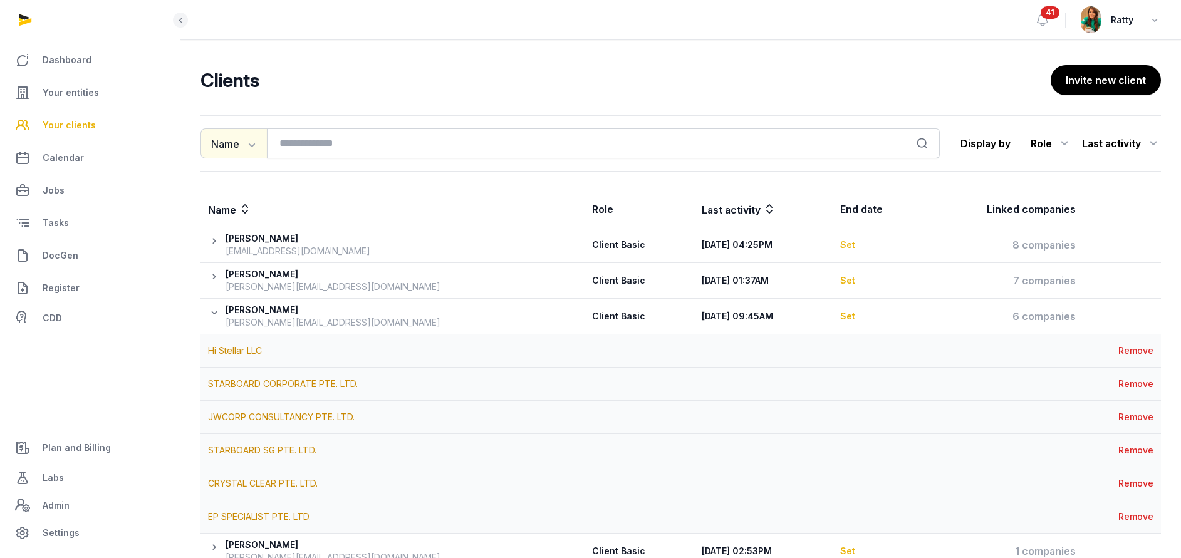
click at [246, 152] on button "Name" at bounding box center [234, 143] width 66 height 30
click at [63, 257] on span "DocGen" at bounding box center [61, 255] width 36 height 15
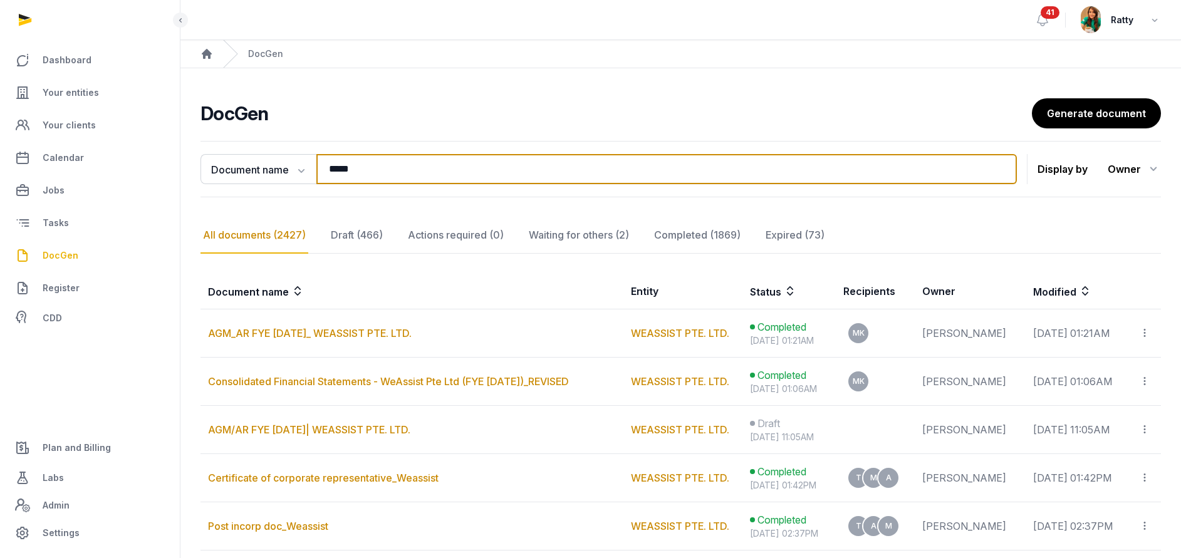
drag, startPoint x: 385, startPoint y: 165, endPoint x: -154, endPoint y: 70, distance: 548.0
click at [0, 70] on html "**********" at bounding box center [590, 427] width 1181 height 854
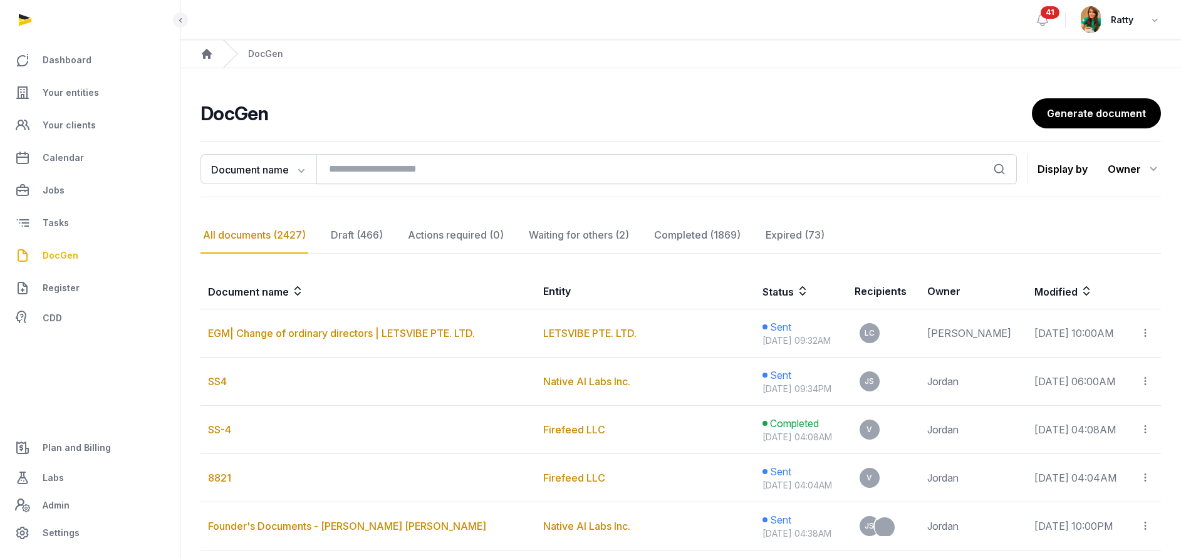
click at [46, 253] on span "DocGen" at bounding box center [61, 255] width 36 height 15
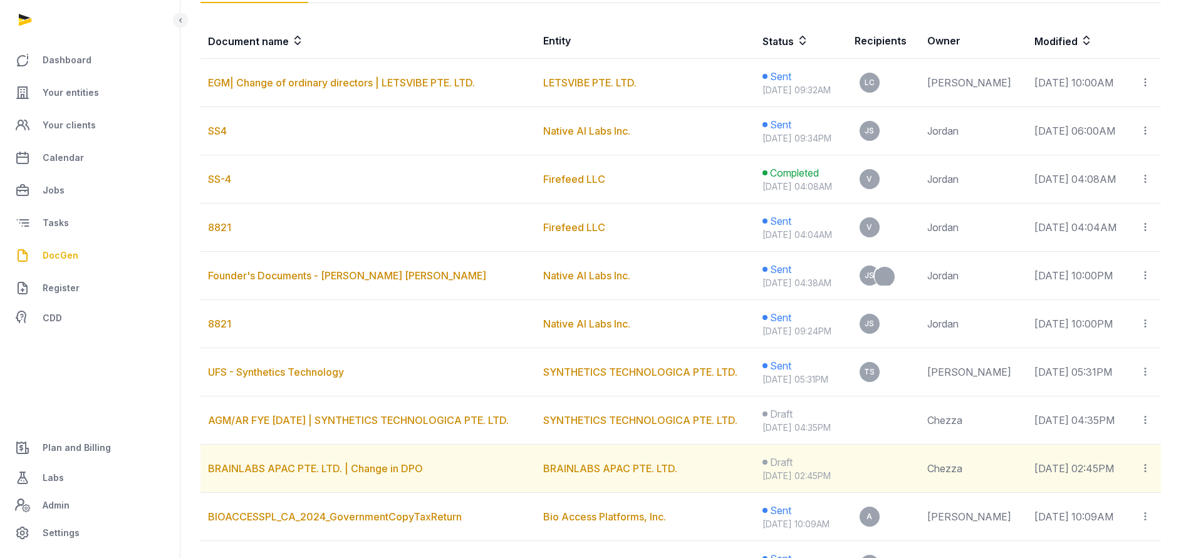
scroll to position [188, 0]
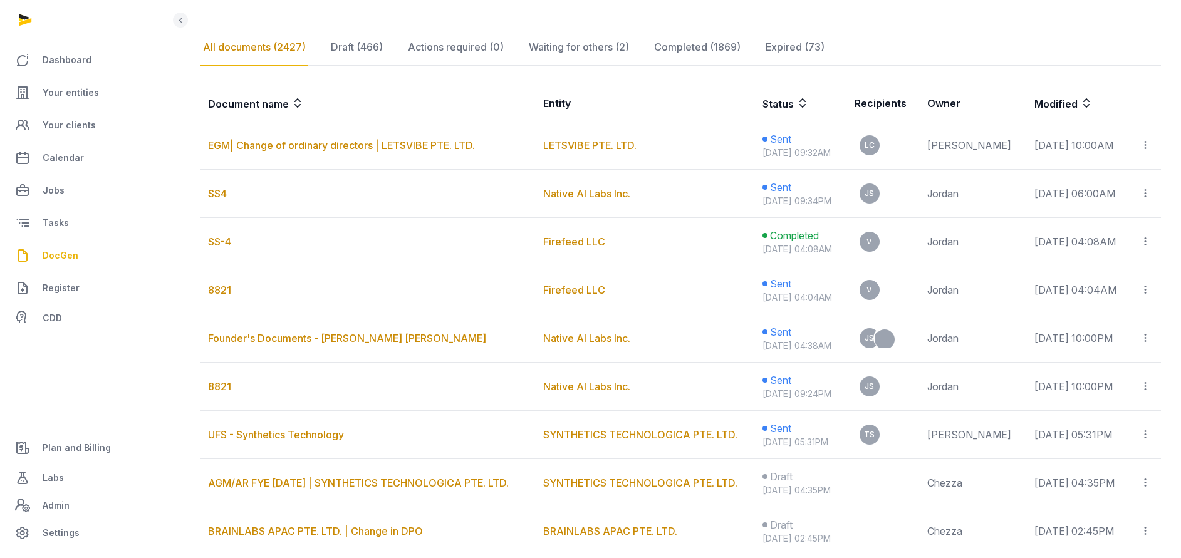
click at [60, 256] on span "DocGen" at bounding box center [61, 255] width 36 height 15
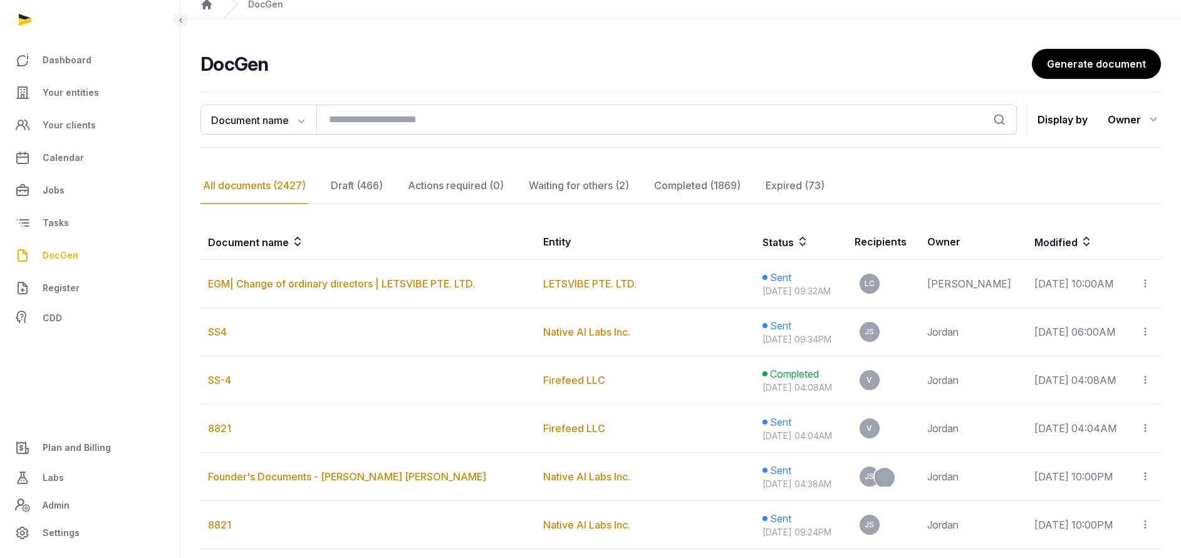
scroll to position [0, 0]
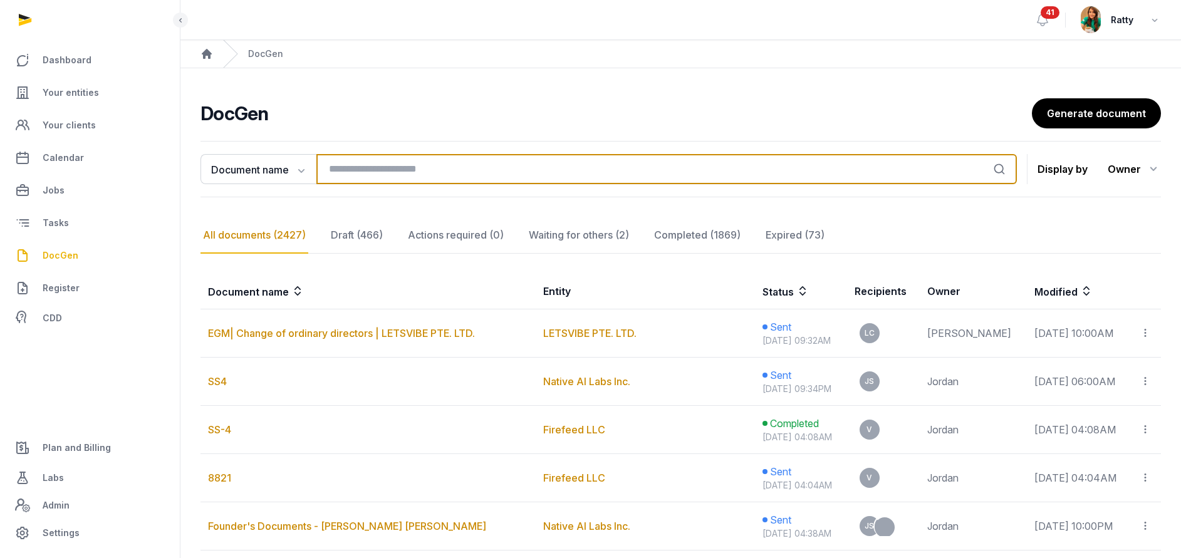
click at [400, 175] on input "search" at bounding box center [667, 169] width 701 height 30
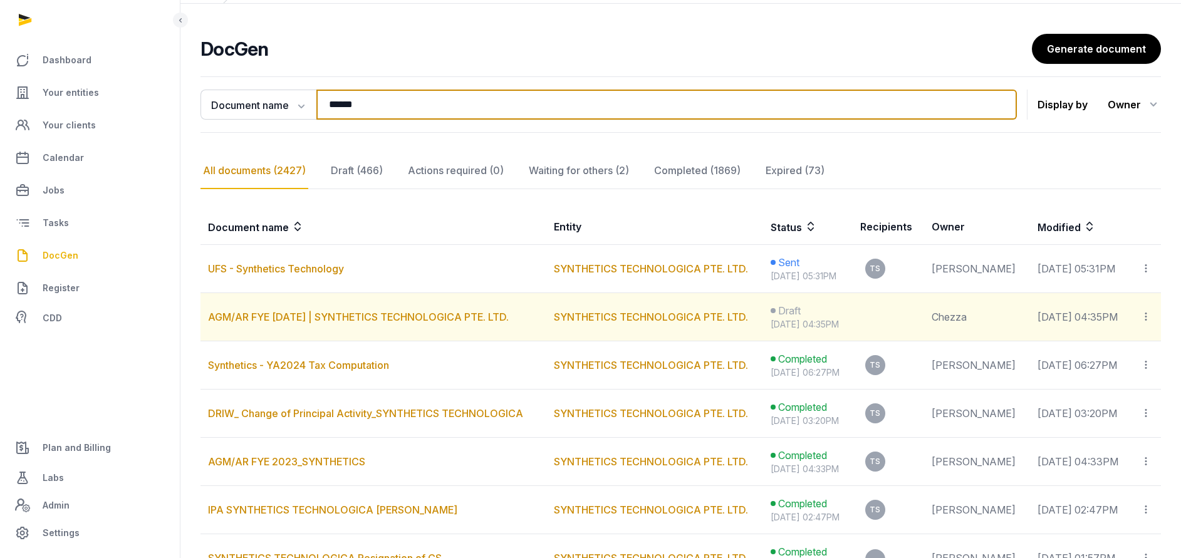
scroll to position [94, 0]
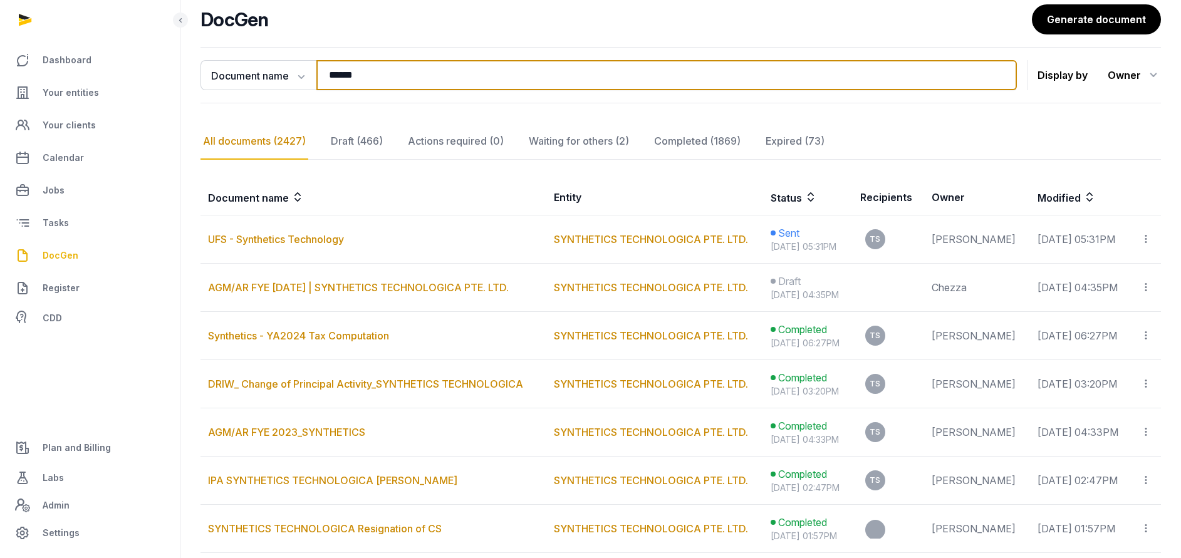
type input "******"
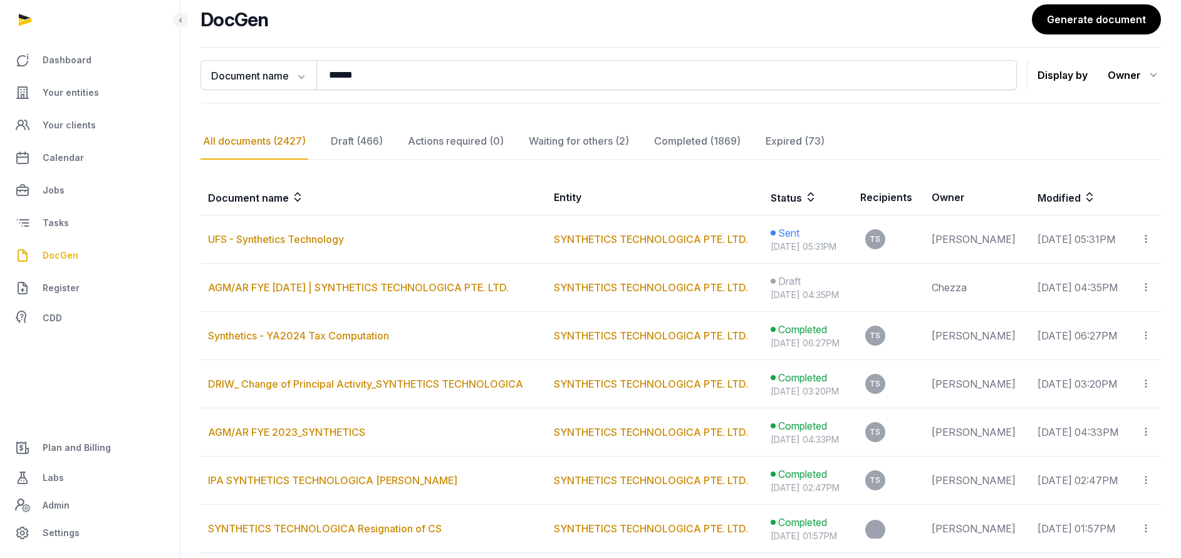
click at [58, 77] on ul "Dashboard Your entities Your clients Calendar Jobs Tasks DocGen Register CDD" at bounding box center [90, 188] width 160 height 286
click at [60, 85] on link "Your entities" at bounding box center [90, 93] width 160 height 30
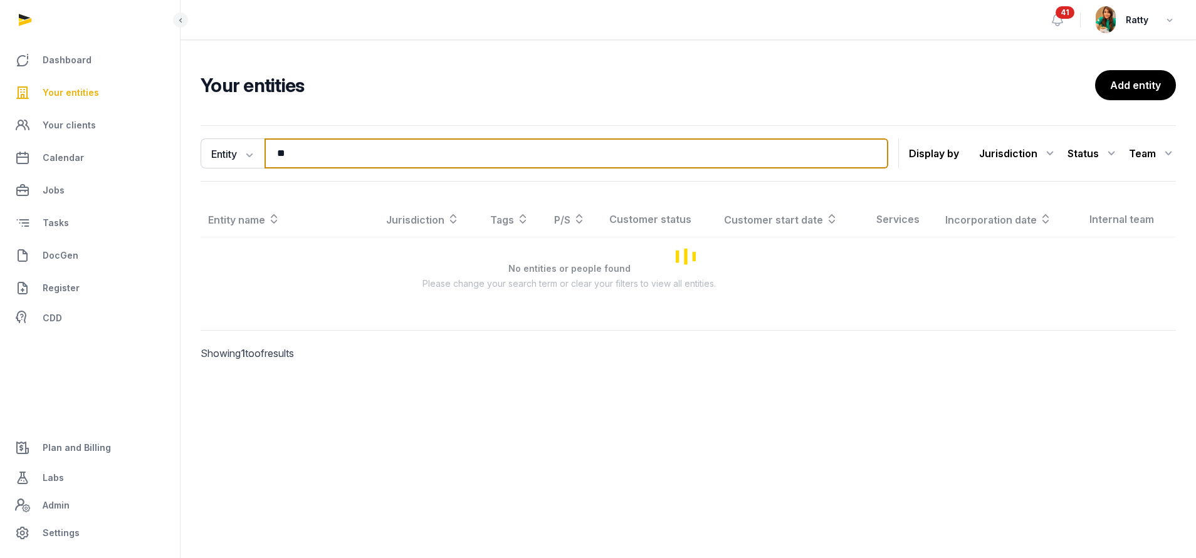
click at [347, 157] on input "**" at bounding box center [576, 154] width 624 height 30
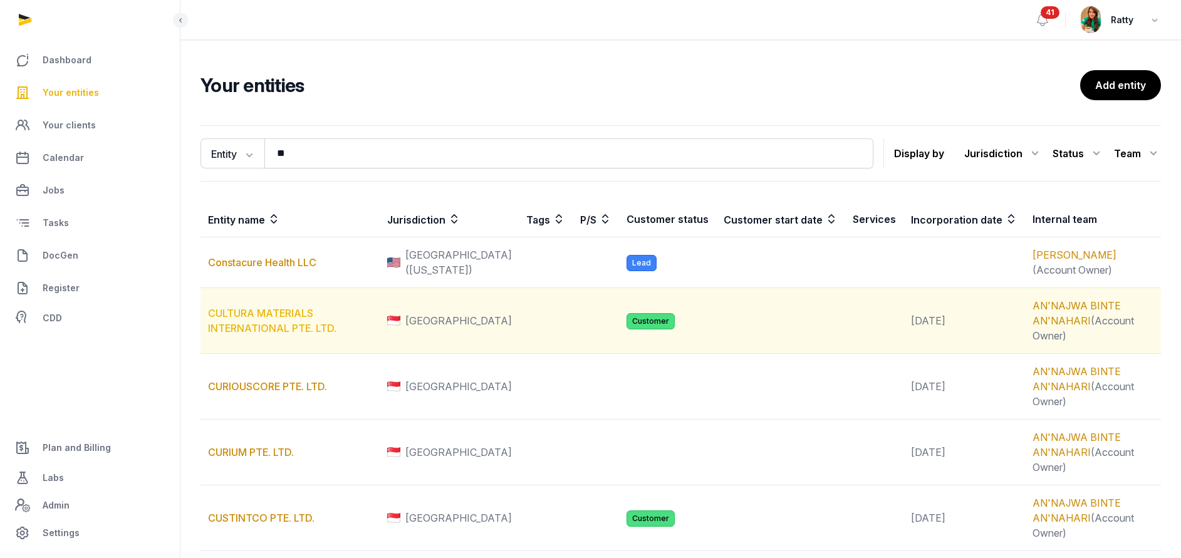
click at [248, 319] on link "CULTURA MATERIALS INTERNATIONAL PTE. LTD." at bounding box center [272, 321] width 128 height 28
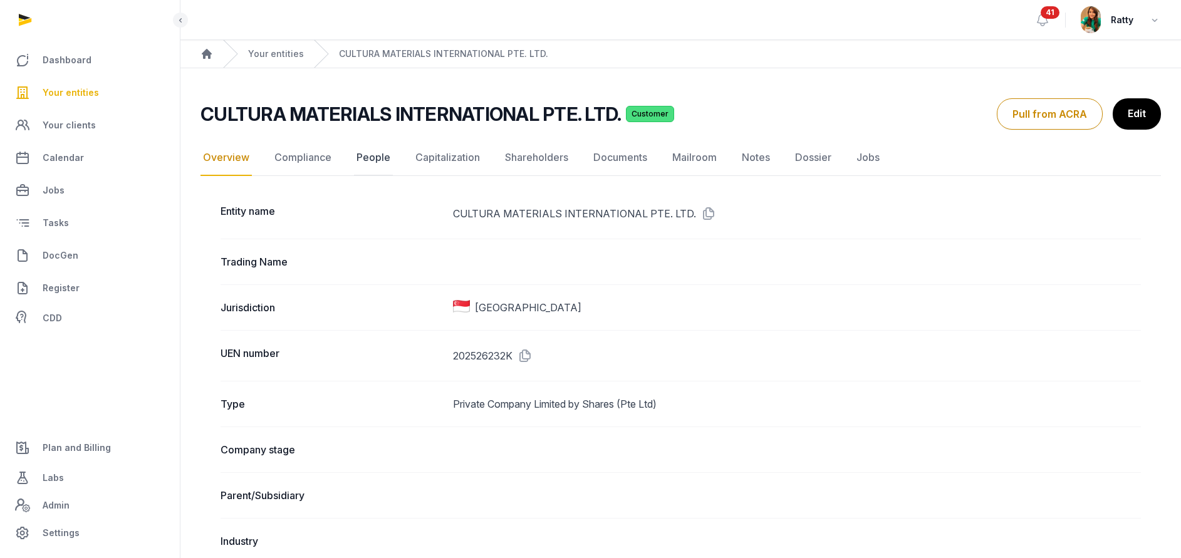
click at [378, 162] on link "People" at bounding box center [373, 158] width 39 height 36
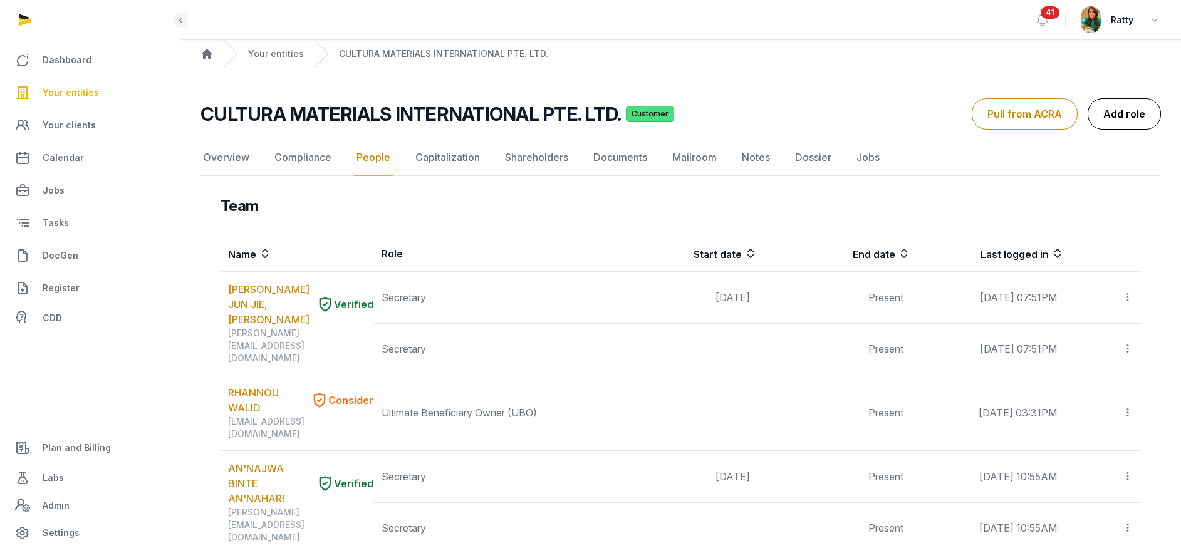
click at [1131, 107] on link "Add role" at bounding box center [1124, 113] width 73 height 31
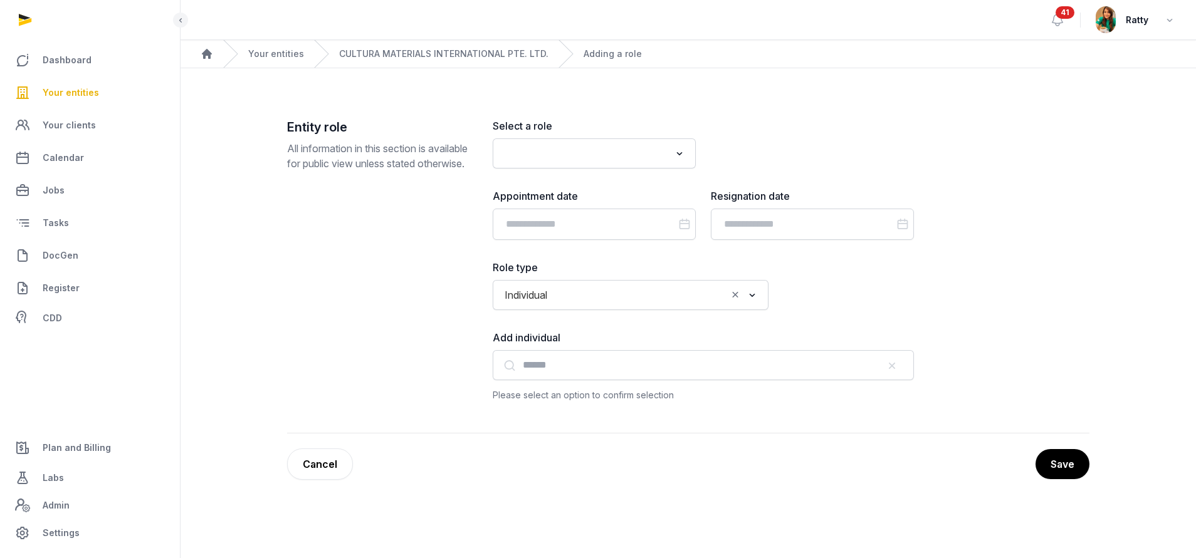
click at [547, 145] on input "Search for option" at bounding box center [585, 154] width 170 height 18
click at [540, 180] on li "Shareholder" at bounding box center [594, 181] width 202 height 18
type input "****"
click at [532, 298] on span "Individual" at bounding box center [525, 293] width 49 height 15
click at [542, 341] on li "Corporate" at bounding box center [630, 341] width 275 height 18
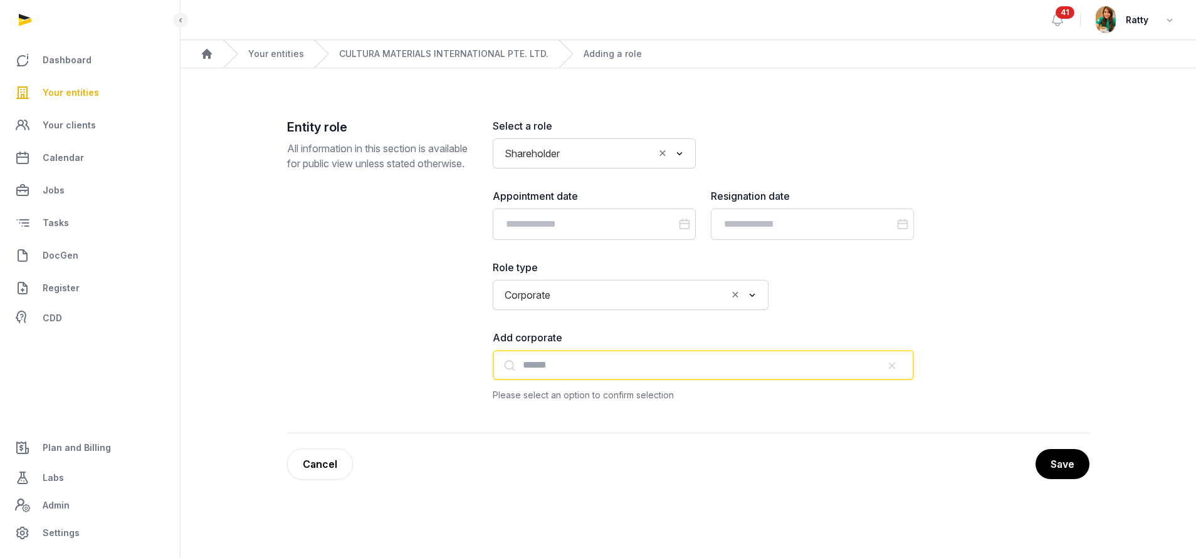
click at [589, 370] on input "text" at bounding box center [703, 365] width 421 height 30
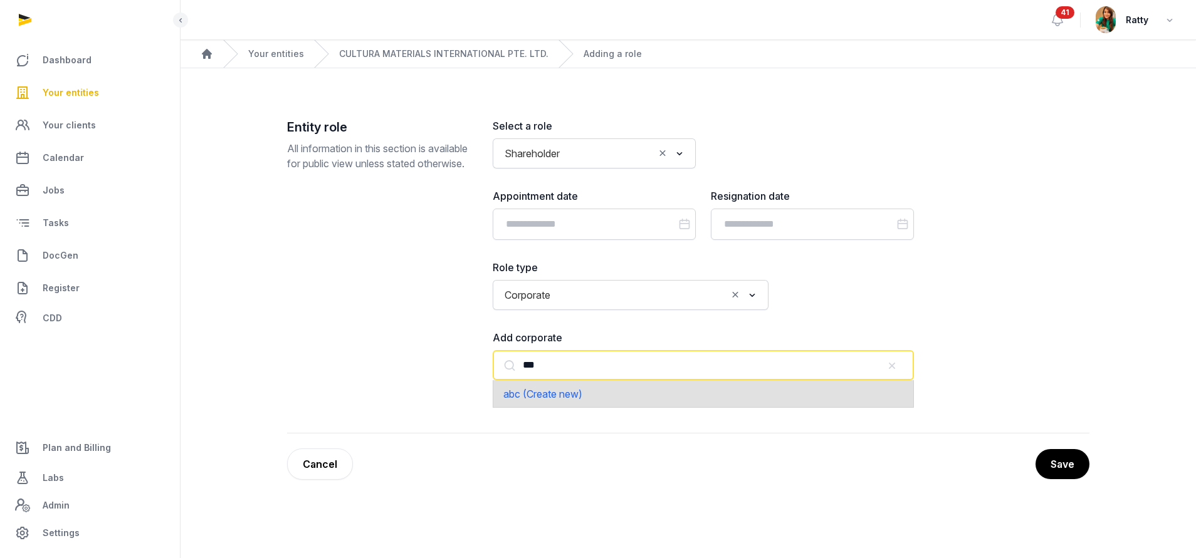
click at [518, 393] on span "abc (Create new)" at bounding box center [542, 394] width 79 height 13
type input "***"
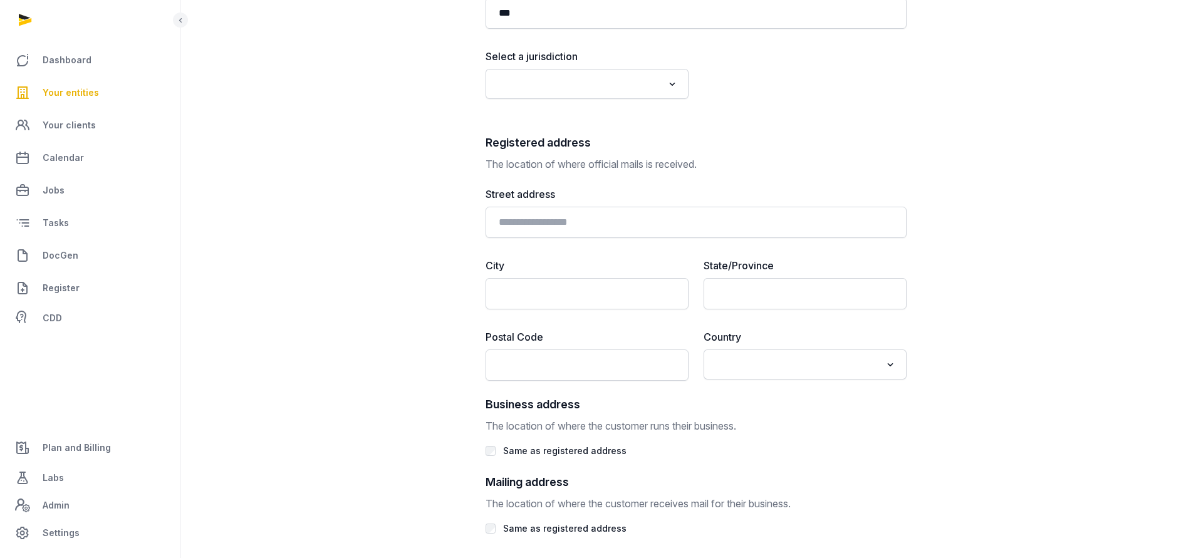
scroll to position [536, 0]
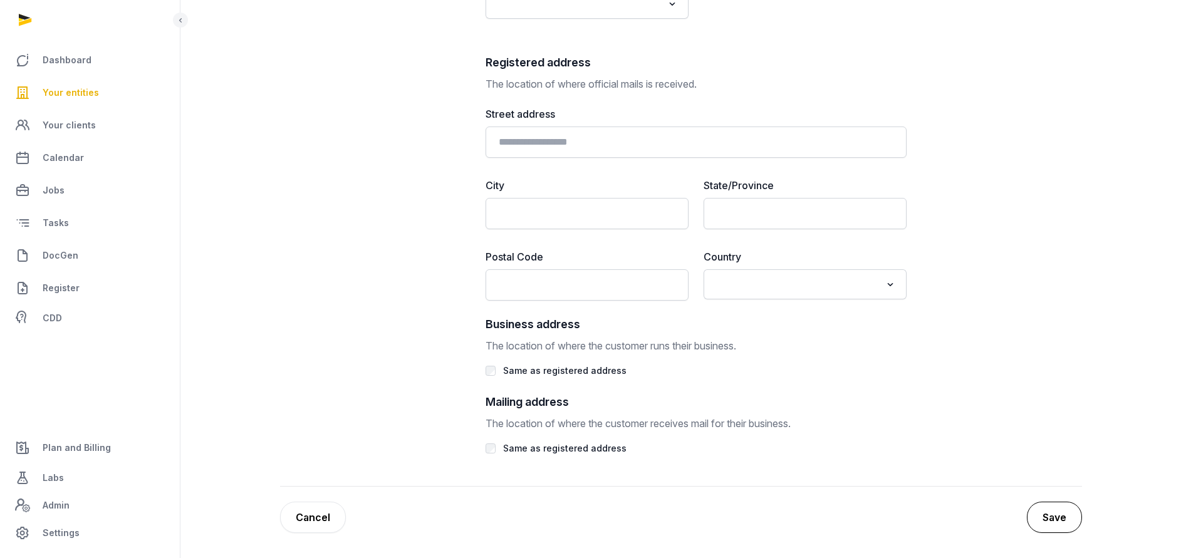
click at [1060, 516] on button "Save" at bounding box center [1054, 517] width 55 height 31
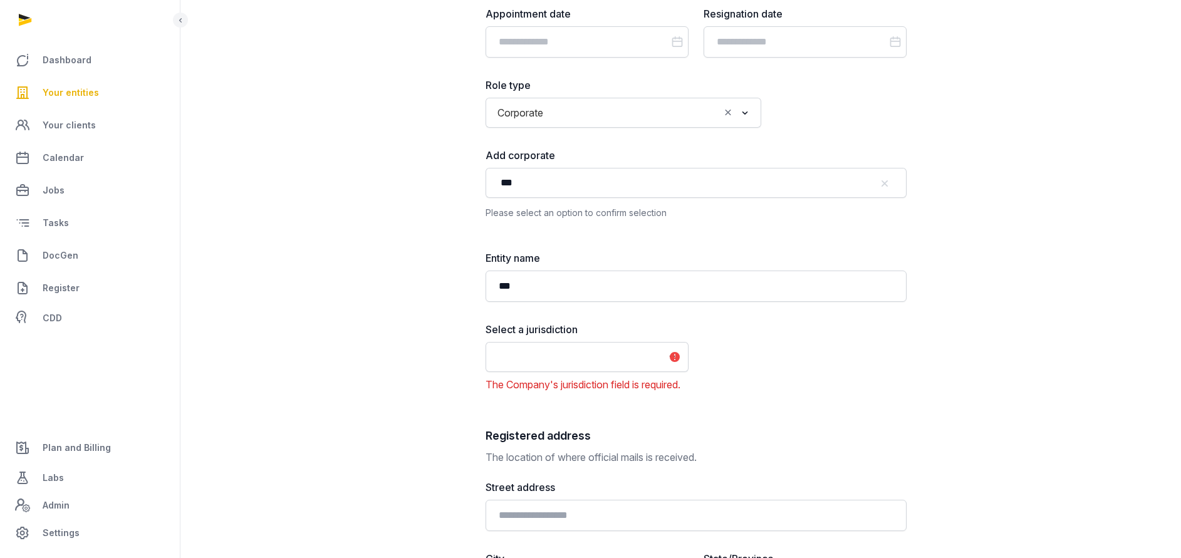
scroll to position [282, 0]
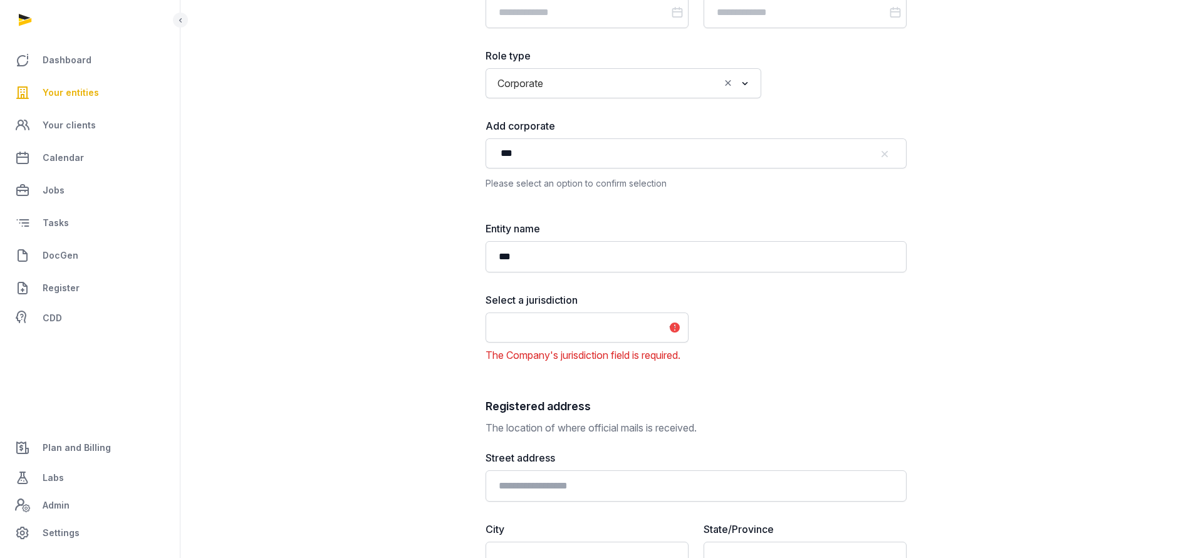
click at [650, 327] on input "Search for option" at bounding box center [578, 328] width 170 height 18
click at [538, 374] on li "[GEOGRAPHIC_DATA]" at bounding box center [587, 373] width 202 height 18
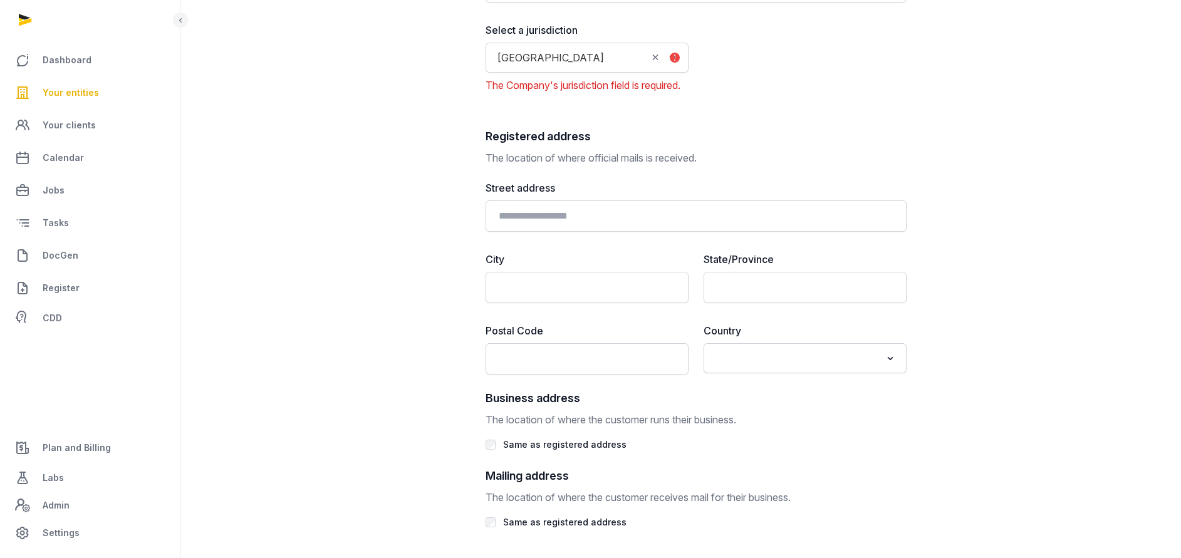
scroll to position [641, 0]
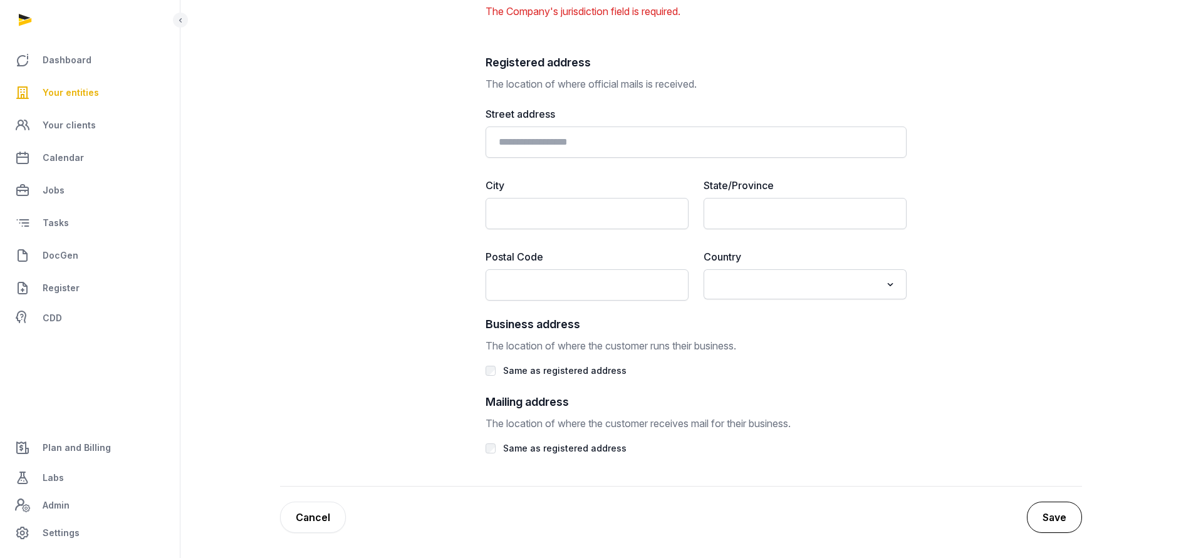
click at [1069, 525] on button "Save" at bounding box center [1054, 517] width 55 height 31
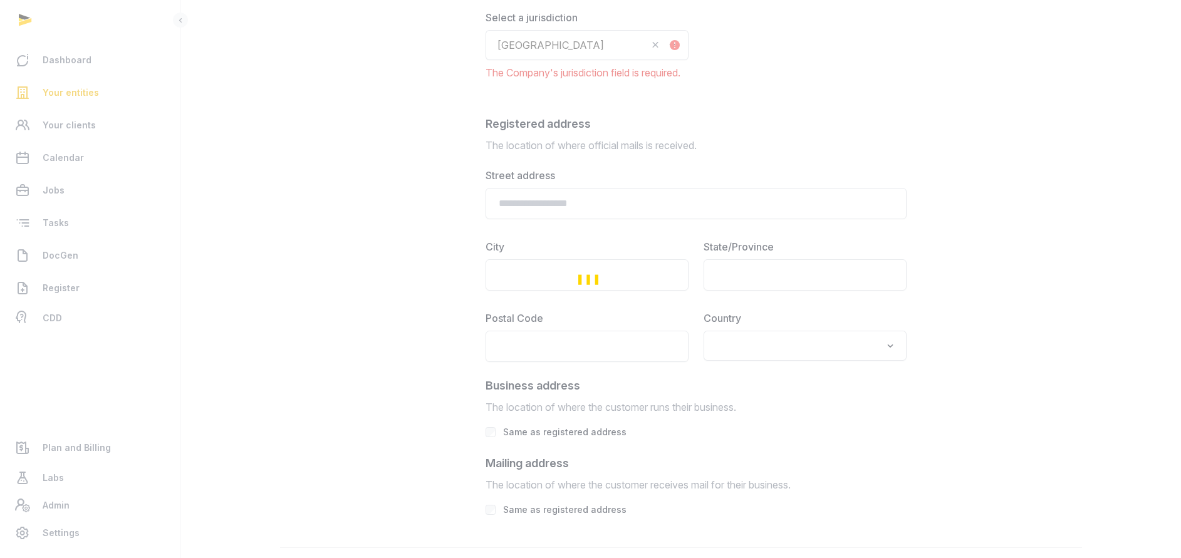
scroll to position [547, 0]
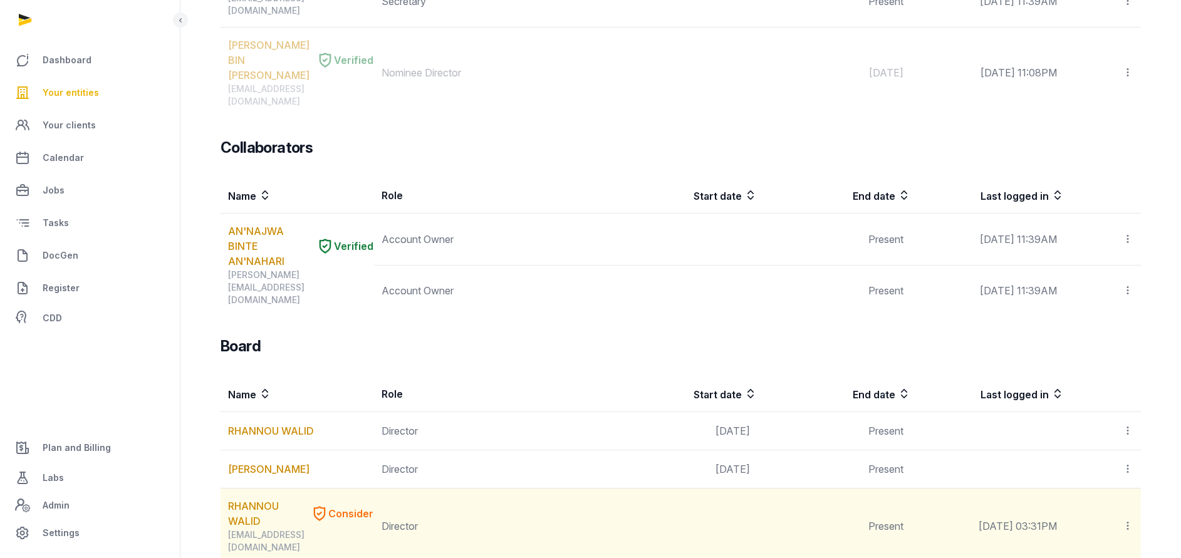
scroll to position [767, 0]
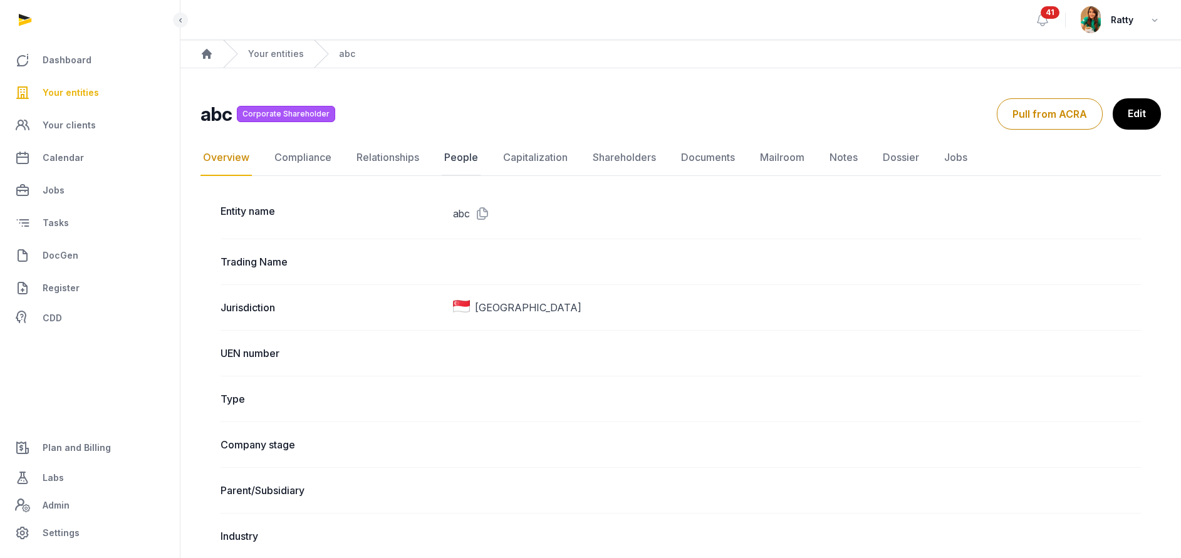
click at [461, 158] on link "People" at bounding box center [461, 158] width 39 height 36
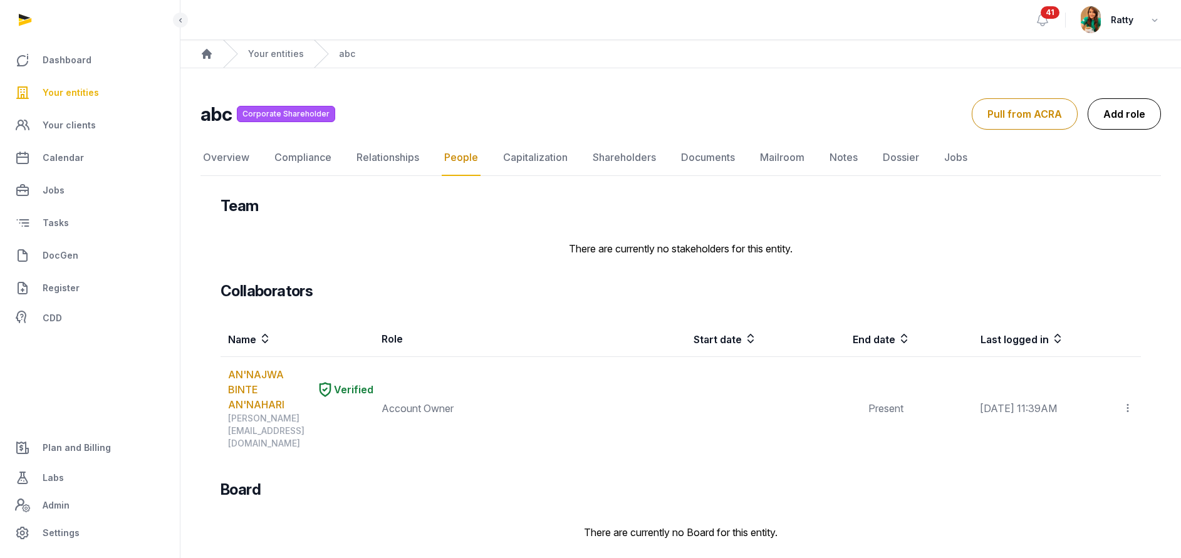
click at [1133, 106] on link "Add role" at bounding box center [1124, 113] width 73 height 31
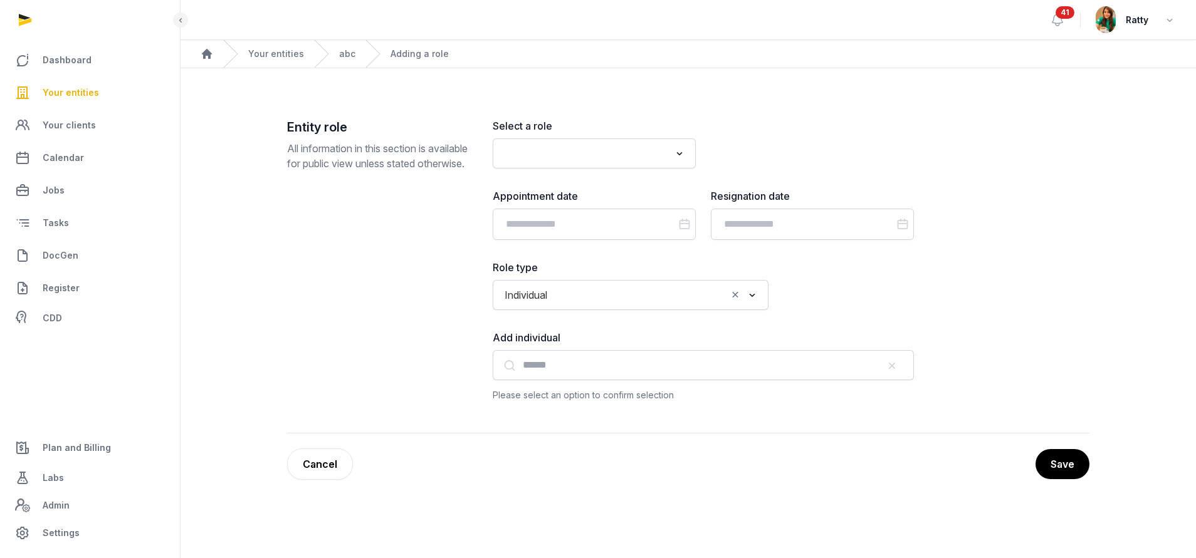
click at [531, 167] on div "Loading..." at bounding box center [594, 154] width 203 height 30
click at [537, 159] on input "Search for option" at bounding box center [585, 154] width 170 height 18
click at [568, 197] on li "Authorised Representative" at bounding box center [594, 199] width 202 height 18
type input "**"
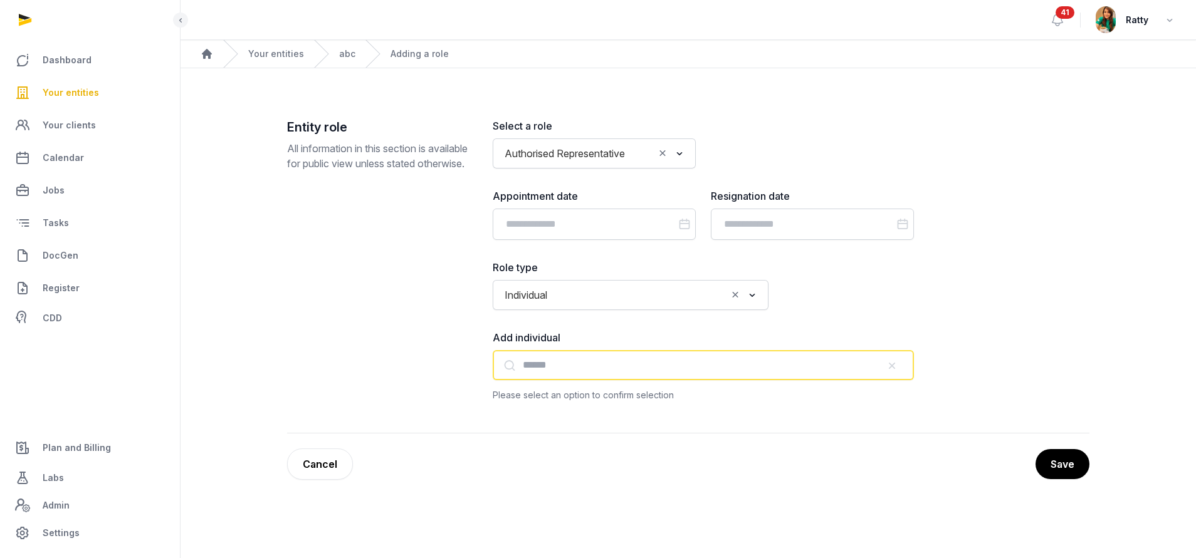
click at [551, 367] on input "text" at bounding box center [703, 365] width 421 height 30
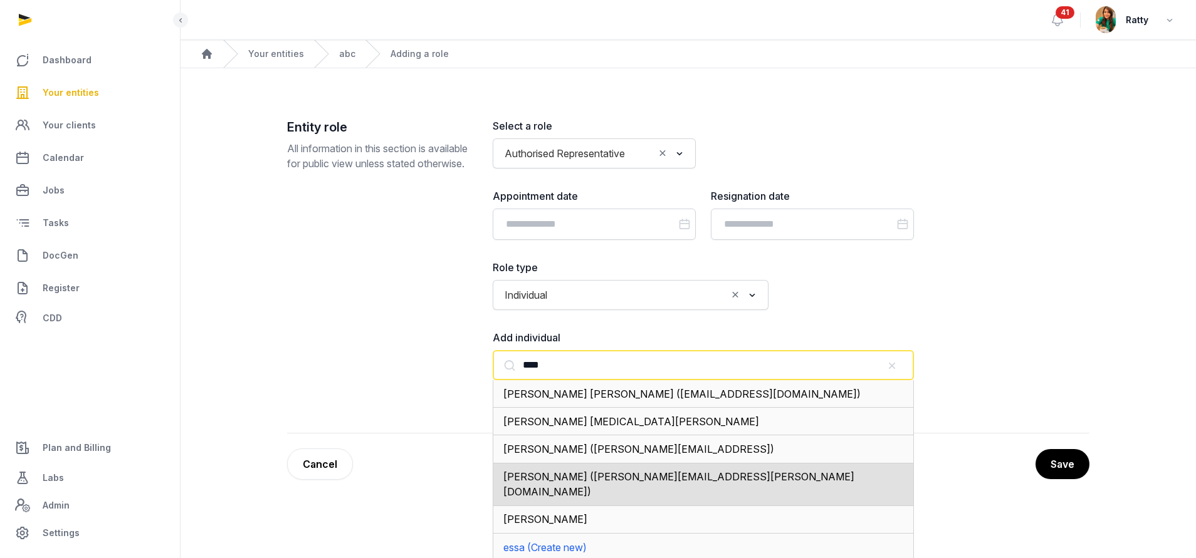
click at [590, 481] on span "DAOUD ESSAM (essam.daoud@cultura.live)" at bounding box center [678, 485] width 351 height 28
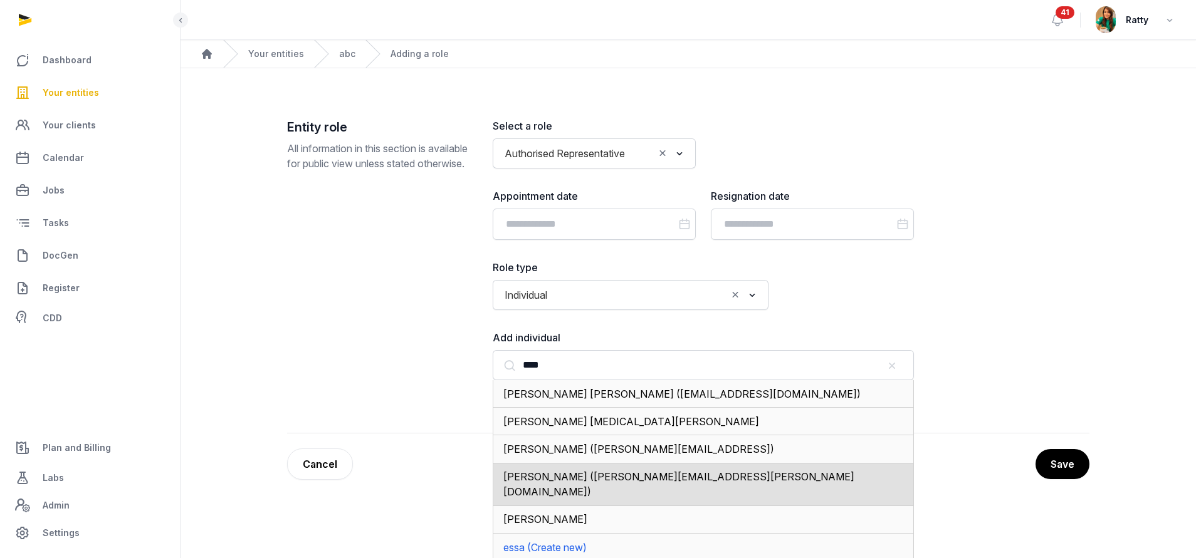
type input "**********"
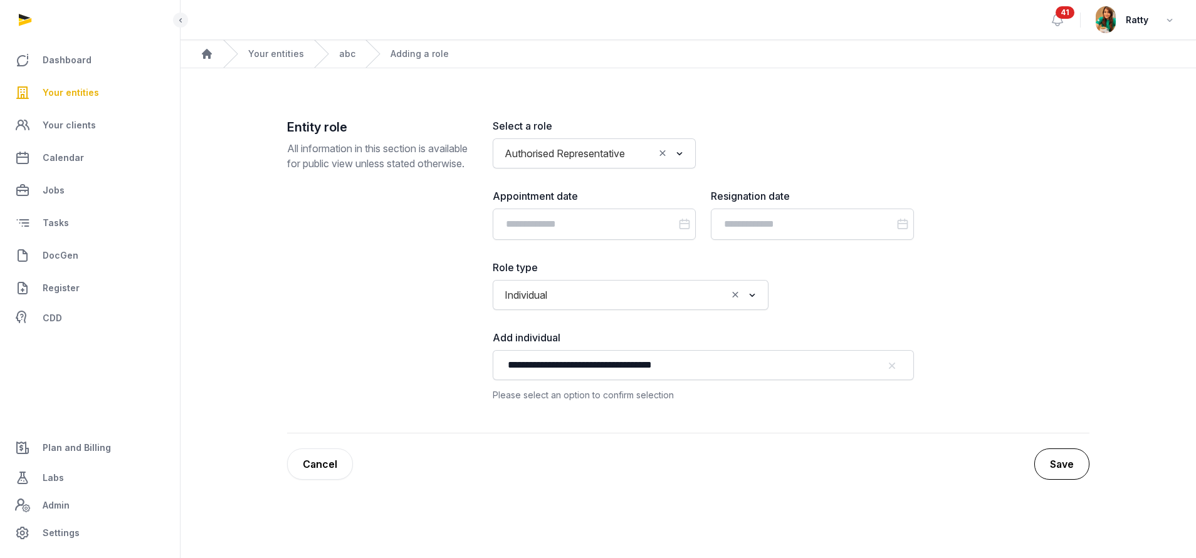
click at [1076, 469] on button "Save" at bounding box center [1061, 464] width 55 height 31
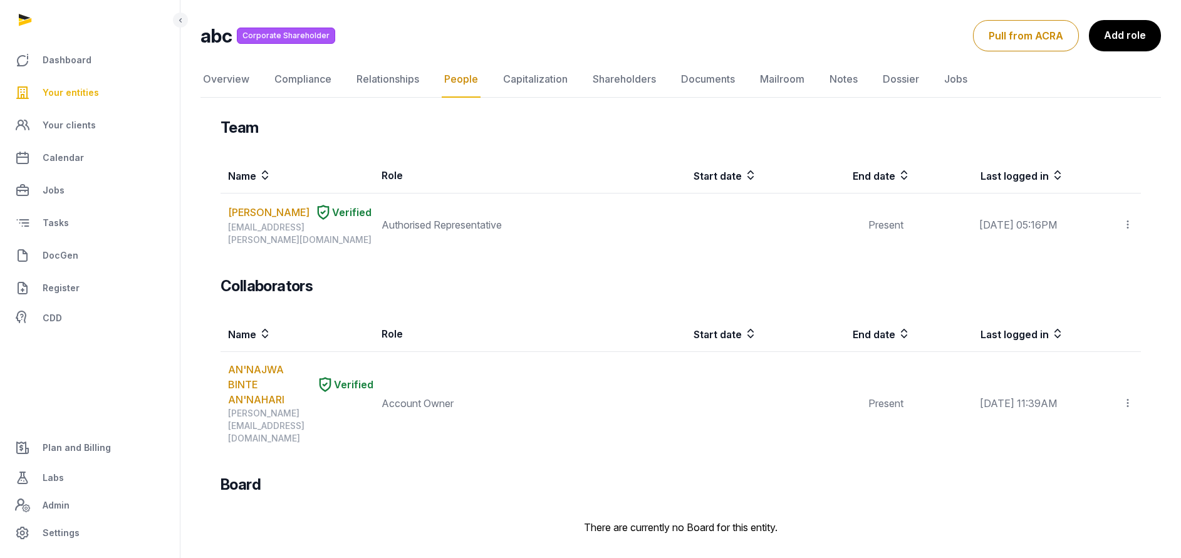
scroll to position [133, 0]
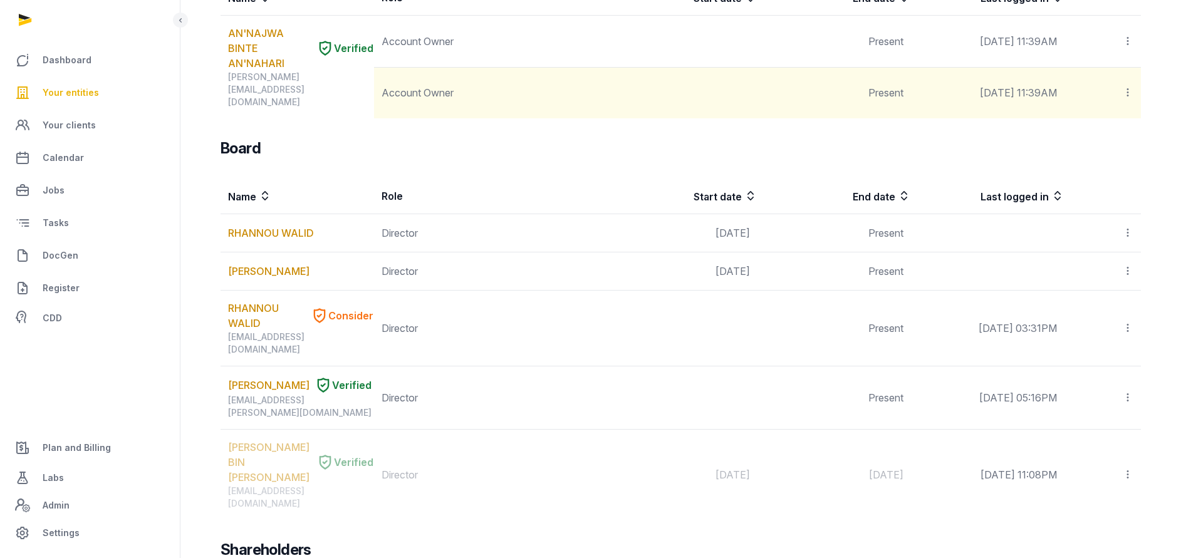
scroll to position [789, 0]
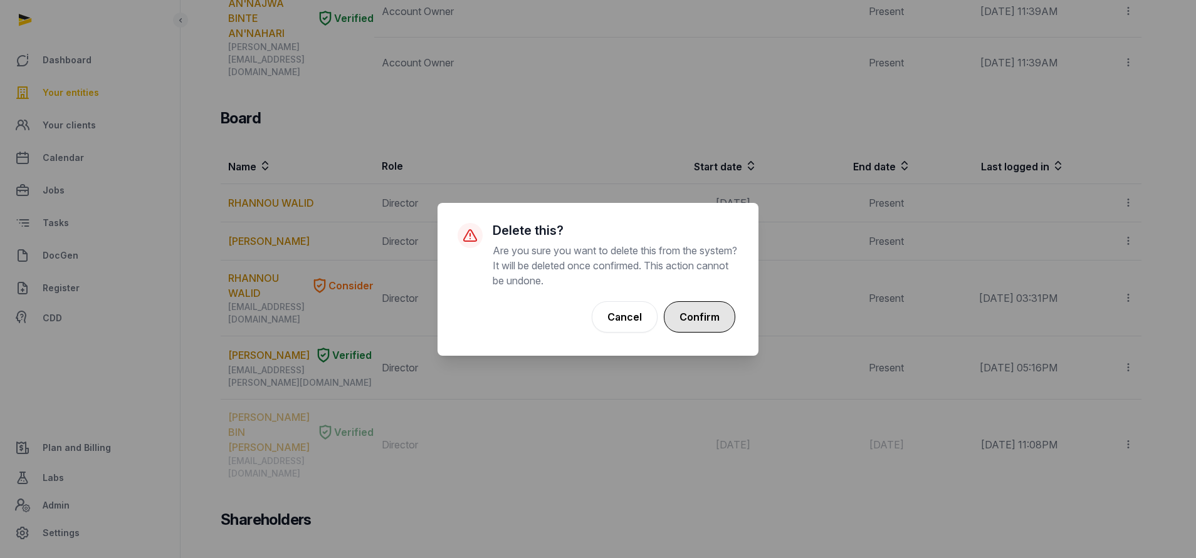
click at [699, 308] on button "Confirm" at bounding box center [699, 316] width 71 height 31
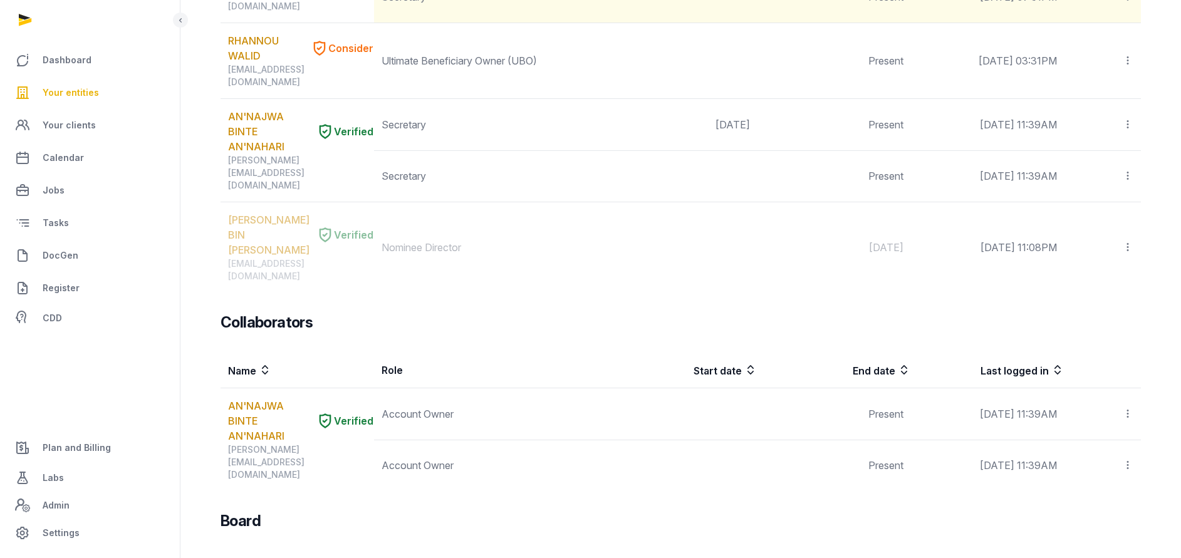
scroll to position [0, 0]
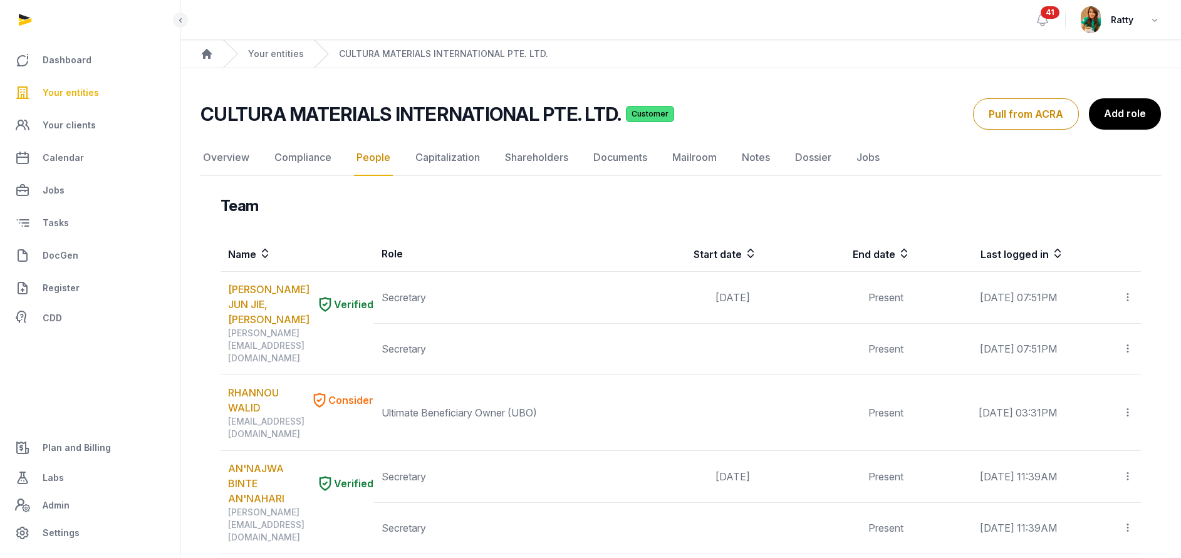
click at [1047, 11] on span "41" at bounding box center [1050, 12] width 19 height 13
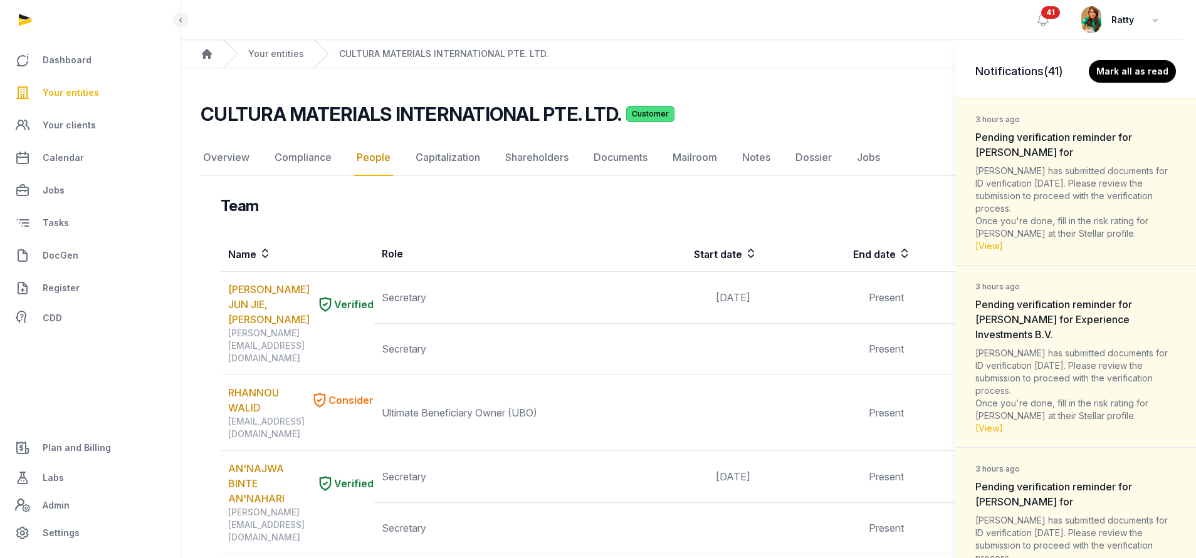
drag, startPoint x: 60, startPoint y: 93, endPoint x: 88, endPoint y: 106, distance: 31.1
click at [61, 93] on div "Notifications (41) Mark all as read 3 hours ago Pending verification reminder f…" at bounding box center [598, 279] width 1196 height 558
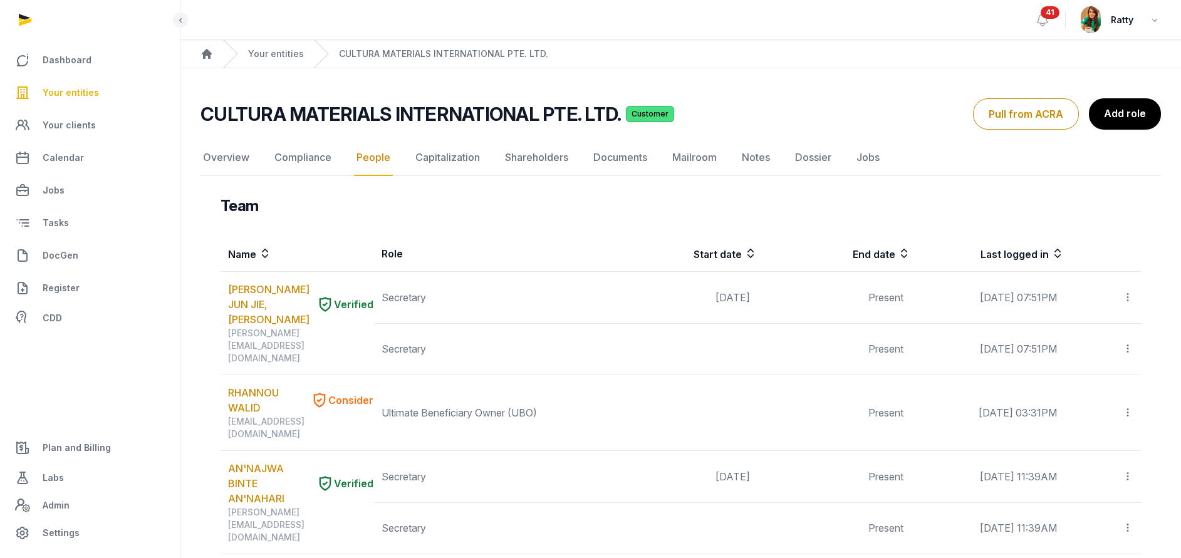
click at [82, 92] on span "Your entities" at bounding box center [71, 92] width 56 height 15
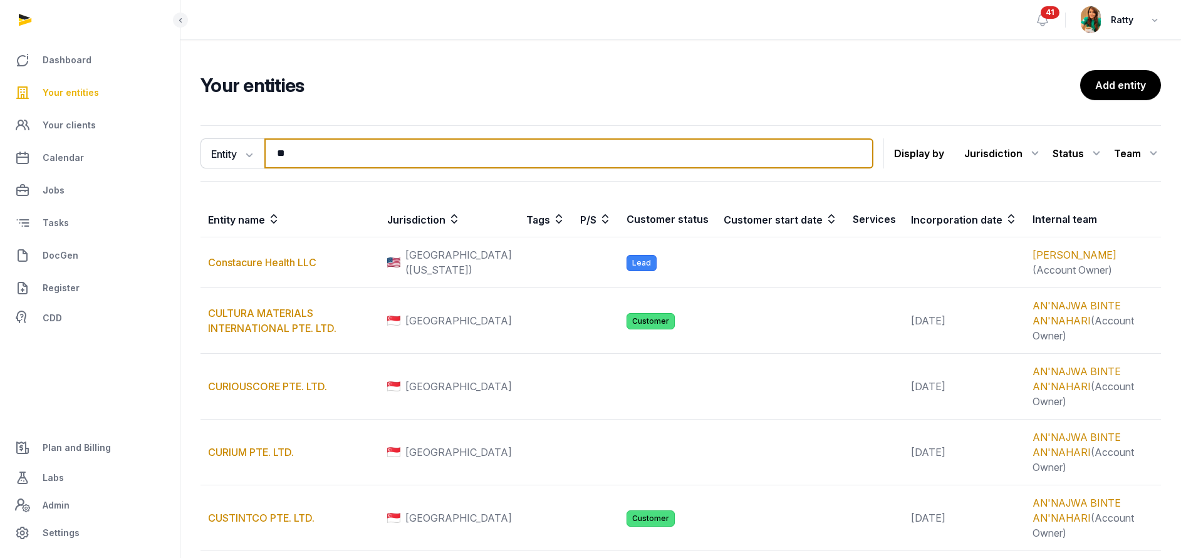
drag, startPoint x: 273, startPoint y: 148, endPoint x: 175, endPoint y: 135, distance: 98.0
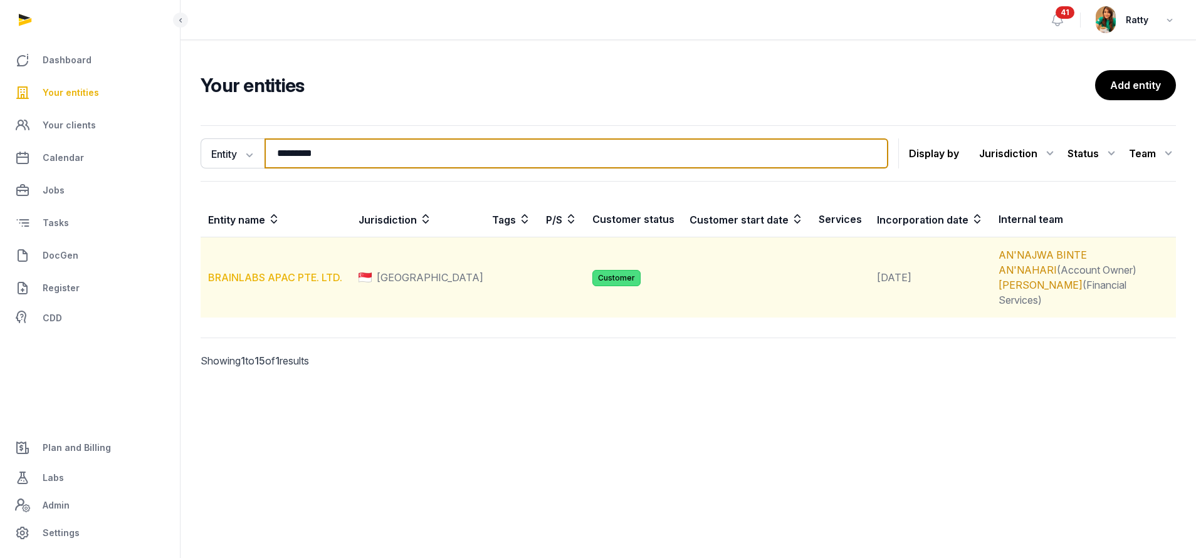
type input "*********"
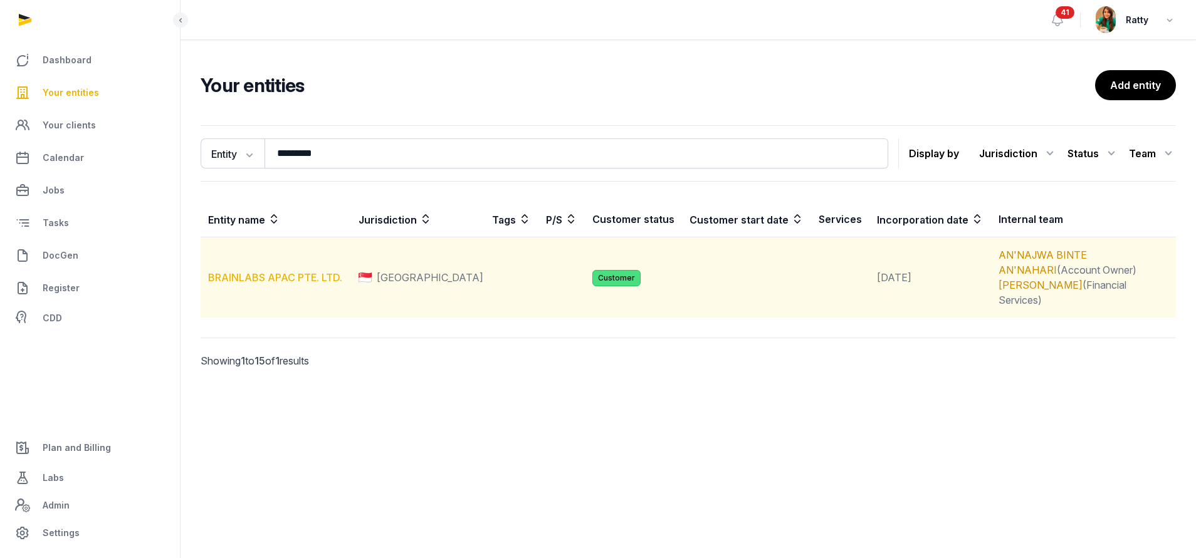
click at [278, 271] on link "BRAINLABS APAC PTE. LTD." at bounding box center [275, 277] width 134 height 13
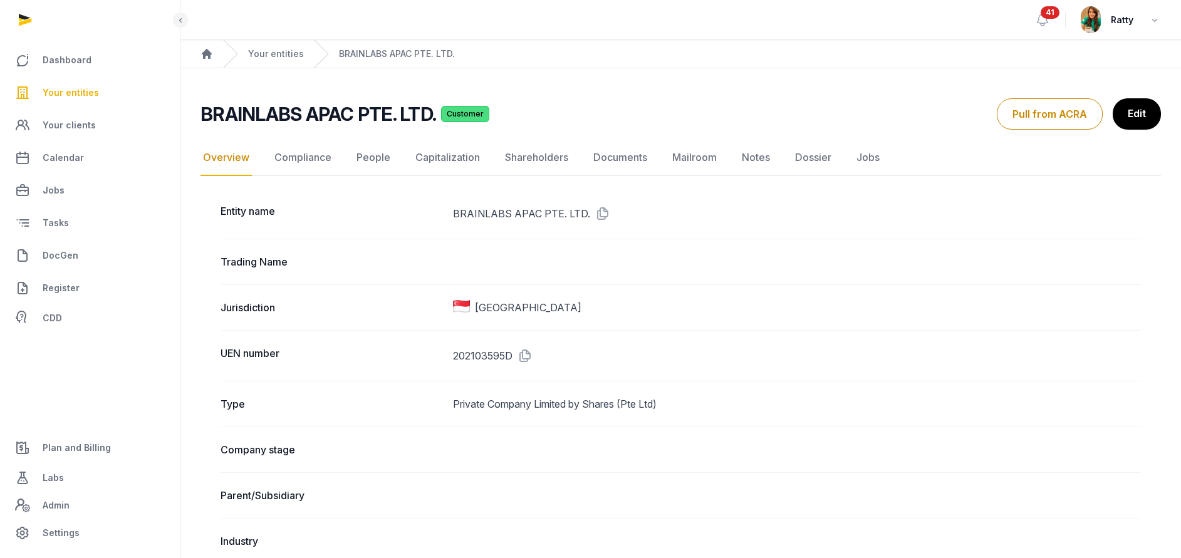
click at [1055, 13] on span "41" at bounding box center [1050, 12] width 19 height 13
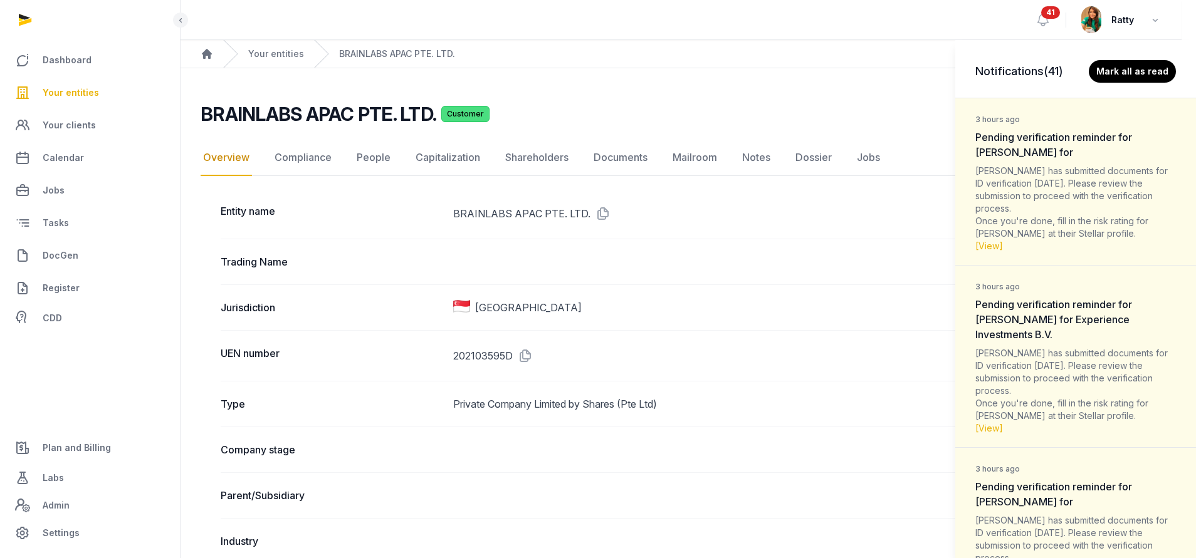
click at [379, 145] on div "Notifications (41) Mark all as read 3 hours ago Pending verification reminder f…" at bounding box center [598, 279] width 1196 height 558
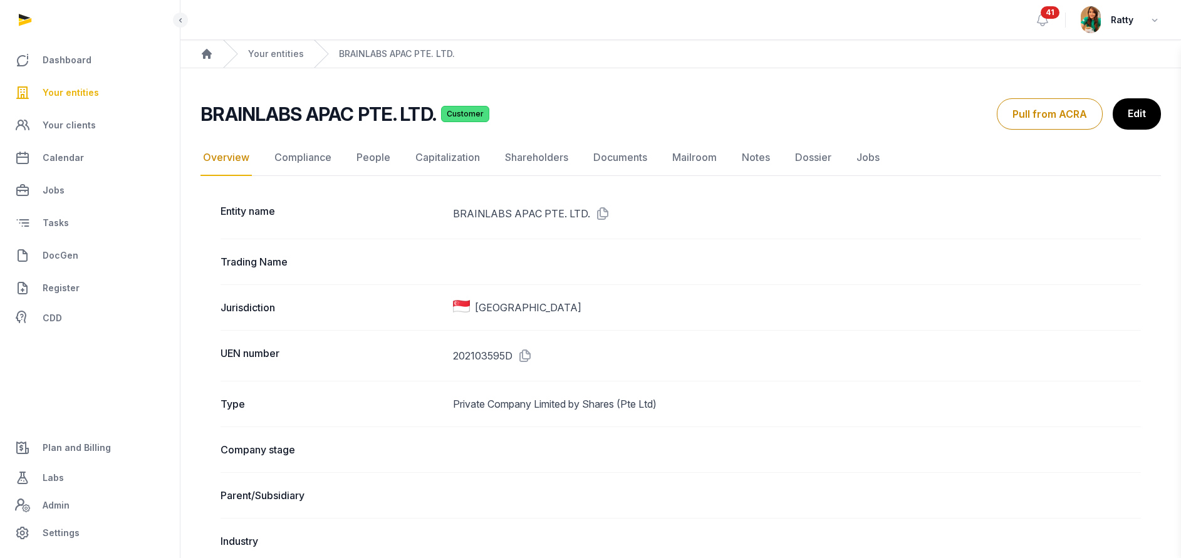
click at [364, 165] on div "Notifications (41) Mark all as read 3 hours ago Pending verification reminder f…" at bounding box center [590, 279] width 1181 height 558
click at [373, 157] on link "People" at bounding box center [373, 158] width 39 height 36
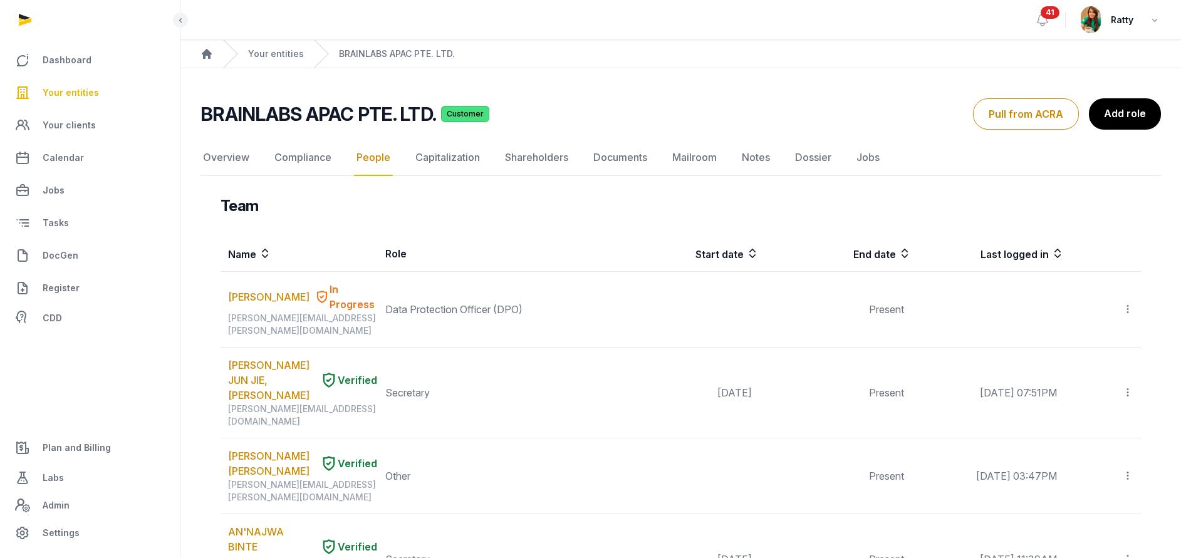
click at [78, 98] on span "Your entities" at bounding box center [71, 92] width 56 height 15
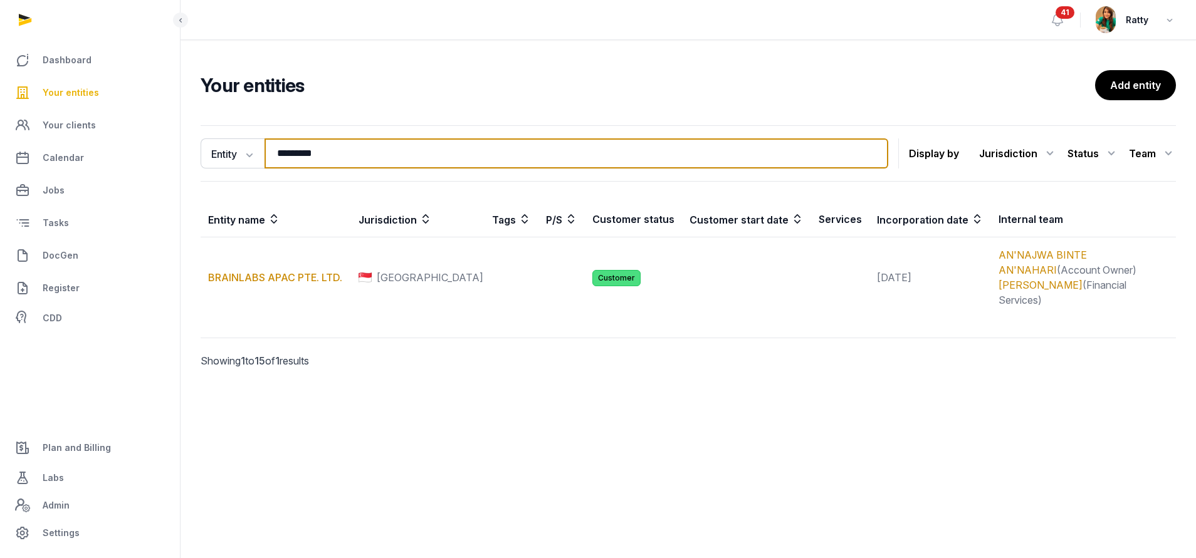
drag, startPoint x: 335, startPoint y: 159, endPoint x: -26, endPoint y: 96, distance: 365.8
click at [0, 96] on html "Dashboard Your entities Your clients Calendar Jobs Tasks DocGen Register CDD Pl…" at bounding box center [598, 279] width 1196 height 558
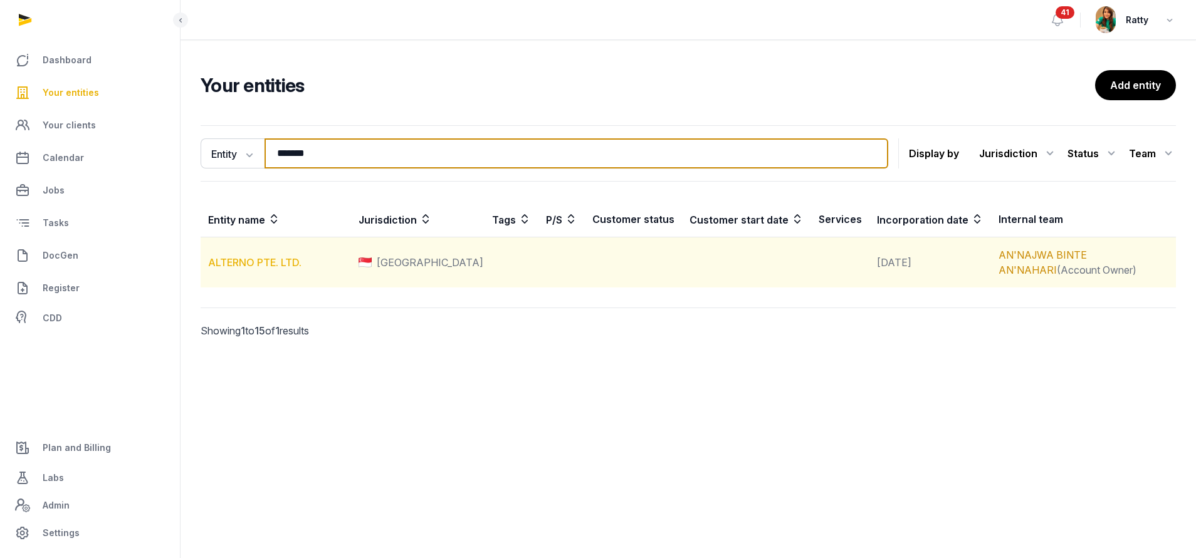
type input "*******"
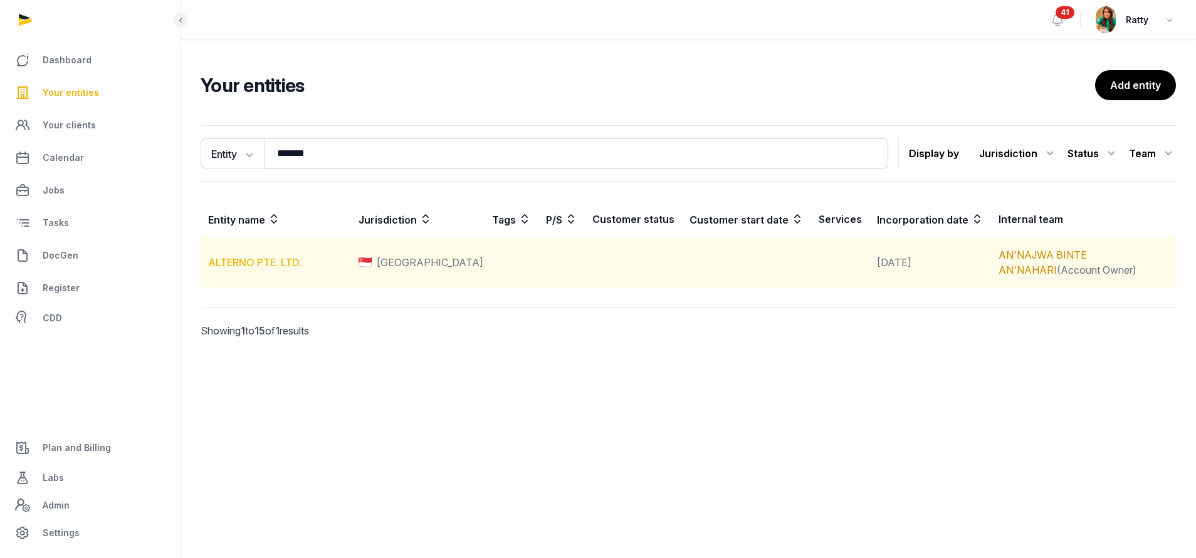
click at [243, 267] on link "ALTERNO PTE. LTD." at bounding box center [254, 262] width 93 height 13
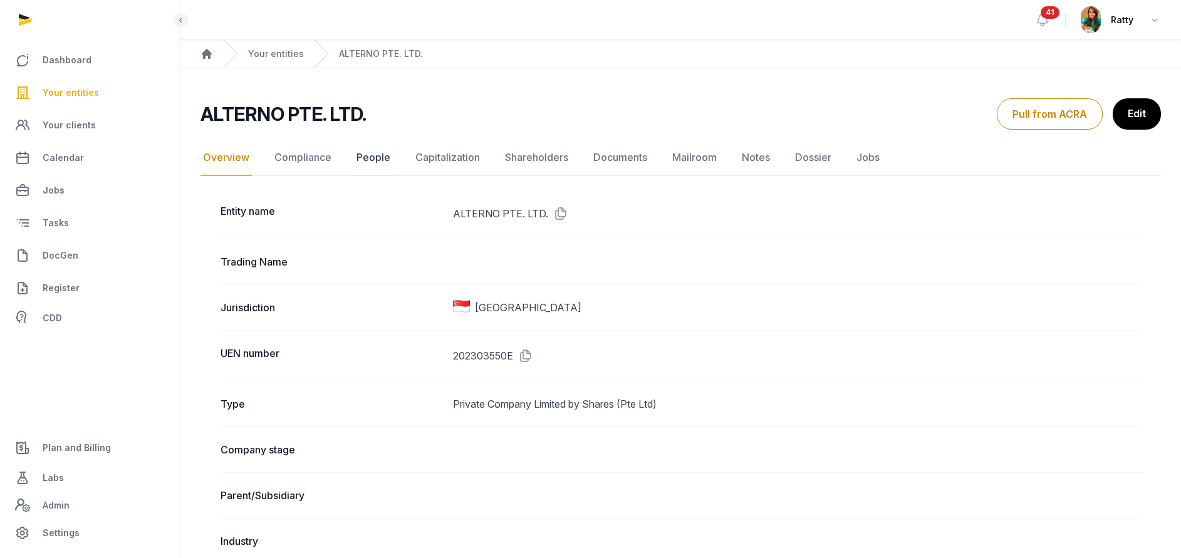
click at [384, 160] on link "People" at bounding box center [373, 158] width 39 height 36
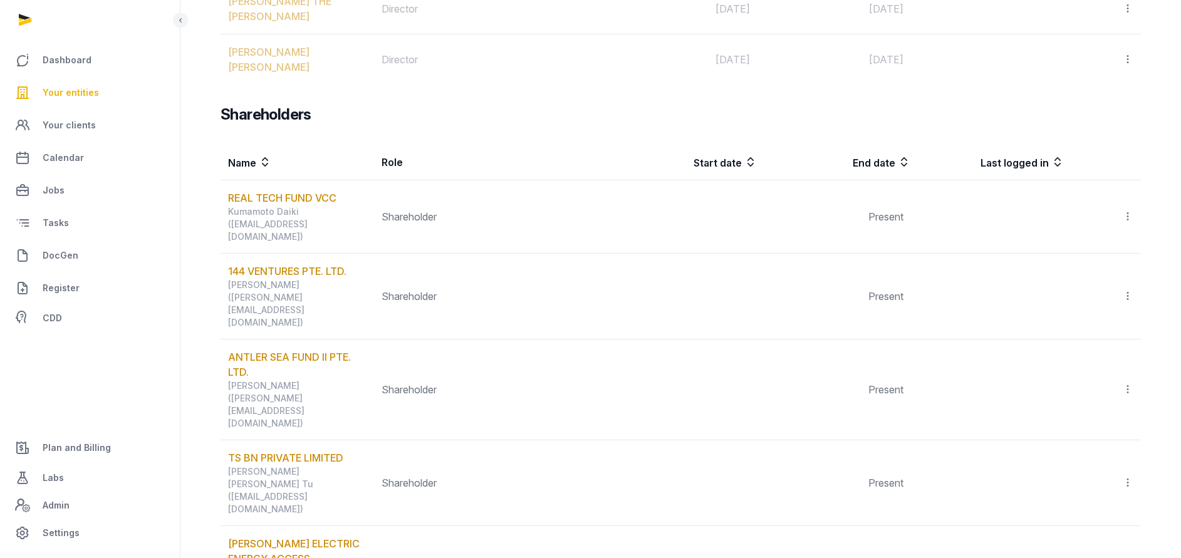
scroll to position [1371, 0]
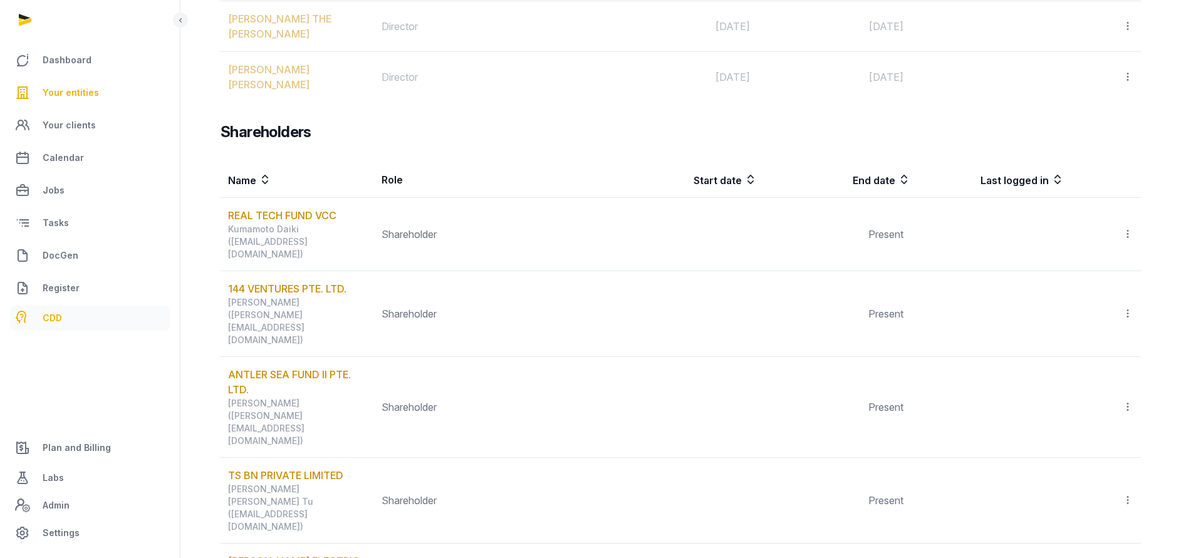
click at [58, 310] on link "CDD" at bounding box center [90, 318] width 160 height 25
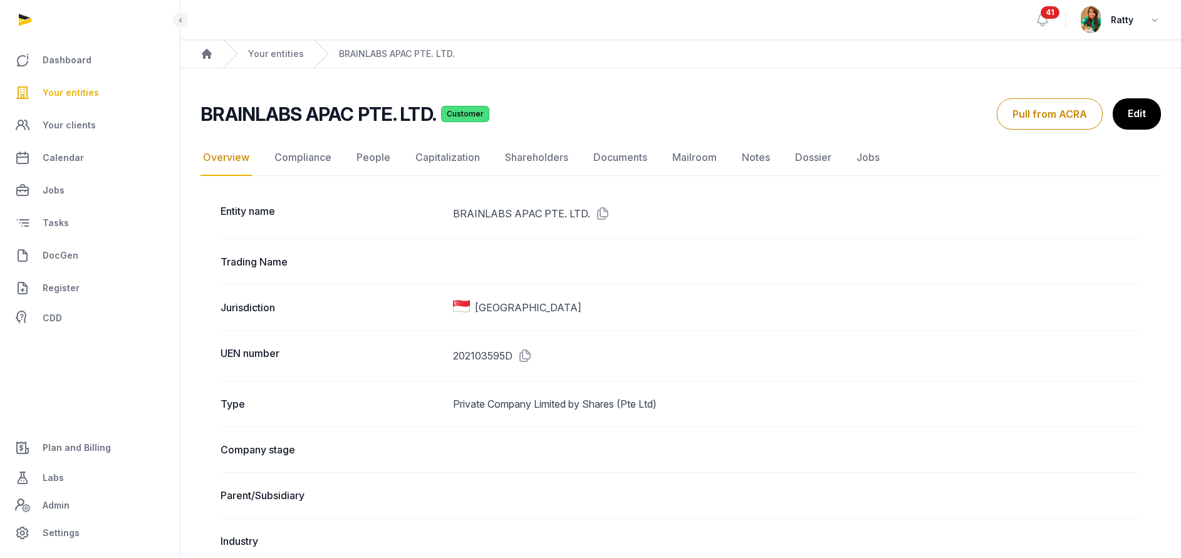
click at [86, 89] on span "Your entities" at bounding box center [71, 92] width 56 height 15
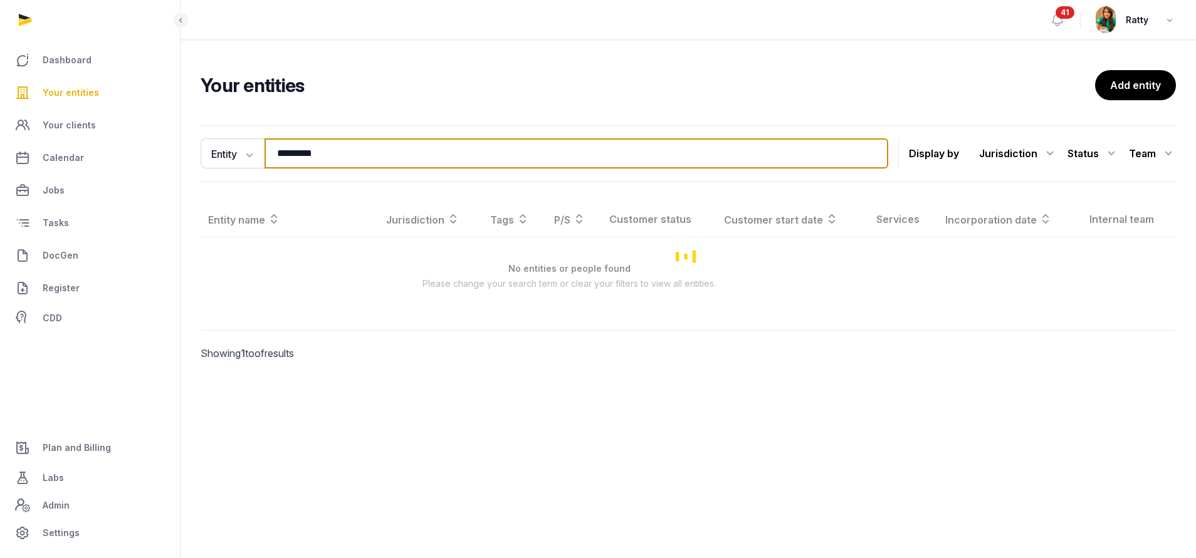
drag, startPoint x: 346, startPoint y: 150, endPoint x: -298, endPoint y: -58, distance: 677.1
click at [0, 0] on html "Dashboard Your entities Your clients Calendar Jobs Tasks DocGen Register CDD Pl…" at bounding box center [598, 279] width 1196 height 558
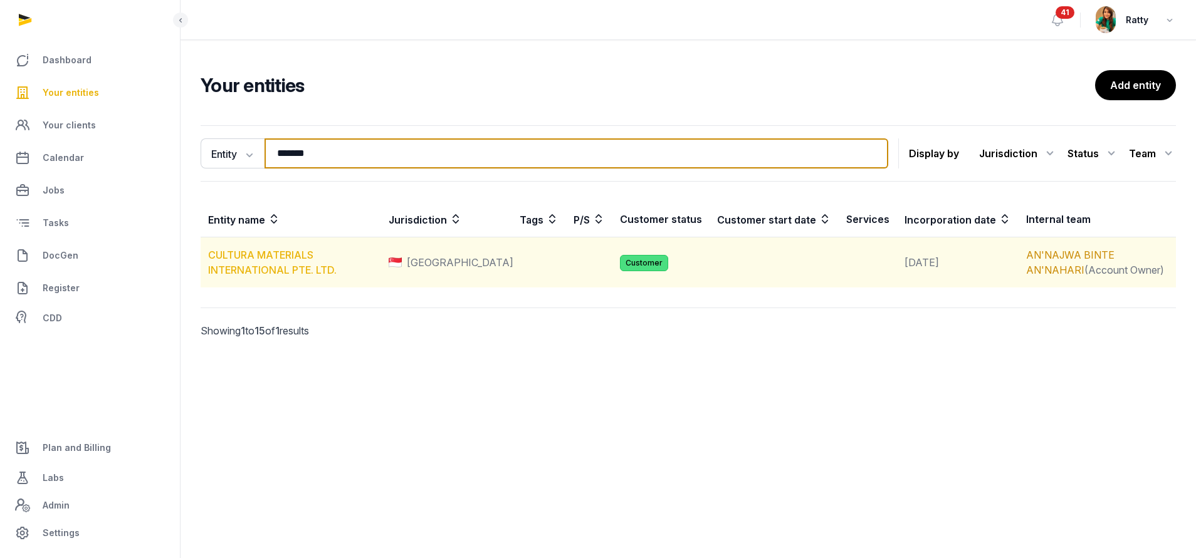
type input "*******"
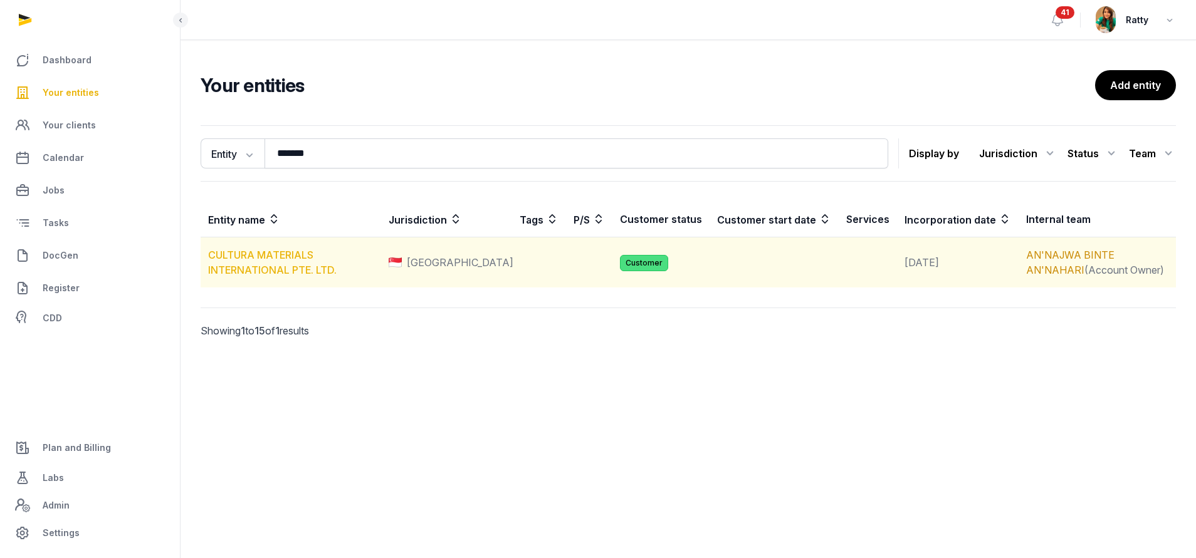
click at [251, 255] on link "CULTURA MATERIALS INTERNATIONAL PTE. LTD." at bounding box center [272, 263] width 128 height 28
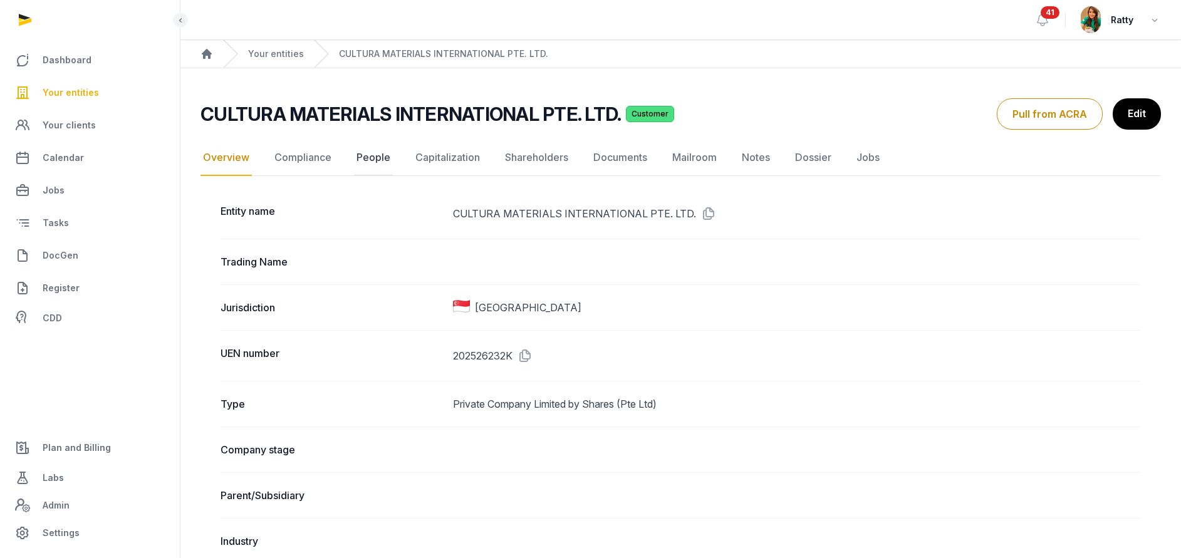
click at [366, 155] on link "People" at bounding box center [373, 158] width 39 height 36
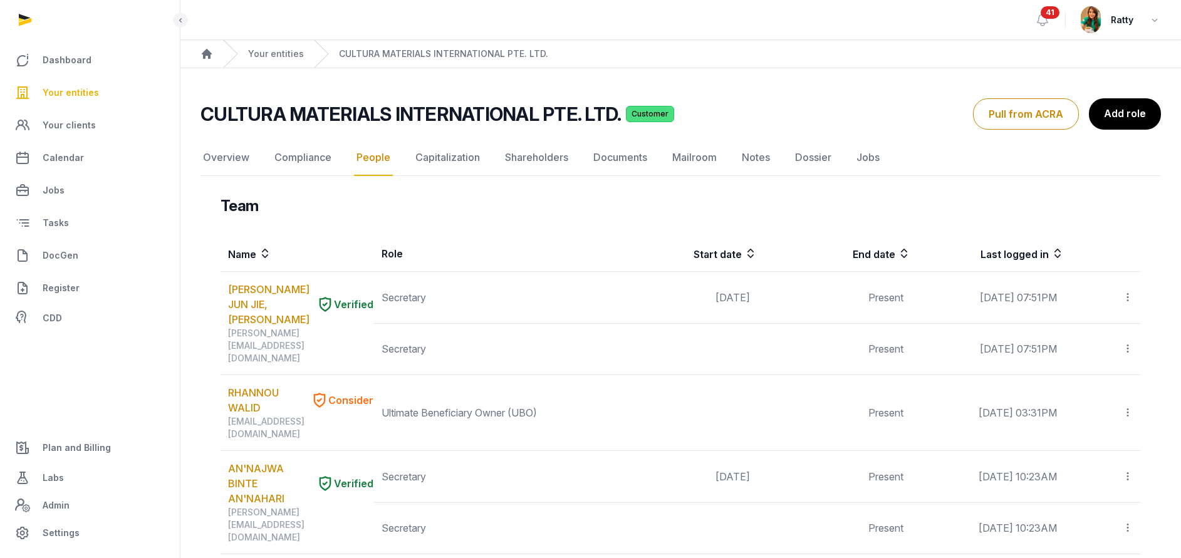
click at [367, 159] on link "People" at bounding box center [373, 158] width 39 height 36
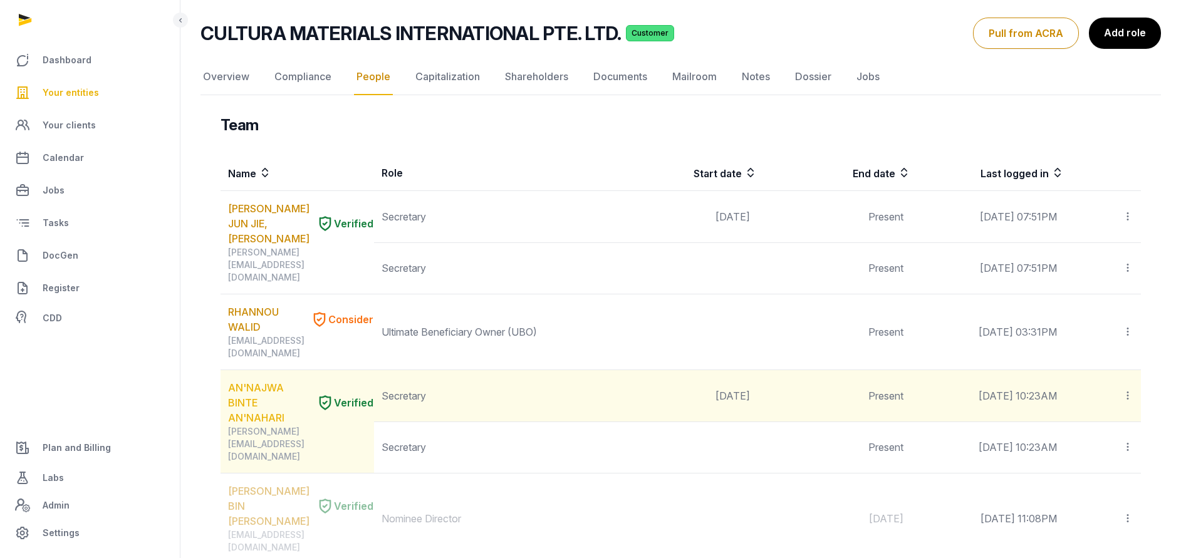
scroll to position [94, 0]
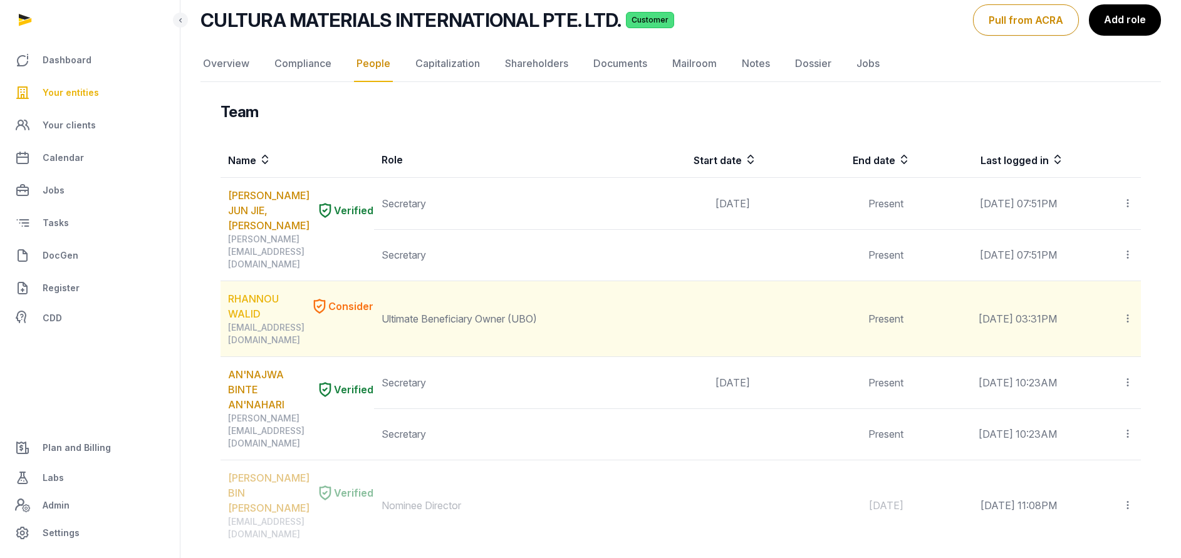
click at [246, 291] on link "RHANNOU WALID" at bounding box center [267, 306] width 78 height 30
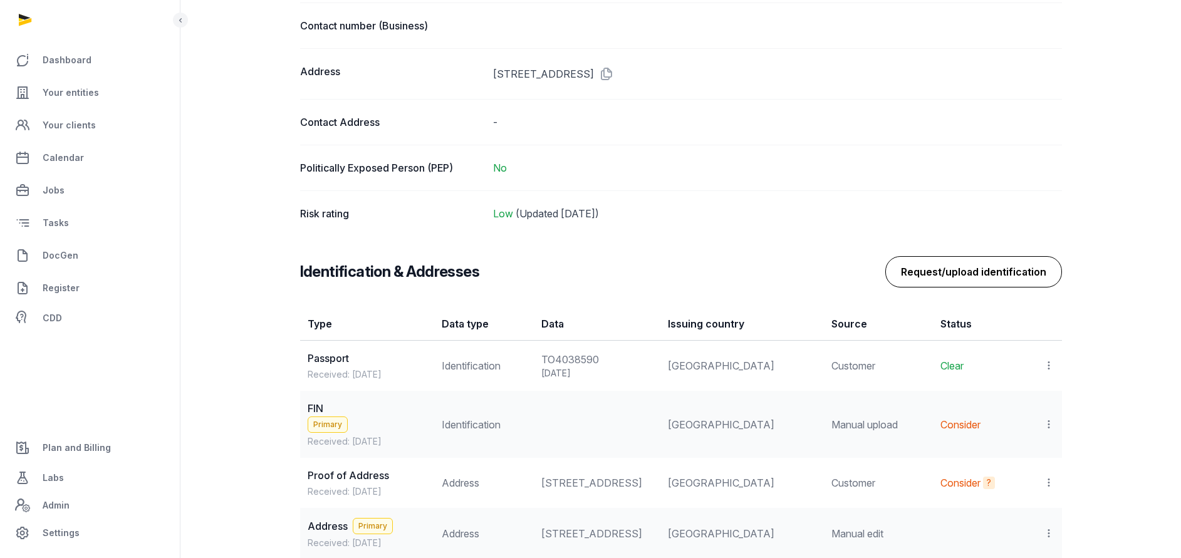
scroll to position [846, 0]
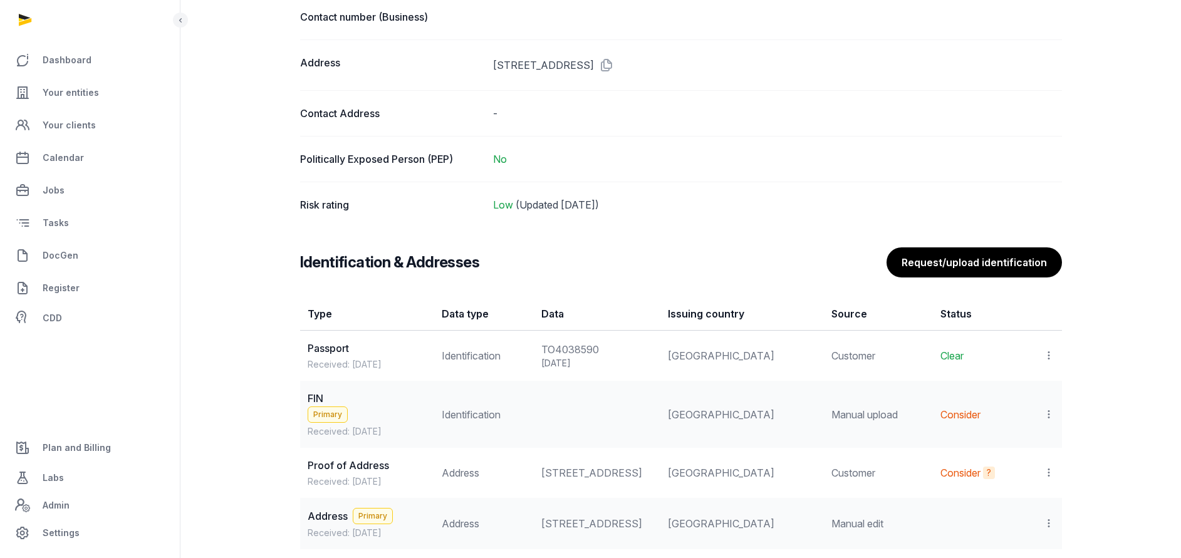
click at [1050, 417] on icon at bounding box center [1049, 414] width 11 height 13
click at [1021, 450] on span "View" at bounding box center [1031, 448] width 23 height 13
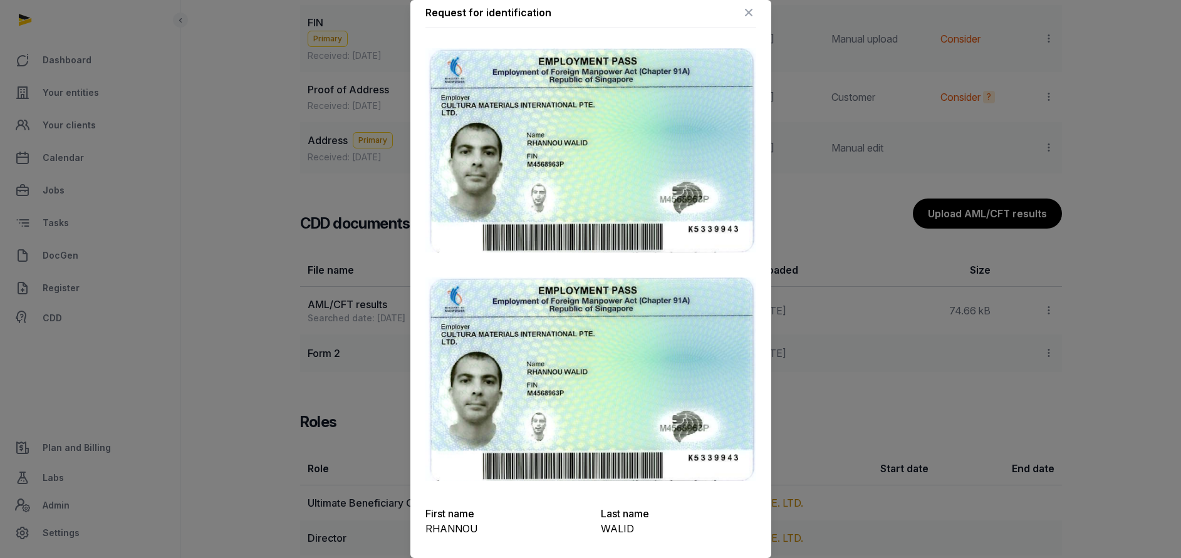
scroll to position [0, 0]
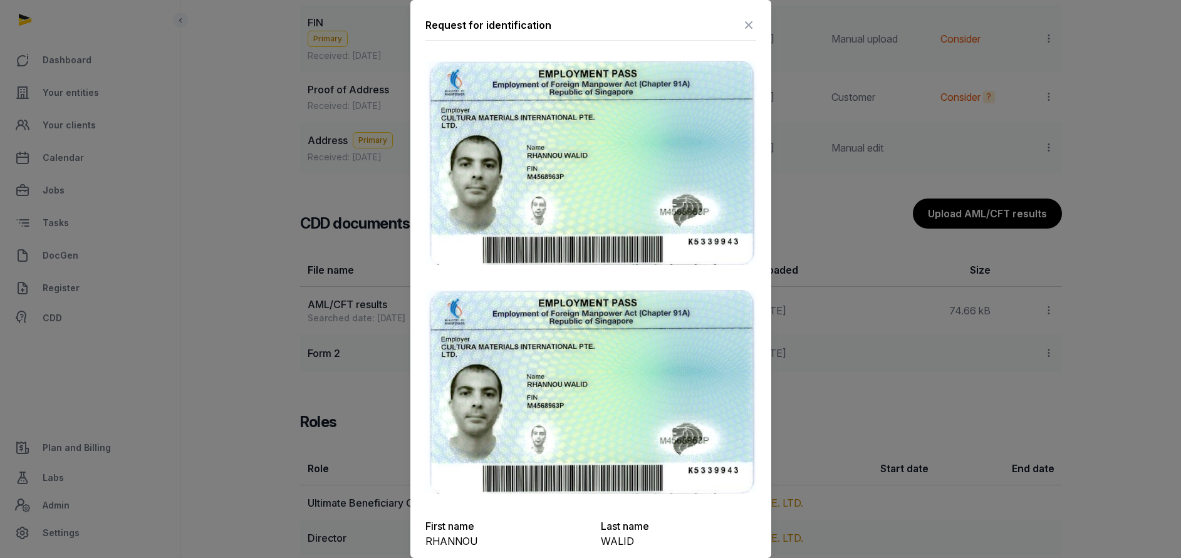
click at [741, 26] on icon at bounding box center [748, 25] width 15 height 20
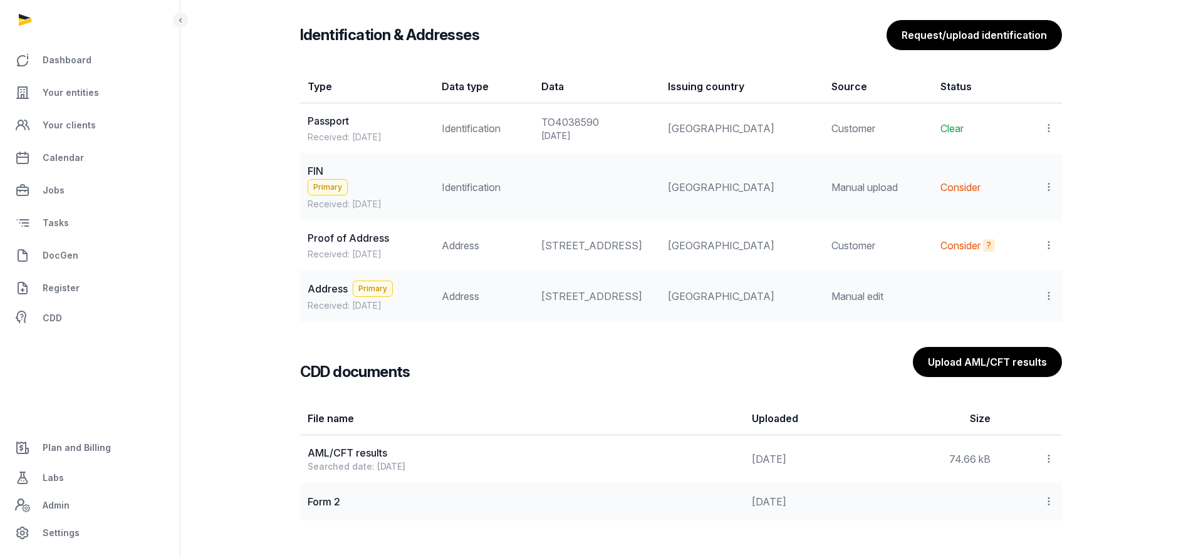
scroll to position [1034, 0]
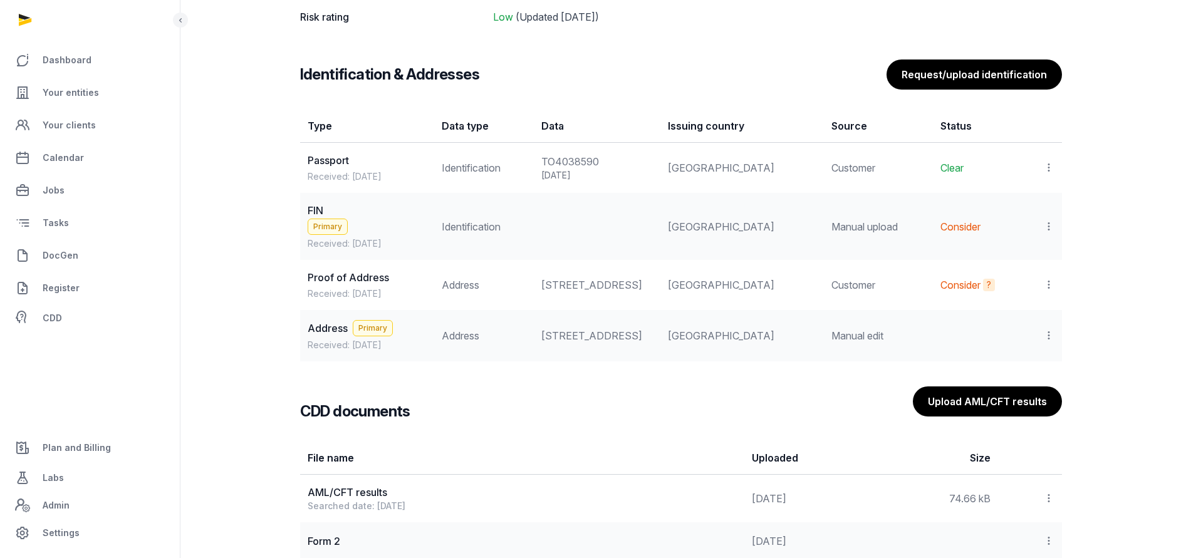
click at [1045, 223] on icon at bounding box center [1049, 226] width 11 height 13
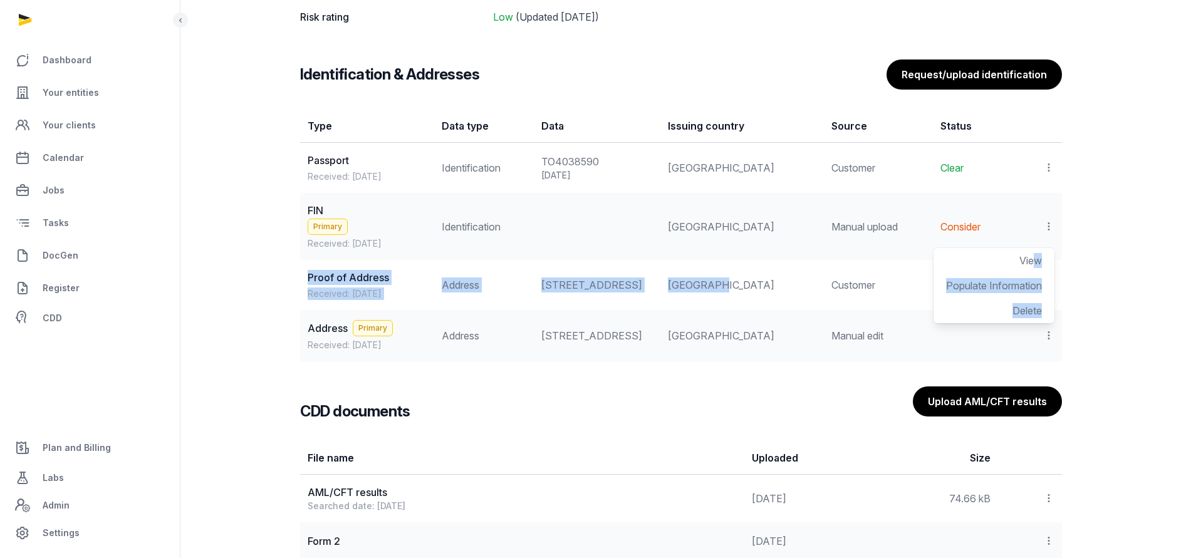
drag, startPoint x: 1032, startPoint y: 256, endPoint x: 743, endPoint y: 340, distance: 301.3
click at [743, 340] on tbody "Passport Received: May 27, 2025 Identification TO4038590 May 25, 2029 Morocco C…" at bounding box center [681, 252] width 762 height 219
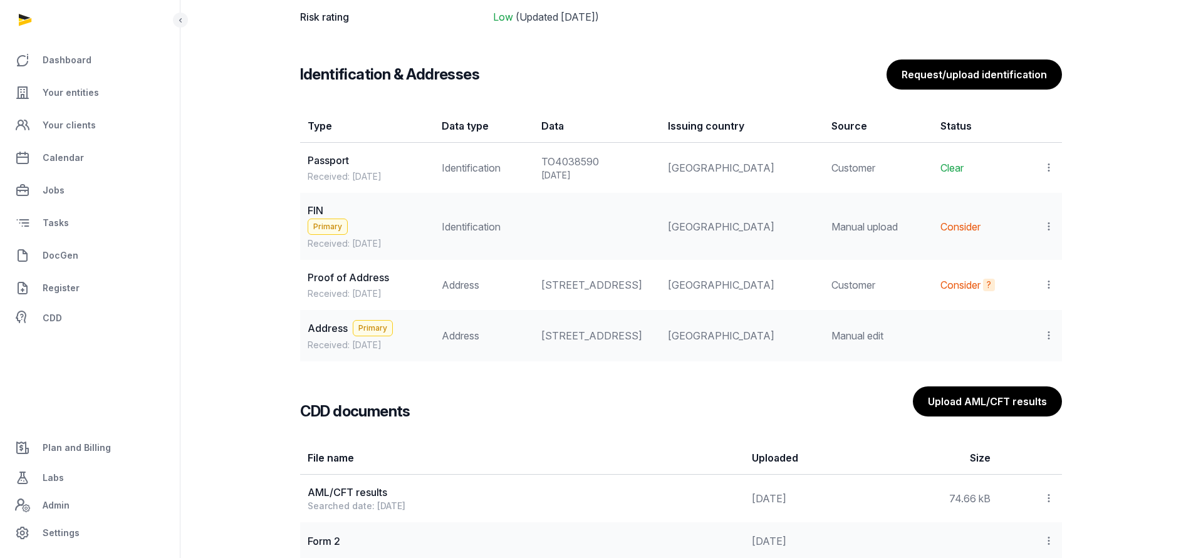
drag, startPoint x: 743, startPoint y: 340, endPoint x: 1092, endPoint y: 265, distance: 357.0
click at [1050, 291] on icon at bounding box center [1049, 284] width 11 height 13
click at [1031, 325] on span "View" at bounding box center [1031, 319] width 23 height 13
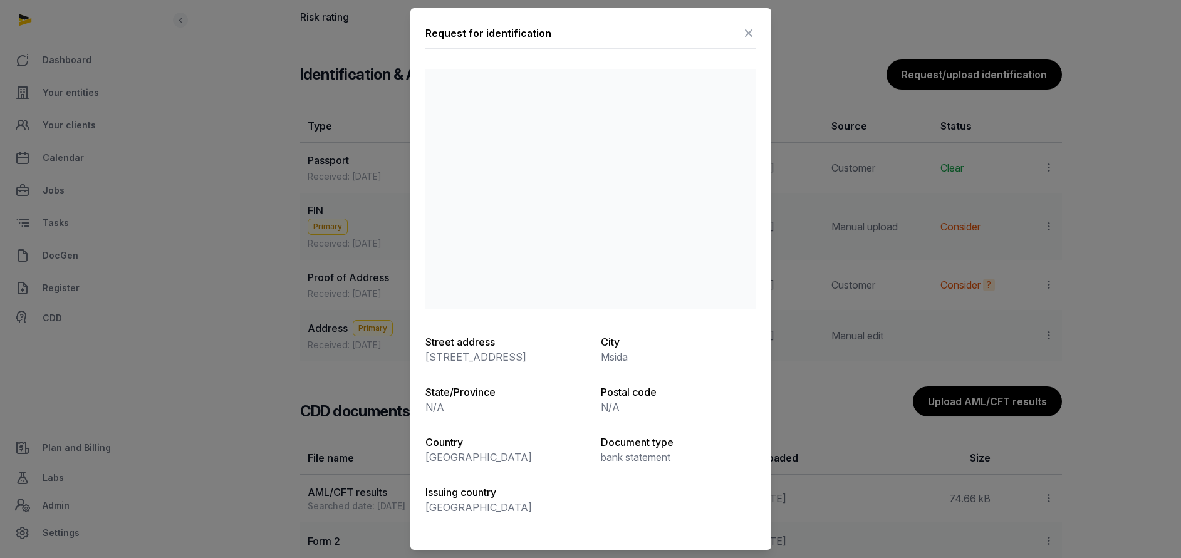
click at [750, 23] on icon at bounding box center [748, 33] width 15 height 20
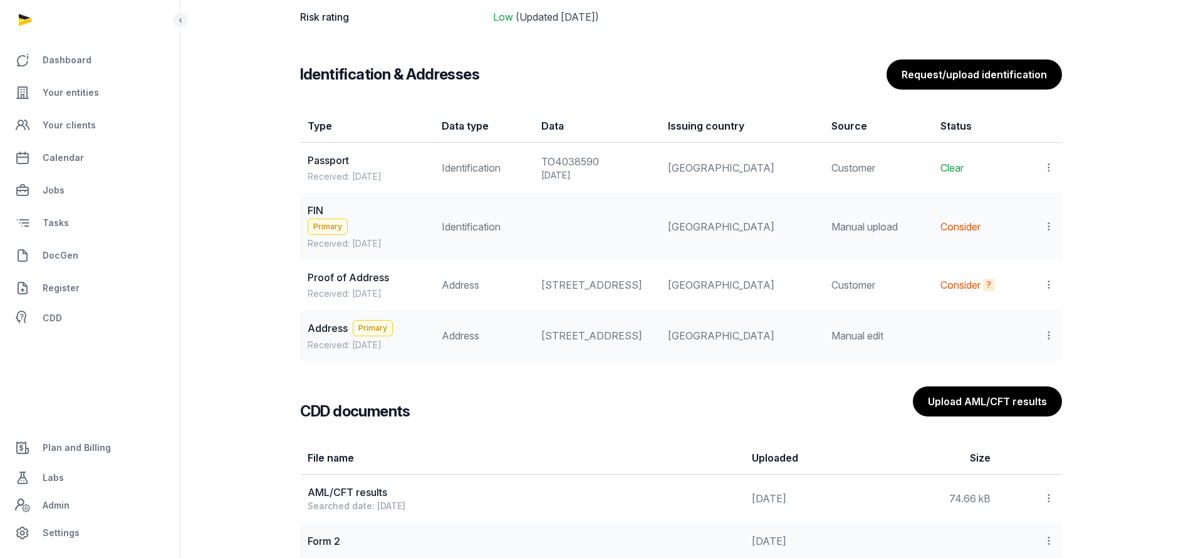
click at [1048, 291] on icon at bounding box center [1049, 284] width 11 height 13
click at [1048, 167] on icon at bounding box center [1049, 167] width 11 height 13
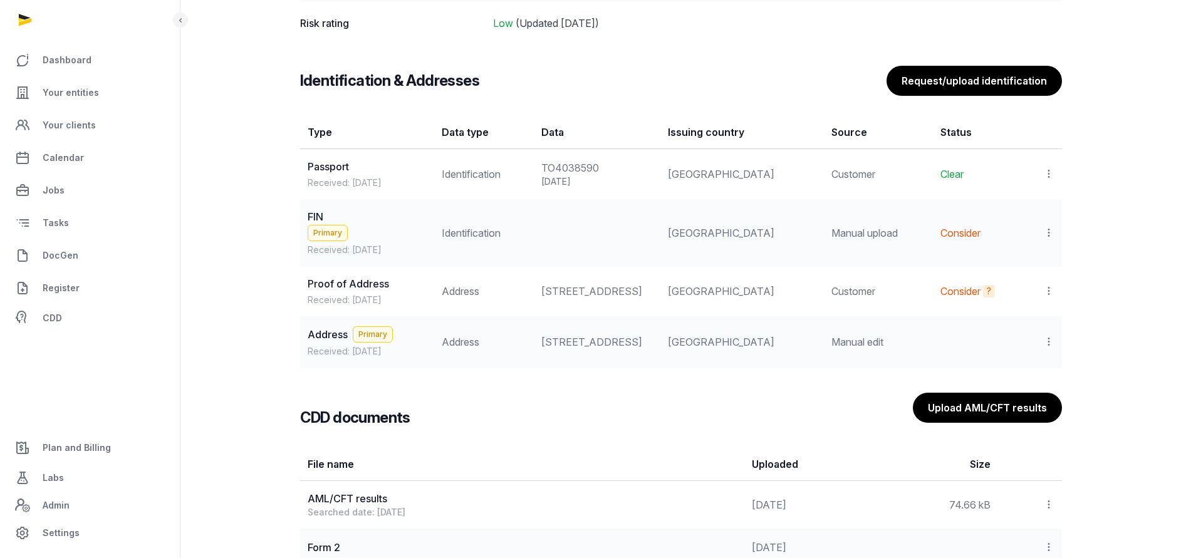
scroll to position [940, 0]
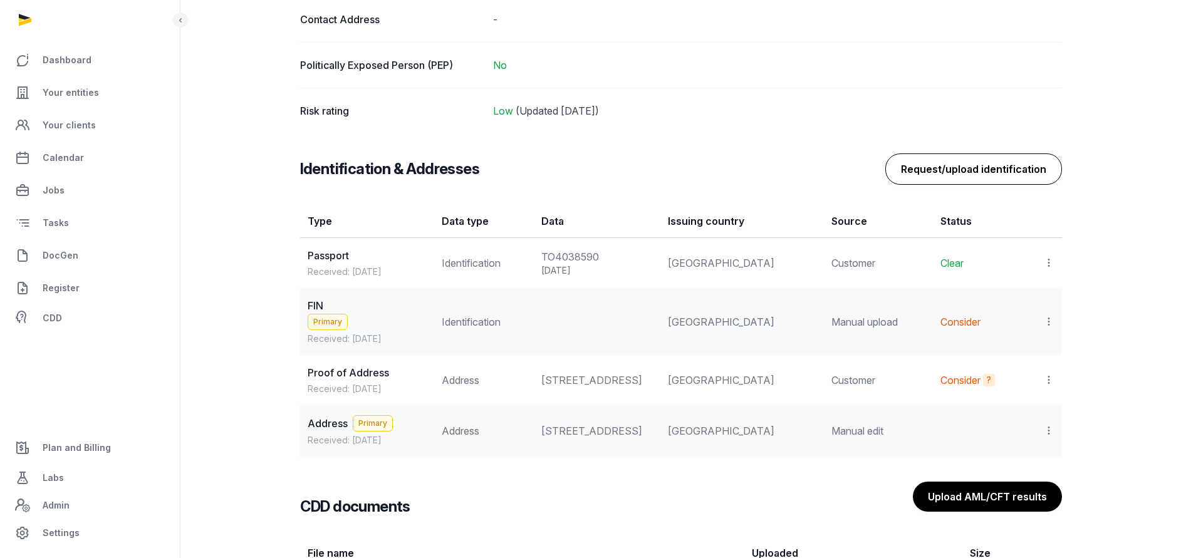
click at [999, 178] on button "Request/upload identification" at bounding box center [974, 169] width 177 height 31
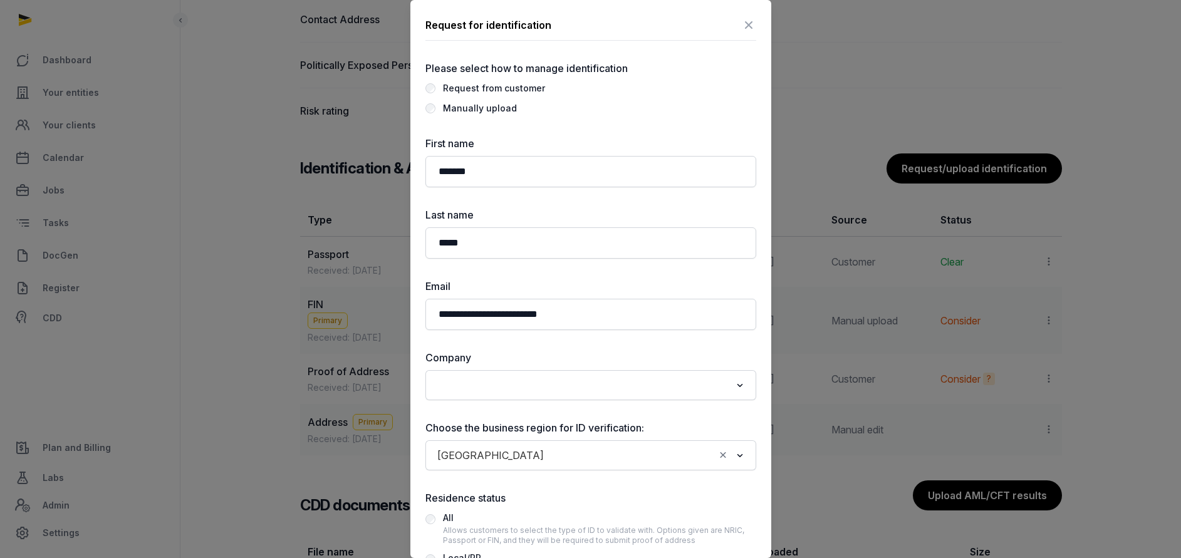
click at [502, 107] on div "Manually upload" at bounding box center [480, 108] width 74 height 15
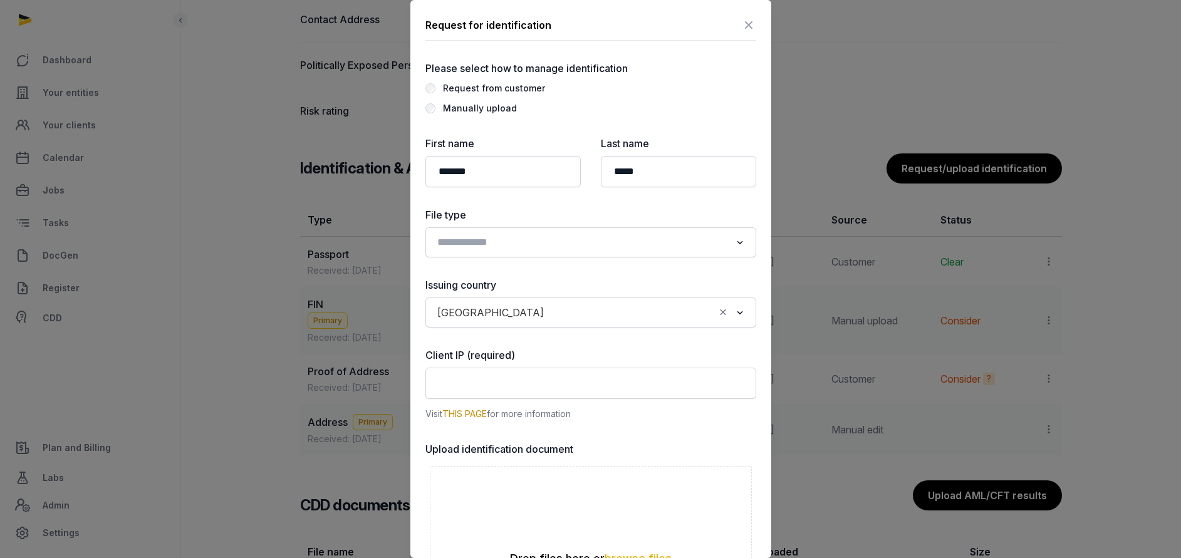
click at [499, 248] on input "Search for option" at bounding box center [582, 243] width 298 height 18
click at [475, 325] on li "Proof of Address" at bounding box center [591, 324] width 330 height 18
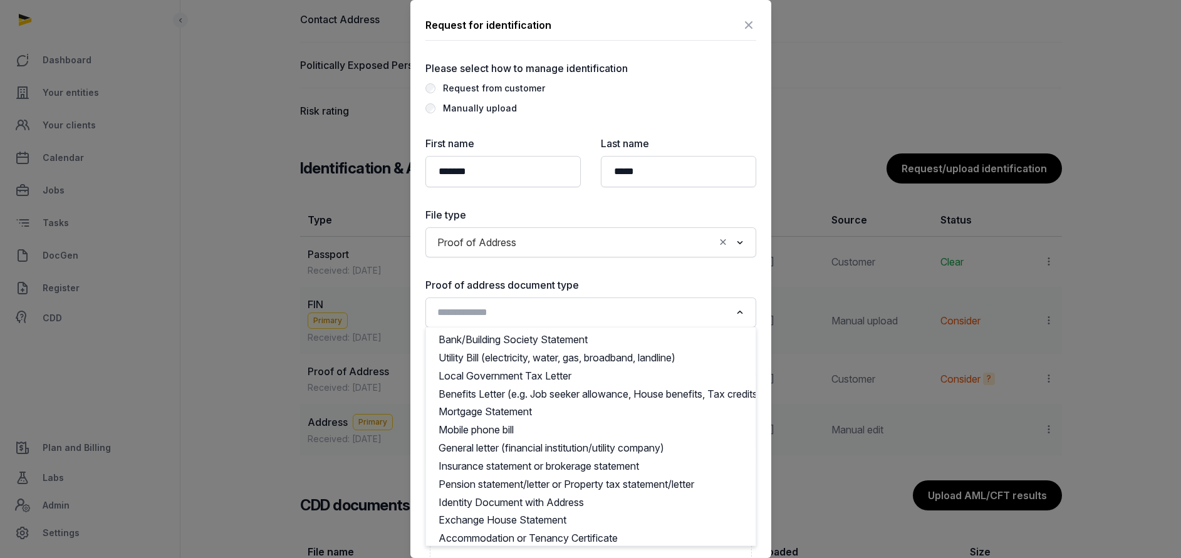
click at [518, 312] on input "Search for option" at bounding box center [582, 313] width 298 height 18
click at [543, 358] on li "Utility Bill (electricity, water, gas, broadband, landline)" at bounding box center [591, 358] width 330 height 18
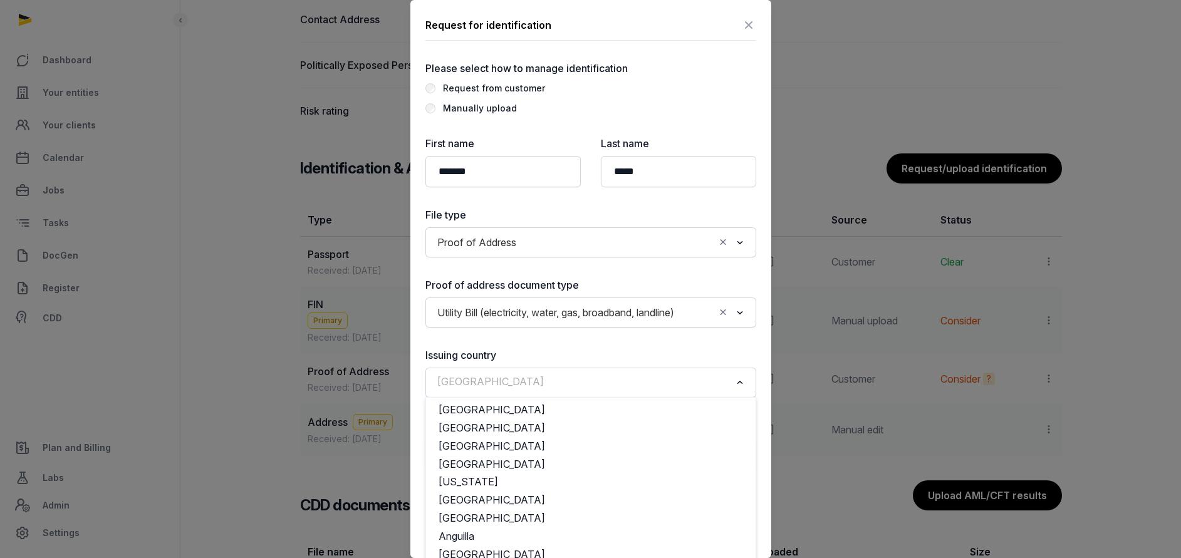
click at [521, 392] on input "Search for option" at bounding box center [582, 383] width 298 height 18
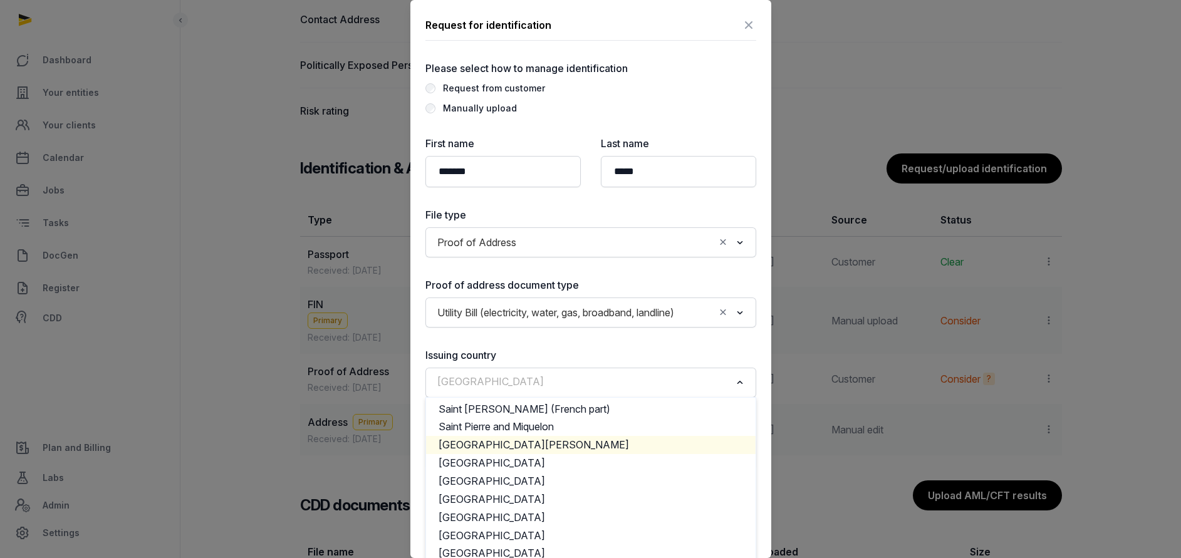
click at [493, 454] on li "Saint Vincent and the Grenadines" at bounding box center [591, 445] width 330 height 18
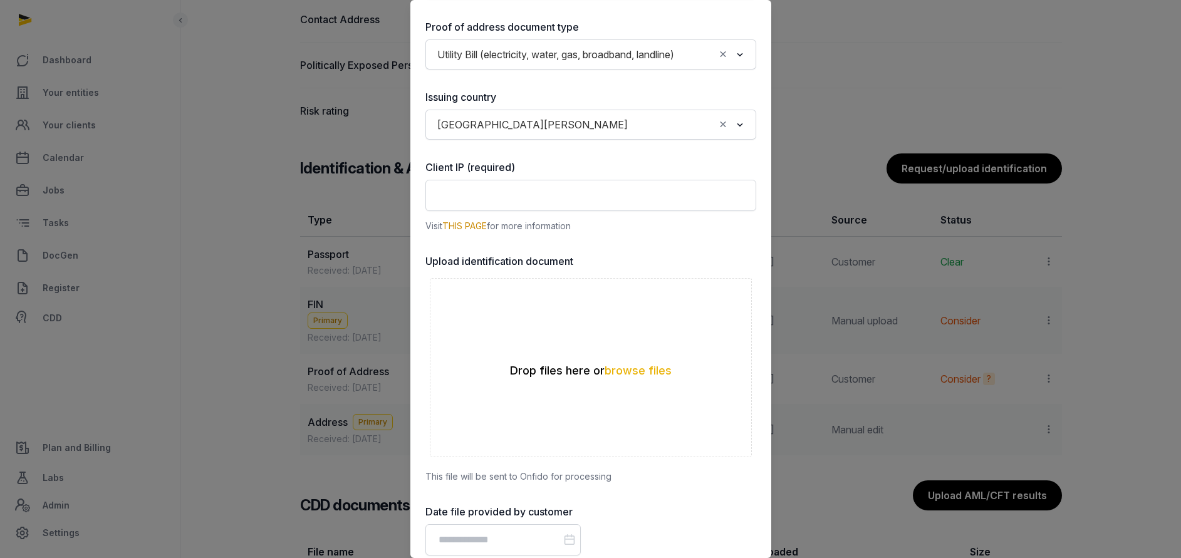
scroll to position [282, 0]
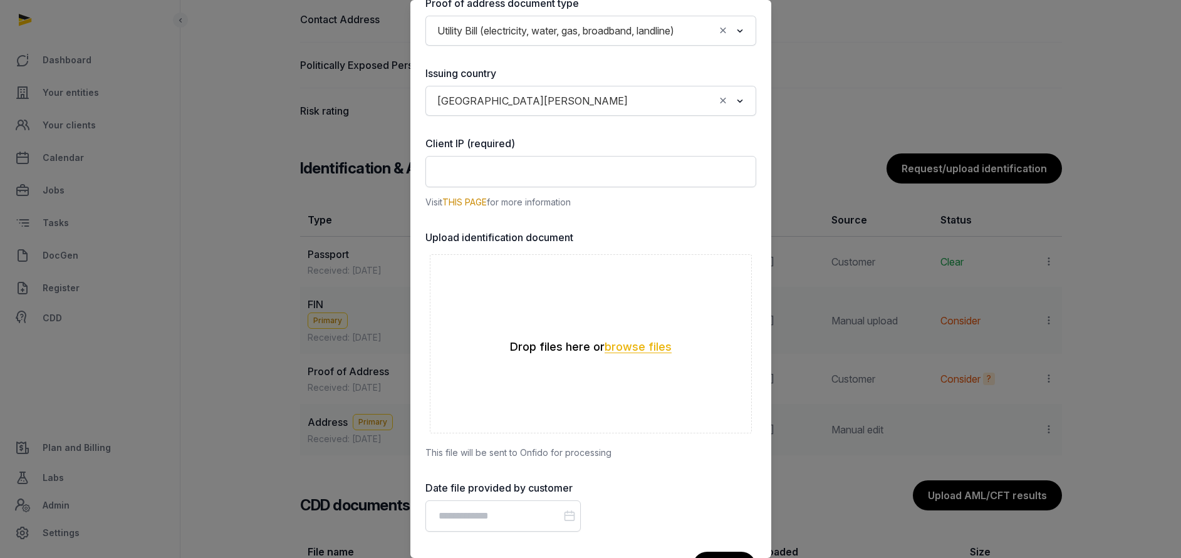
click at [619, 353] on button "browse files" at bounding box center [638, 348] width 67 height 12
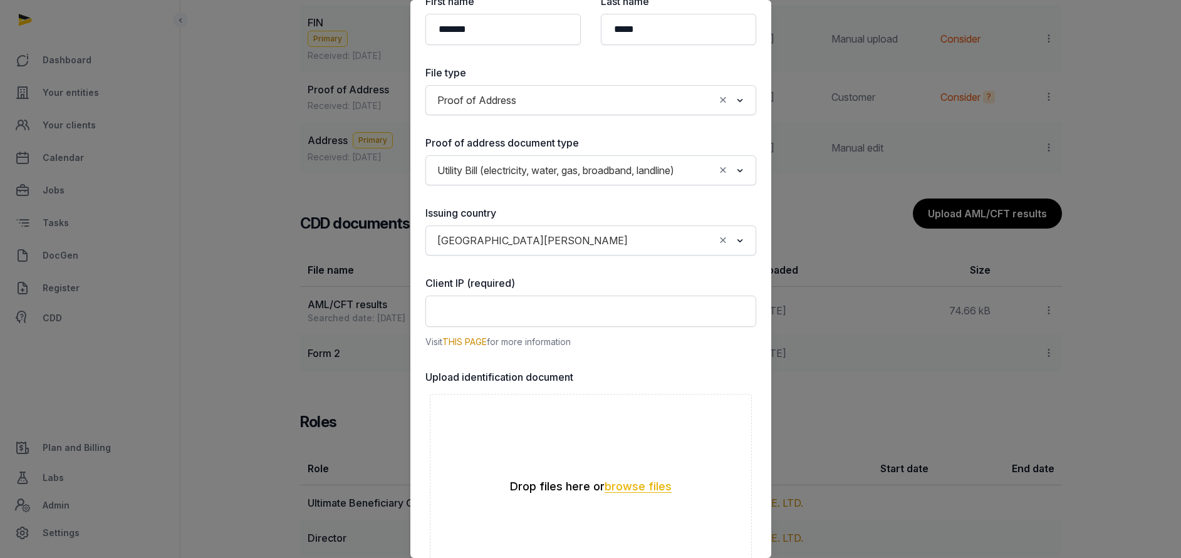
scroll to position [0, 0]
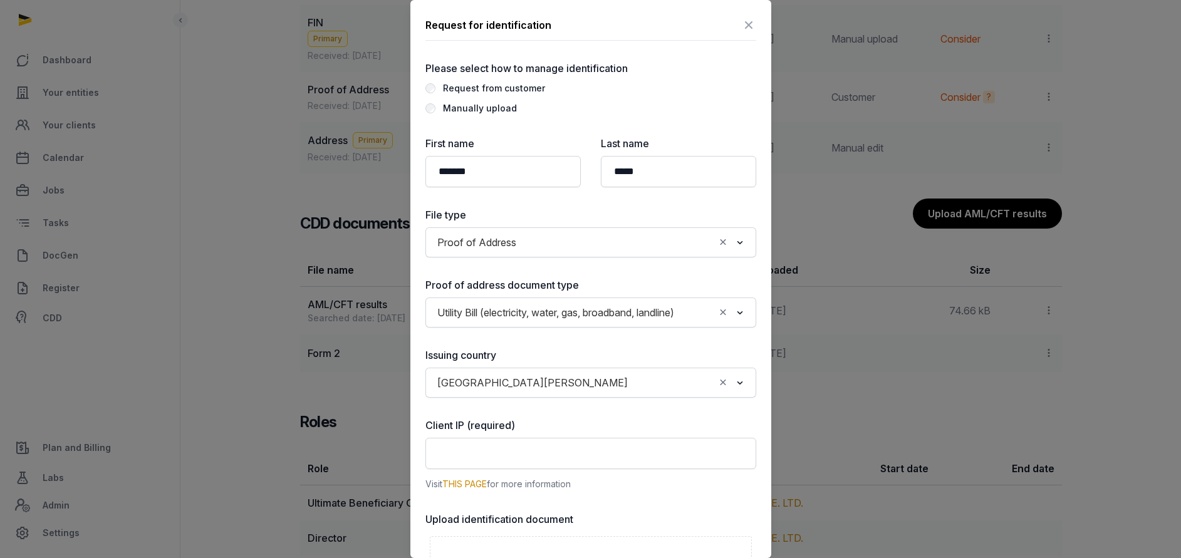
click at [741, 24] on icon at bounding box center [748, 25] width 15 height 20
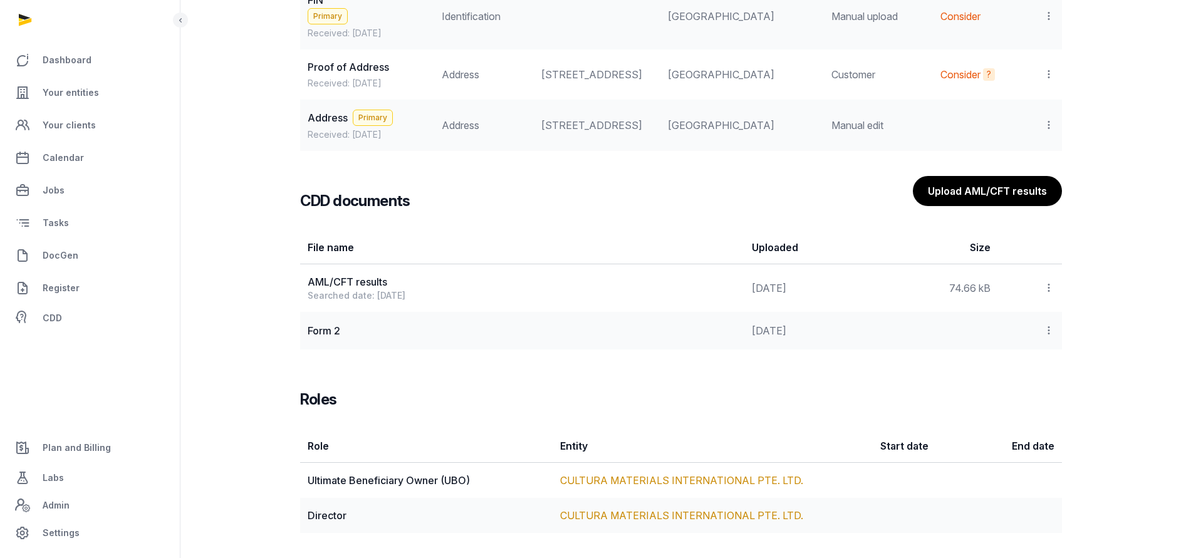
scroll to position [1309, 0]
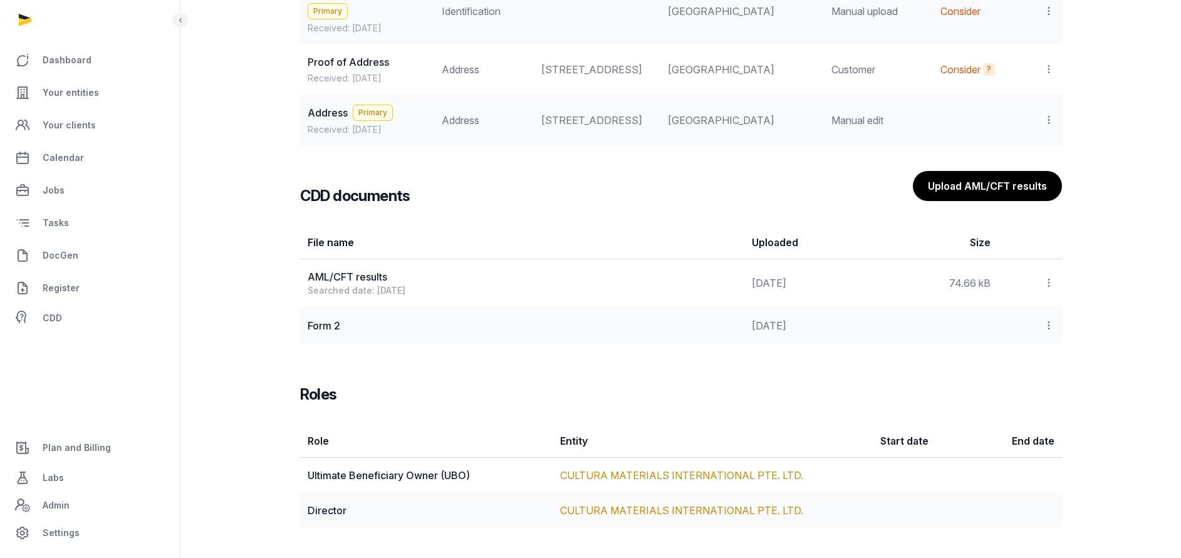
click at [1050, 285] on icon at bounding box center [1049, 282] width 11 height 13
click at [1033, 319] on div "View" at bounding box center [1005, 317] width 100 height 25
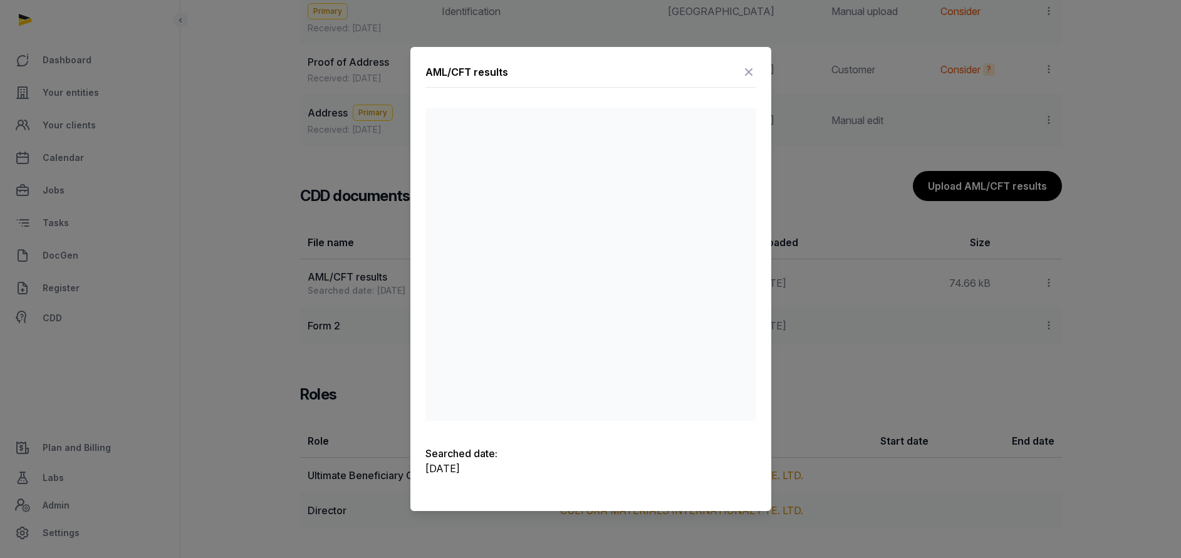
click at [747, 69] on icon at bounding box center [748, 72] width 15 height 20
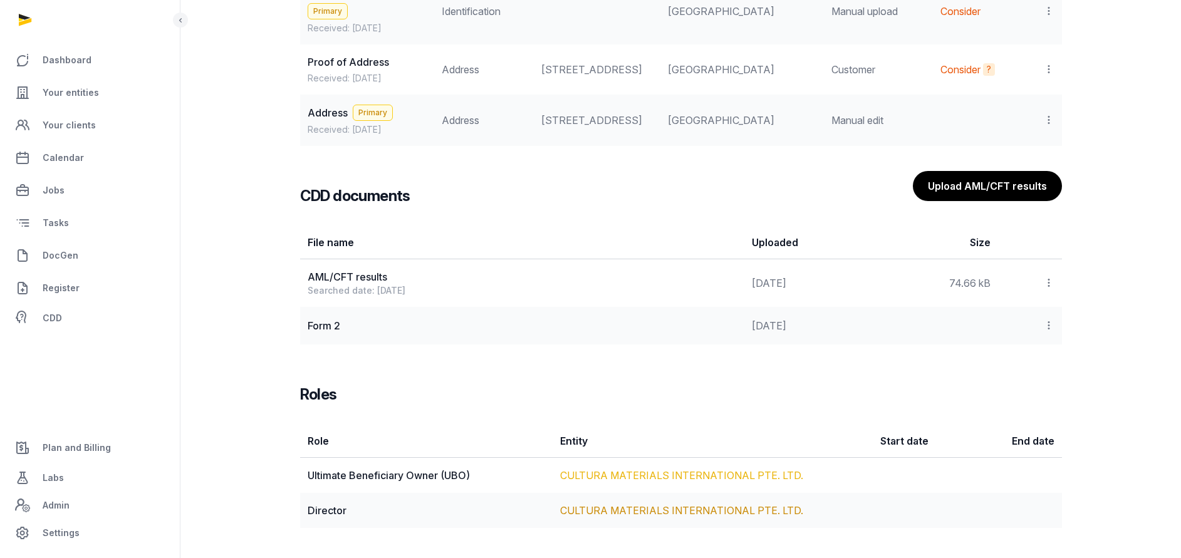
click at [621, 474] on link "CULTURA MATERIALS INTERNATIONAL PTE. LTD." at bounding box center [681, 475] width 243 height 13
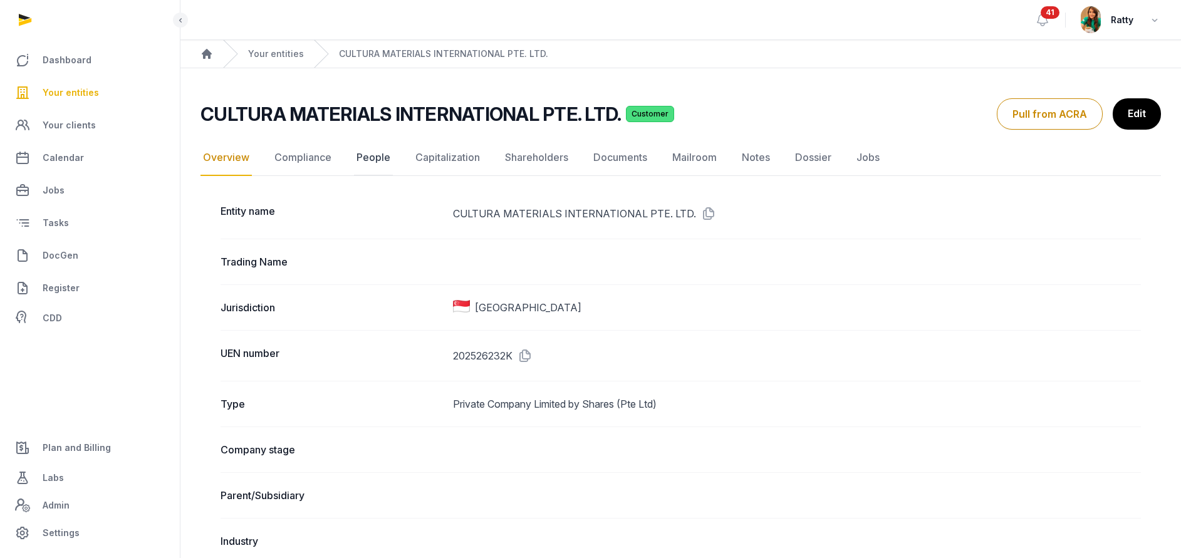
click at [376, 152] on link "People" at bounding box center [373, 158] width 39 height 36
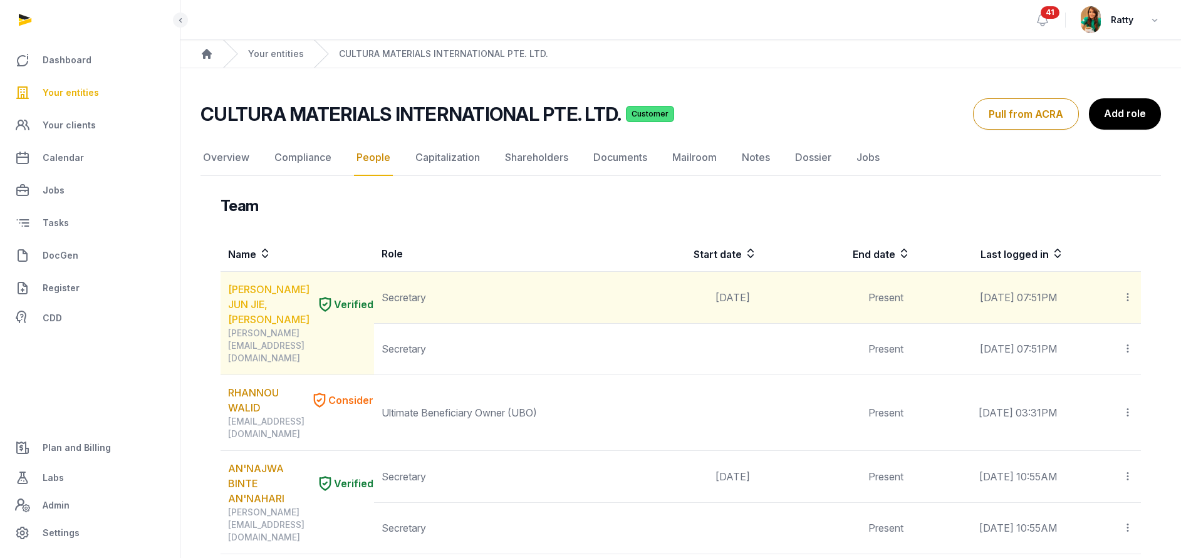
click at [251, 301] on link "ONG JUN JIE, BENJAMIN" at bounding box center [269, 304] width 83 height 45
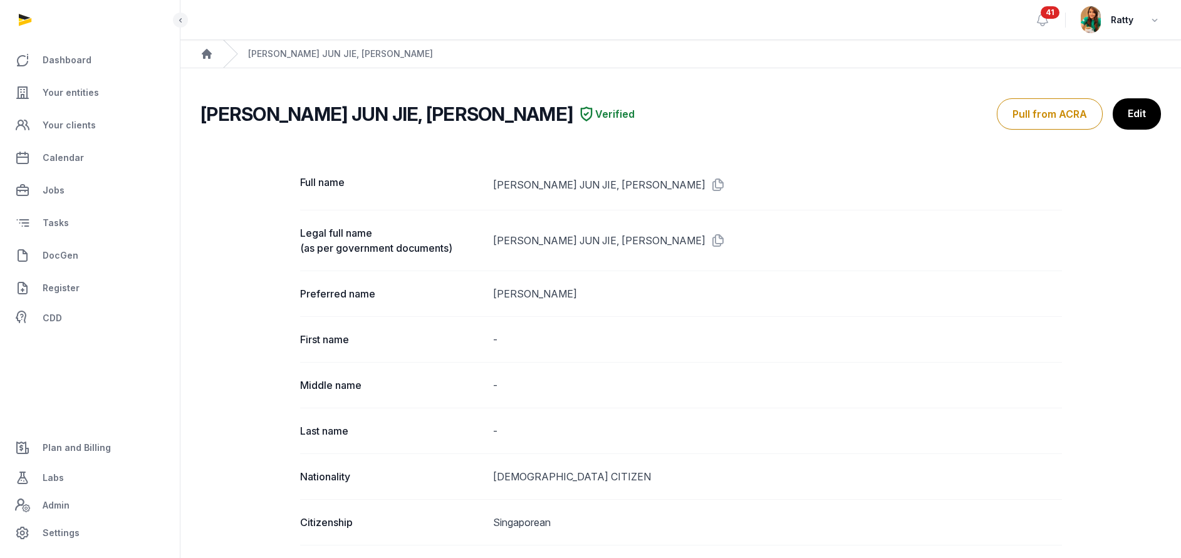
click at [1050, 7] on span "41" at bounding box center [1050, 12] width 19 height 13
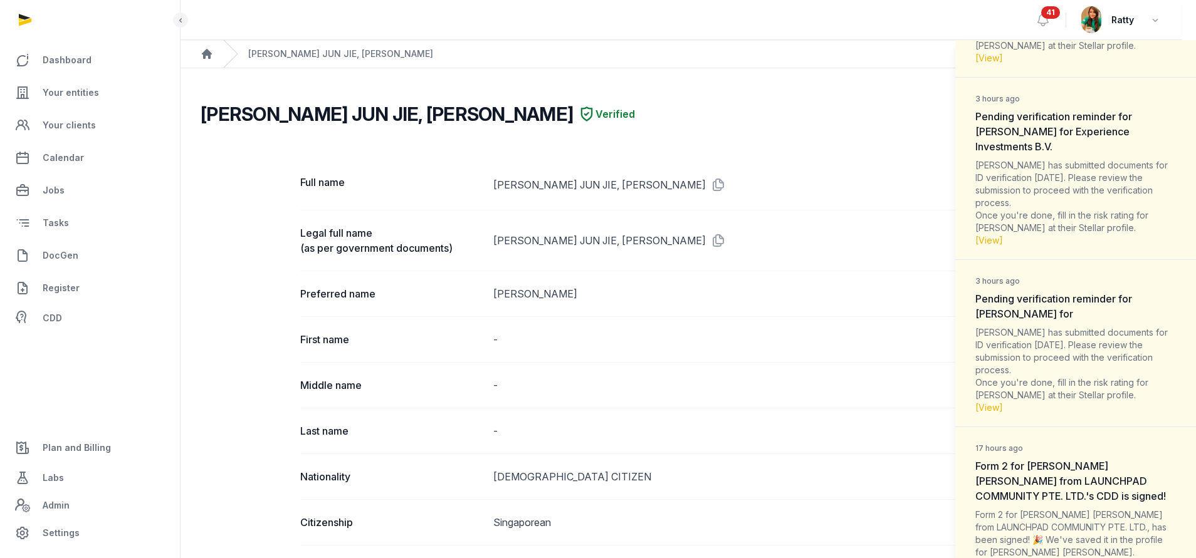
scroll to position [282, 0]
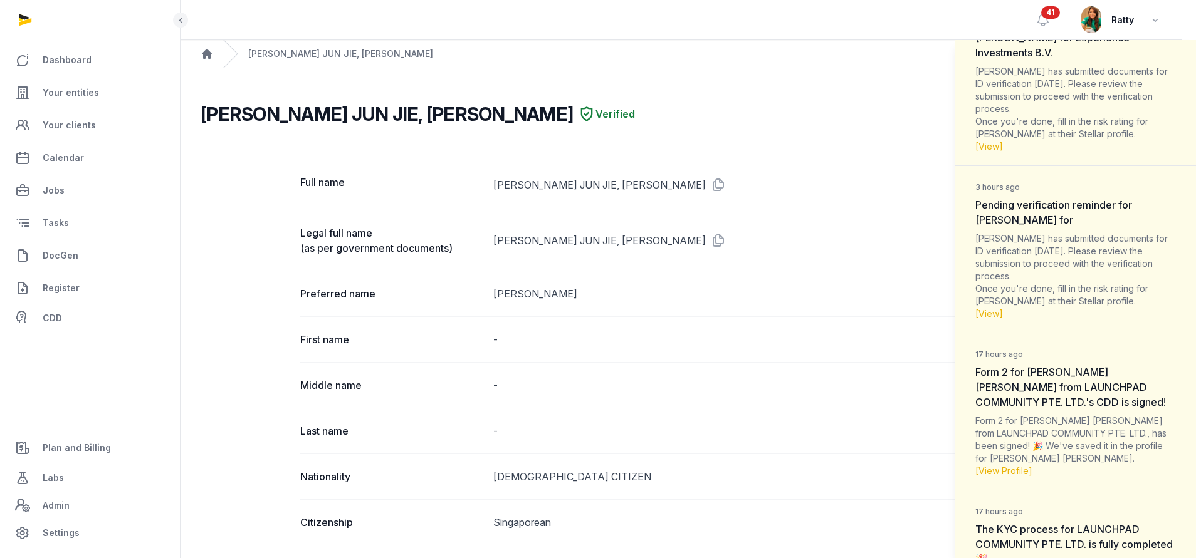
click at [1055, 409] on dt "17 hours ago Form 2 for KATHERINE ELEANOR from LAUNCHPAD COMMUNITY PTE. LTD.'s …" at bounding box center [1075, 378] width 201 height 64
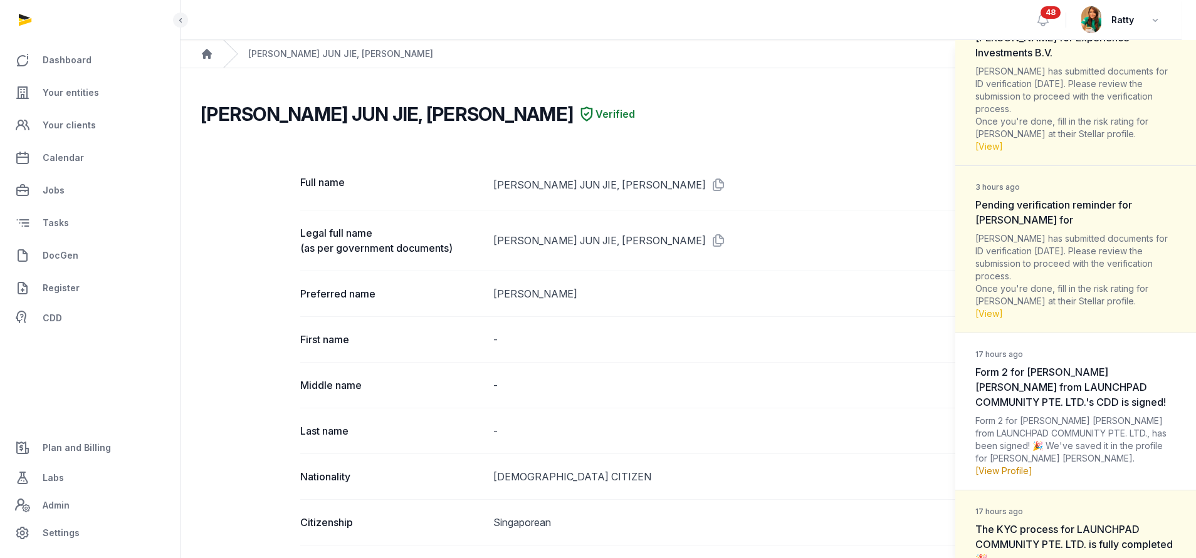
click at [1017, 475] on link "[View Profile]" at bounding box center [1003, 471] width 57 height 11
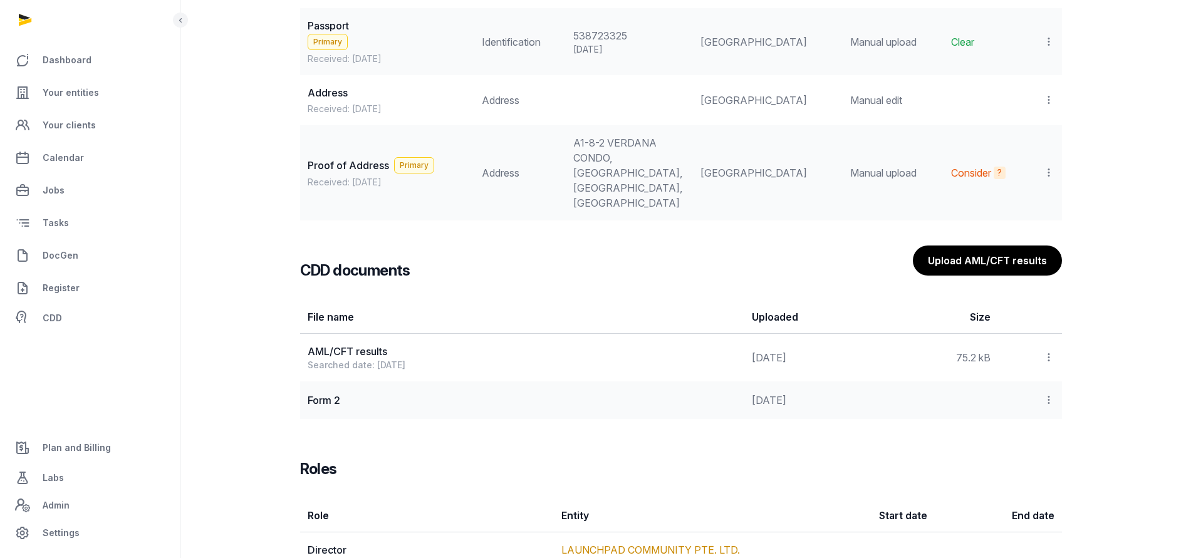
scroll to position [1304, 0]
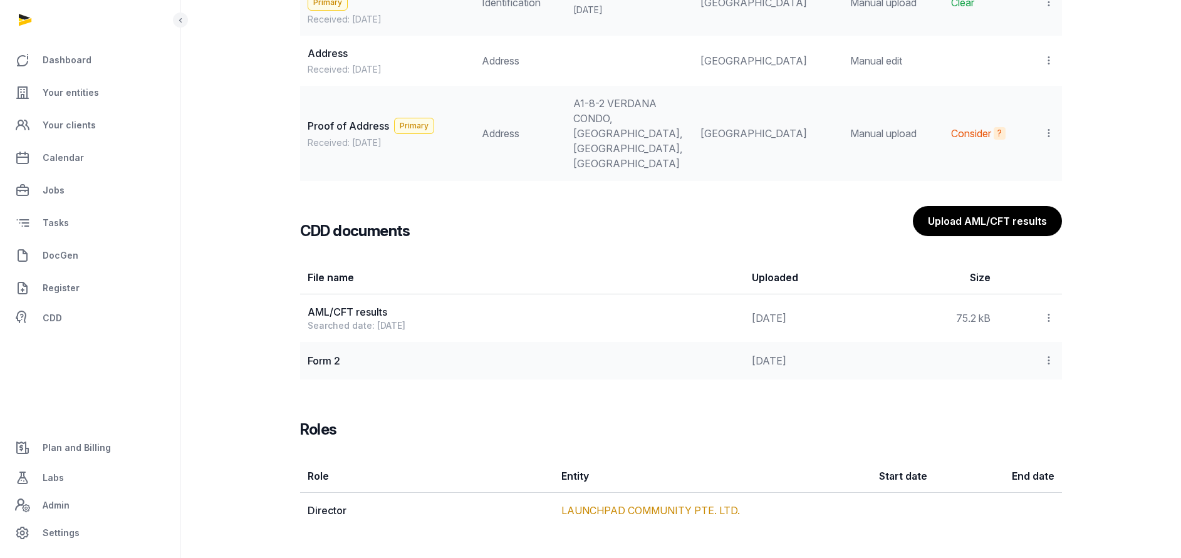
click at [1052, 363] on icon at bounding box center [1049, 360] width 11 height 13
click at [1018, 400] on div "View" at bounding box center [1005, 394] width 100 height 25
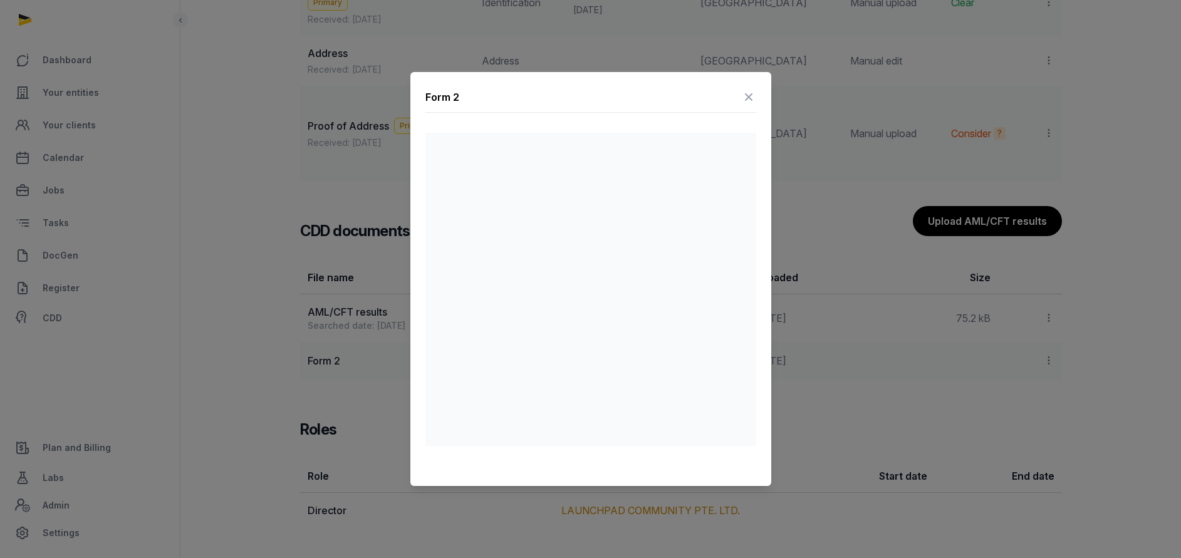
click at [753, 93] on icon at bounding box center [748, 97] width 15 height 20
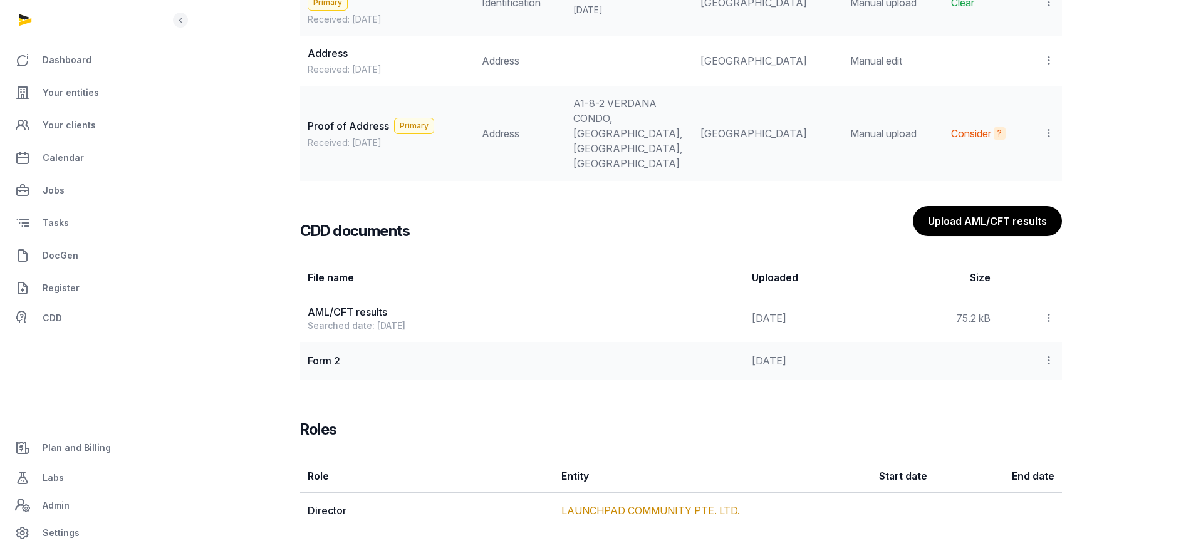
click at [1049, 317] on icon at bounding box center [1049, 318] width 11 height 13
click at [1031, 352] on div "View" at bounding box center [1005, 352] width 100 height 25
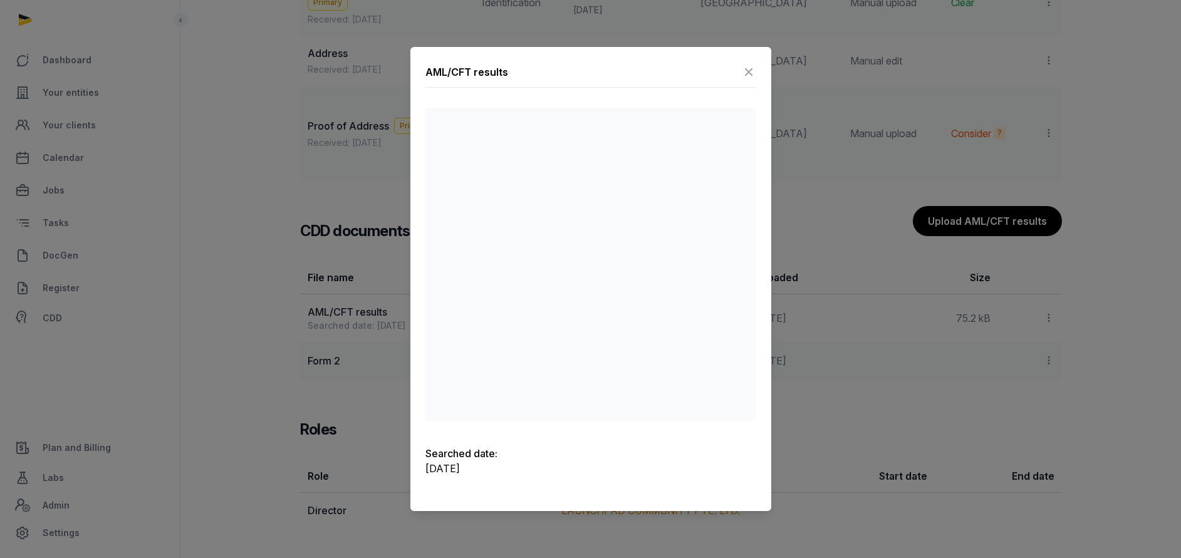
click at [750, 70] on icon at bounding box center [748, 72] width 15 height 20
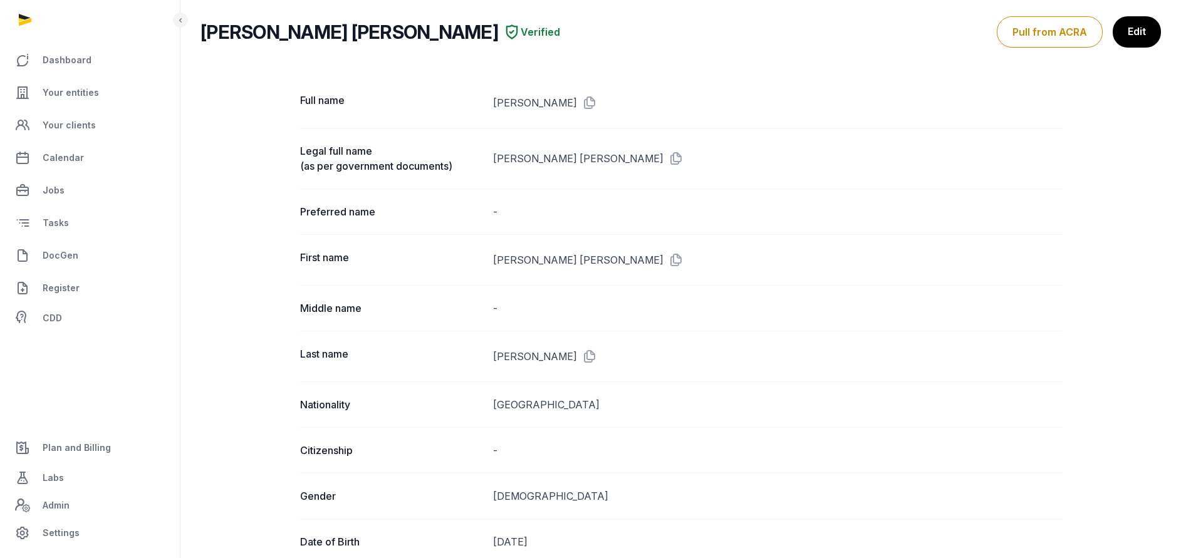
scroll to position [0, 0]
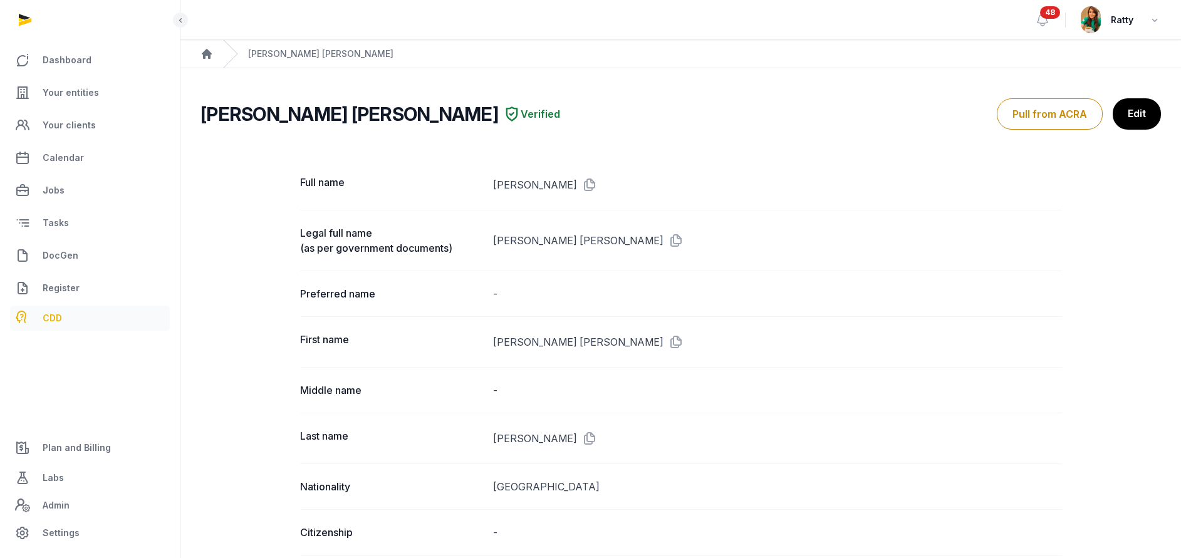
click at [48, 320] on span "CDD" at bounding box center [52, 318] width 19 height 15
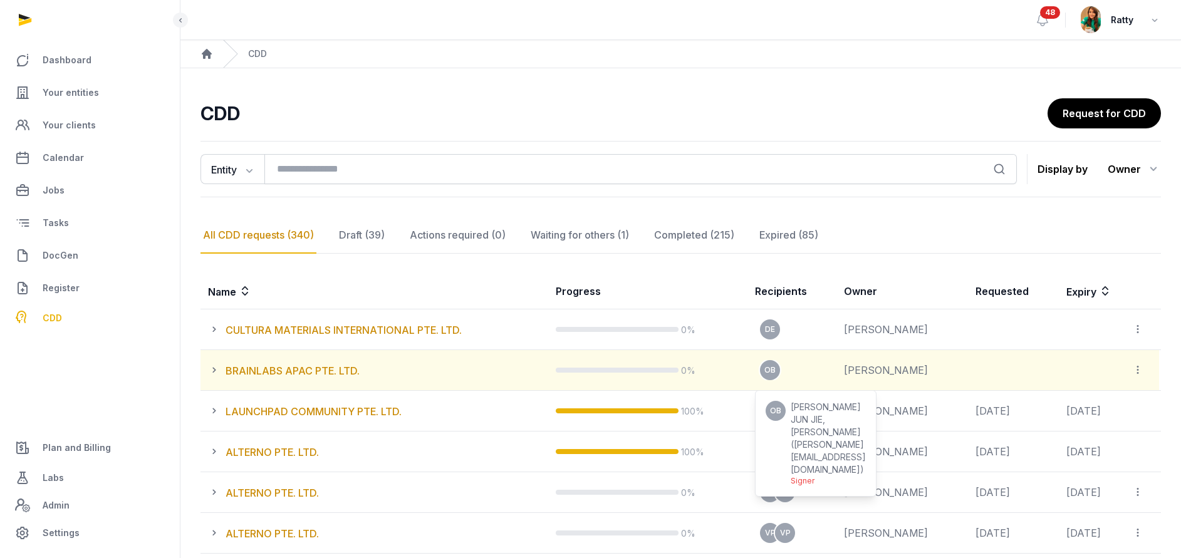
scroll to position [94, 0]
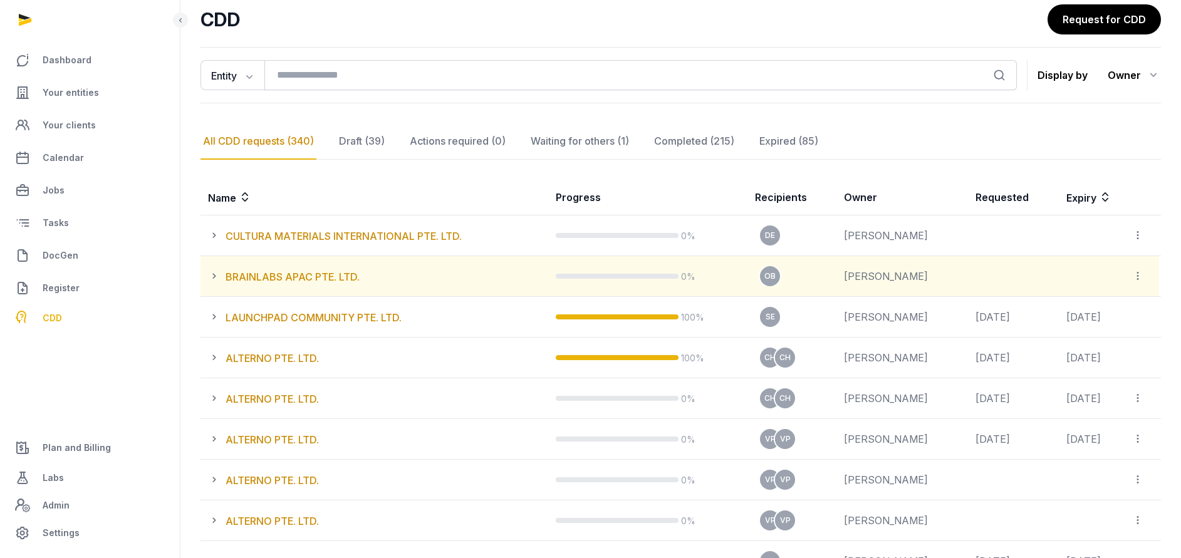
click at [210, 277] on icon at bounding box center [217, 276] width 18 height 15
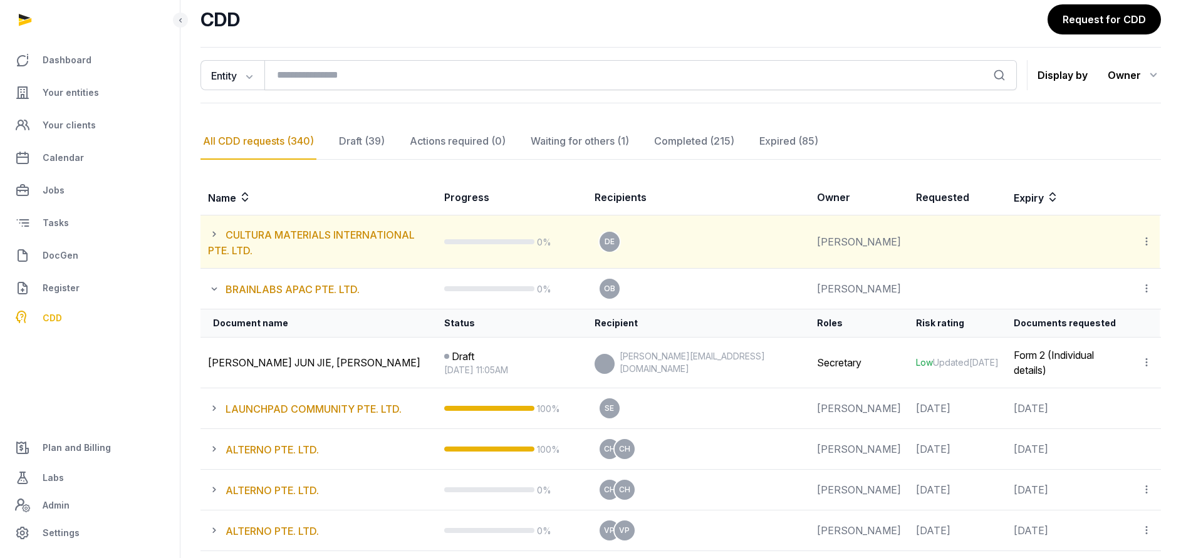
click at [214, 234] on icon at bounding box center [217, 234] width 18 height 15
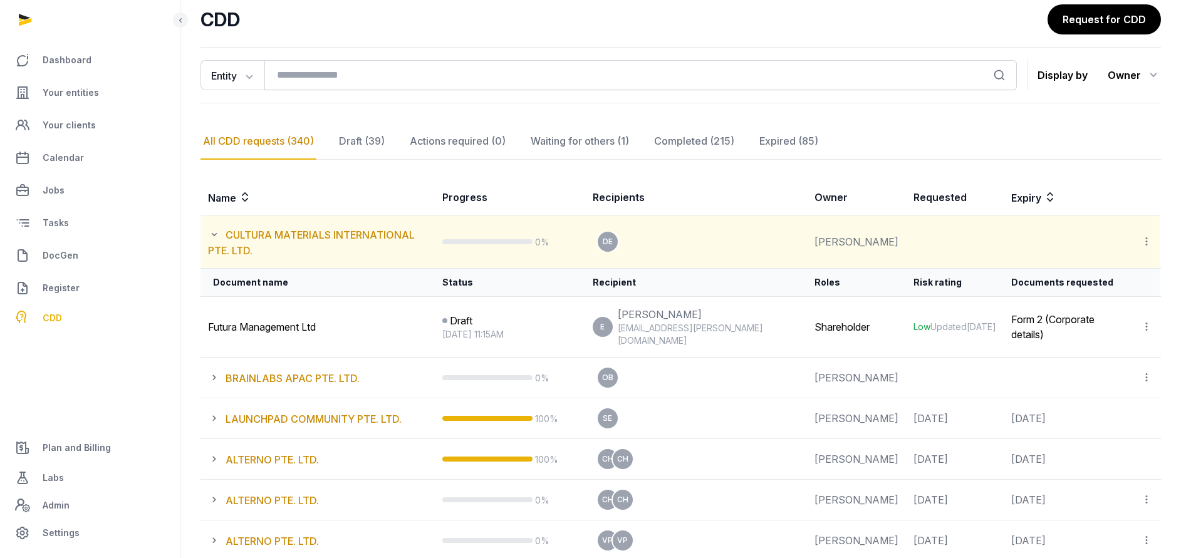
click at [212, 237] on icon at bounding box center [217, 234] width 18 height 15
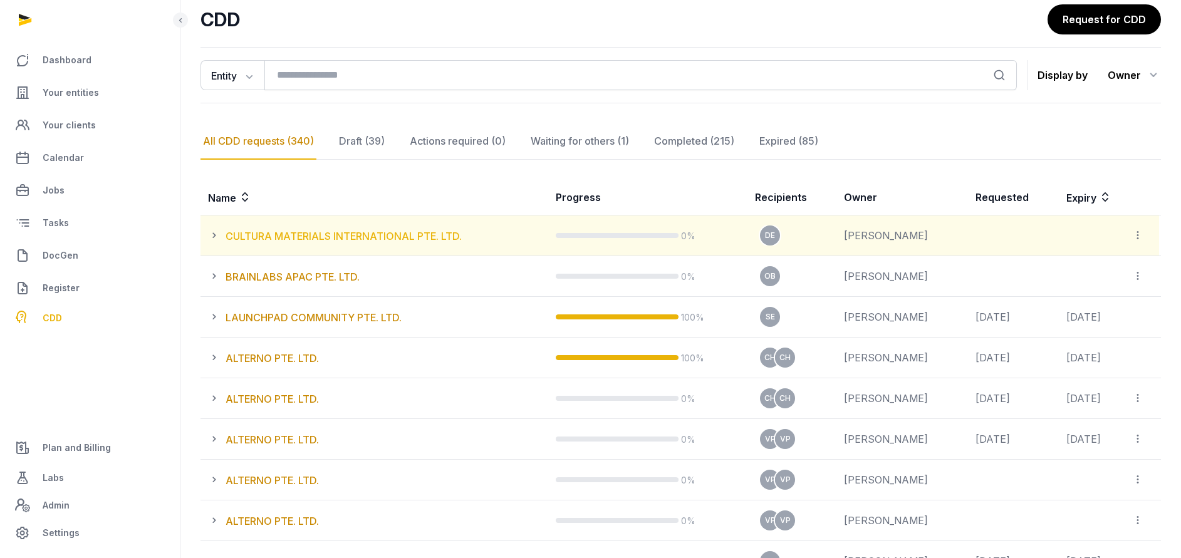
click at [292, 241] on link "CULTURA MATERIALS INTERNATIONAL PTE. LTD." at bounding box center [344, 236] width 236 height 13
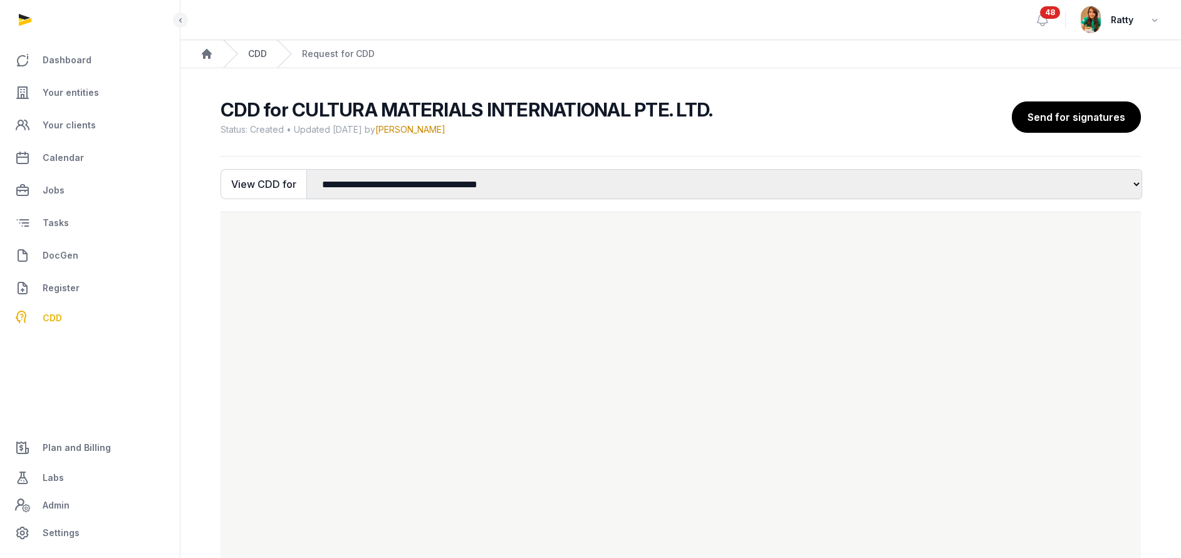
click at [252, 53] on link "CDD" at bounding box center [257, 54] width 19 height 13
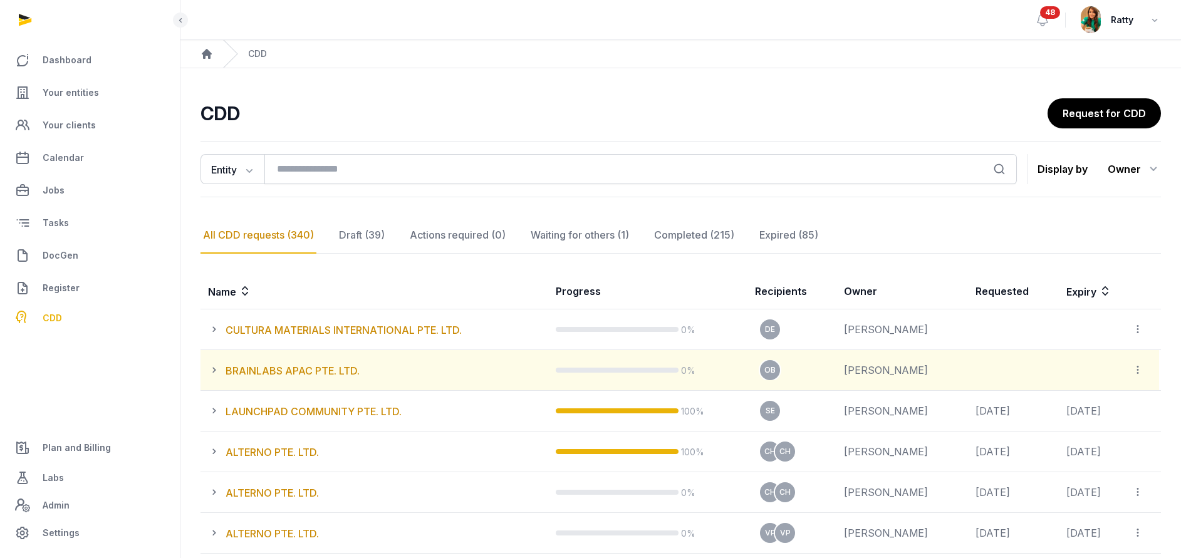
click at [212, 370] on icon at bounding box center [217, 370] width 18 height 15
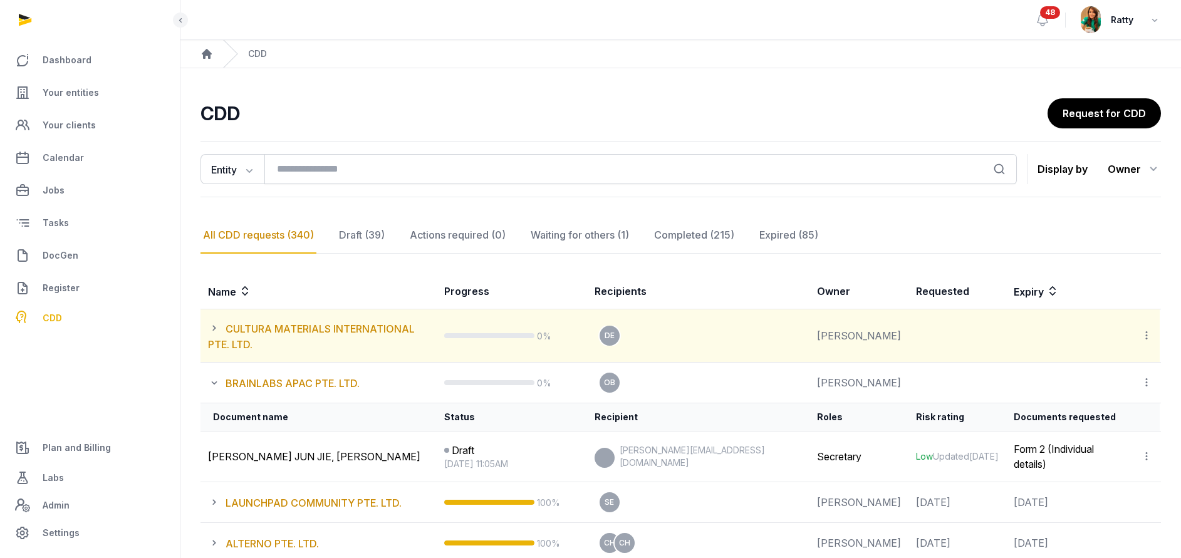
click at [213, 328] on icon at bounding box center [217, 328] width 18 height 15
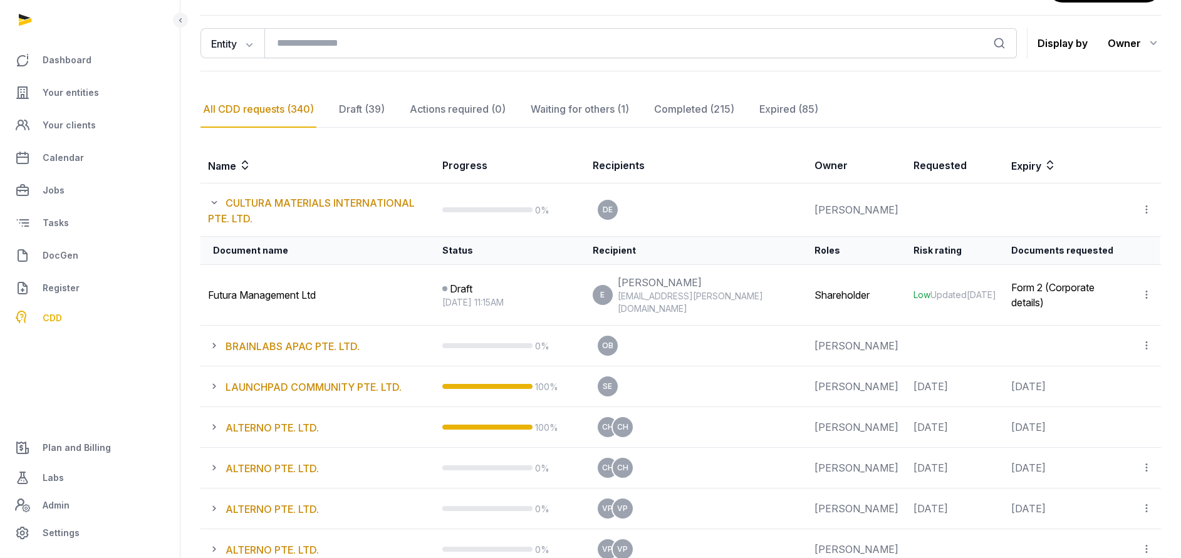
scroll to position [188, 0]
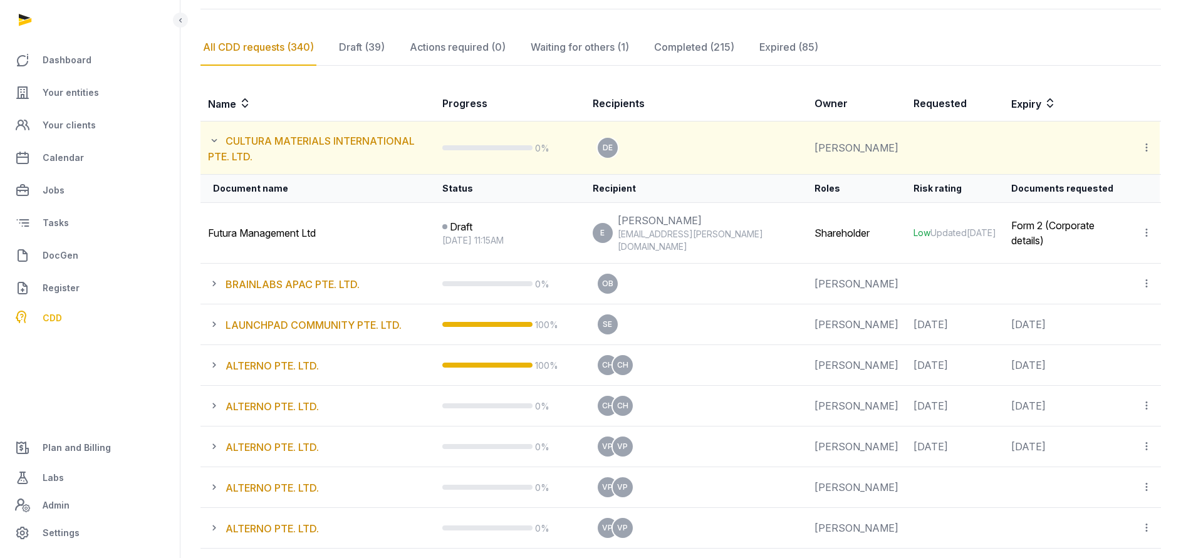
click at [1147, 142] on icon at bounding box center [1146, 147] width 11 height 13
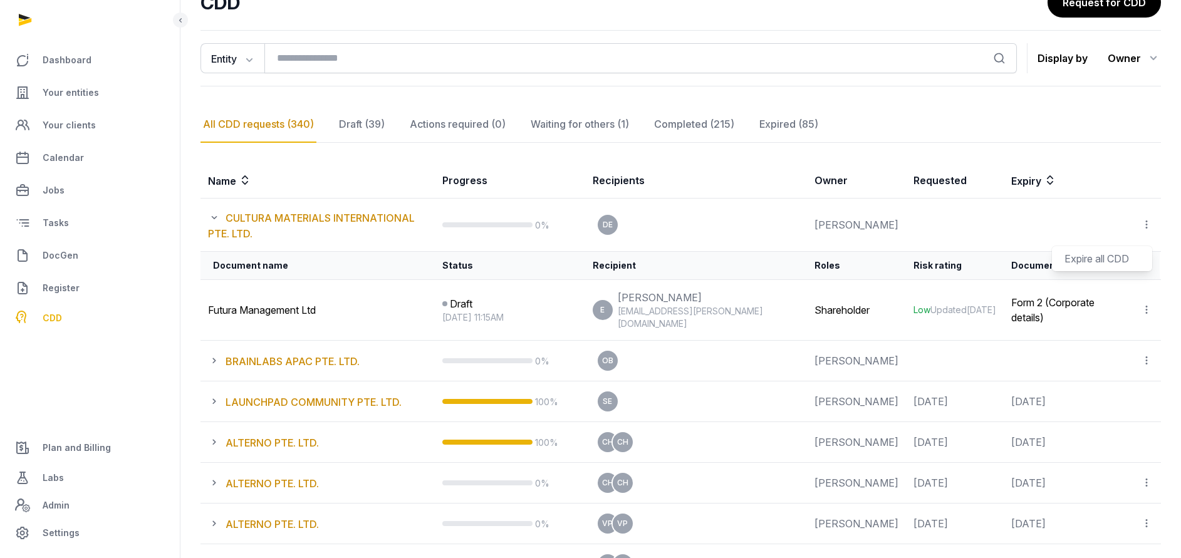
scroll to position [94, 0]
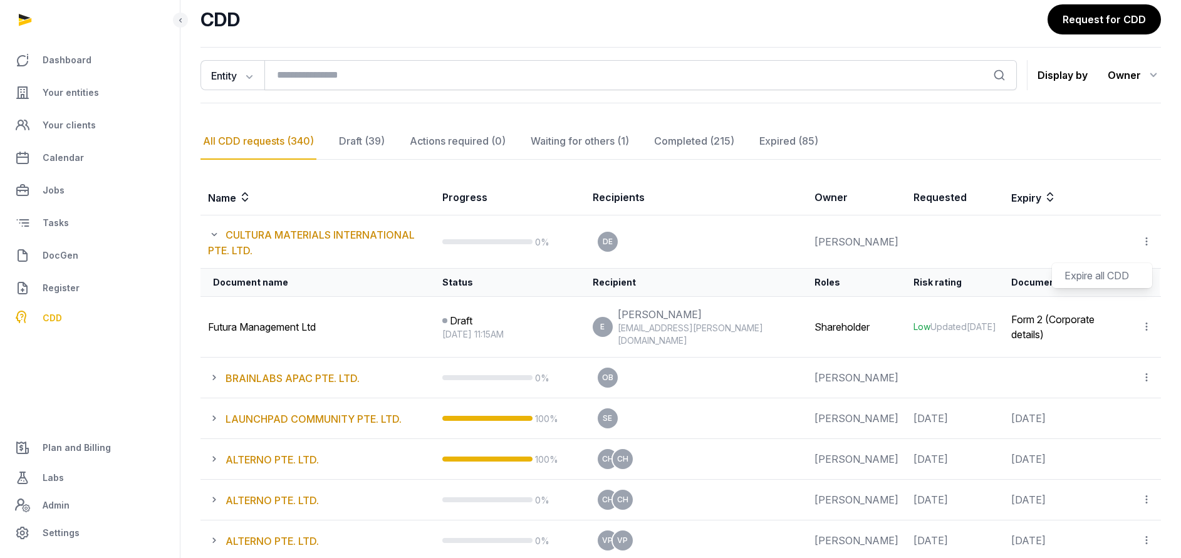
click at [699, 26] on h2 "CDD" at bounding box center [624, 19] width 847 height 23
click at [58, 320] on span "CDD" at bounding box center [52, 318] width 19 height 15
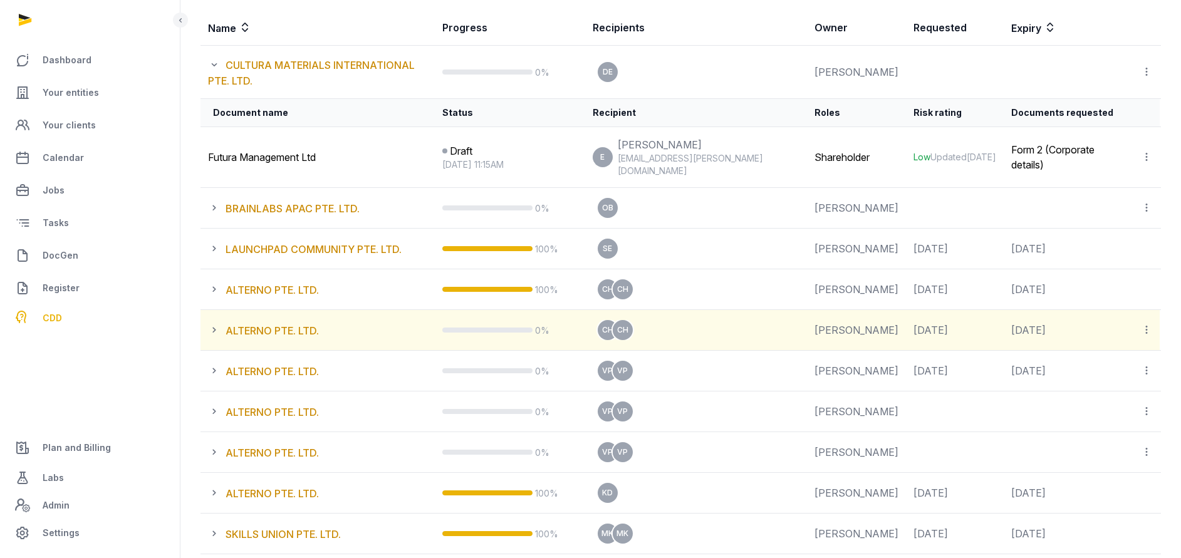
scroll to position [376, 0]
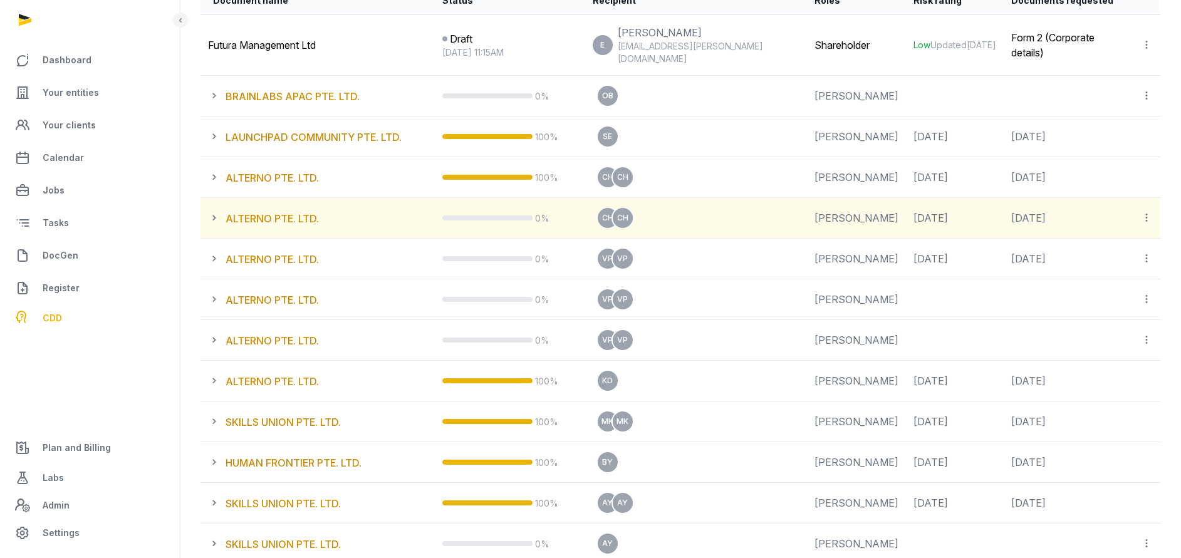
click at [212, 211] on icon at bounding box center [217, 218] width 18 height 15
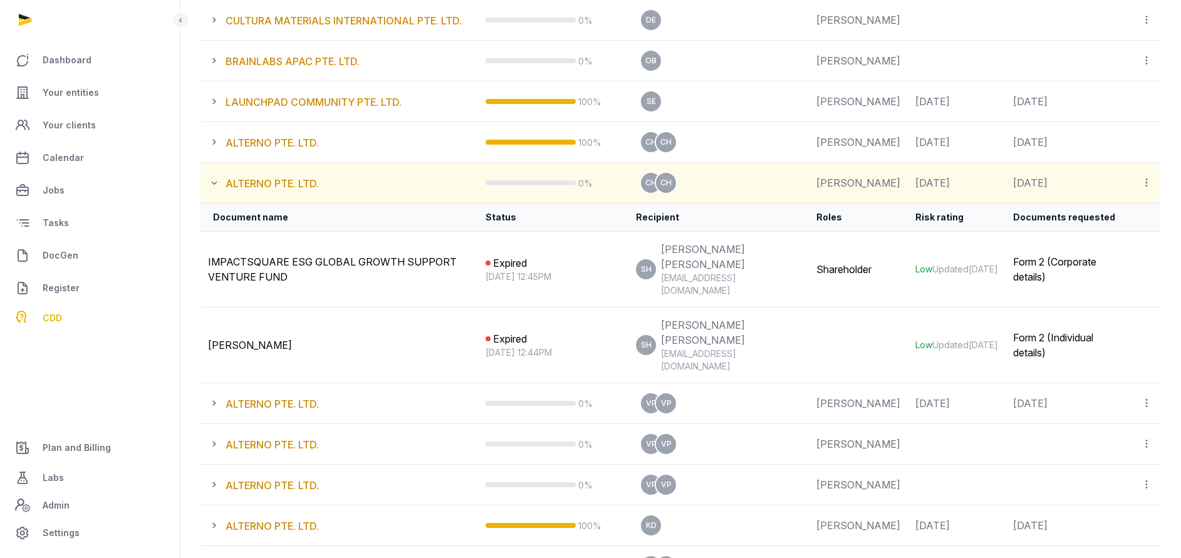
click at [216, 191] on icon at bounding box center [217, 182] width 18 height 15
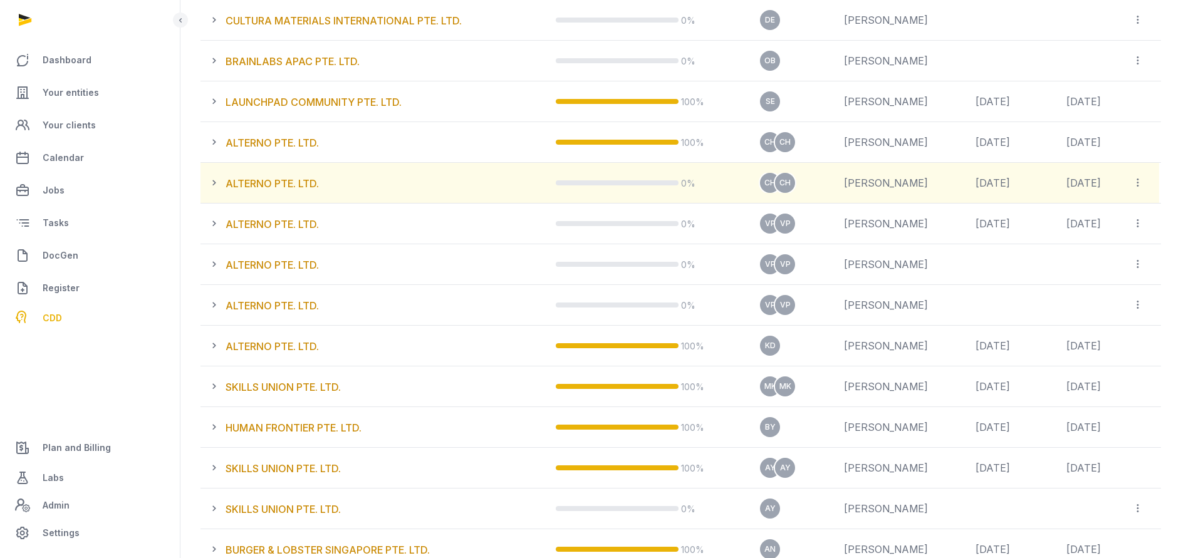
scroll to position [300, 0]
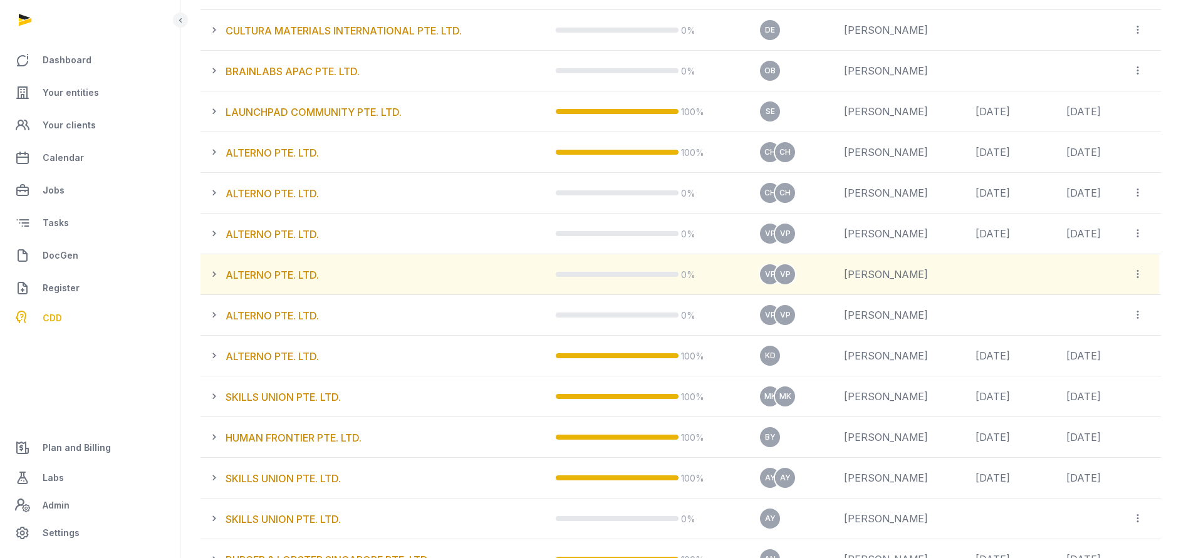
click at [214, 272] on icon at bounding box center [217, 274] width 18 height 15
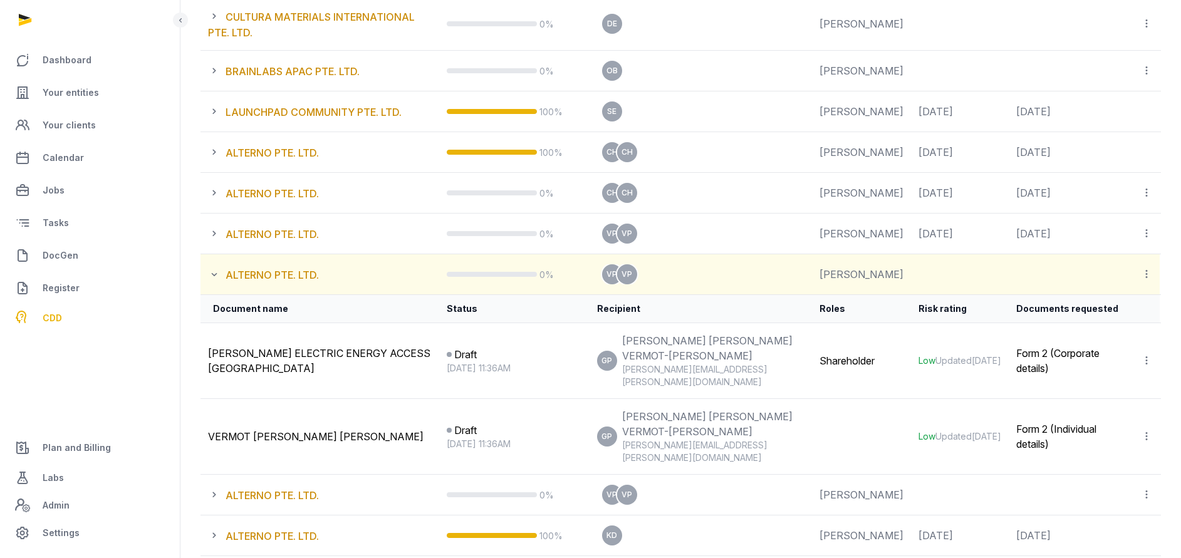
click at [214, 241] on icon at bounding box center [217, 233] width 18 height 15
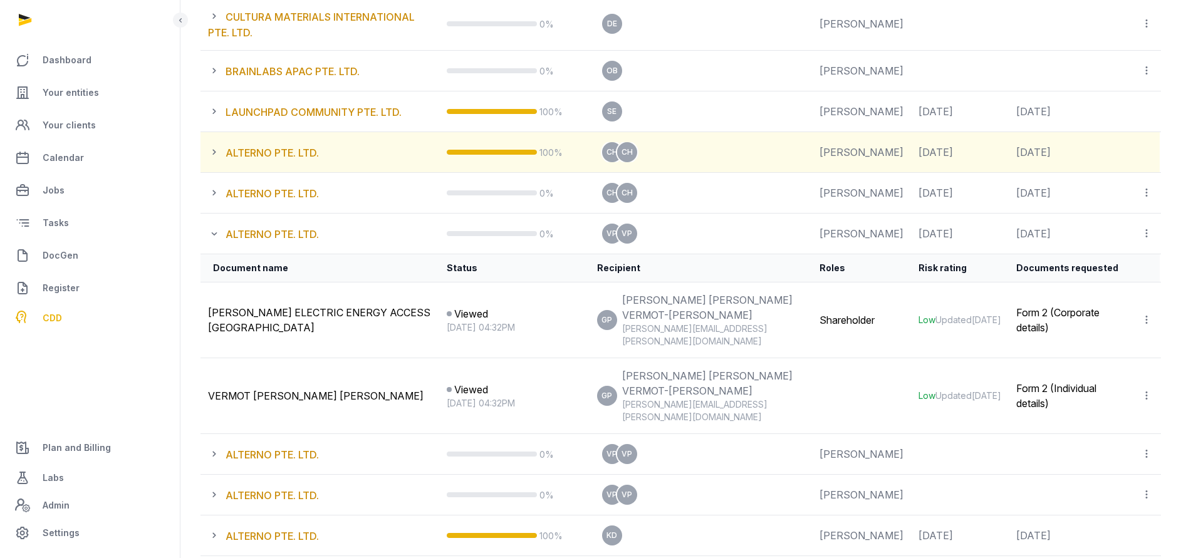
click at [214, 160] on icon at bounding box center [217, 152] width 18 height 15
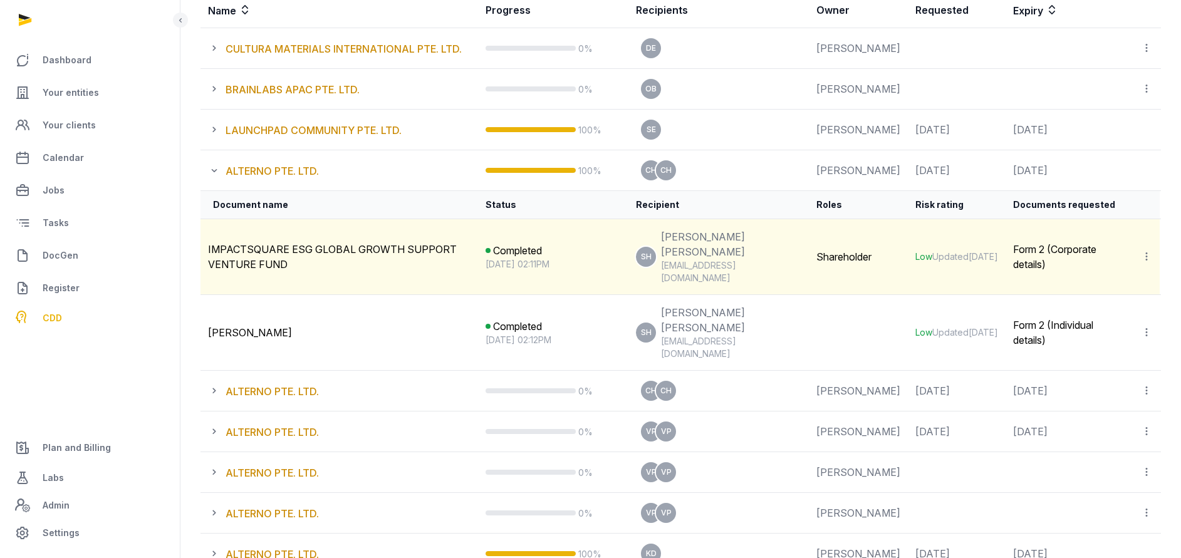
scroll to position [310, 0]
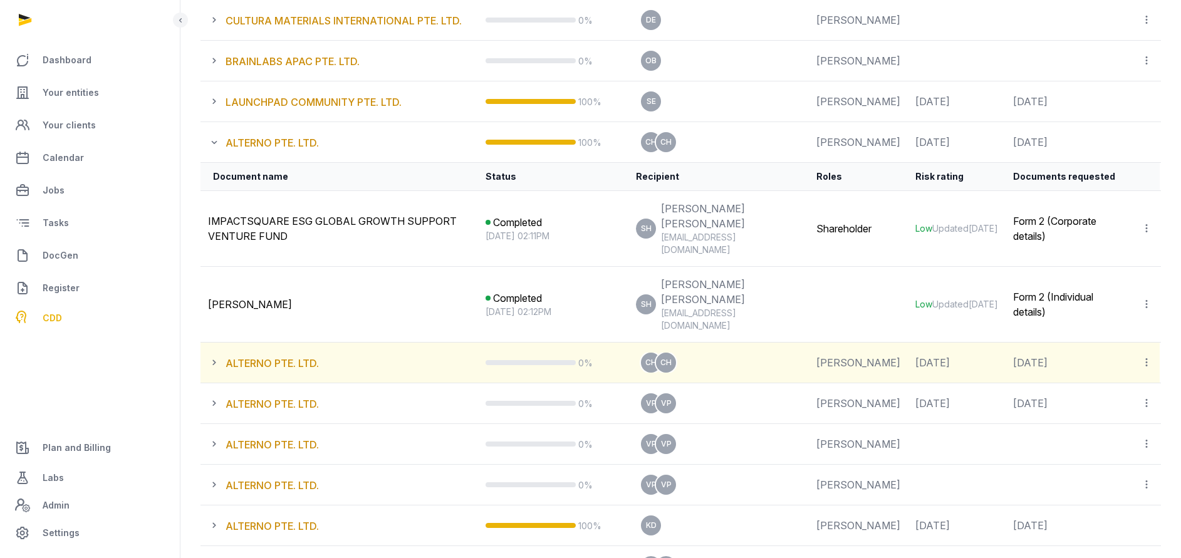
click at [211, 355] on icon at bounding box center [217, 362] width 18 height 15
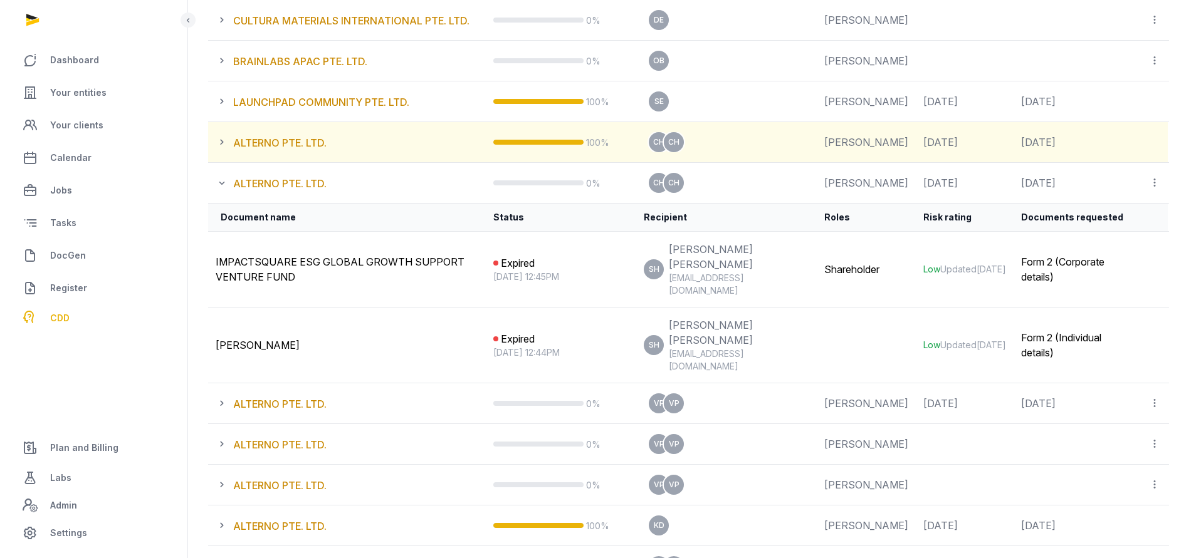
scroll to position [0, 0]
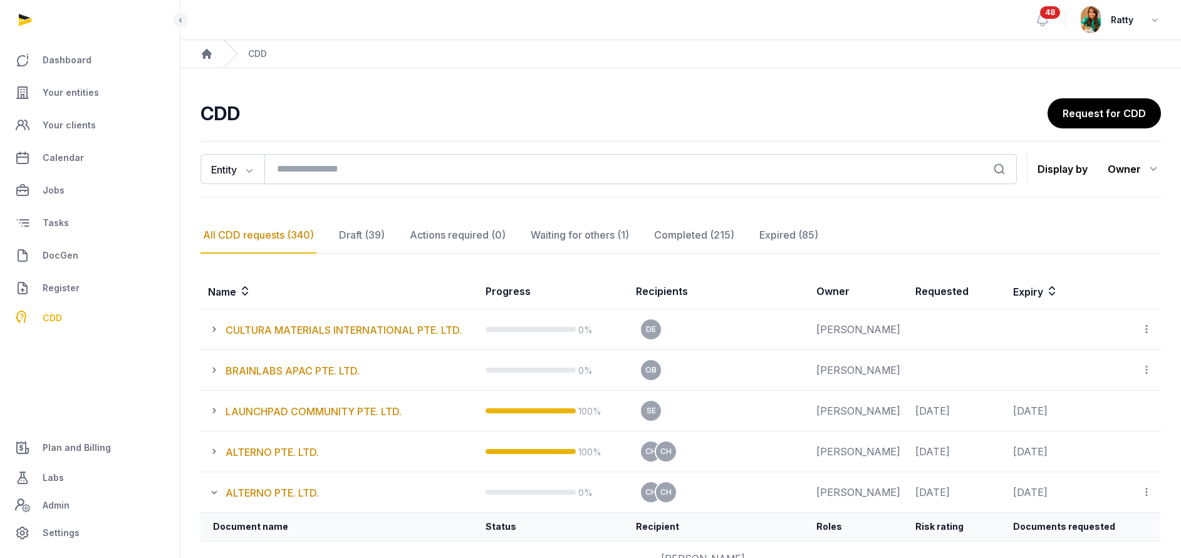
click at [1049, 16] on span "48" at bounding box center [1050, 12] width 20 height 13
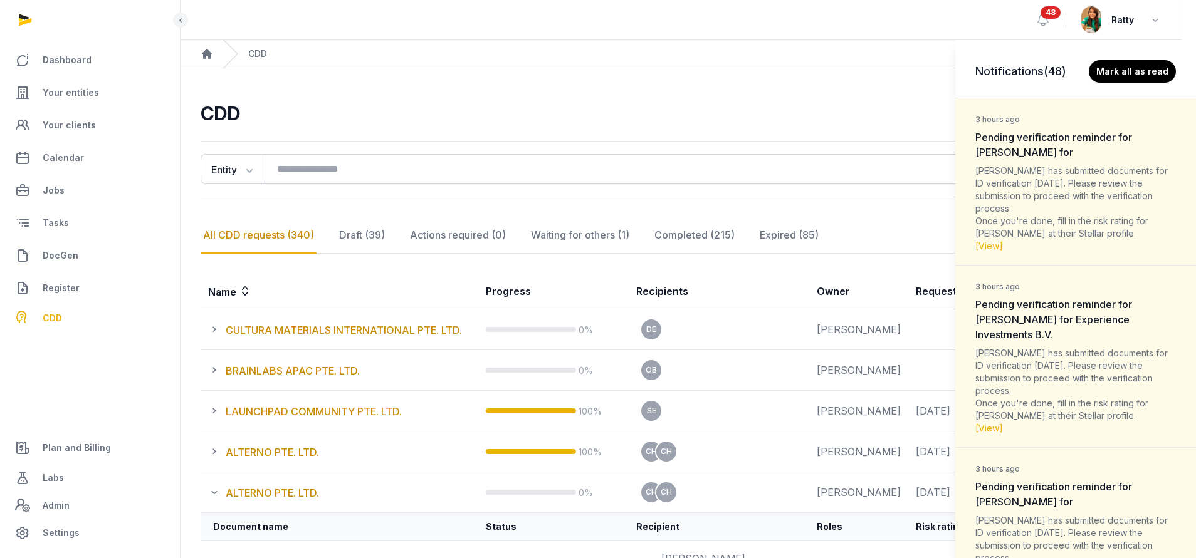
click at [632, 108] on div "Notifications (48) Mark all as read 3 hours ago Pending verification reminder f…" at bounding box center [598, 279] width 1196 height 558
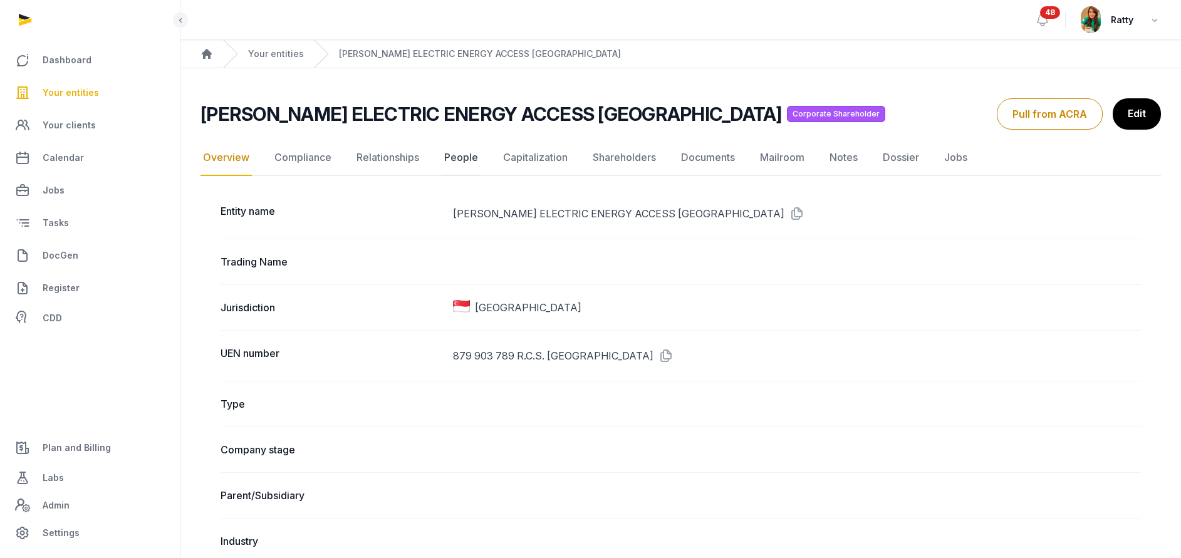
click at [462, 157] on link "People" at bounding box center [461, 158] width 39 height 36
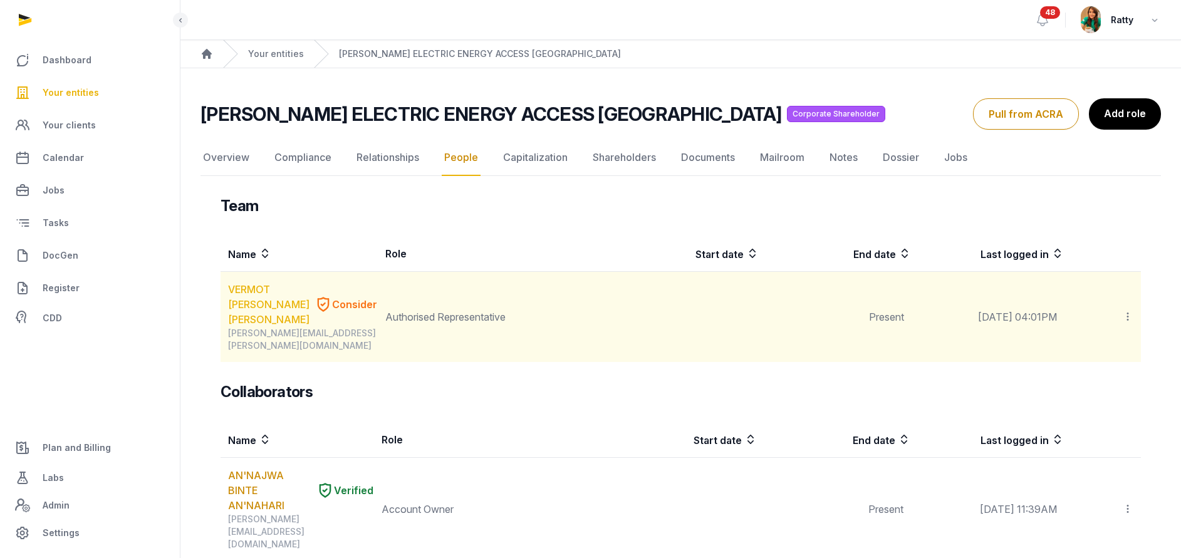
click at [253, 308] on link "VERMOT [PERSON_NAME] [PERSON_NAME]" at bounding box center [268, 304] width 81 height 45
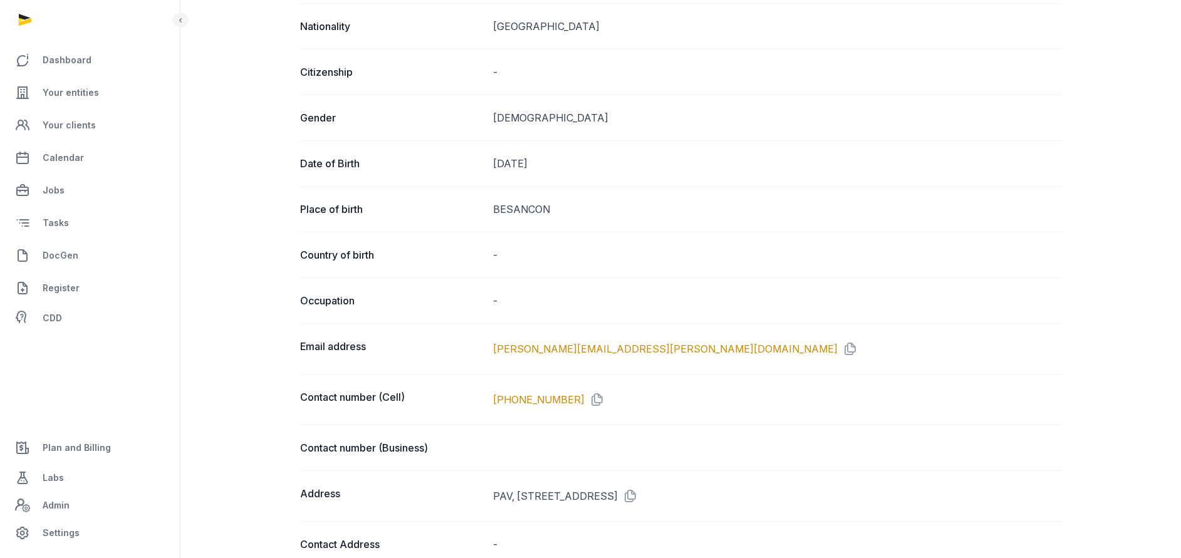
scroll to position [470, 0]
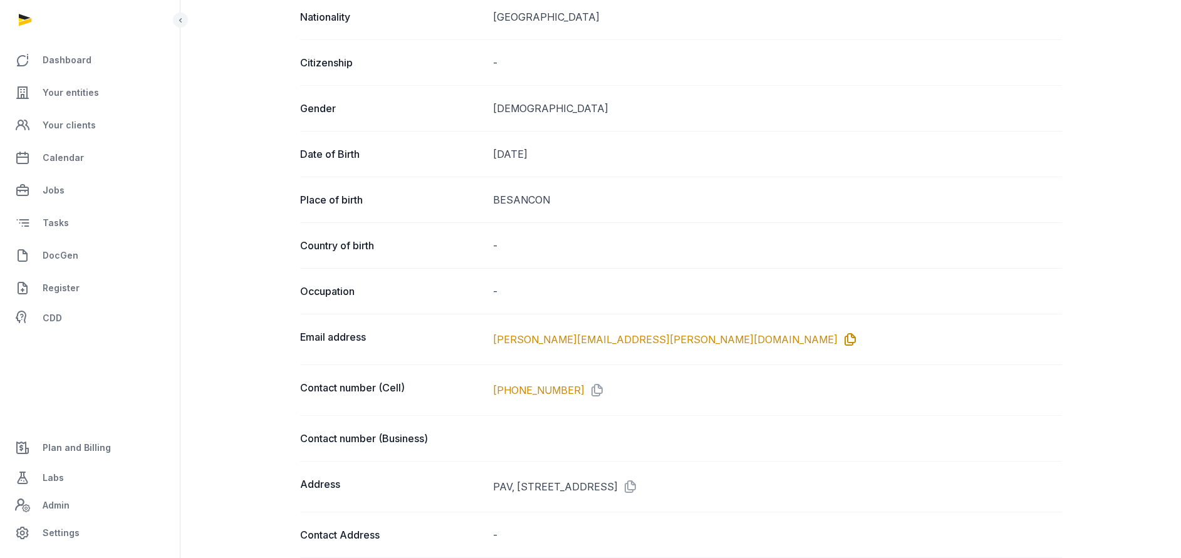
click at [838, 334] on icon at bounding box center [848, 340] width 20 height 20
